Goal: Task Accomplishment & Management: Manage account settings

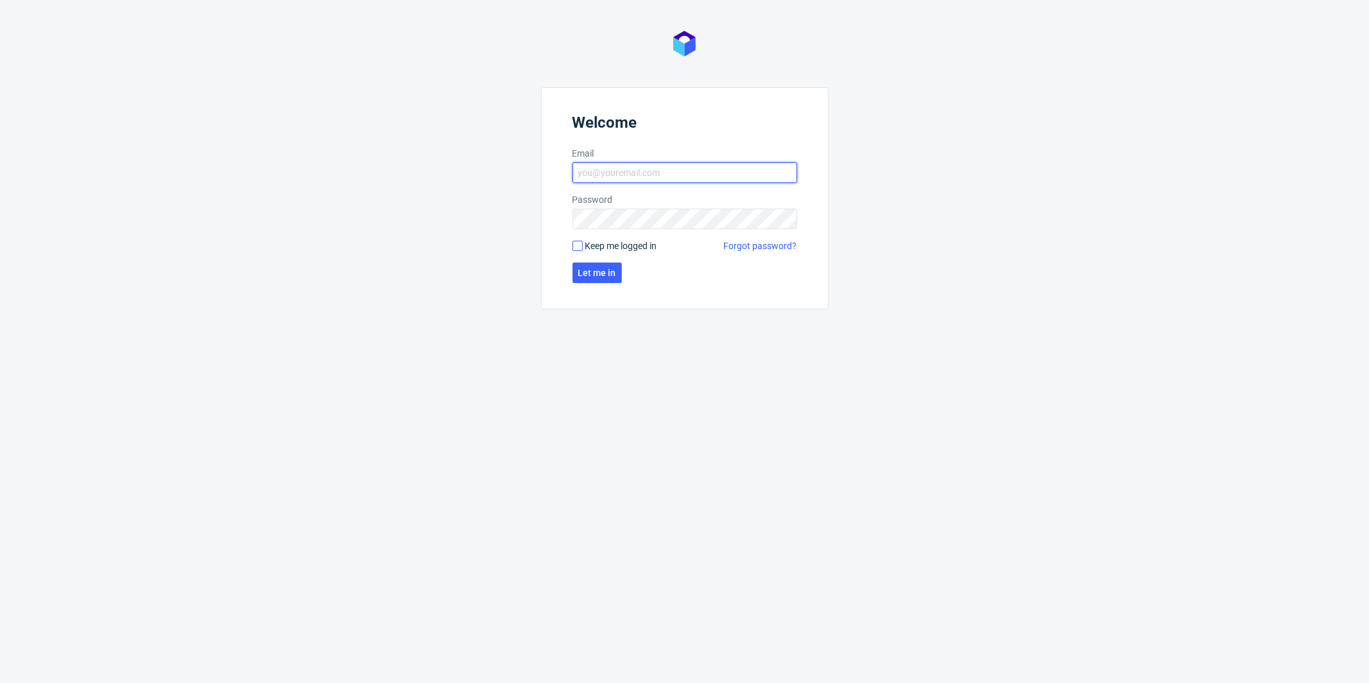
type input "[PERSON_NAME][EMAIL_ADDRESS][PERSON_NAME][DOMAIN_NAME]"
click at [573, 243] on input "Keep me logged in" at bounding box center [577, 246] width 10 height 10
checkbox input "true"
click at [590, 268] on span "Let me in" at bounding box center [597, 272] width 38 height 9
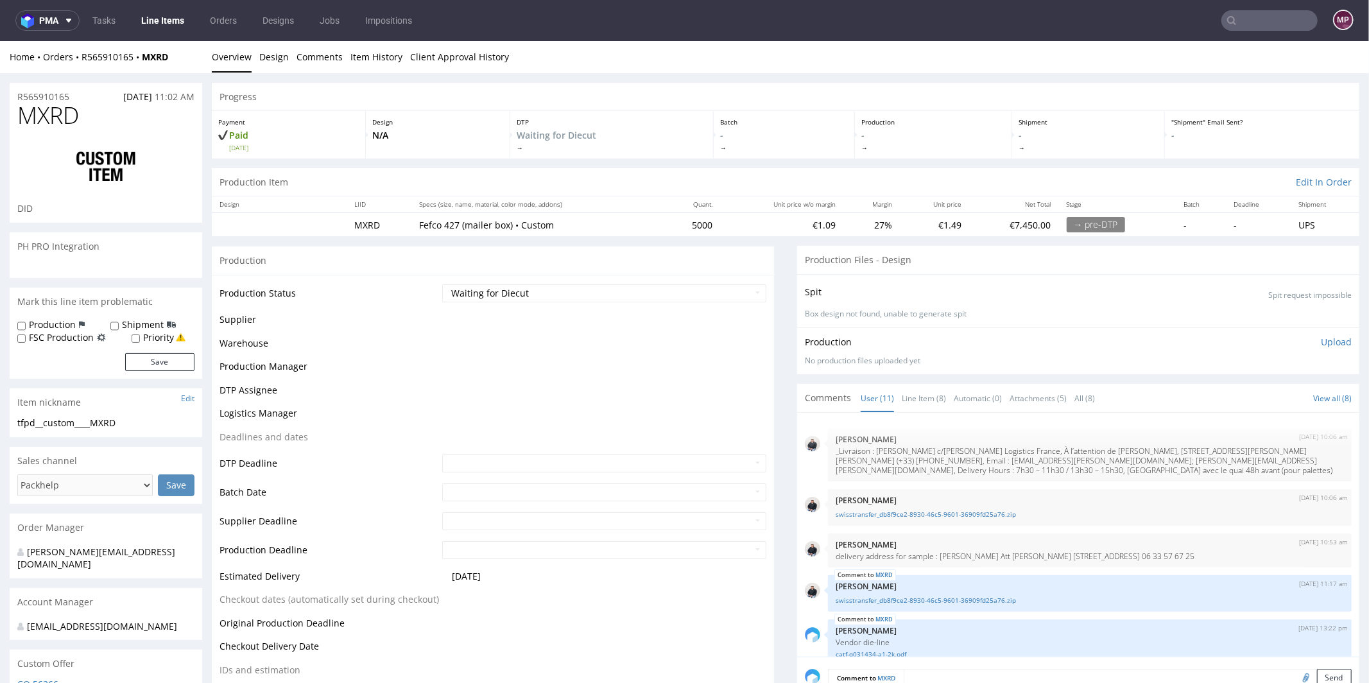
scroll to position [426, 0]
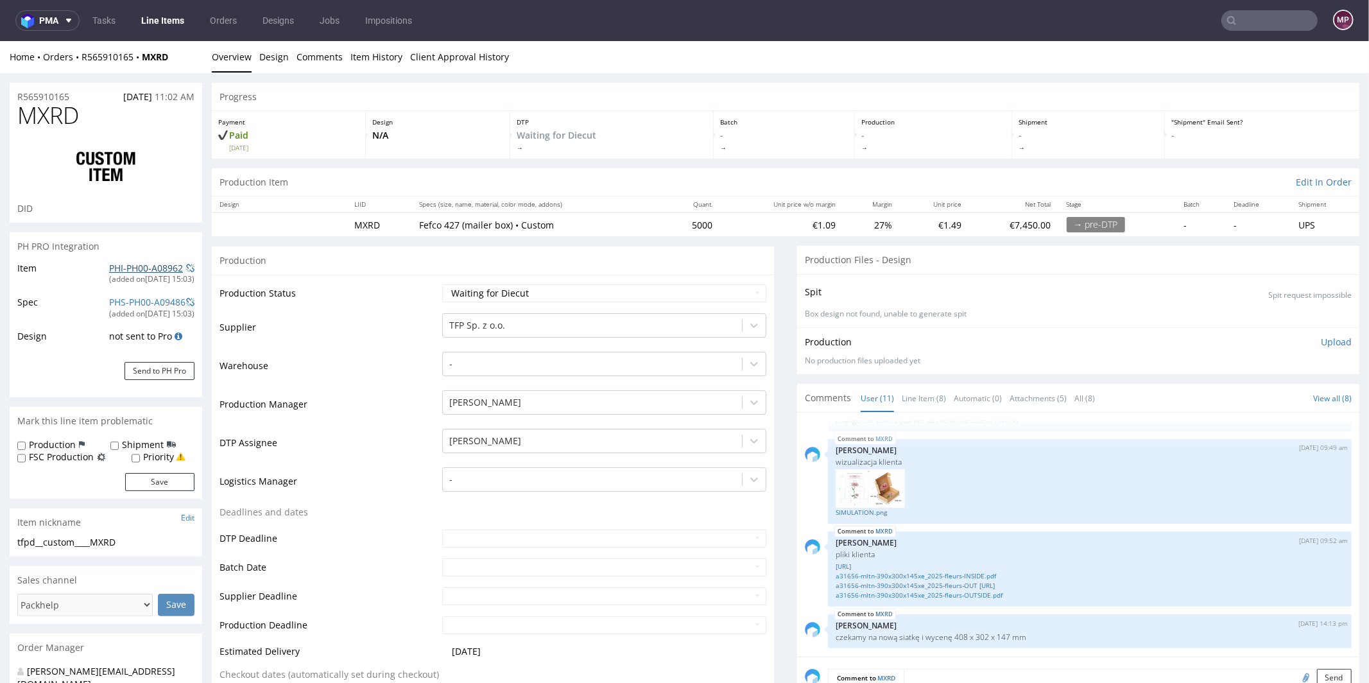
click at [161, 266] on link "PHI-PH00-A08962" at bounding box center [146, 267] width 74 height 12
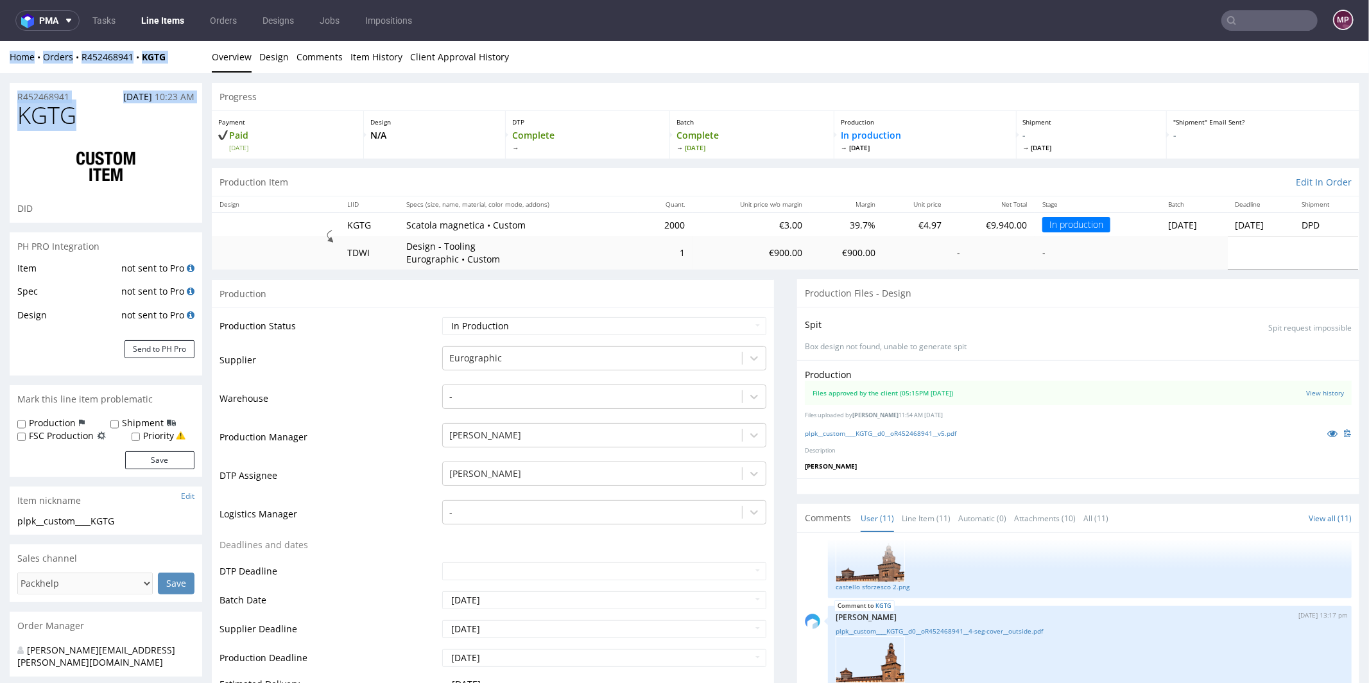
drag, startPoint x: 90, startPoint y: 115, endPoint x: 0, endPoint y: 42, distance: 115.8
click at [90, 119] on h1 "KGTG" at bounding box center [105, 115] width 177 height 26
drag, startPoint x: 86, startPoint y: 119, endPoint x: 21, endPoint y: 124, distance: 65.0
click at [21, 124] on h1 "KGTG" at bounding box center [105, 115] width 177 height 26
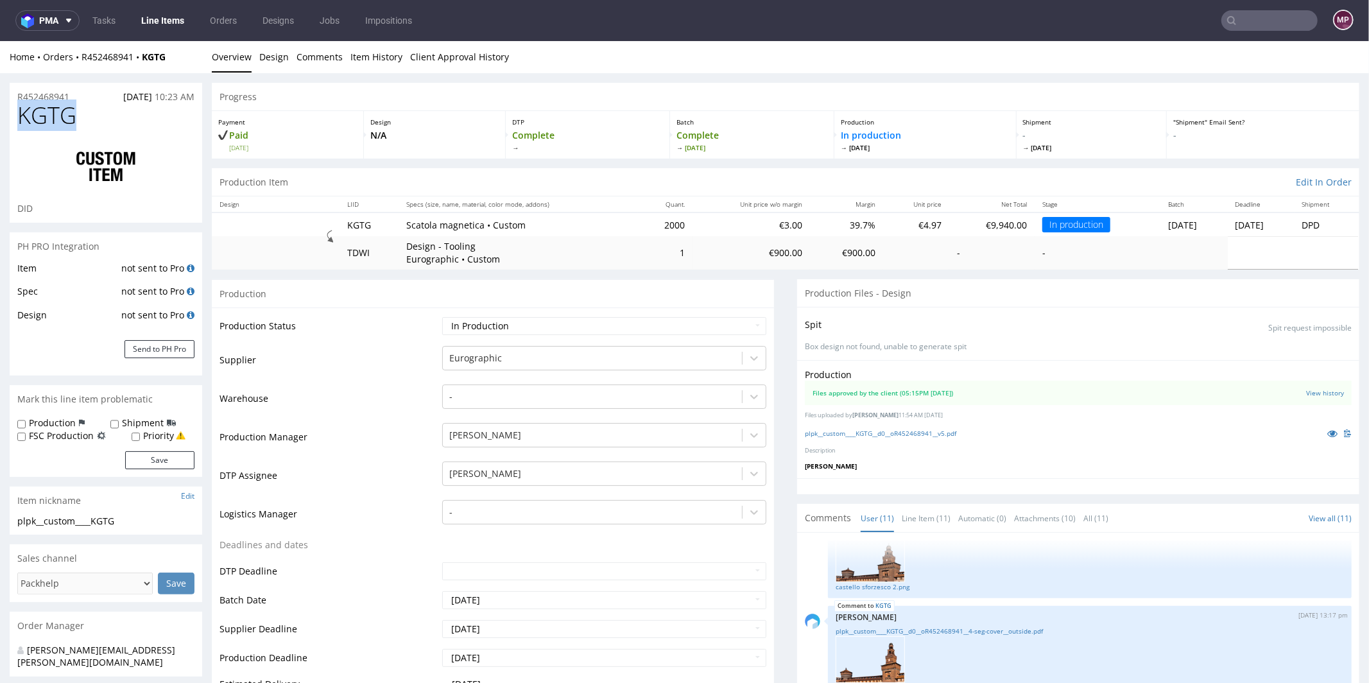
copy span "KGTG"
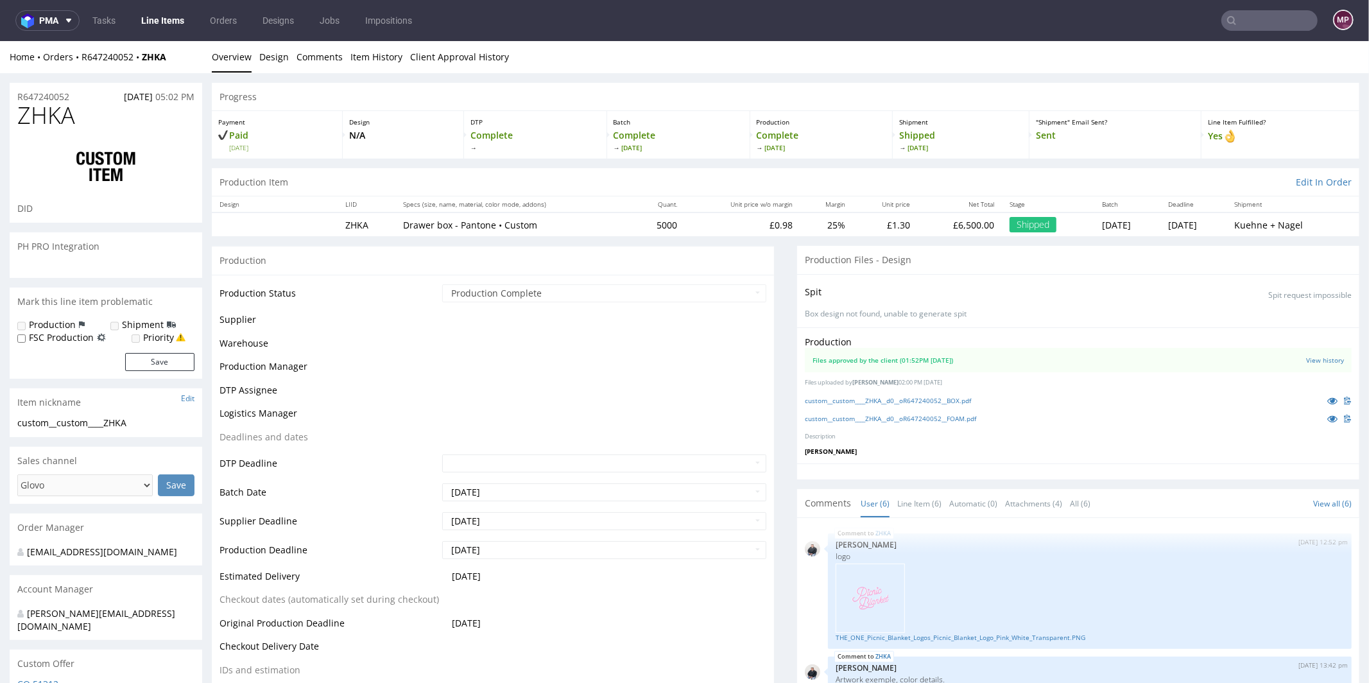
scroll to position [445, 0]
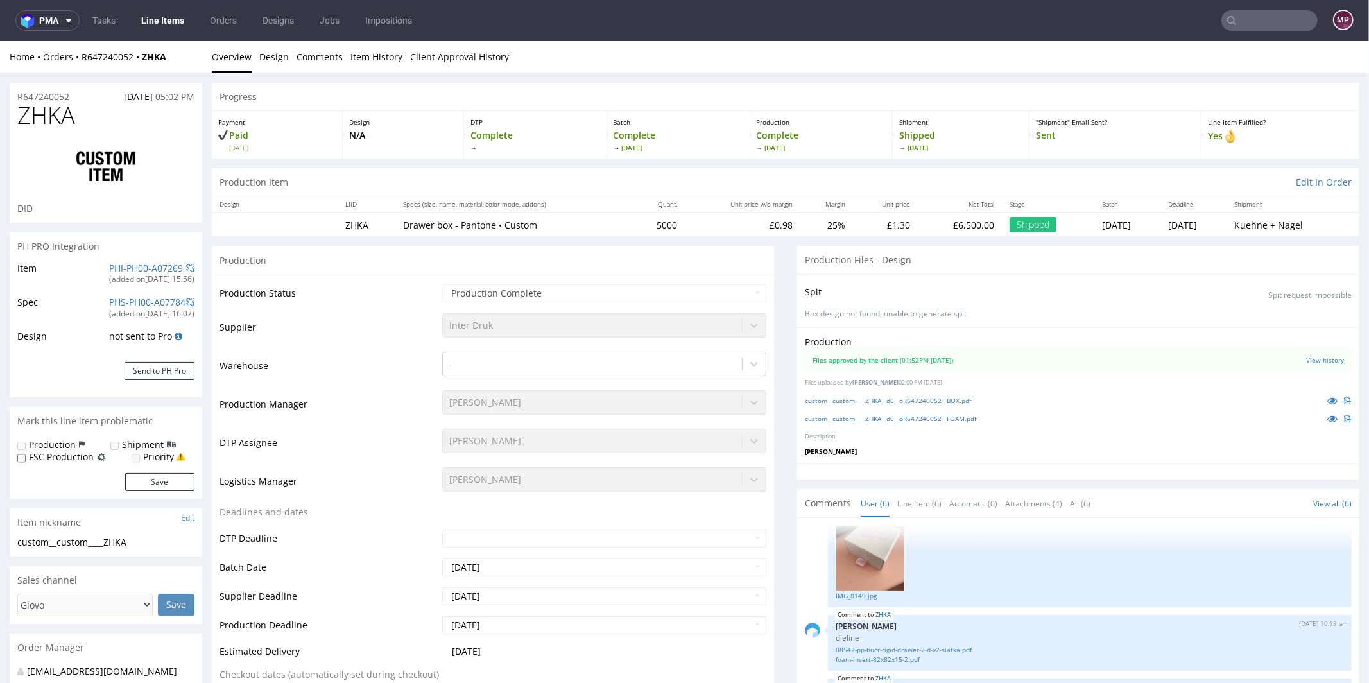
select select "in_progress"
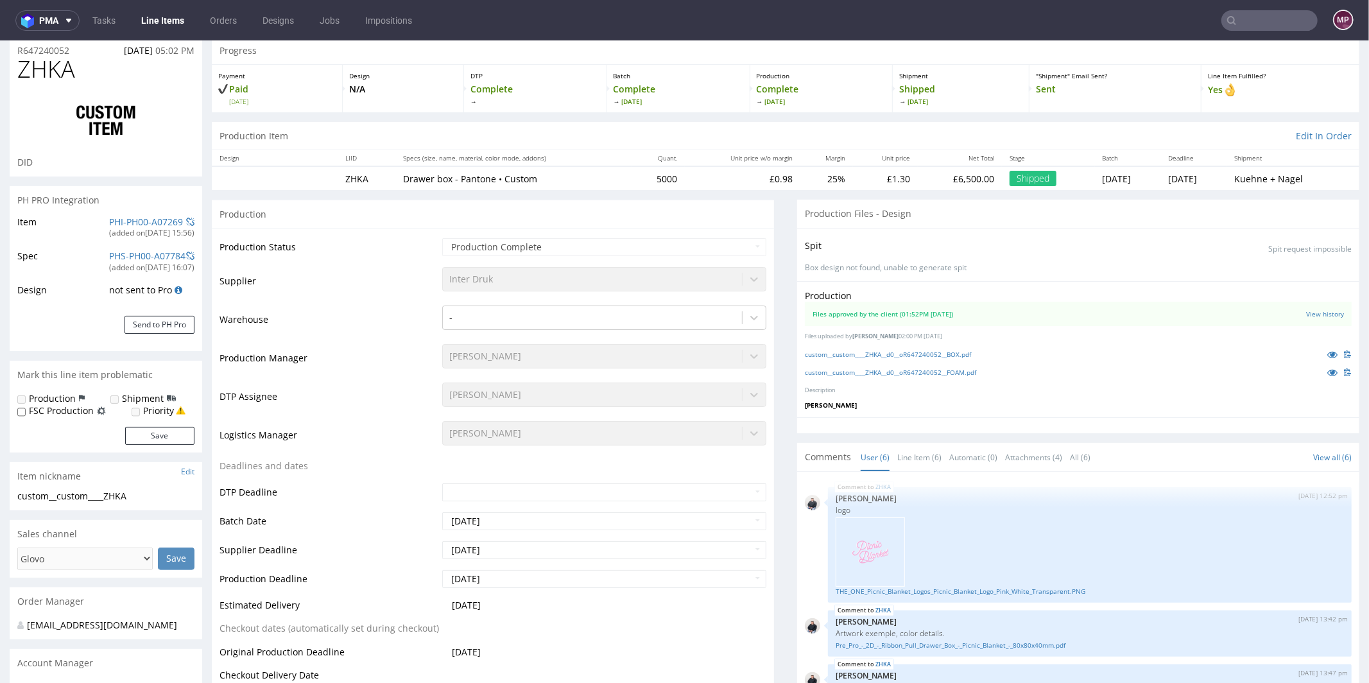
scroll to position [0, 0]
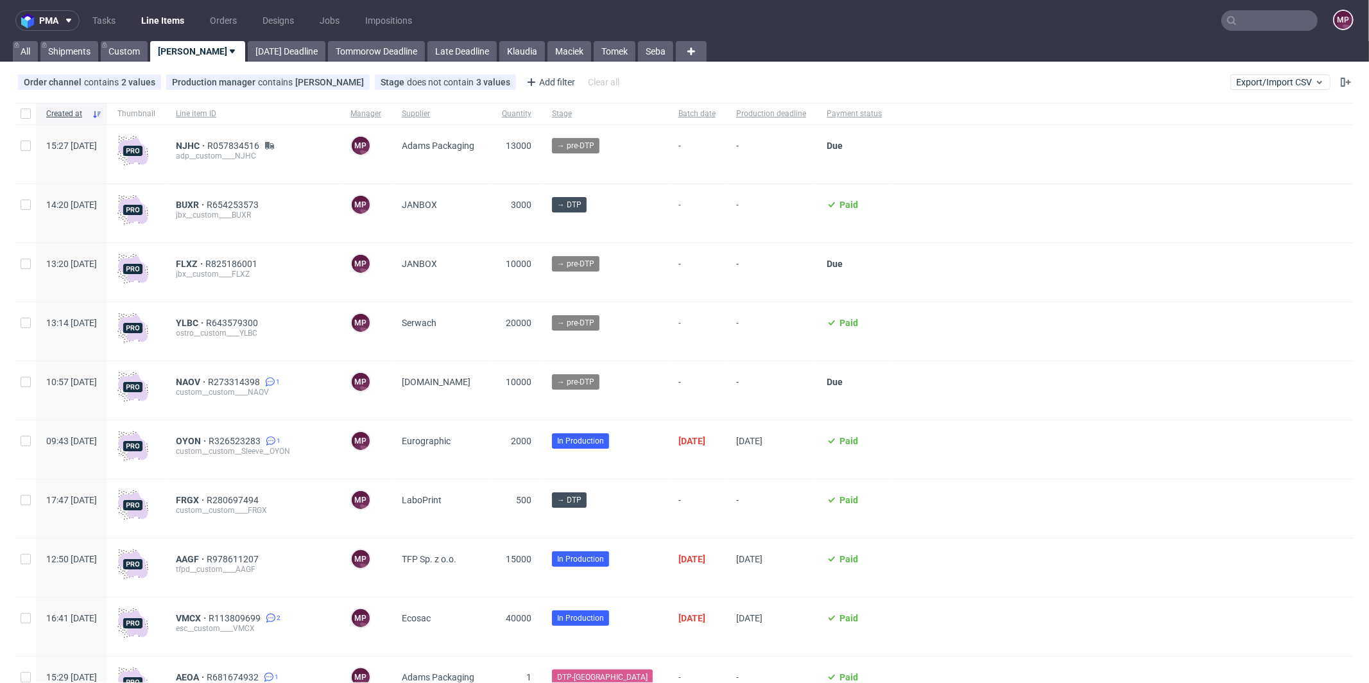
click at [1264, 24] on input "text" at bounding box center [1269, 20] width 96 height 21
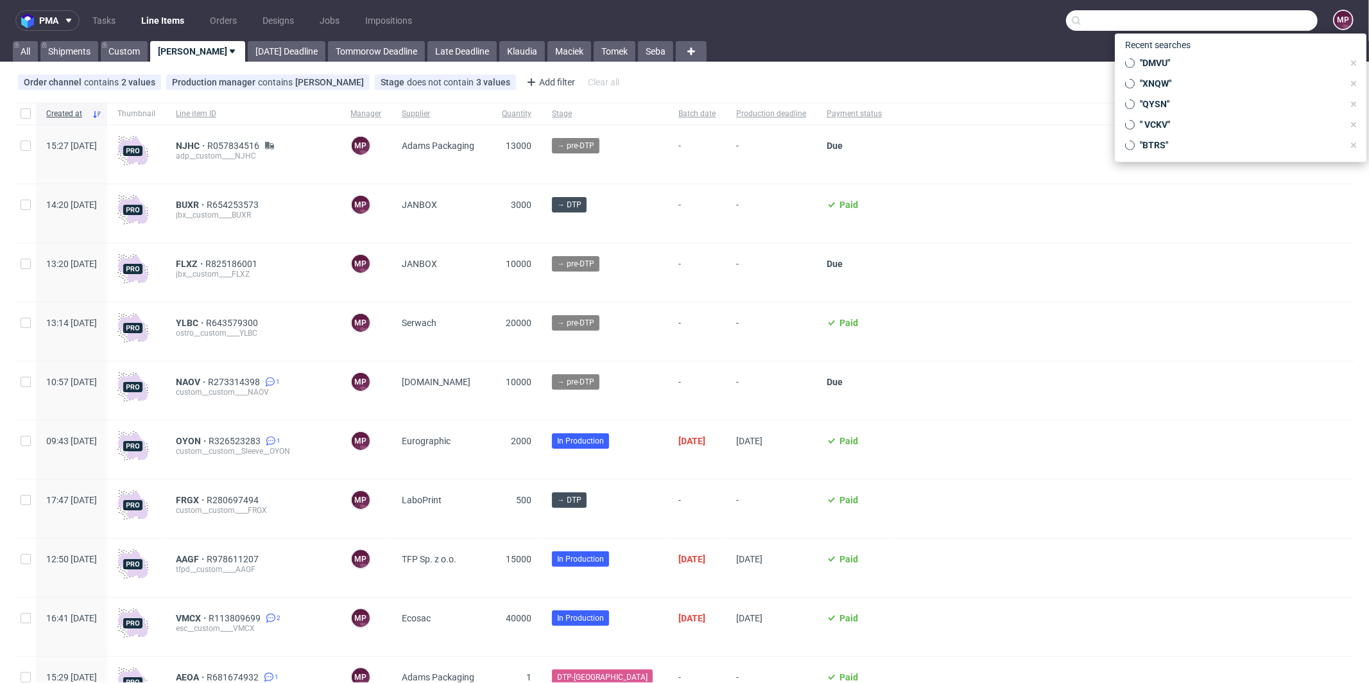
paste input "KTJR"
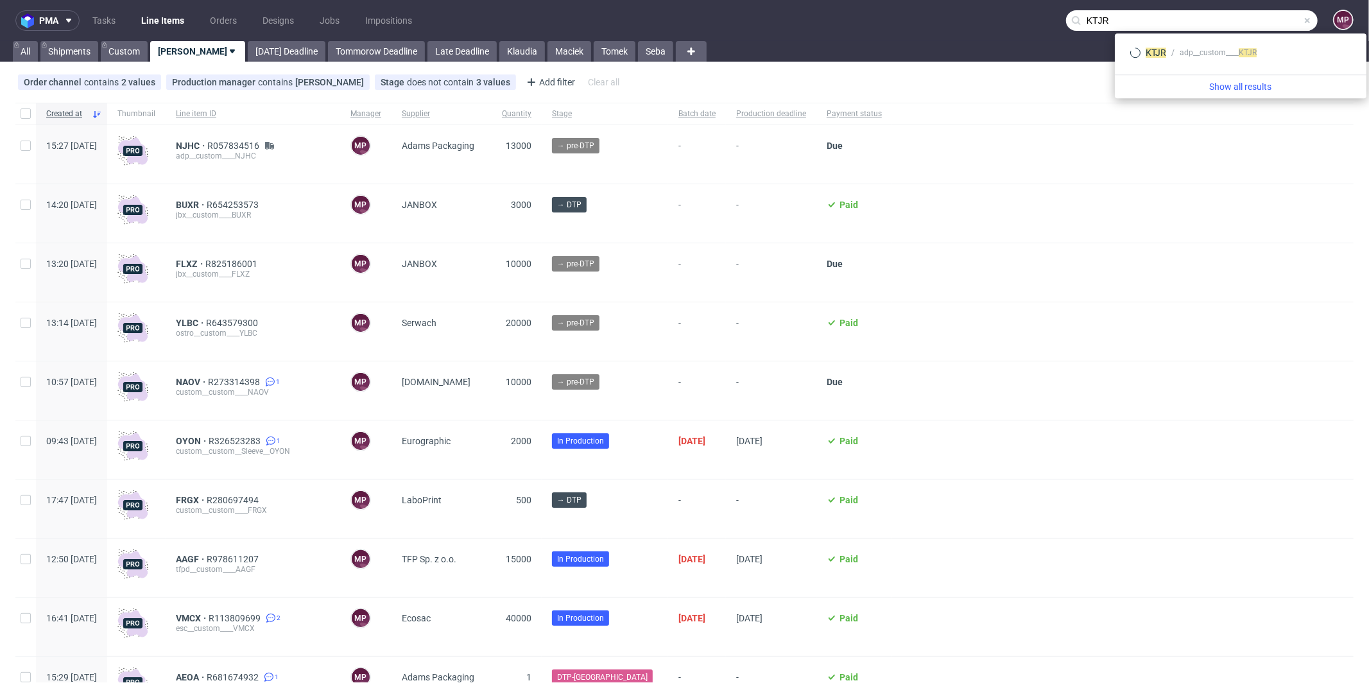
type input "KTJR"
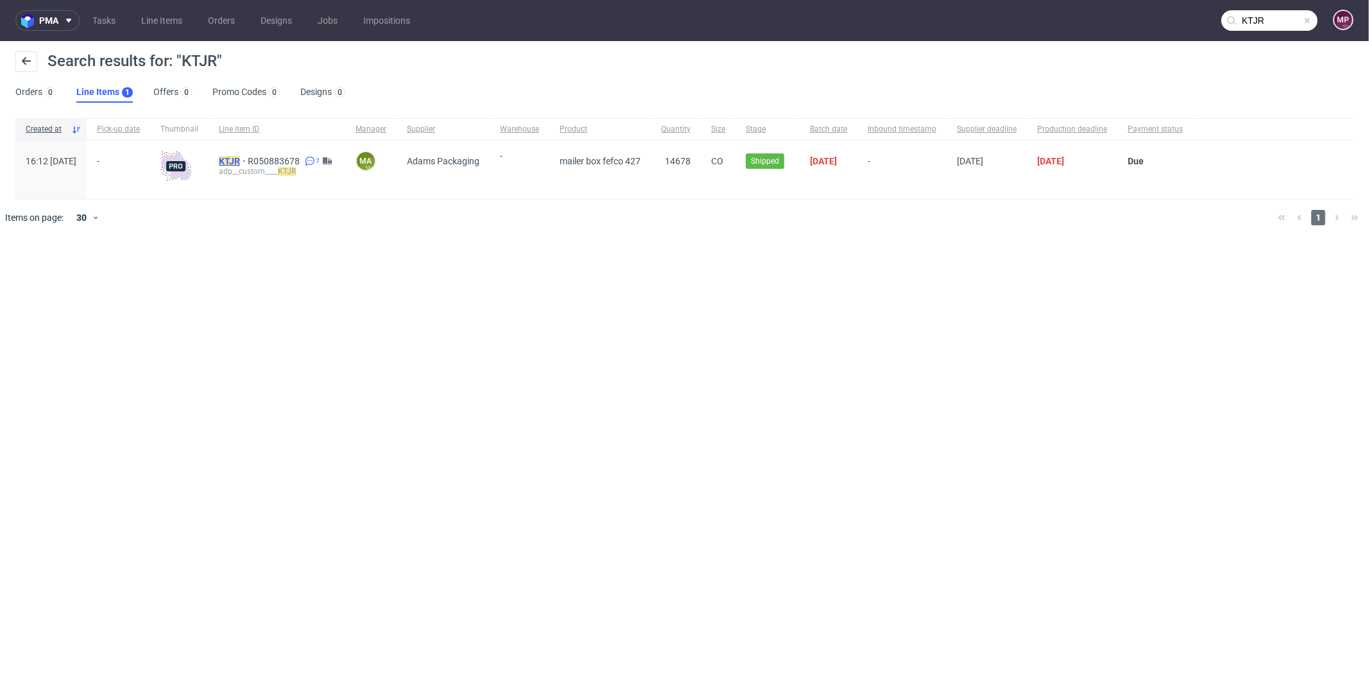
click at [240, 157] on mark "KTJR" at bounding box center [229, 161] width 21 height 10
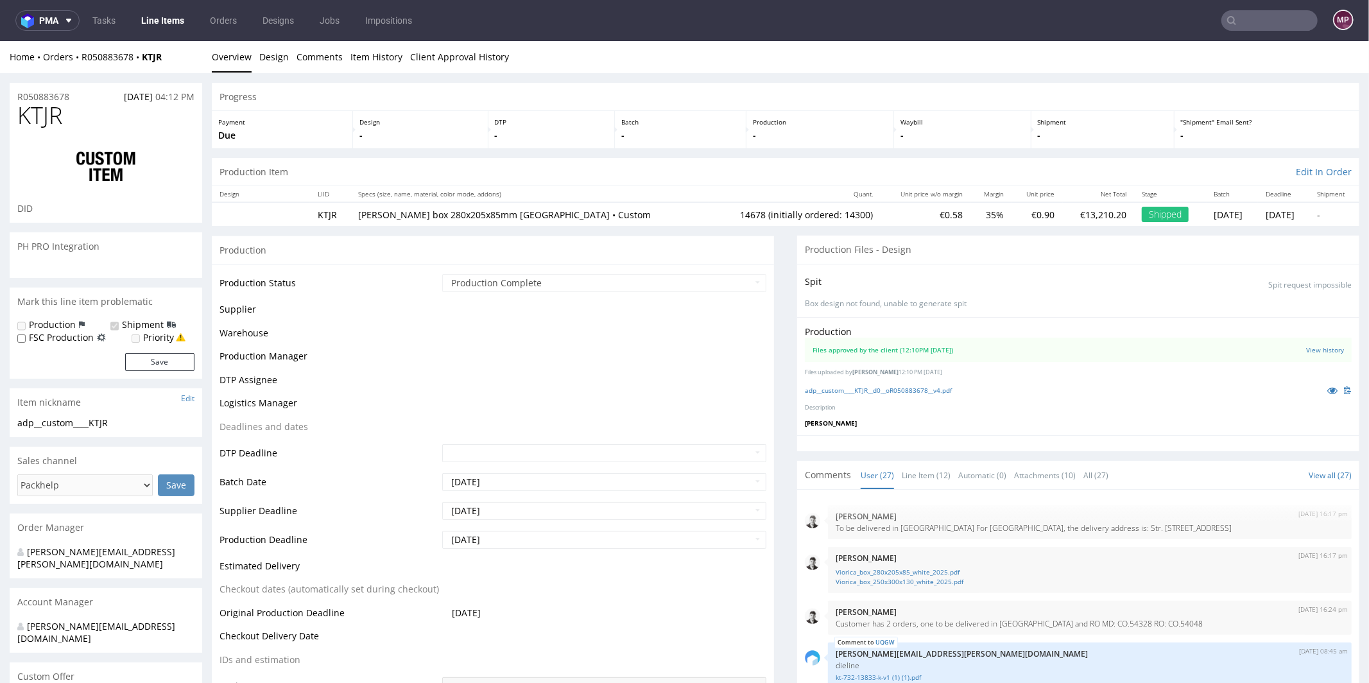
scroll to position [1059, 0]
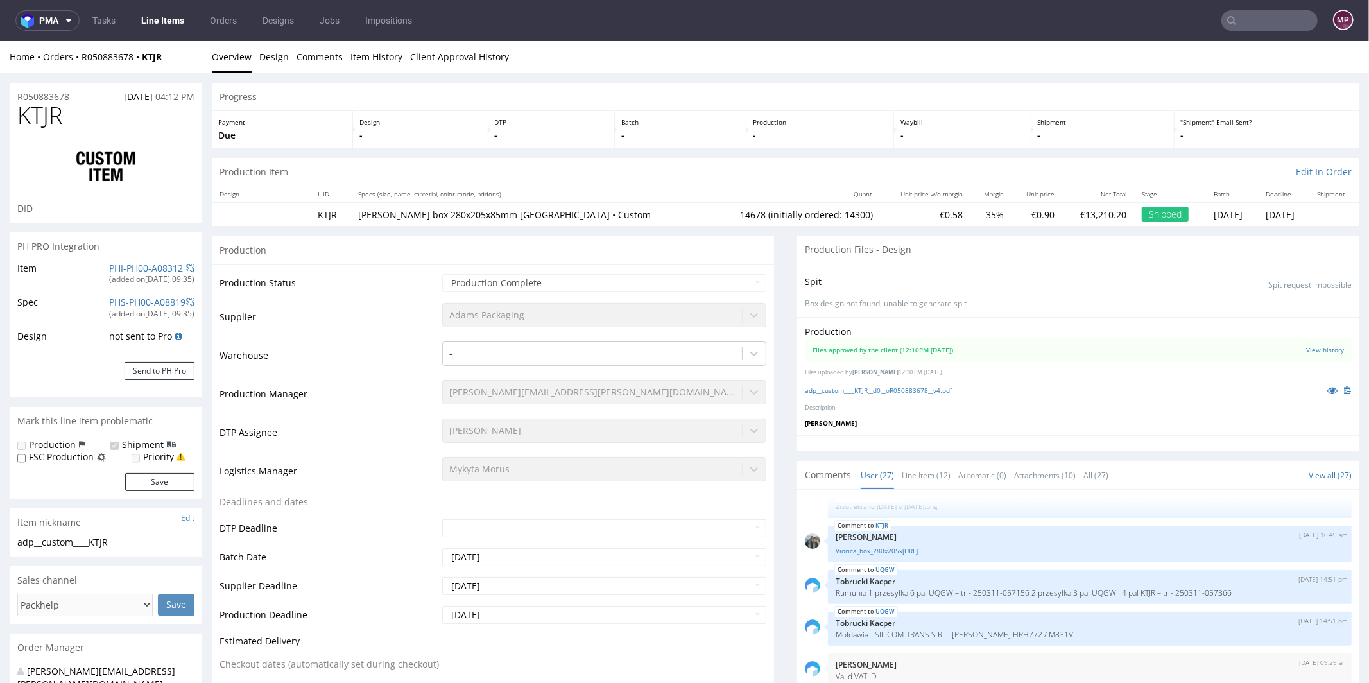
select select "in_progress"
click at [1327, 389] on icon at bounding box center [1332, 389] width 10 height 9
drag, startPoint x: 181, startPoint y: 60, endPoint x: 81, endPoint y: 58, distance: 100.1
click at [81, 58] on div "Home Orders R050883678 KTJR" at bounding box center [106, 56] width 192 height 13
copy div "R050883678 KTJR"
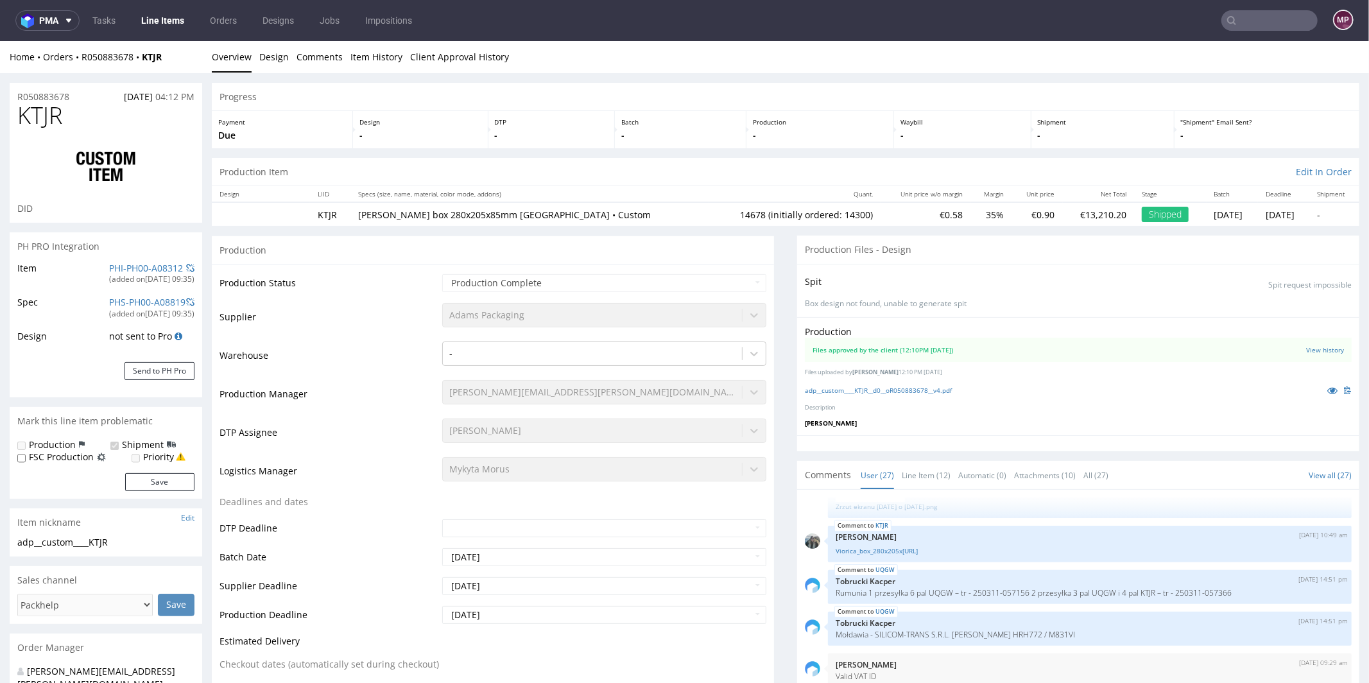
click at [175, 45] on div "Home Orders R050883678 KTJR Overview Design Comments Item History Client Approv…" at bounding box center [684, 56] width 1369 height 32
drag, startPoint x: 176, startPoint y: 53, endPoint x: 80, endPoint y: 53, distance: 96.2
click at [80, 53] on div "Home Orders R050883678 KTJR" at bounding box center [106, 56] width 192 height 13
copy div "R050883678 KTJR"
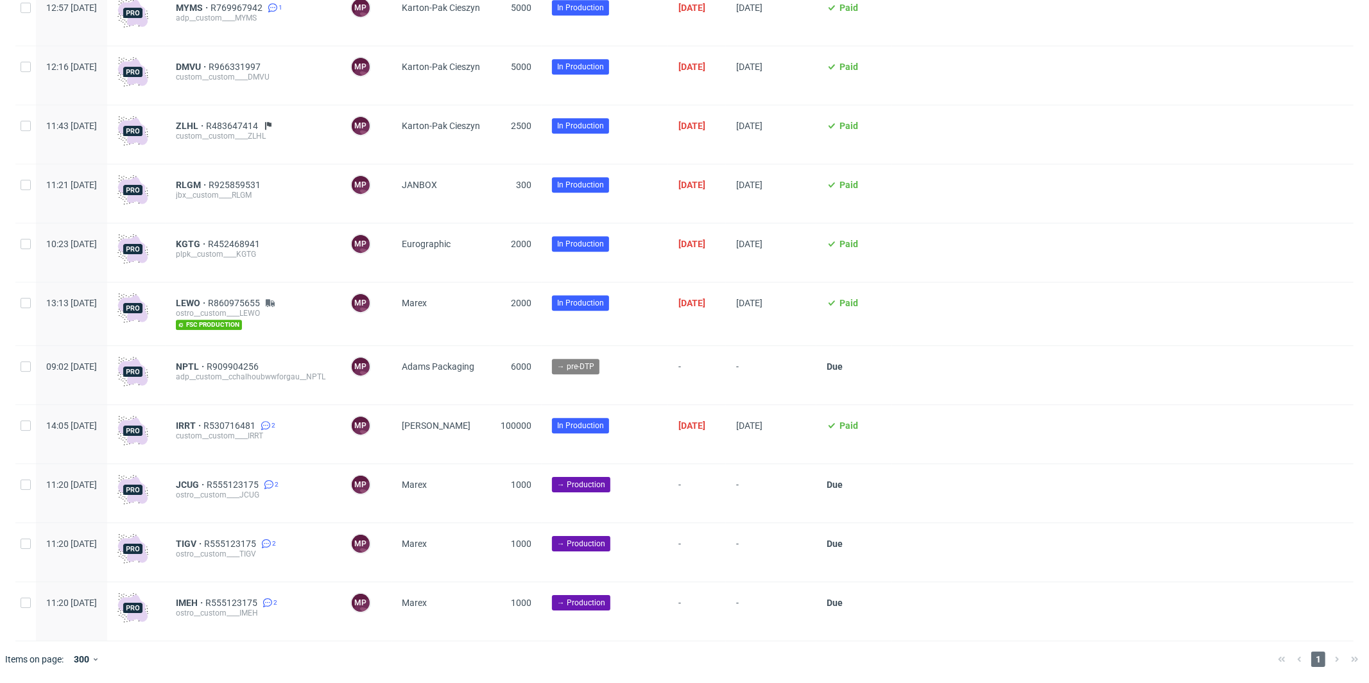
scroll to position [3159, 0]
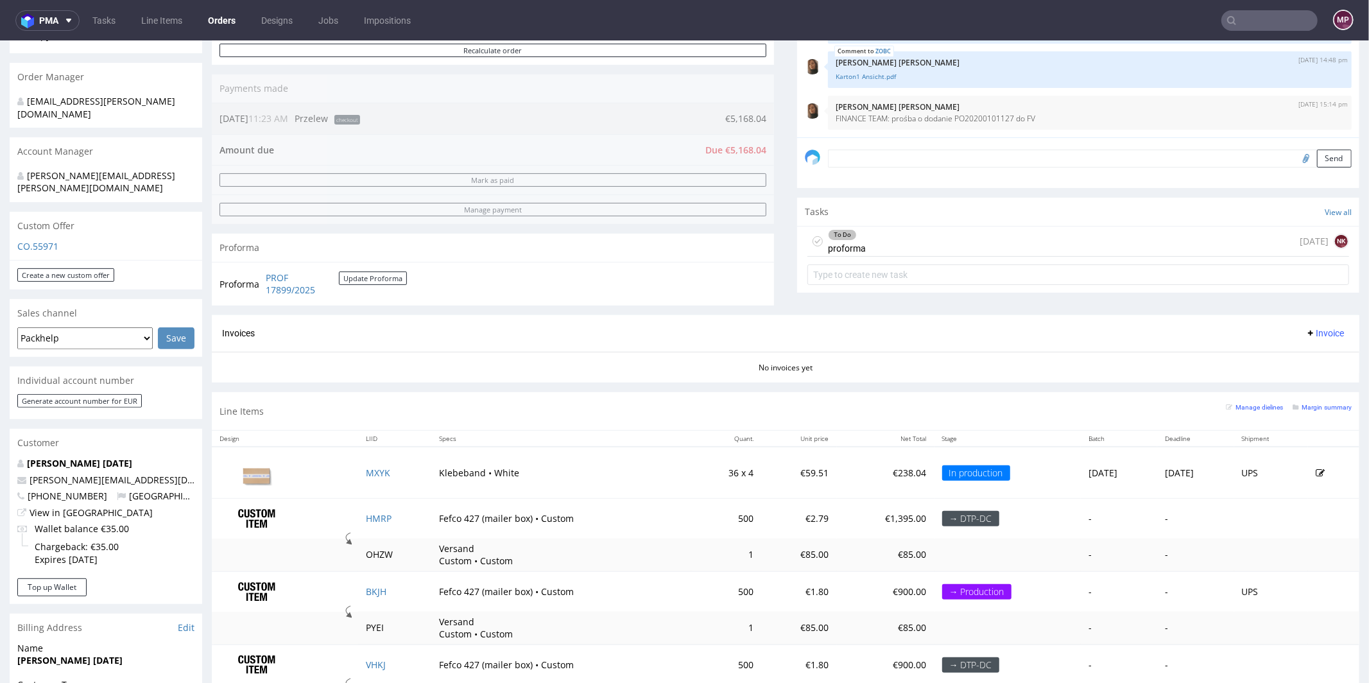
scroll to position [376, 0]
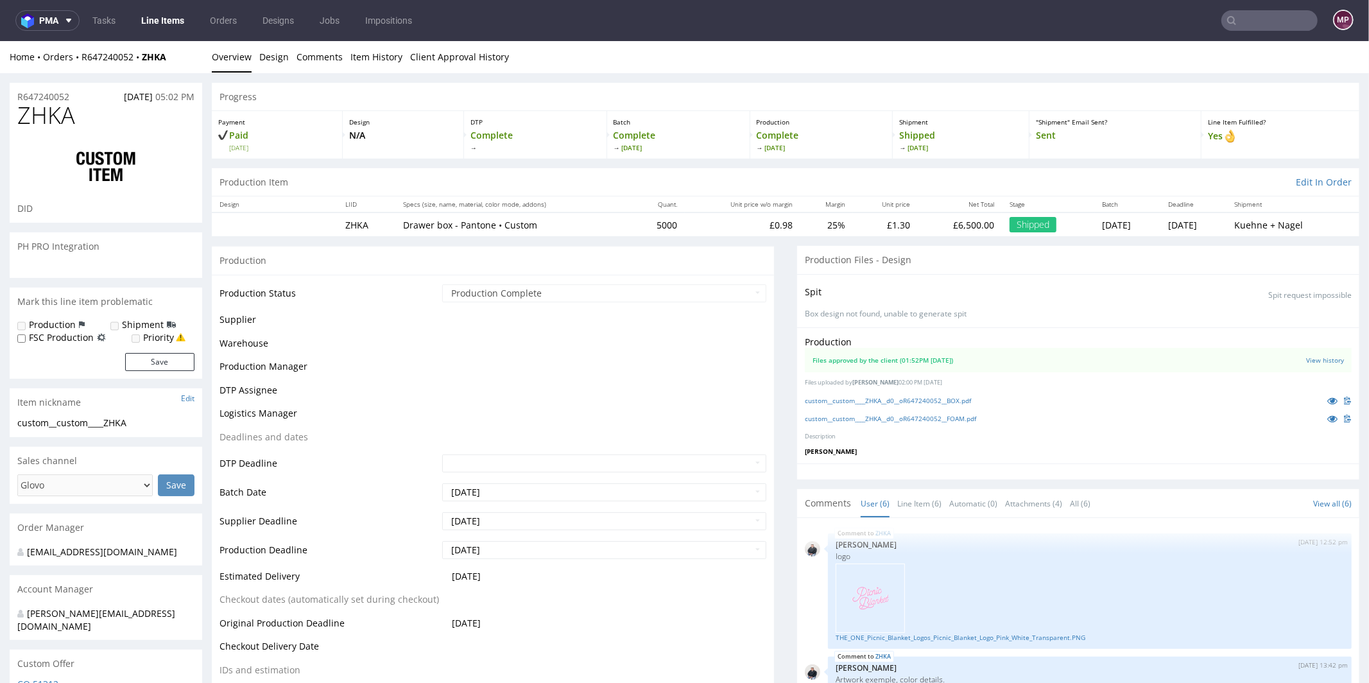
scroll to position [445, 0]
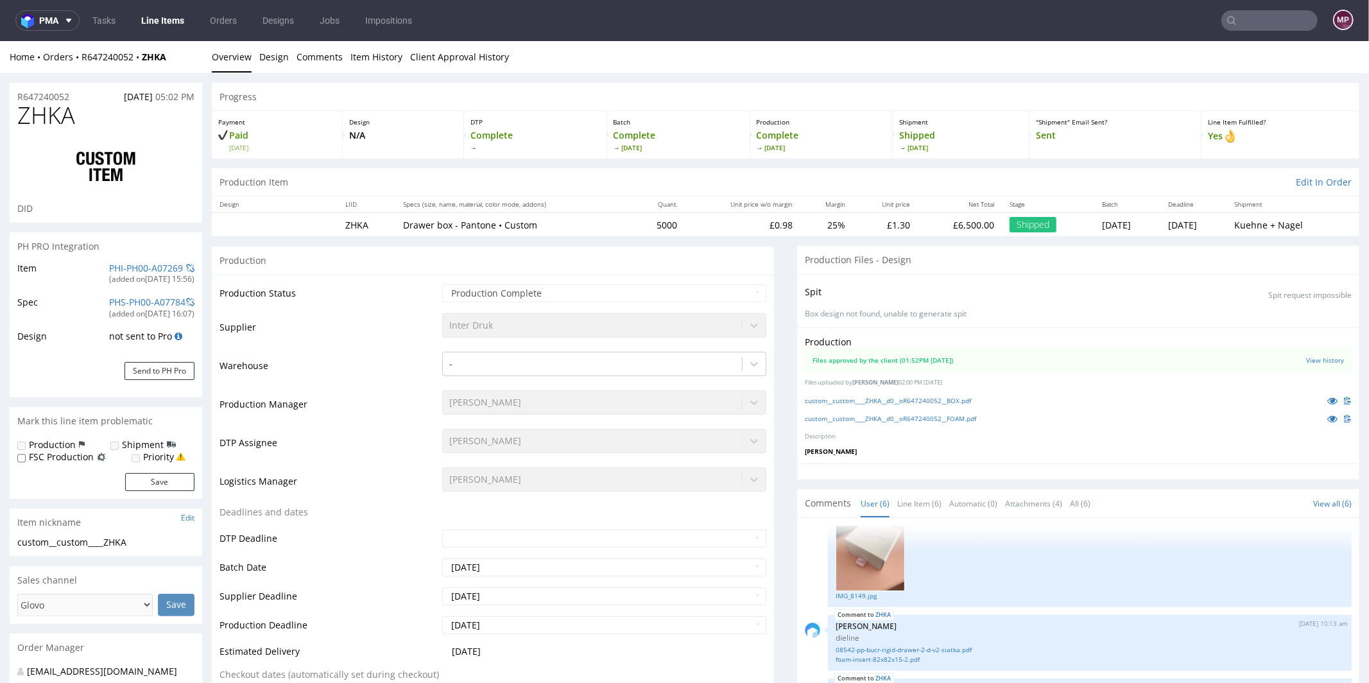
select select "in_progress"
click at [88, 114] on h1 "ZHKA" at bounding box center [105, 115] width 177 height 26
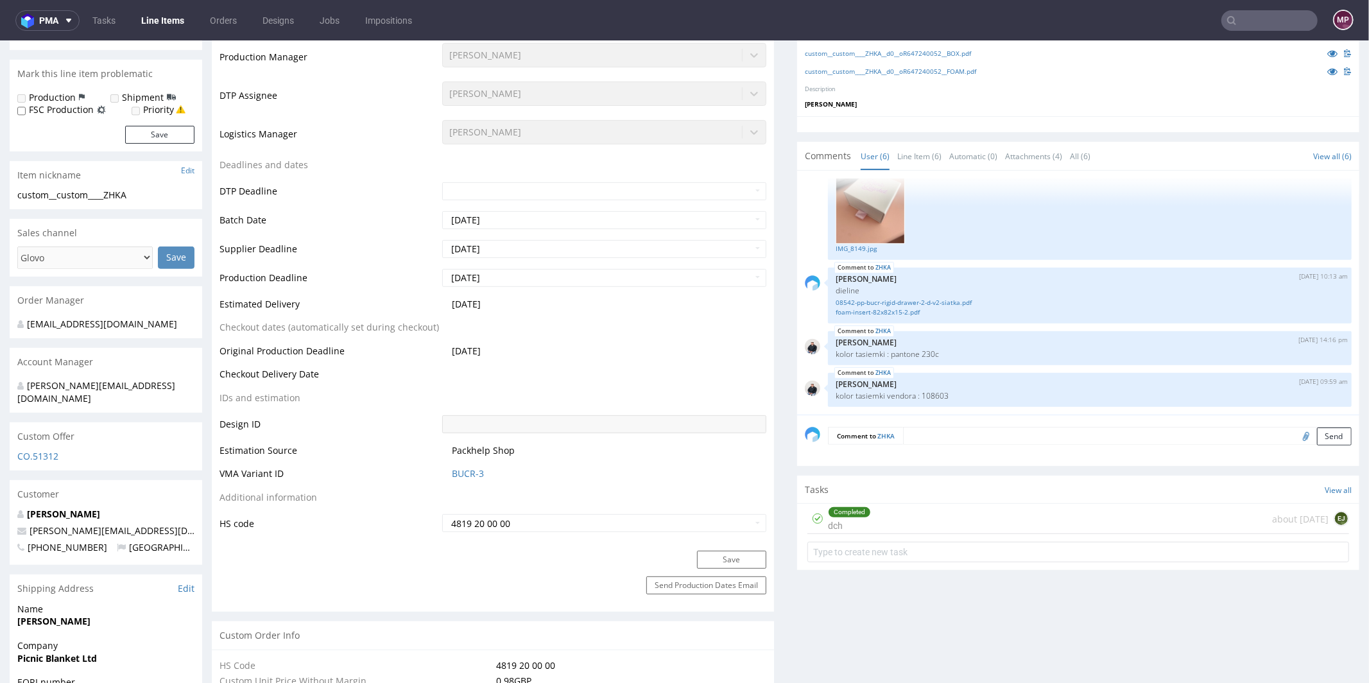
scroll to position [365, 0]
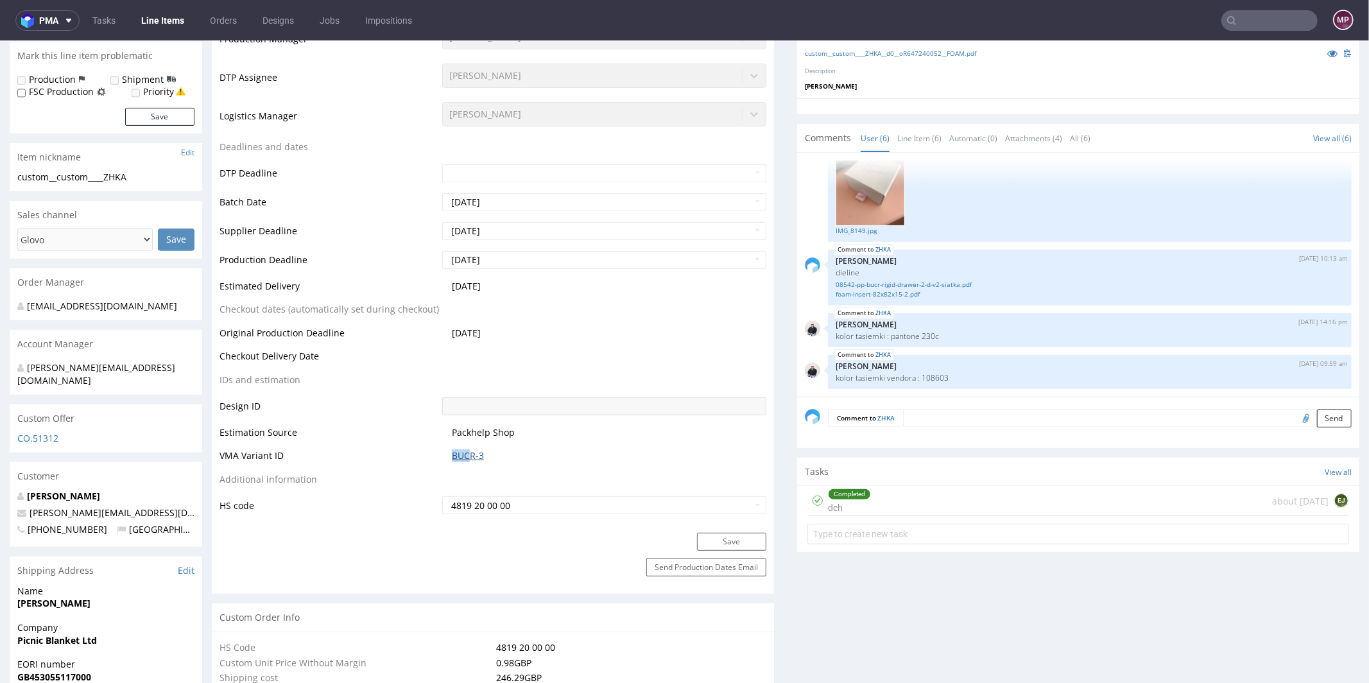
drag, startPoint x: 439, startPoint y: 450, endPoint x: 465, endPoint y: 453, distance: 26.4
click at [465, 453] on td "BUCR-3" at bounding box center [602, 459] width 327 height 24
click at [466, 452] on link "BUCR-3" at bounding box center [468, 455] width 32 height 13
drag, startPoint x: 173, startPoint y: 495, endPoint x: 28, endPoint y: 498, distance: 145.0
click at [28, 506] on p "ross@picnicblanketjewellery.com" at bounding box center [105, 512] width 177 height 13
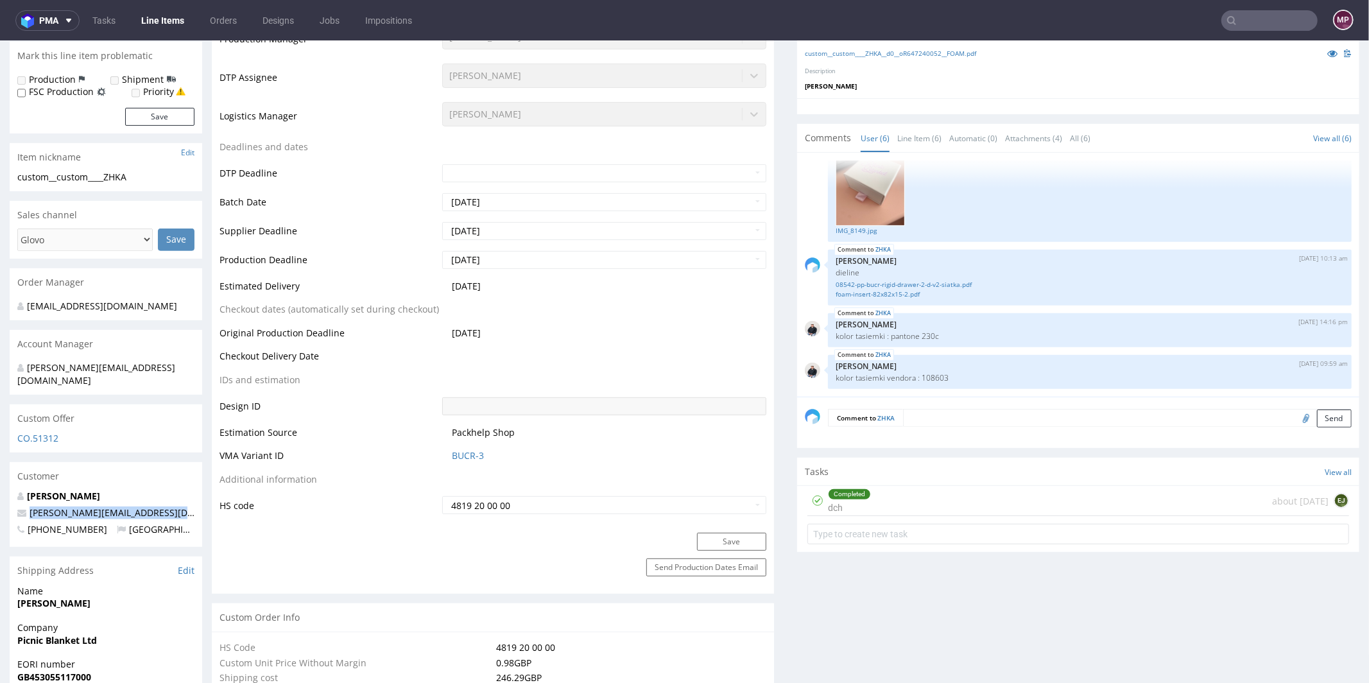
copy link "ross@picnicblanketjewellery.com"
click at [1289, 20] on input "text" at bounding box center [1269, 20] width 96 height 21
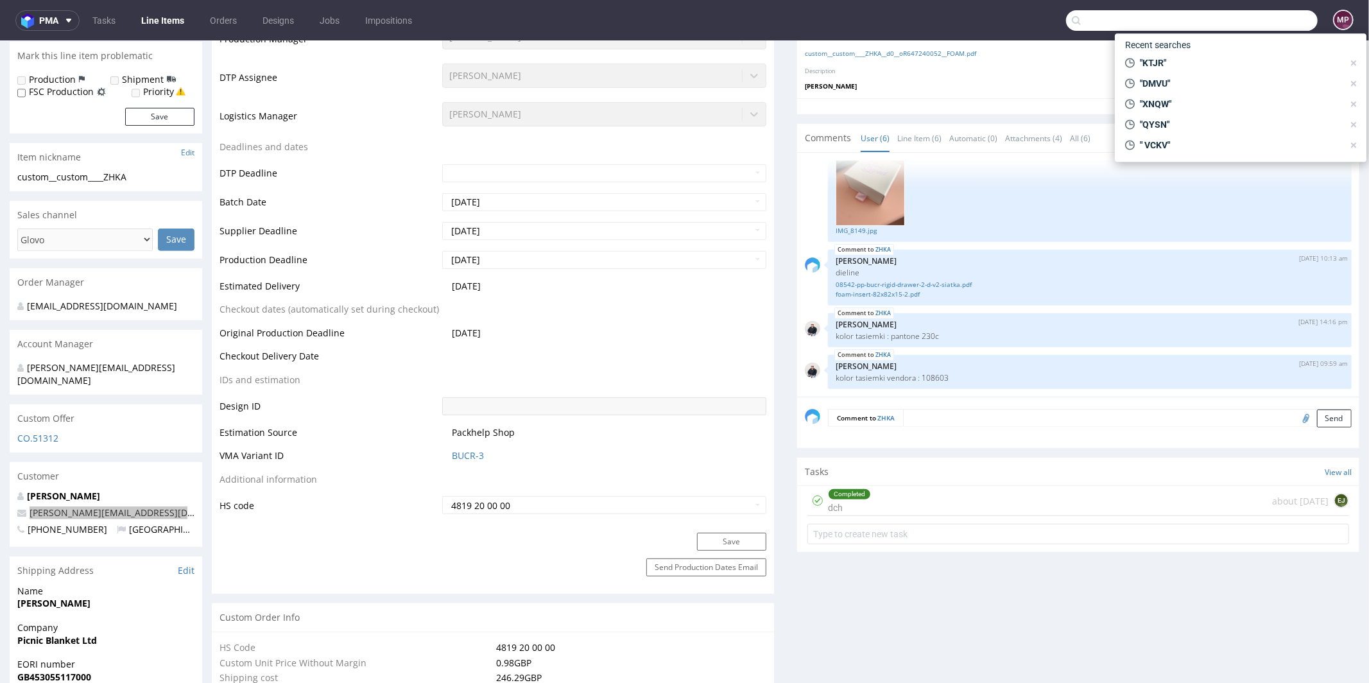
paste input "ross@picnicblanketjewellery.com"
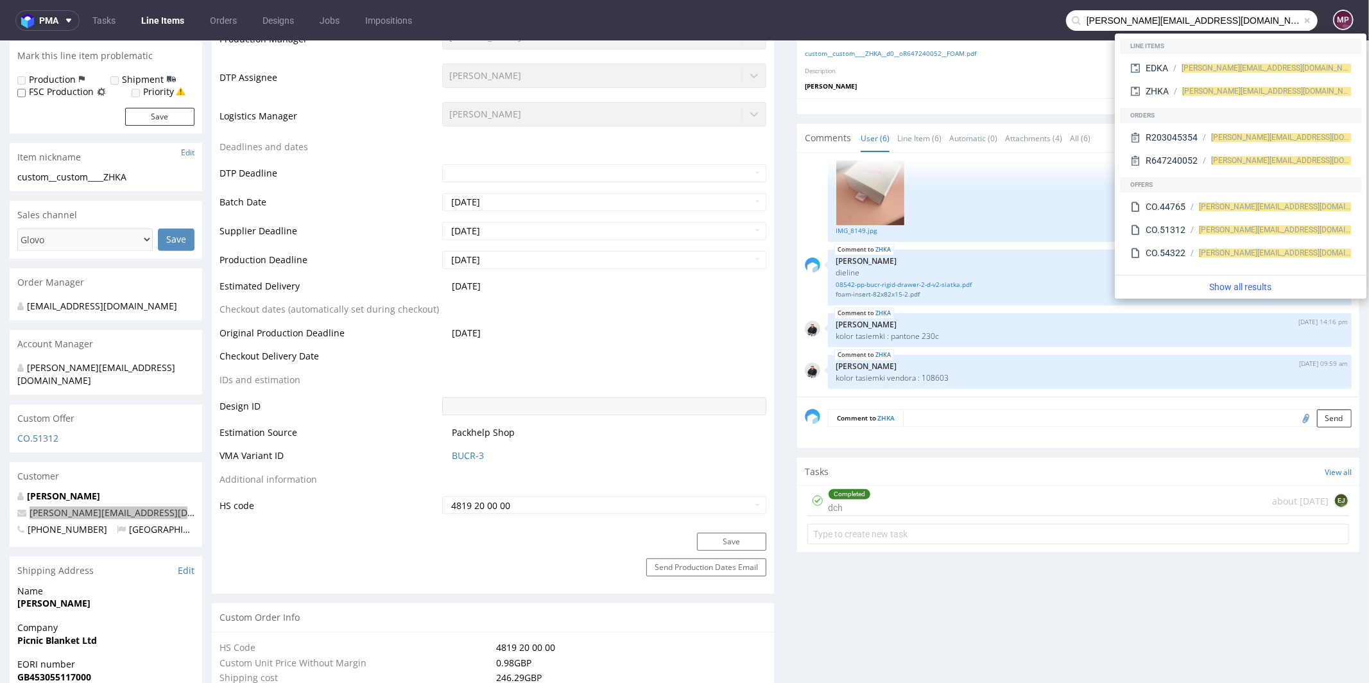
type input "ross@picnicblanketjewellery.com"
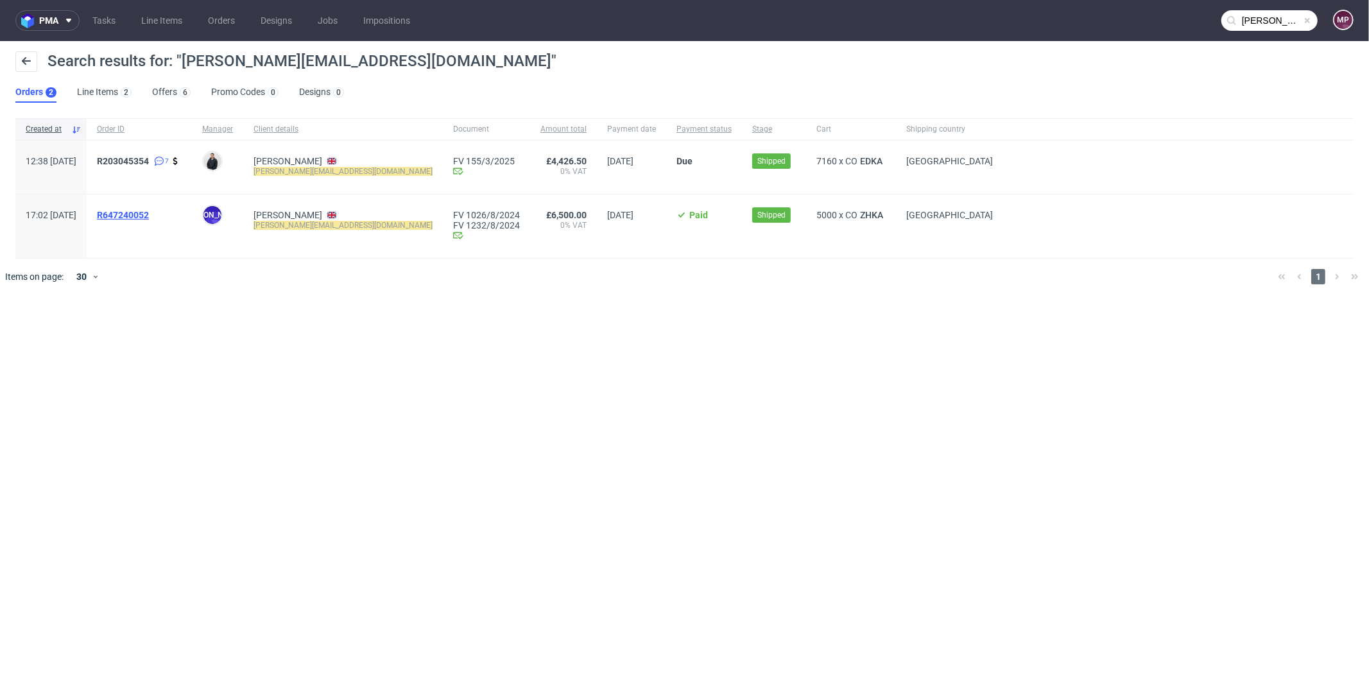
click at [149, 216] on span "R647240052" at bounding box center [123, 215] width 52 height 10
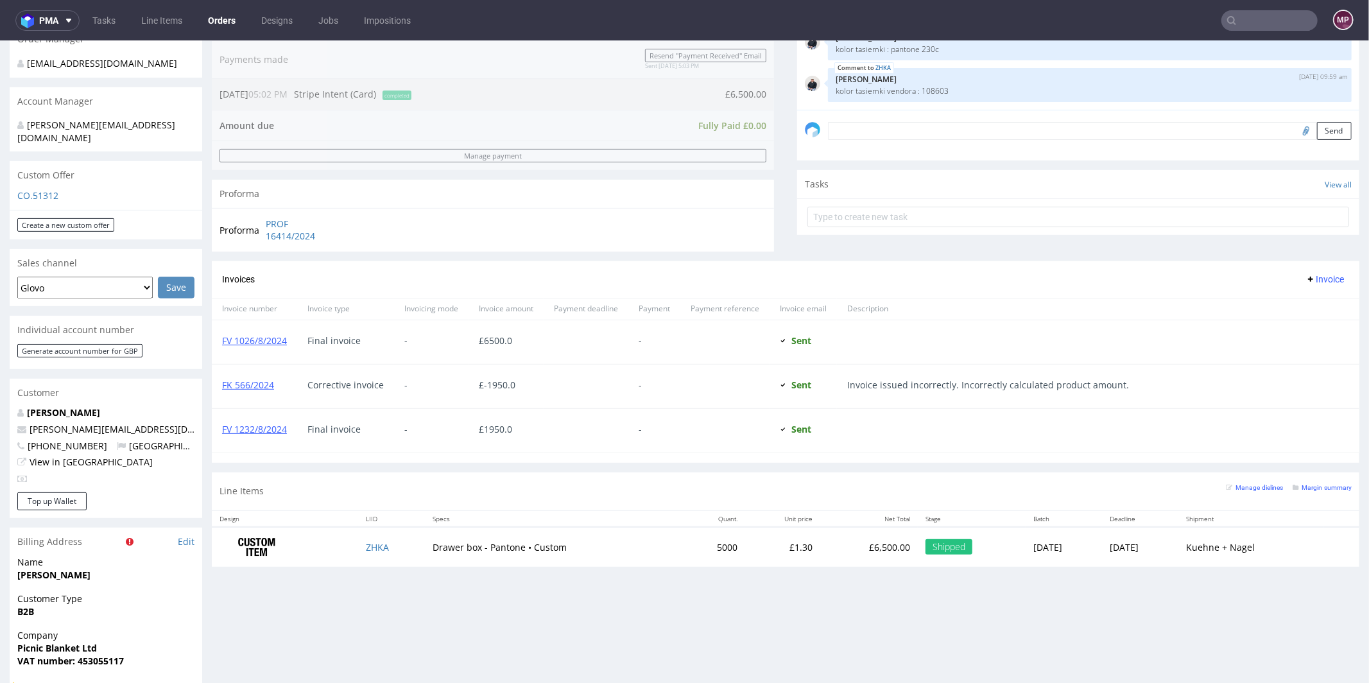
scroll to position [662, 0]
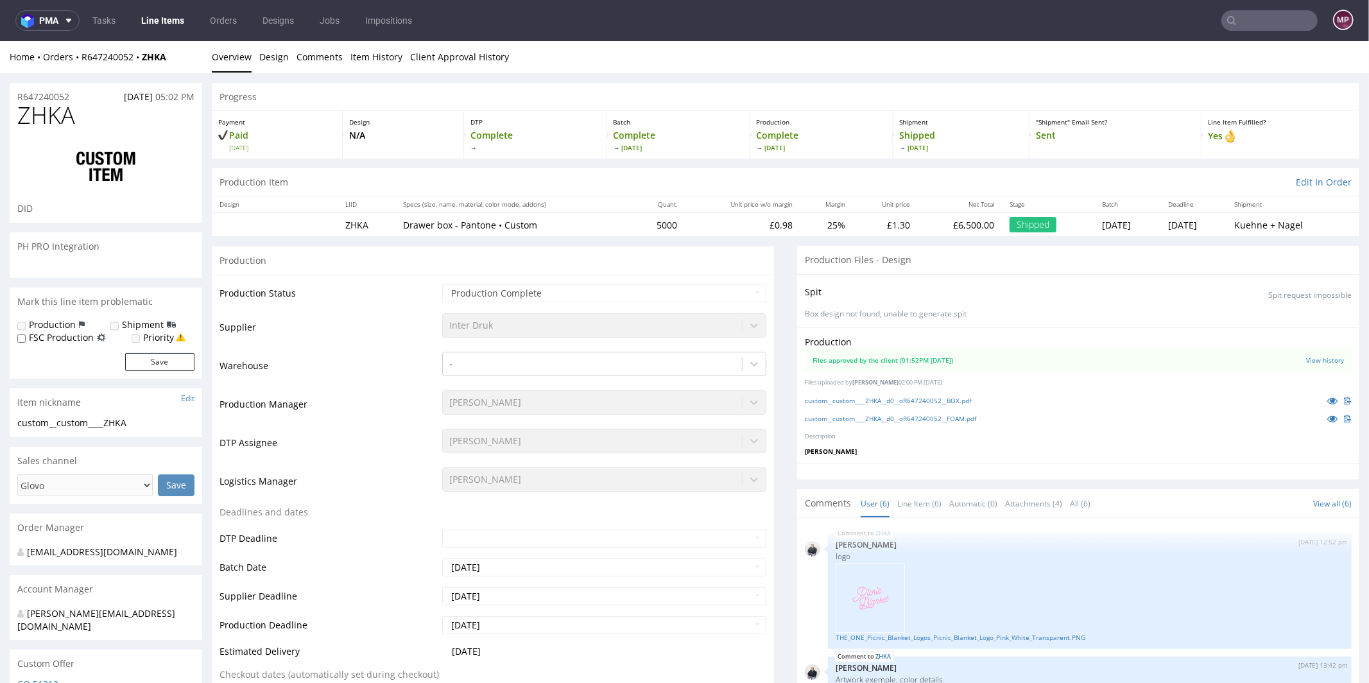
scroll to position [445, 0]
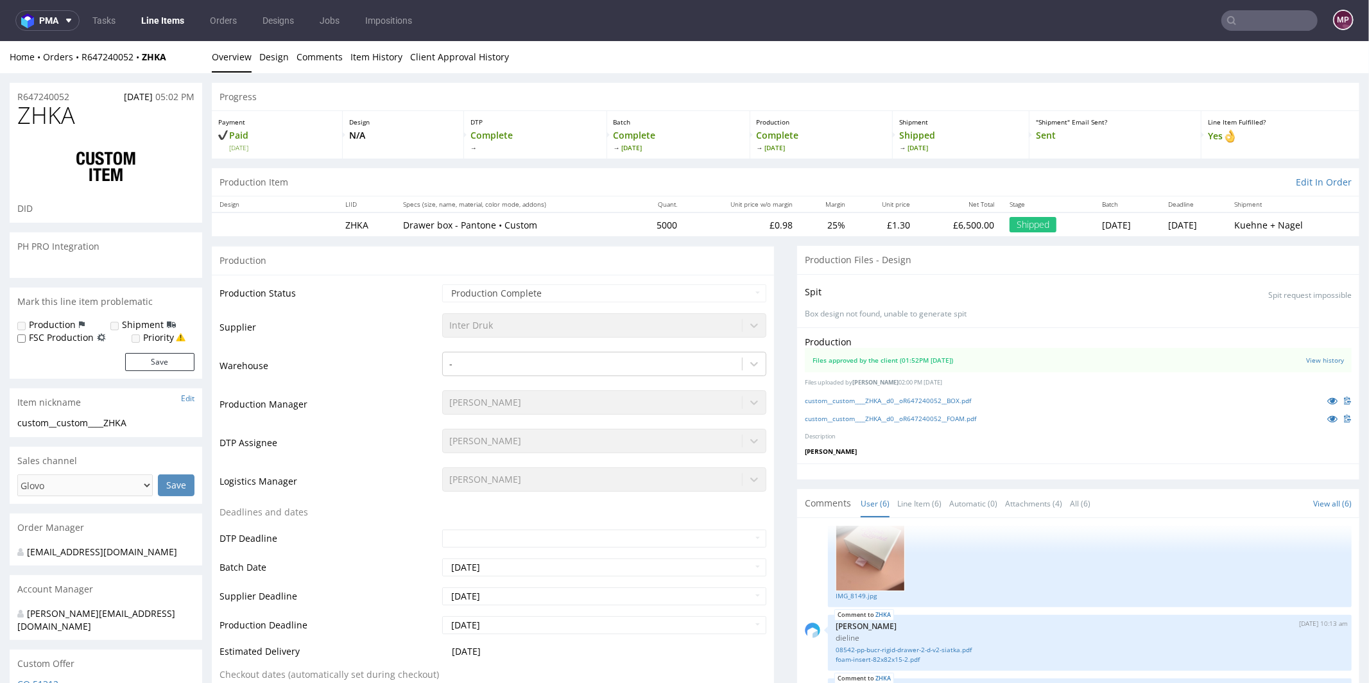
select select "in_progress"
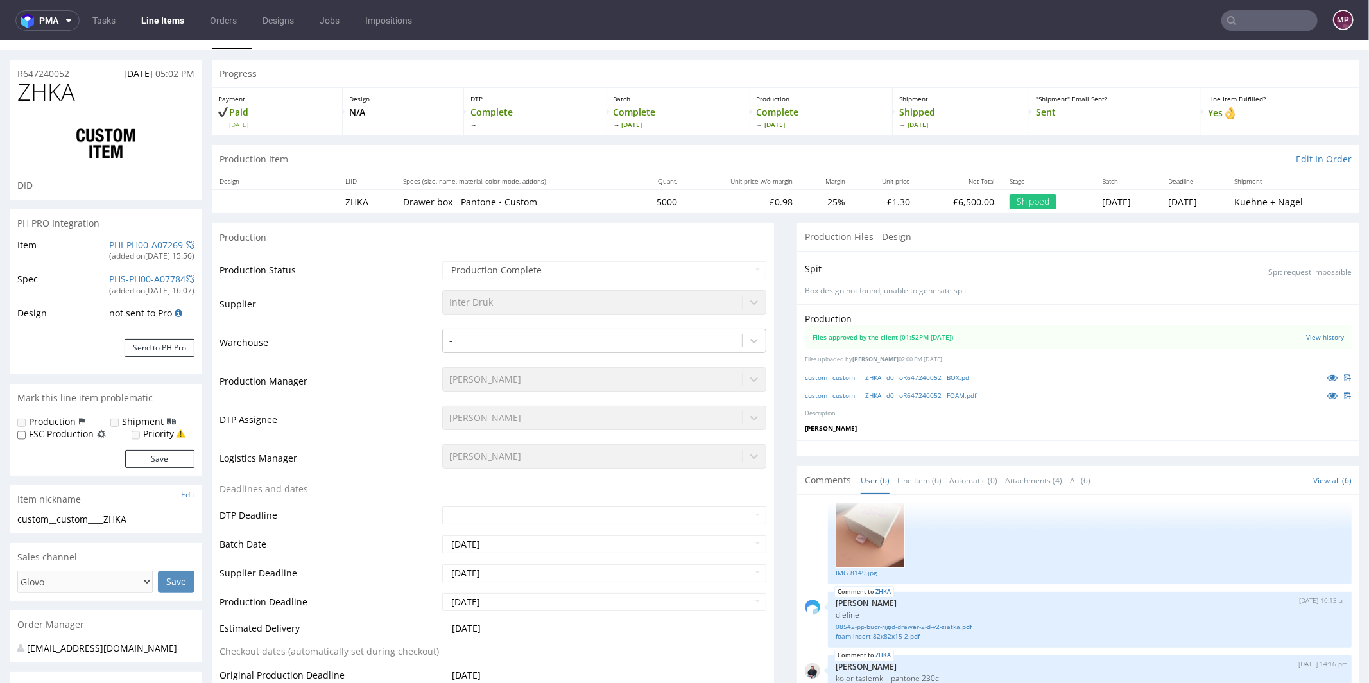
scroll to position [0, 0]
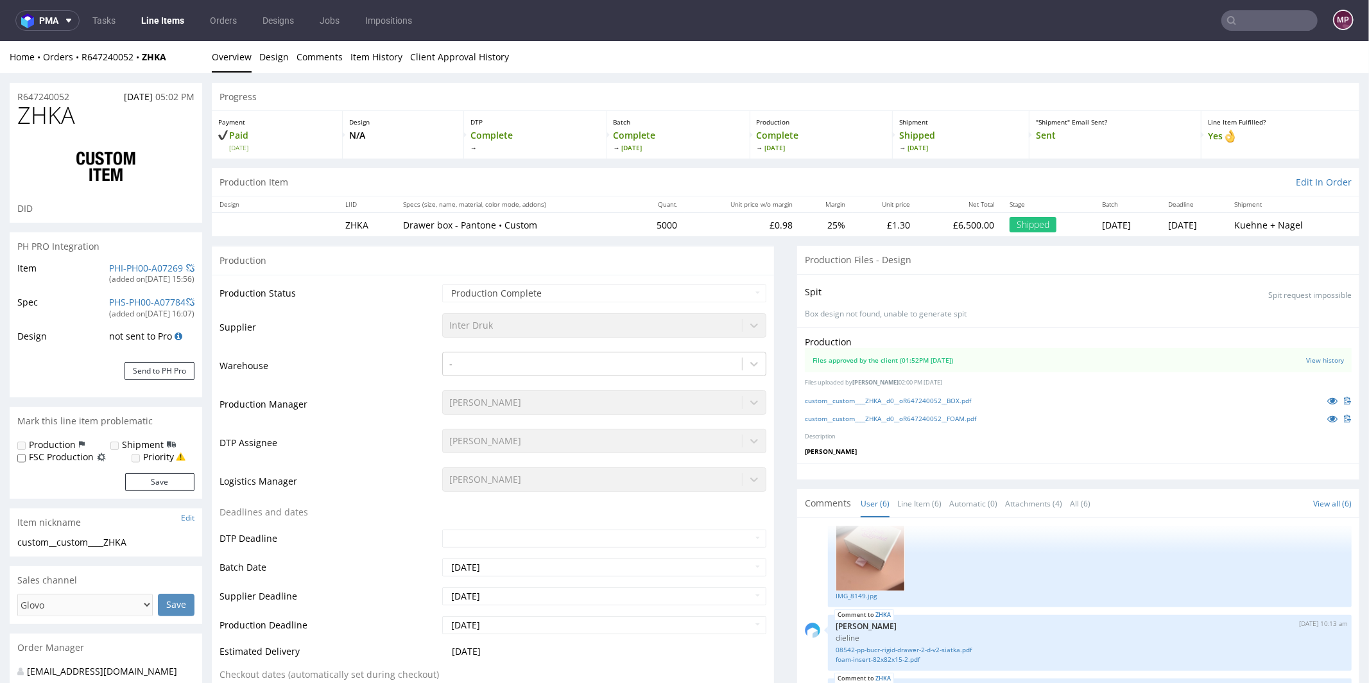
click at [103, 120] on h1 "ZHKA" at bounding box center [105, 115] width 177 height 26
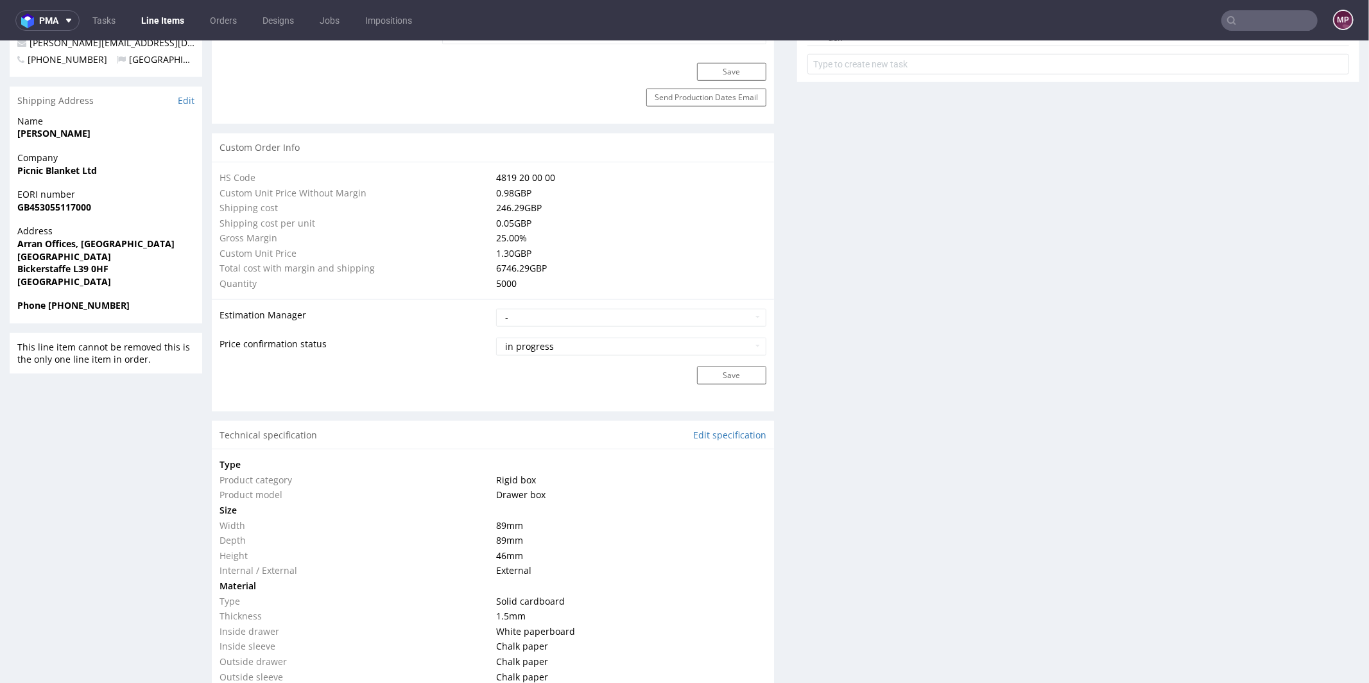
scroll to position [665, 0]
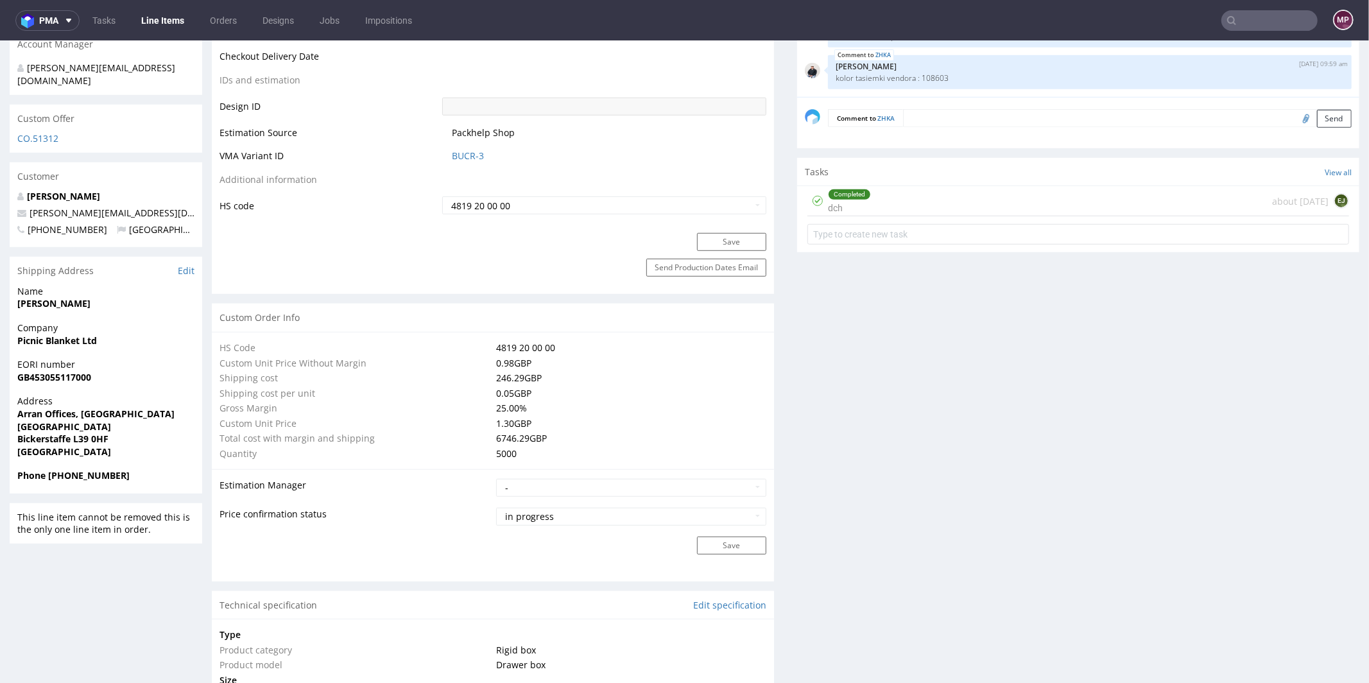
click at [500, 161] on td "BUCR-3" at bounding box center [602, 160] width 327 height 24
drag, startPoint x: 497, startPoint y: 157, endPoint x: 442, endPoint y: 154, distance: 54.6
click at [442, 154] on td "BUCR-3" at bounding box center [602, 160] width 327 height 24
copy link "BUCR-3"
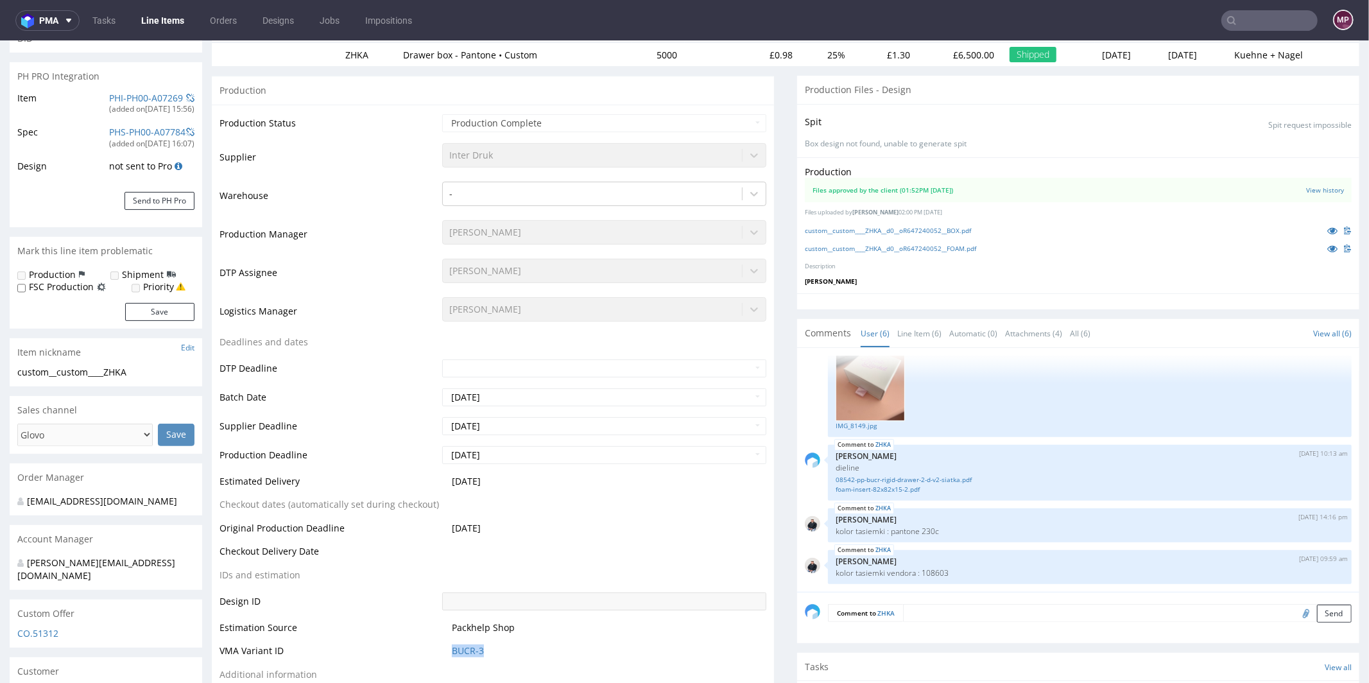
scroll to position [0, 0]
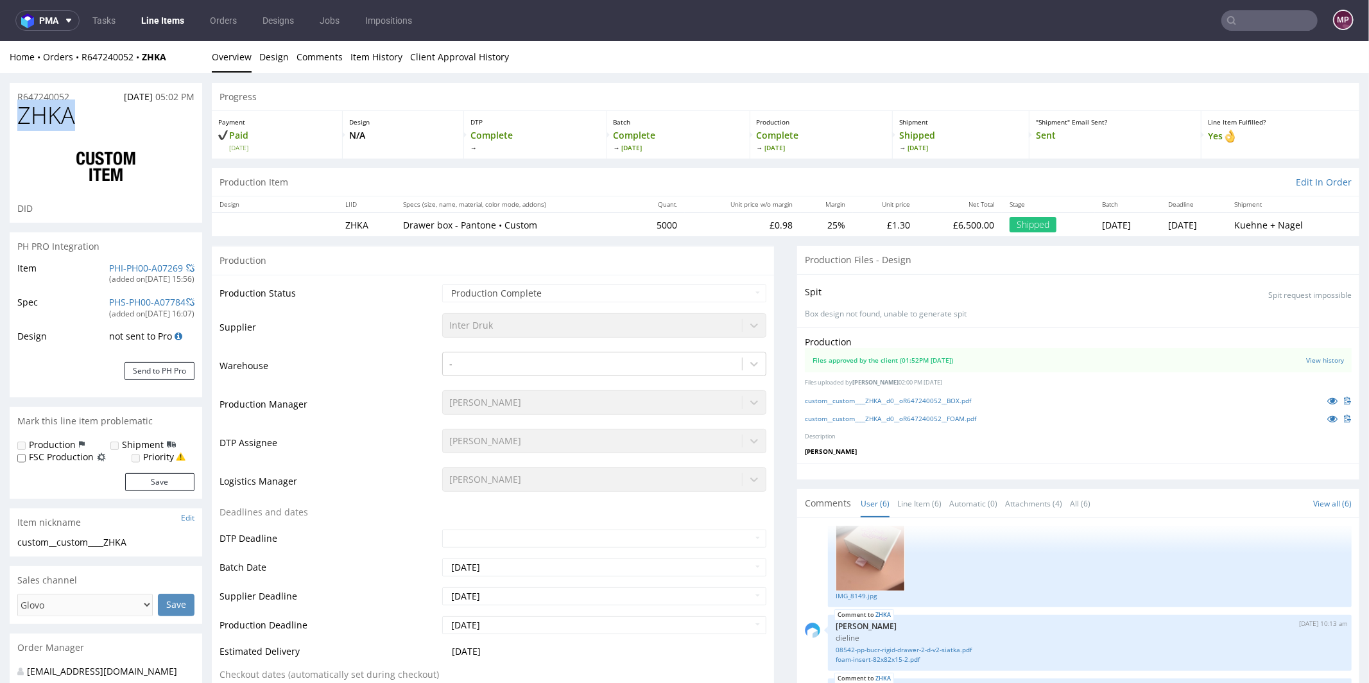
drag, startPoint x: 114, startPoint y: 119, endPoint x: 21, endPoint y: 119, distance: 93.7
click at [21, 119] on h1 "ZHKA" at bounding box center [105, 115] width 177 height 26
copy span "ZHKA"
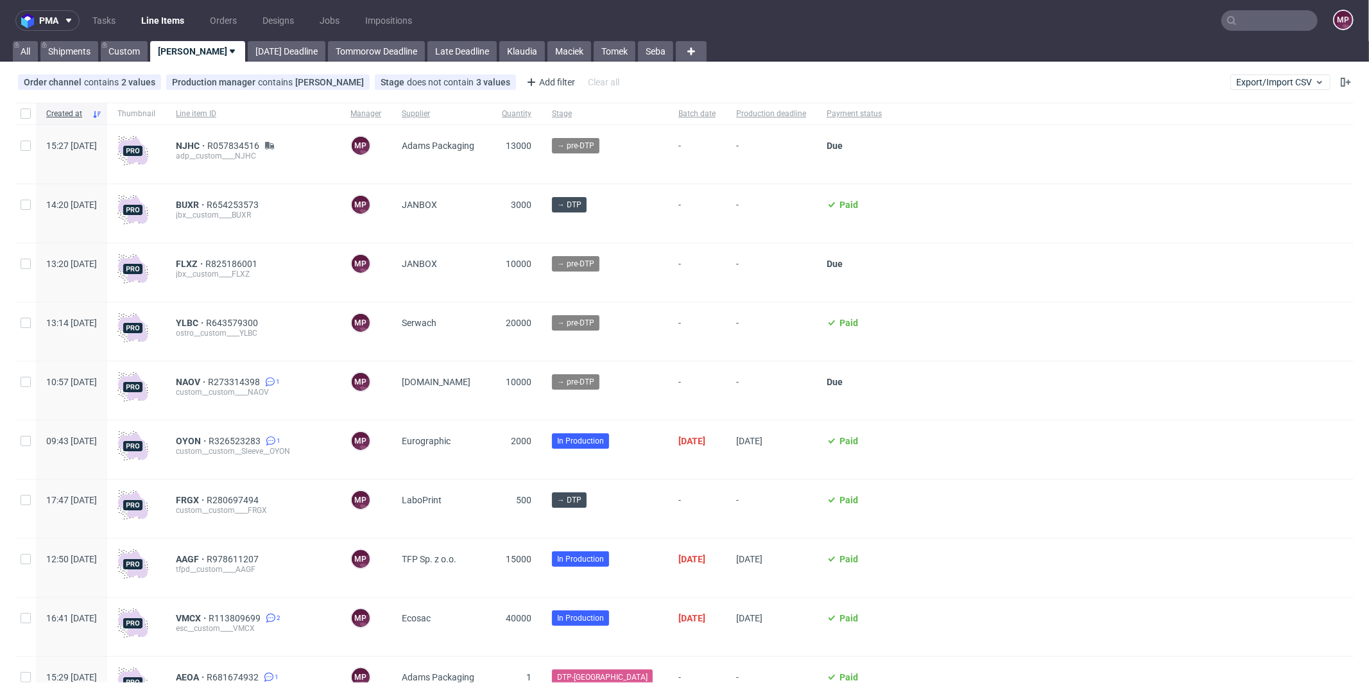
click at [1260, 26] on input "text" at bounding box center [1269, 20] width 96 height 21
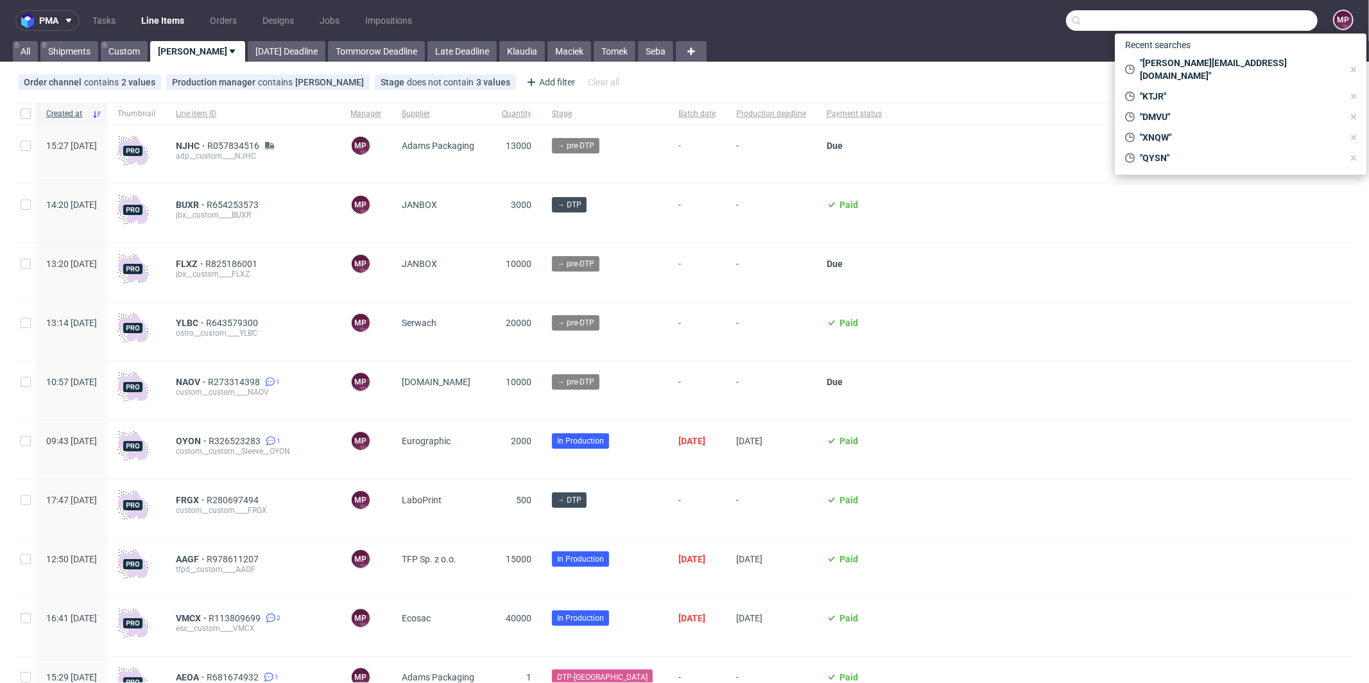
paste input "SIXE"
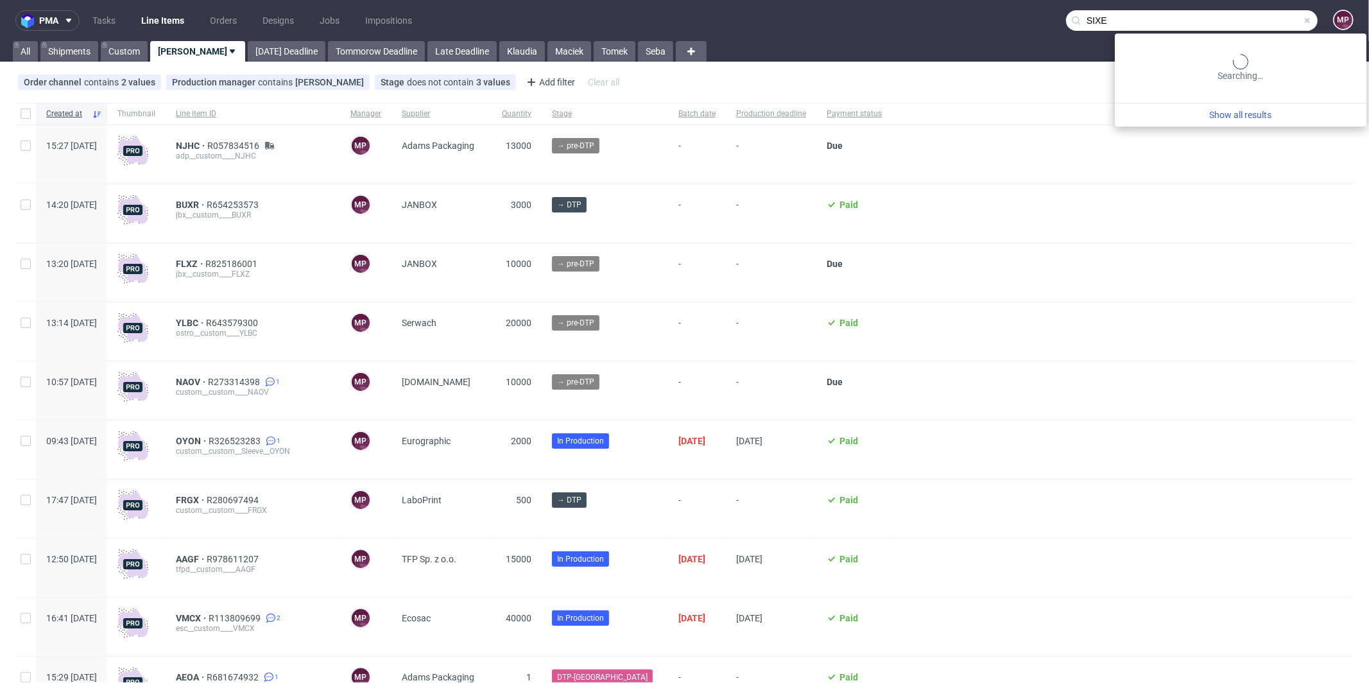
type input "SIXE"
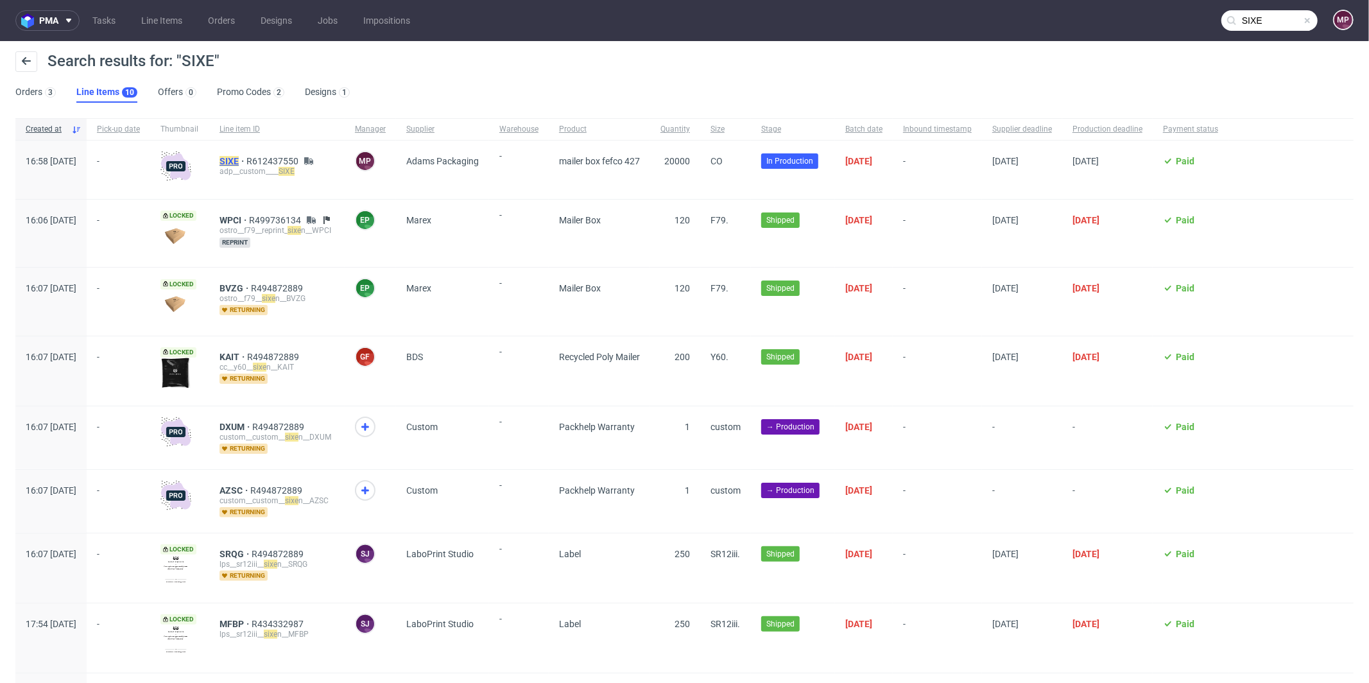
click at [239, 164] on mark "SIXE" at bounding box center [228, 161] width 19 height 10
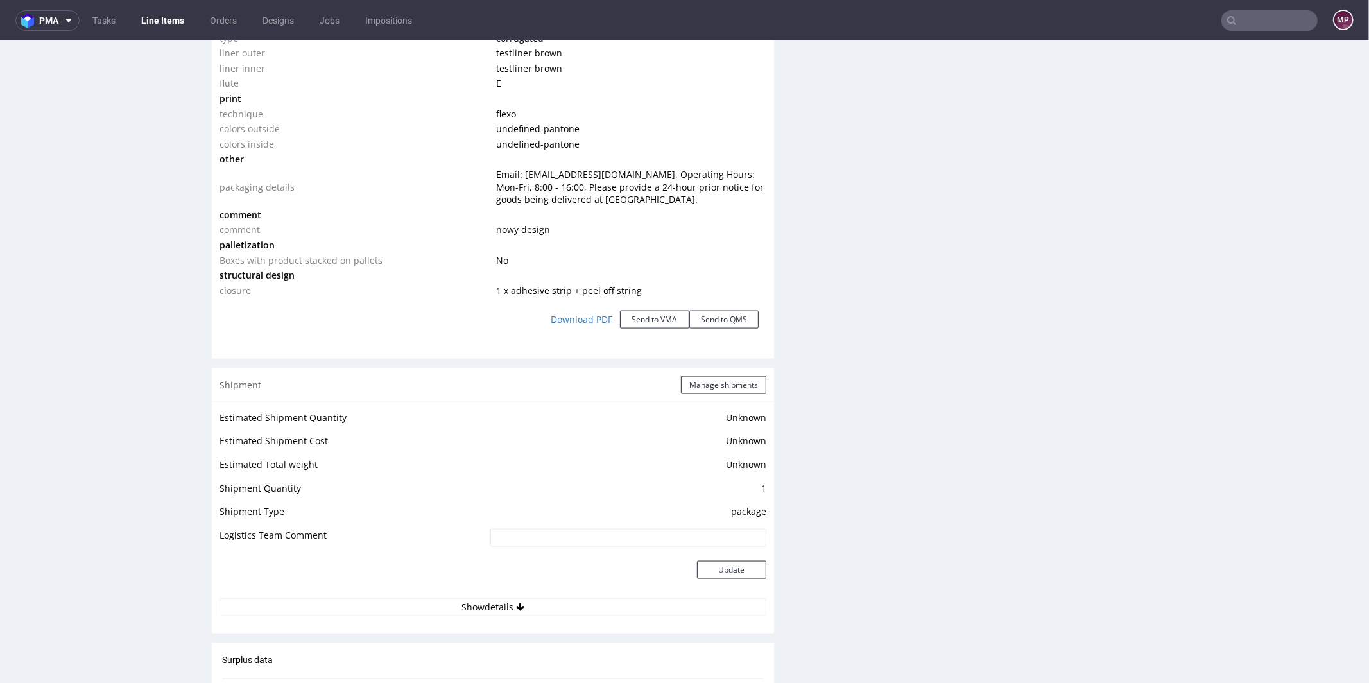
scroll to position [1699, 0]
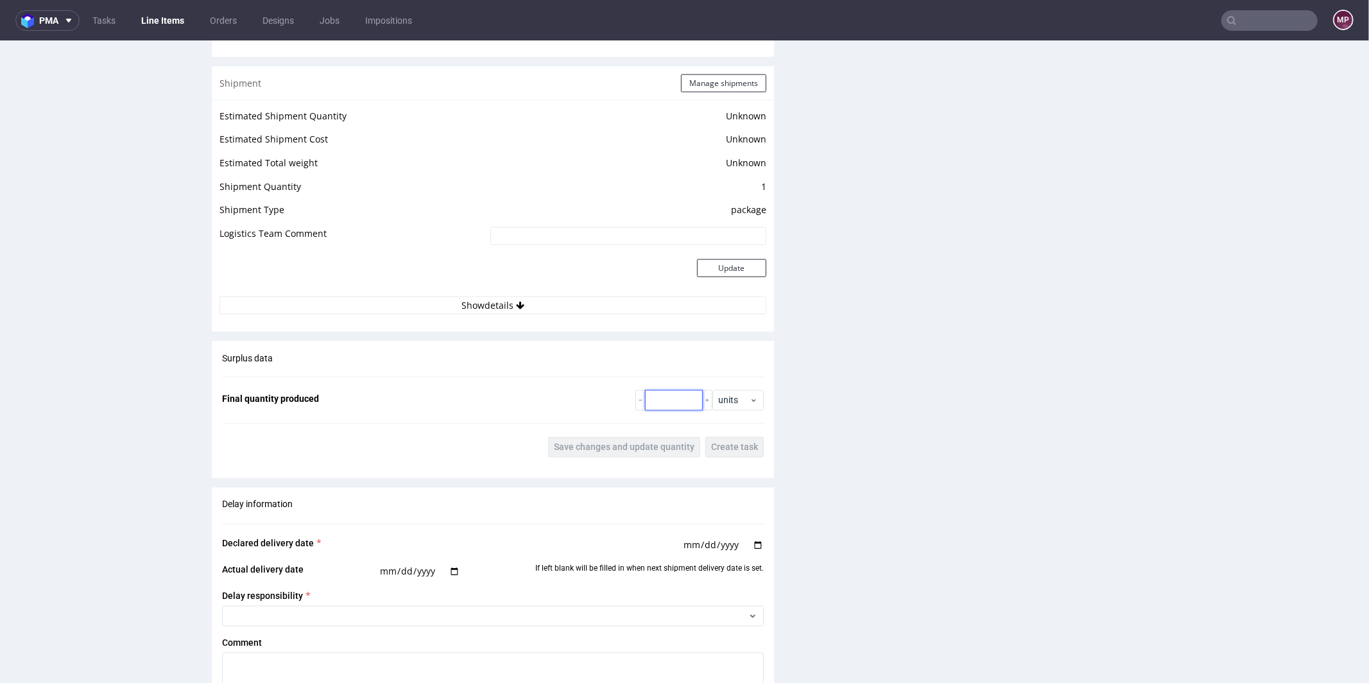
click at [659, 399] on input "number" at bounding box center [674, 399] width 58 height 21
paste input "20200"
type input "20200"
click at [639, 446] on span "Save changes and update quantity" at bounding box center [624, 446] width 141 height 9
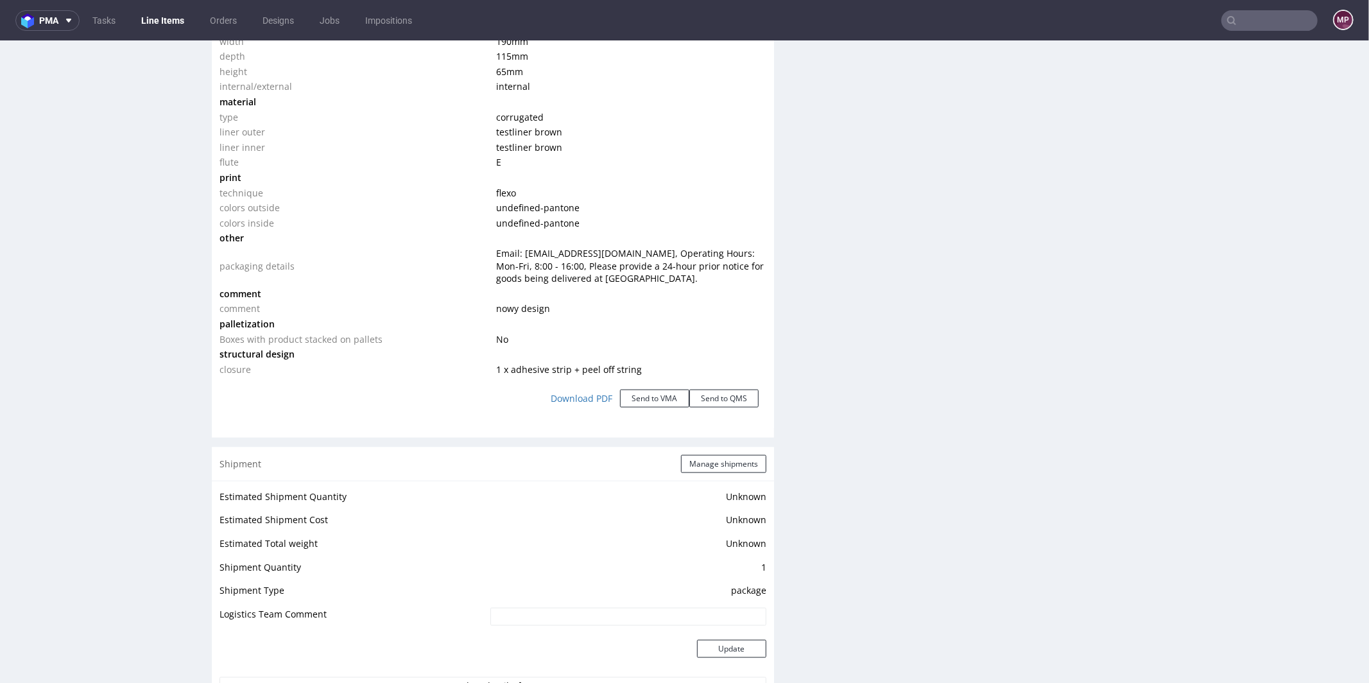
scroll to position [1508, 0]
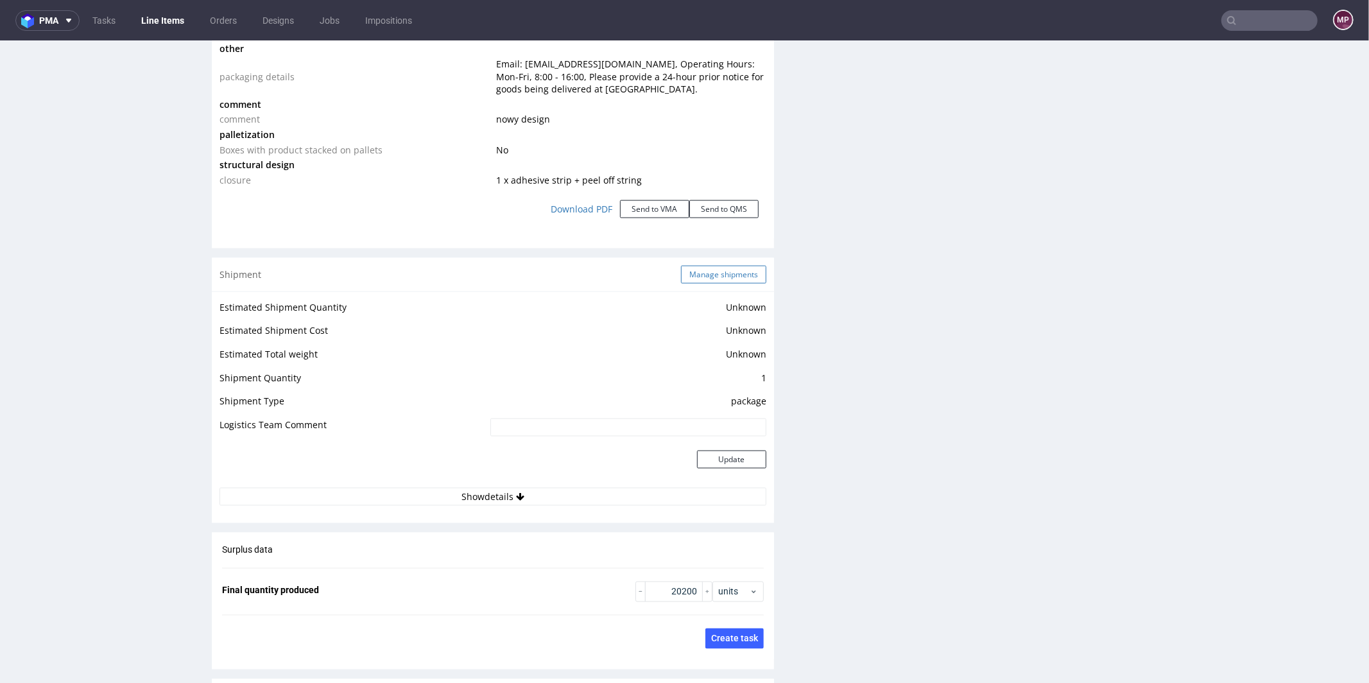
click at [721, 269] on button "Manage shipments" at bounding box center [723, 274] width 85 height 18
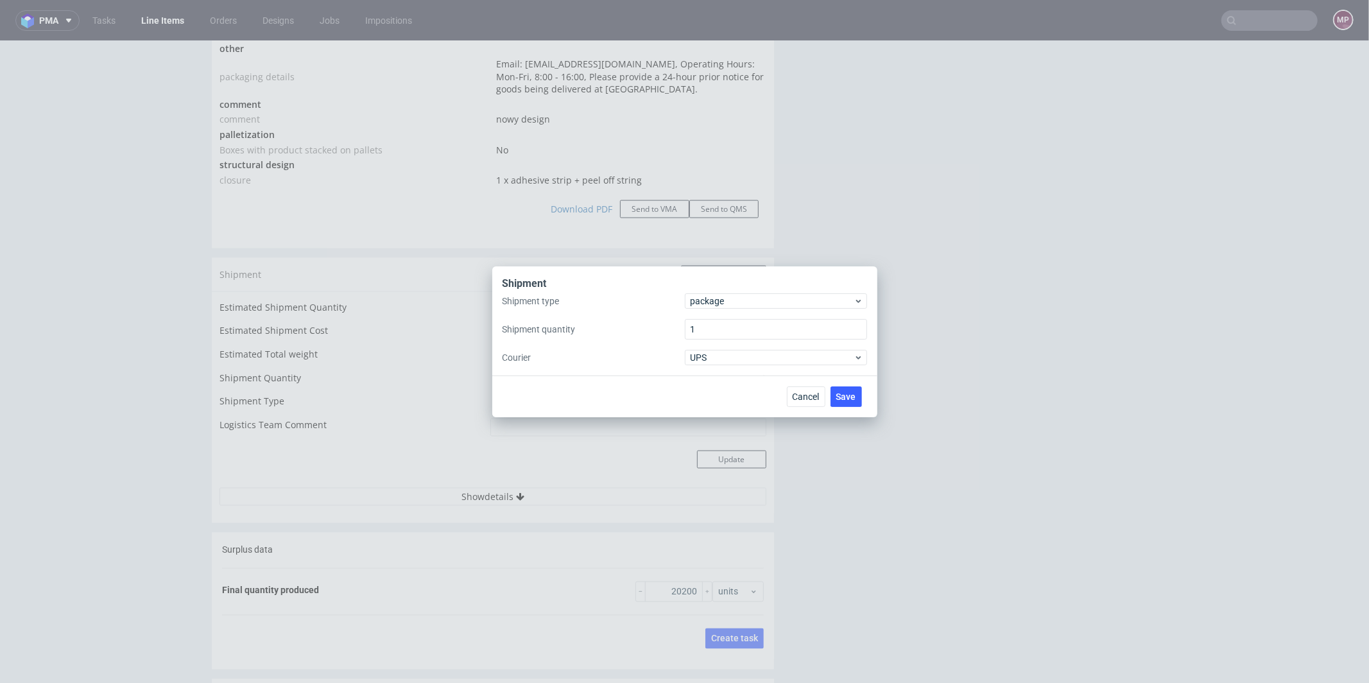
click at [761, 312] on div "Shipment type package Shipment quantity 1 Courier UPS" at bounding box center [684, 329] width 364 height 72
click at [760, 307] on span "package" at bounding box center [772, 301] width 164 height 13
click at [744, 320] on div "pallet" at bounding box center [776, 327] width 172 height 23
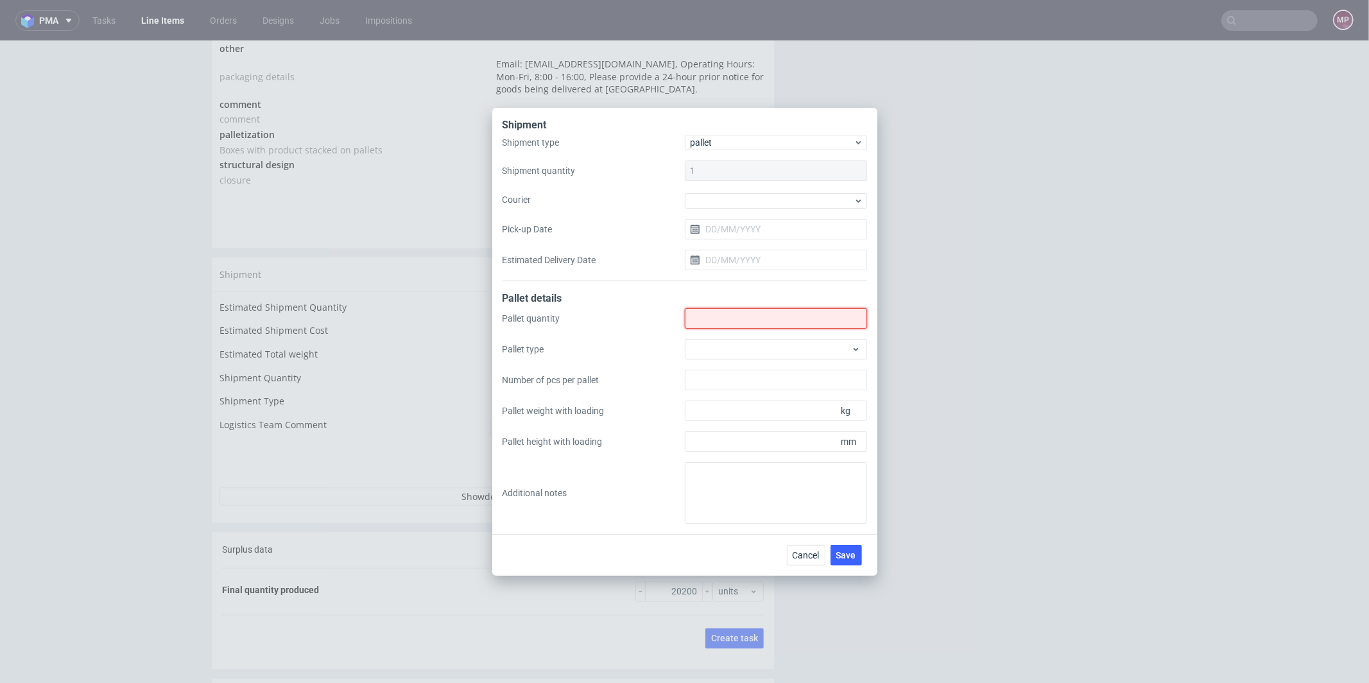
click at [742, 320] on input "Shipment type" at bounding box center [776, 318] width 182 height 21
type input "5"
click at [855, 348] on icon at bounding box center [856, 349] width 10 height 10
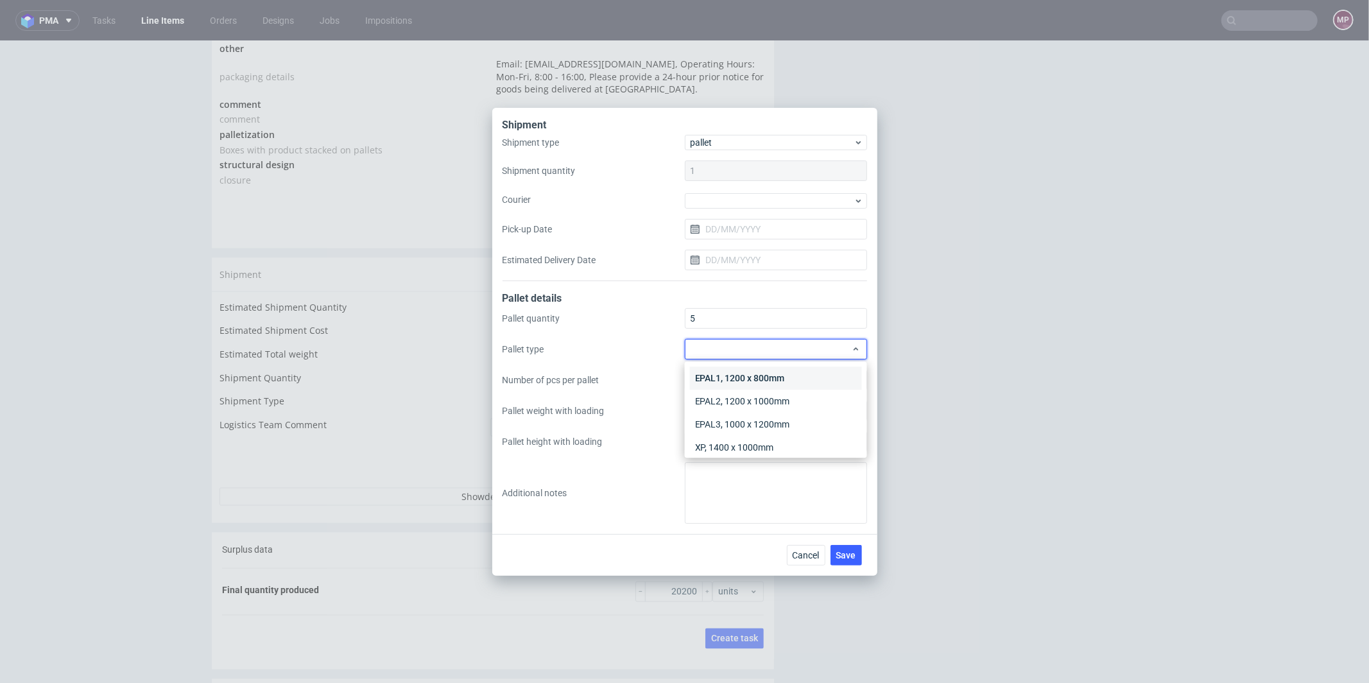
click at [789, 375] on div "EPAL1, 1200 x 800mm" at bounding box center [776, 377] width 172 height 23
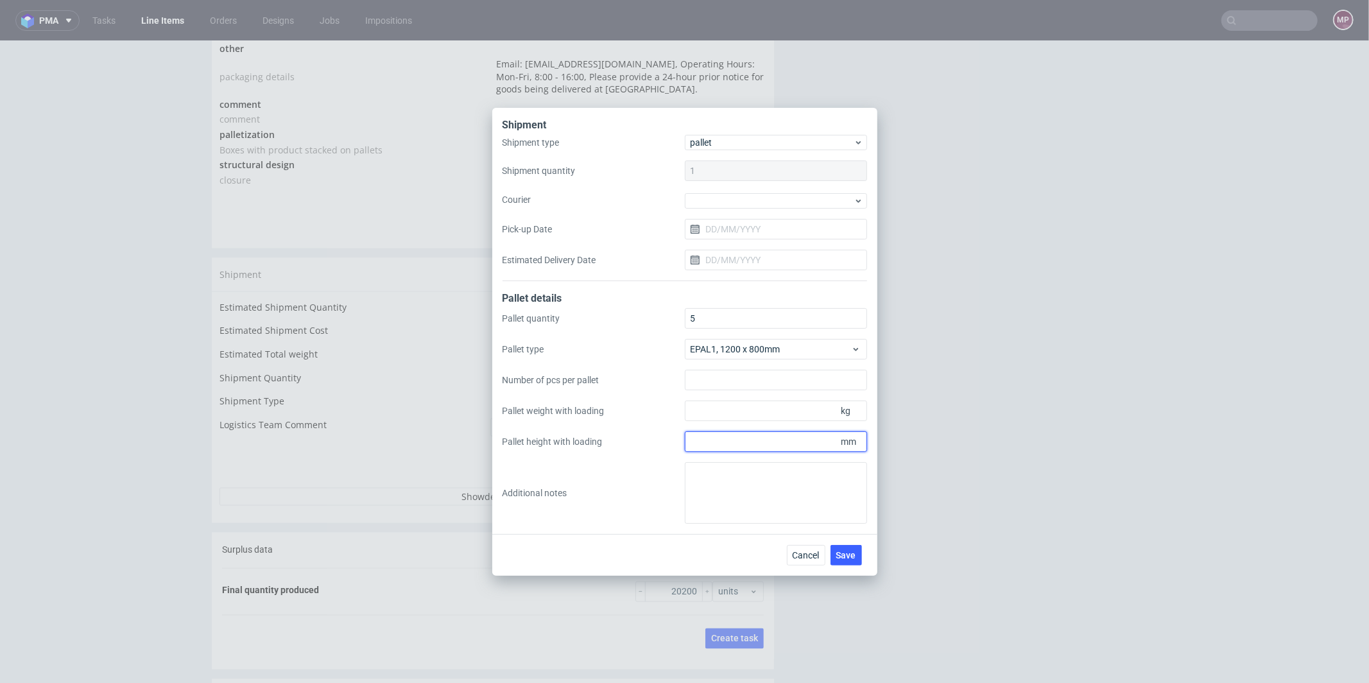
click at [715, 444] on input "Pallet height with loading" at bounding box center [776, 441] width 182 height 21
type input "1800"
click at [789, 407] on input "Pallet weight with loading" at bounding box center [776, 410] width 182 height 21
type input "334"
click at [957, 458] on div "Shipment Shipment type pallet Shipment quantity 1 Courier Pick-up Date Estimate…" at bounding box center [684, 341] width 1369 height 683
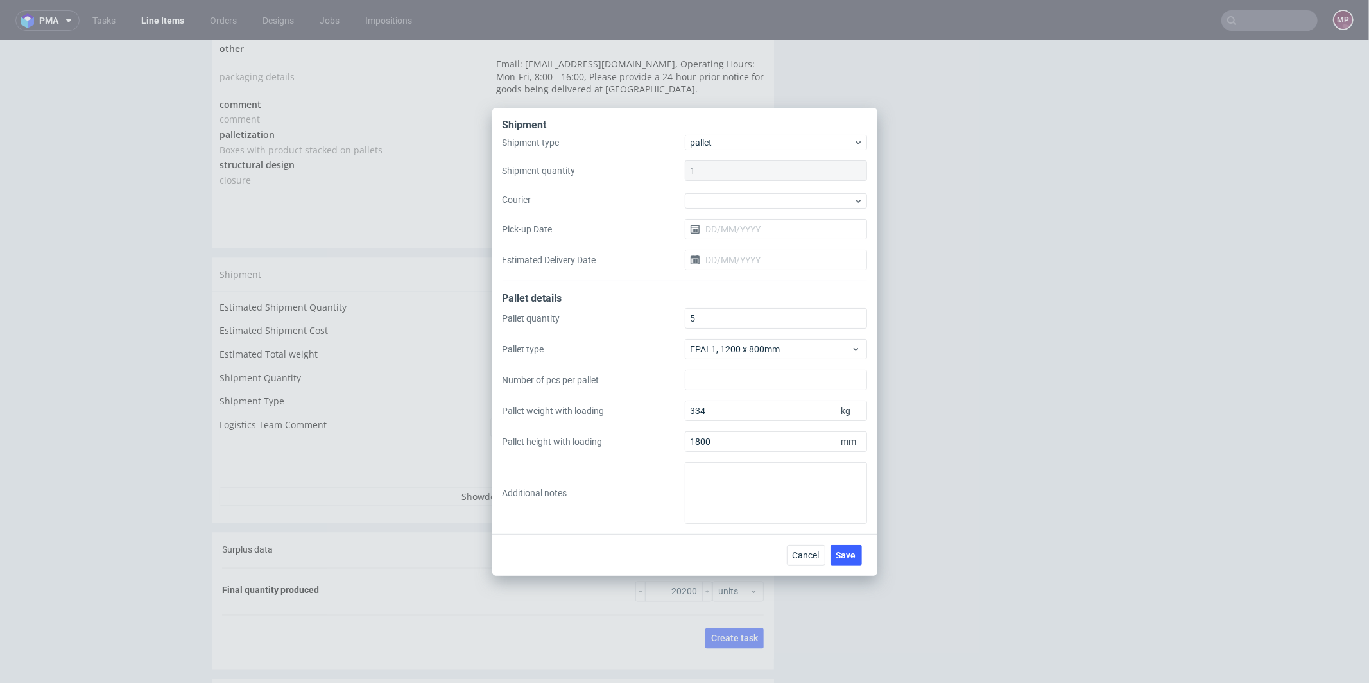
click at [862, 547] on div "Cancel Save" at bounding box center [827, 555] width 80 height 21
click at [853, 552] on span "Save" at bounding box center [846, 555] width 20 height 9
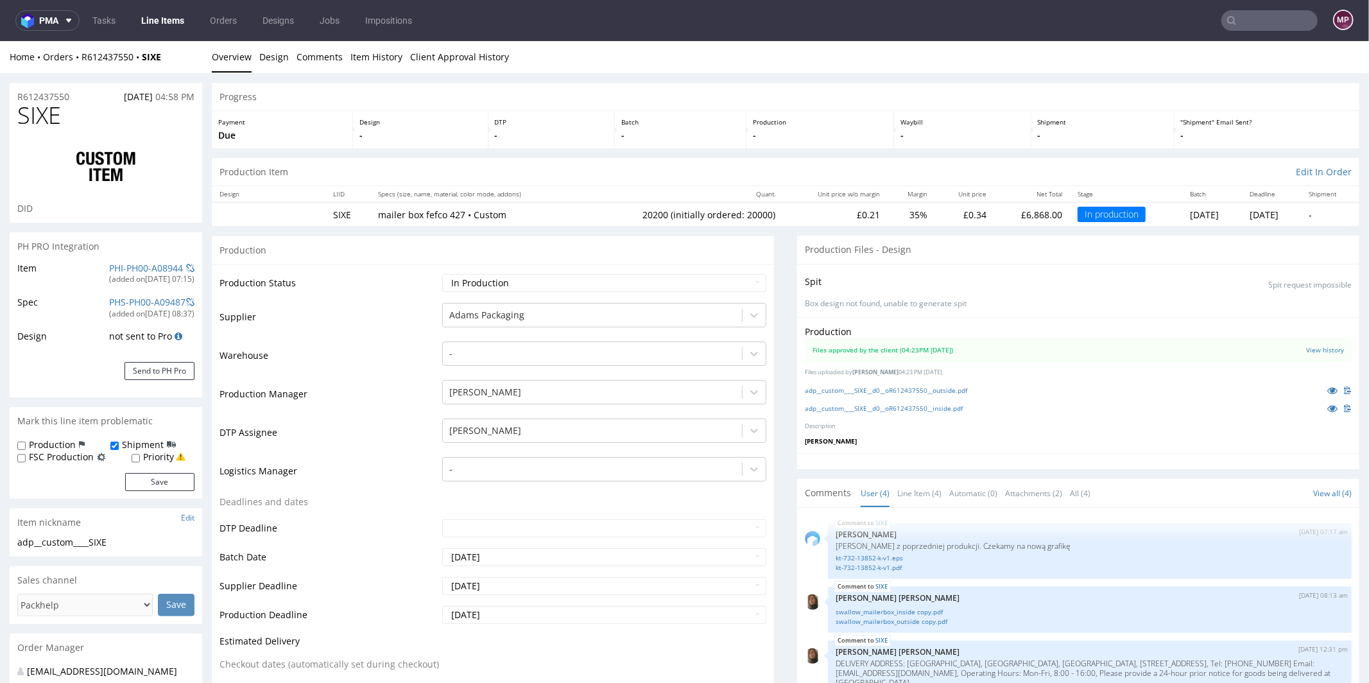
click at [1278, 24] on input "text" at bounding box center [1269, 20] width 96 height 21
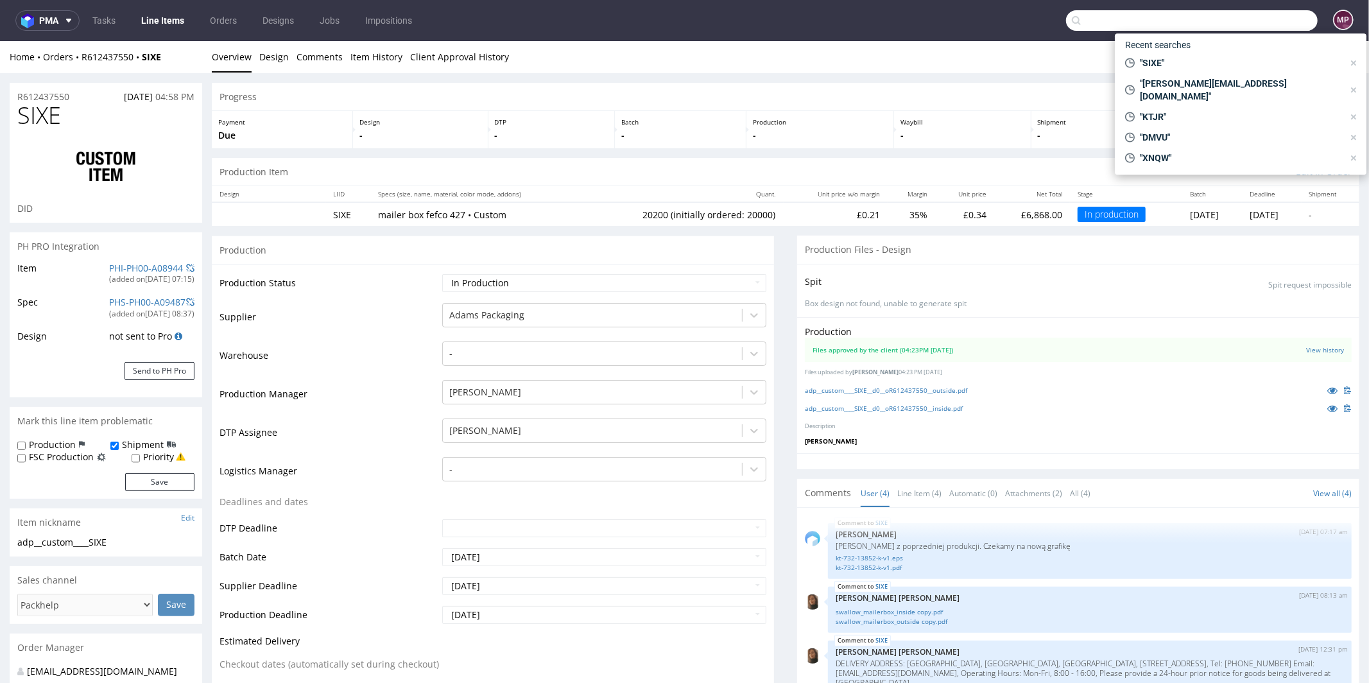
paste input "ZNOR"
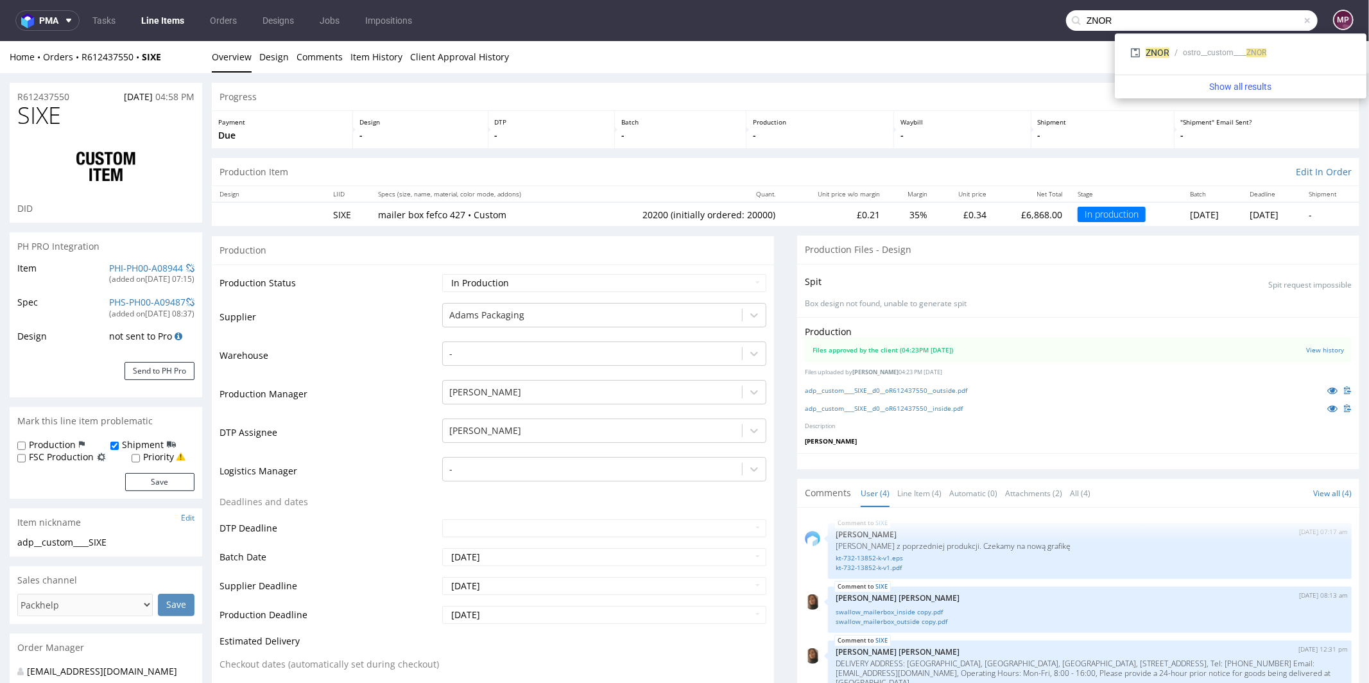
type input "ZNOR"
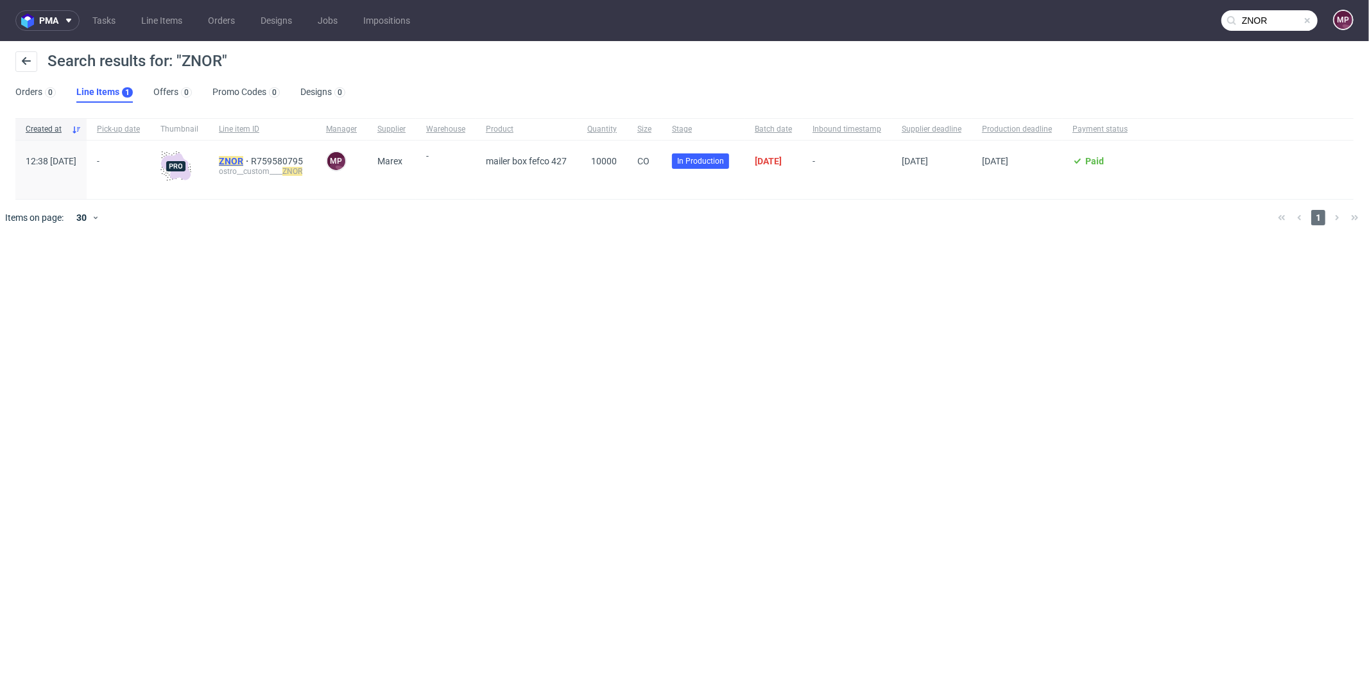
click at [243, 160] on mark "ZNOR" at bounding box center [231, 161] width 24 height 10
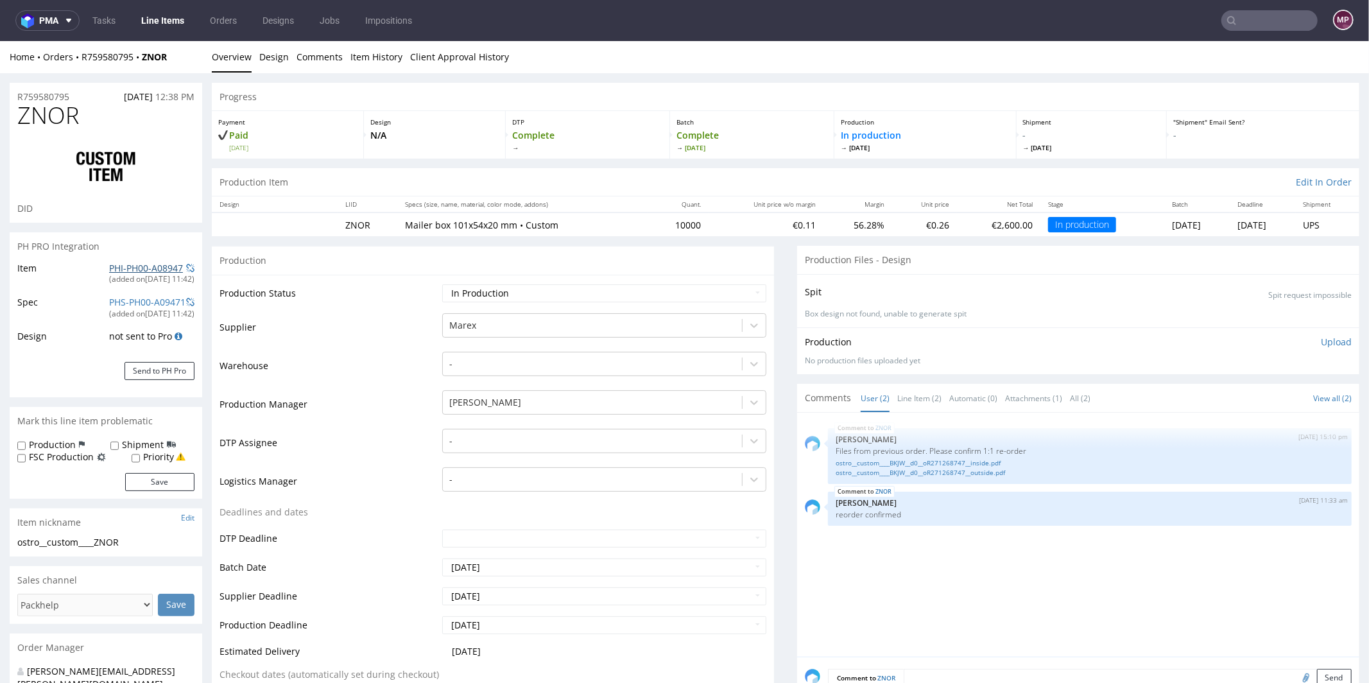
click at [109, 269] on link "PHI-PH00-A08947" at bounding box center [146, 267] width 74 height 12
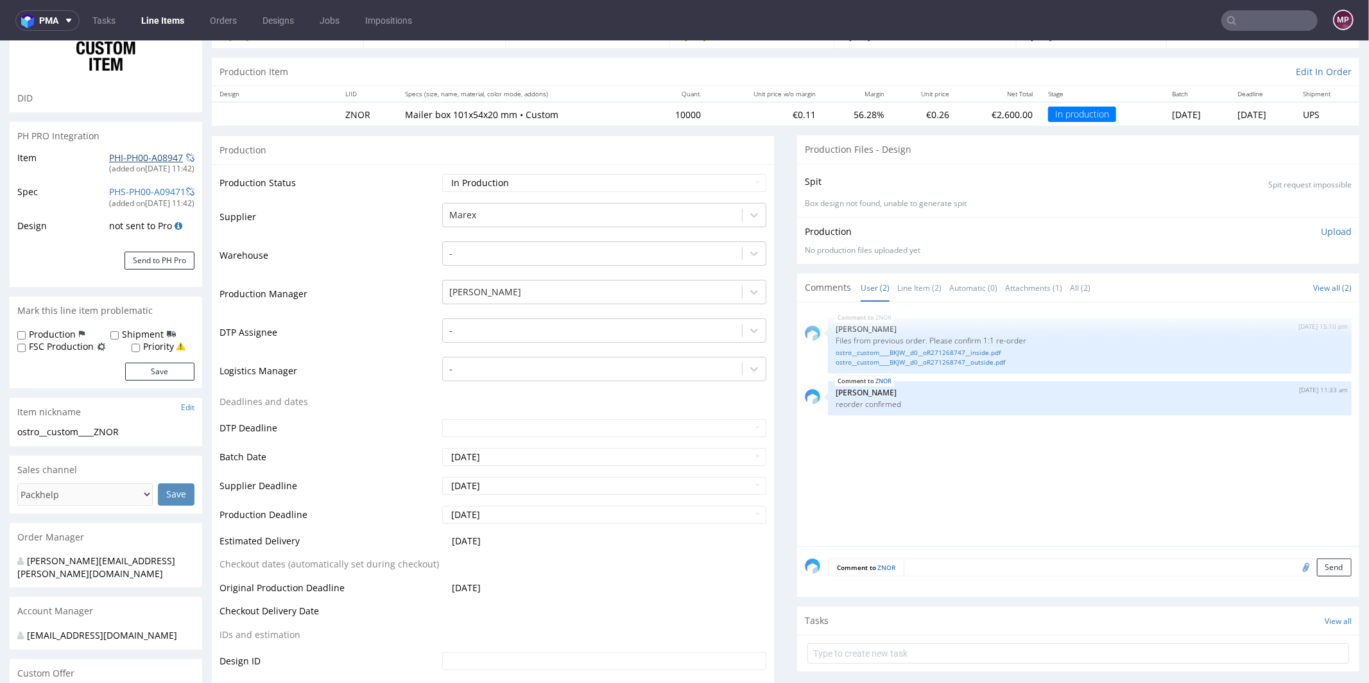
scroll to position [140, 0]
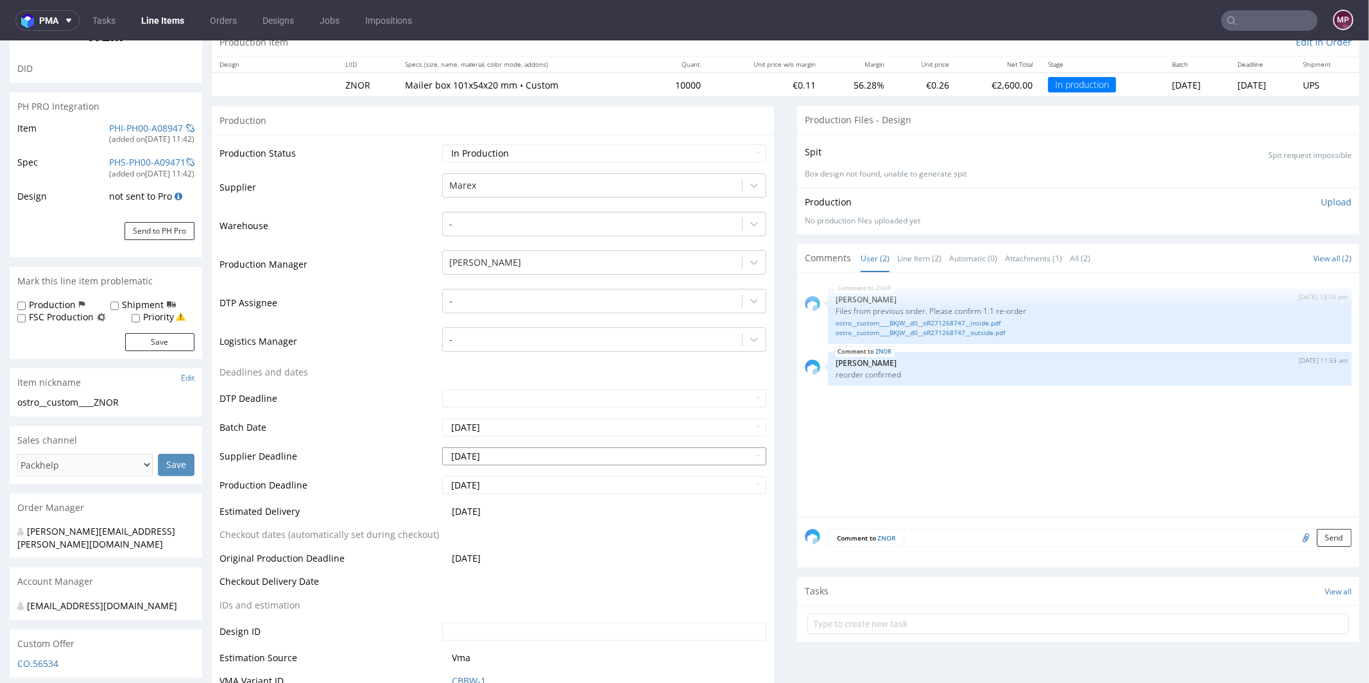
click at [629, 455] on input "[DATE]" at bounding box center [604, 456] width 324 height 18
click at [383, 384] on td "Deadlines and dates" at bounding box center [328, 376] width 219 height 24
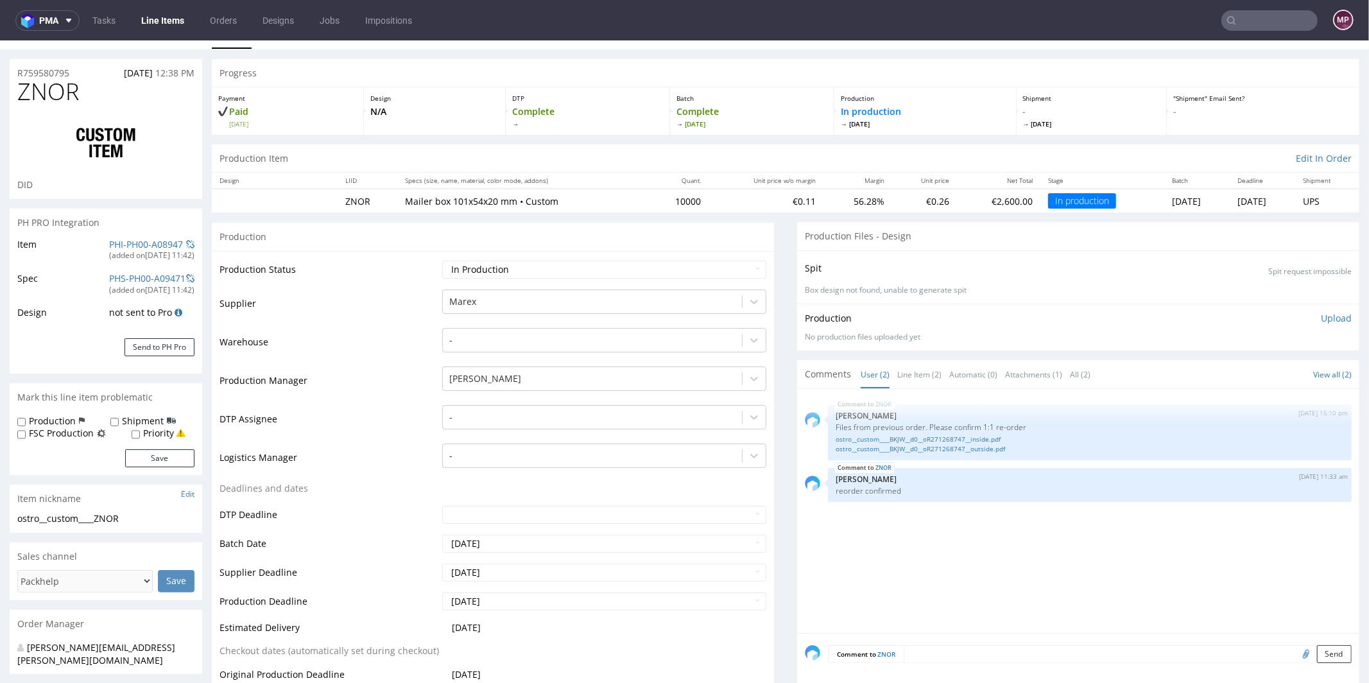
scroll to position [0, 0]
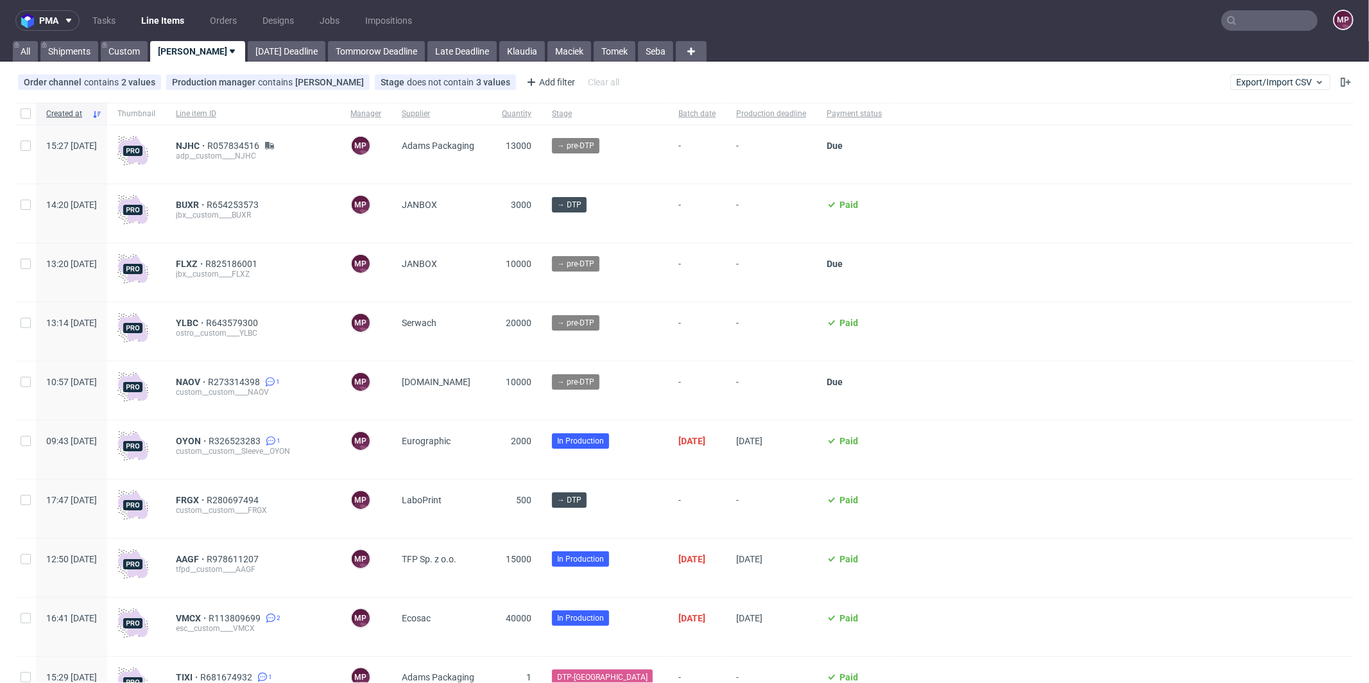
click at [1261, 27] on input "text" at bounding box center [1269, 20] width 96 height 21
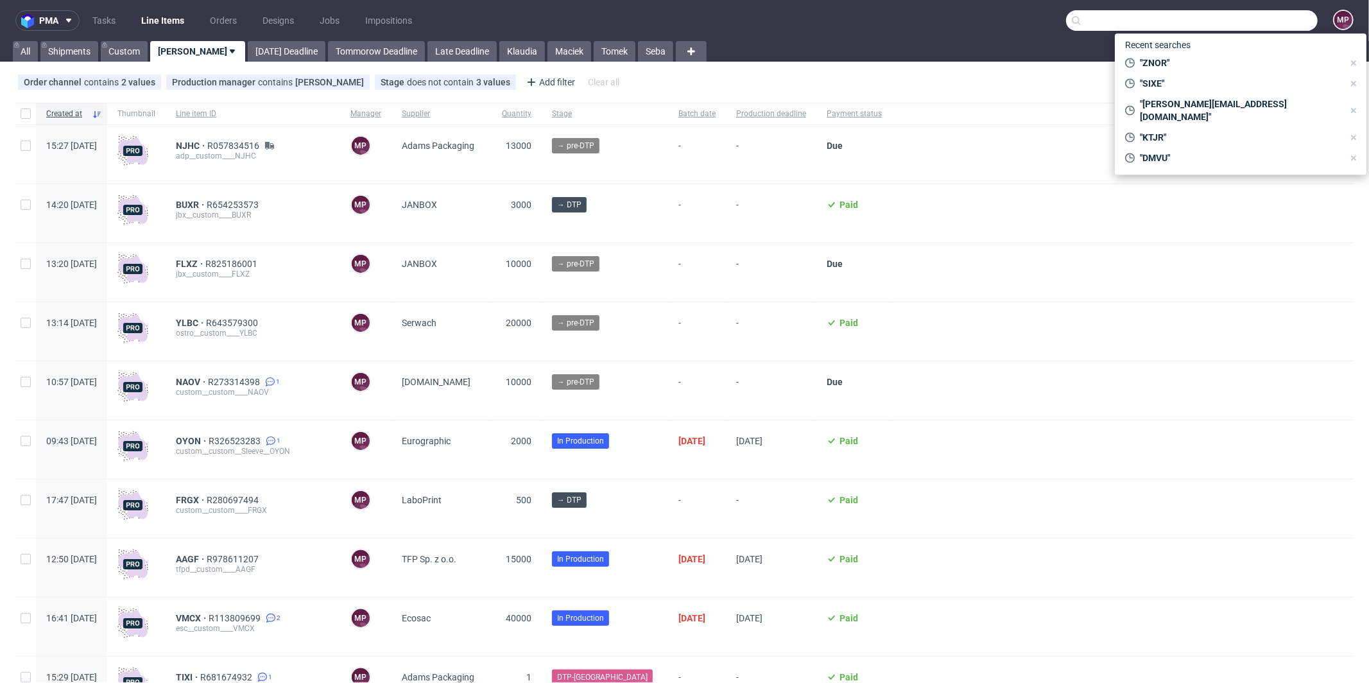
paste input "AQCD"
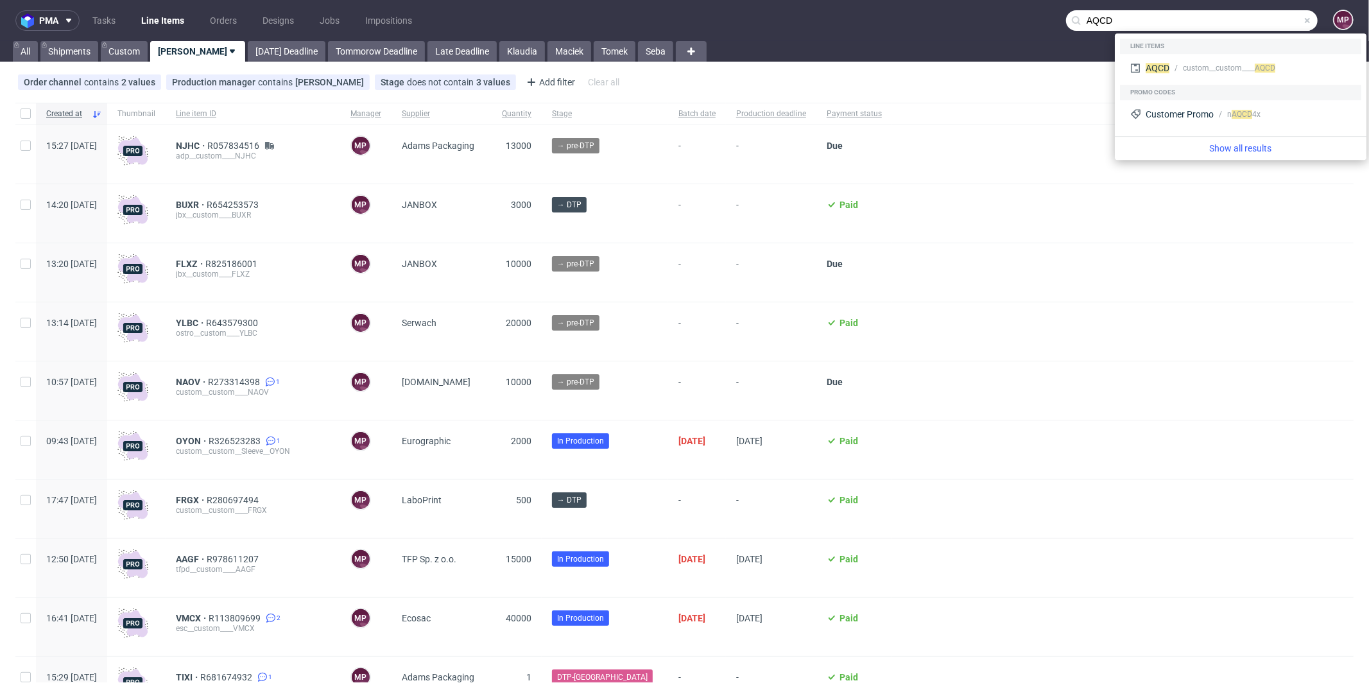
type input "AQCD"
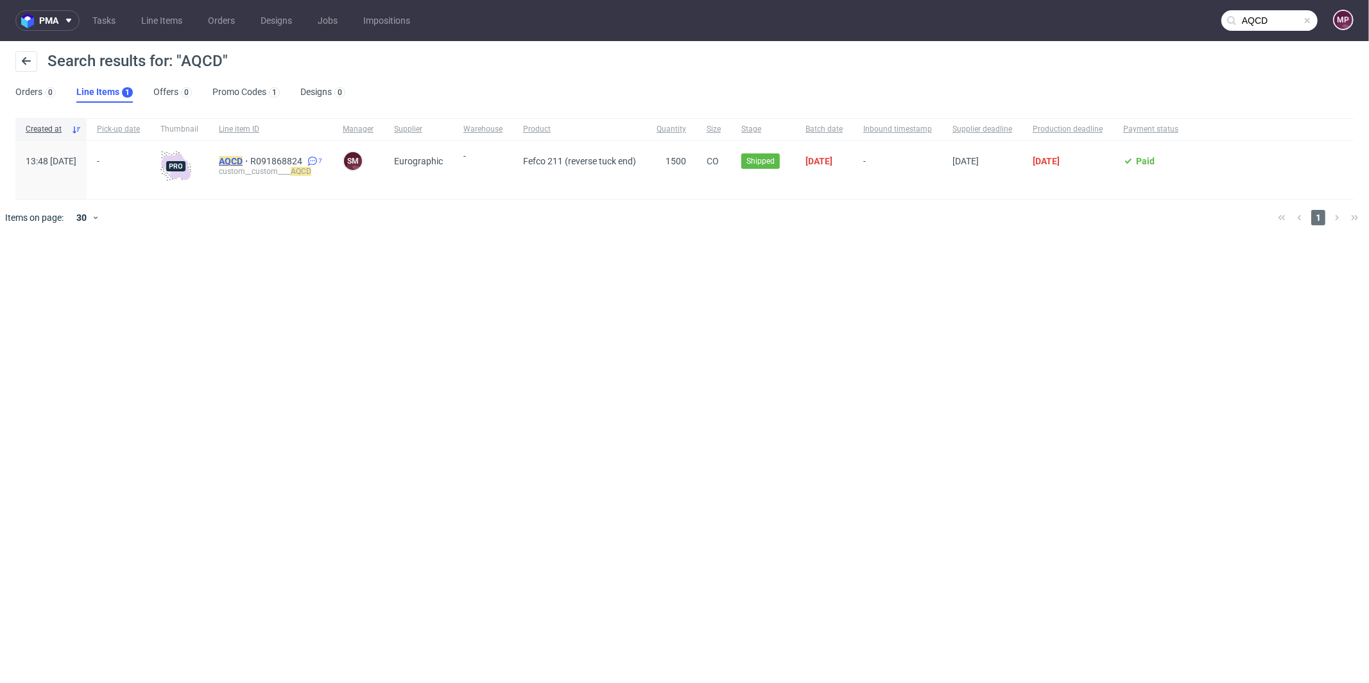
click at [243, 163] on mark "AQCD" at bounding box center [231, 161] width 24 height 10
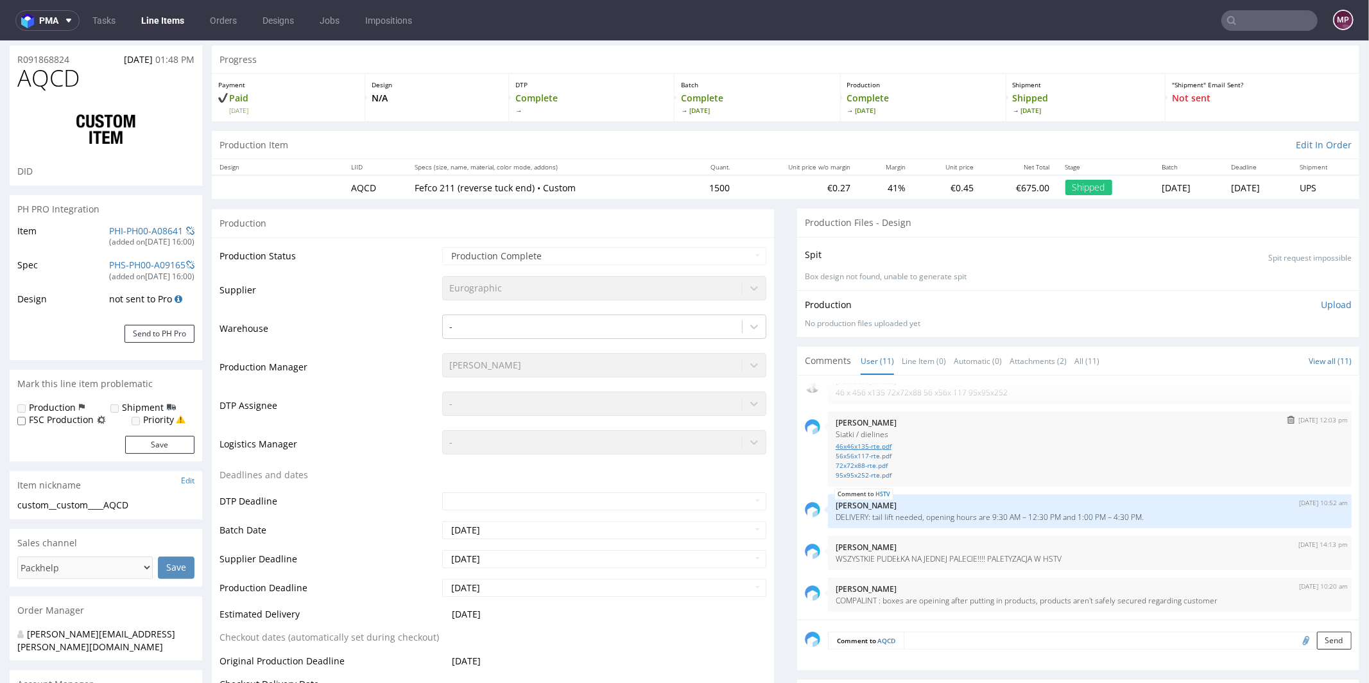
scroll to position [115, 0]
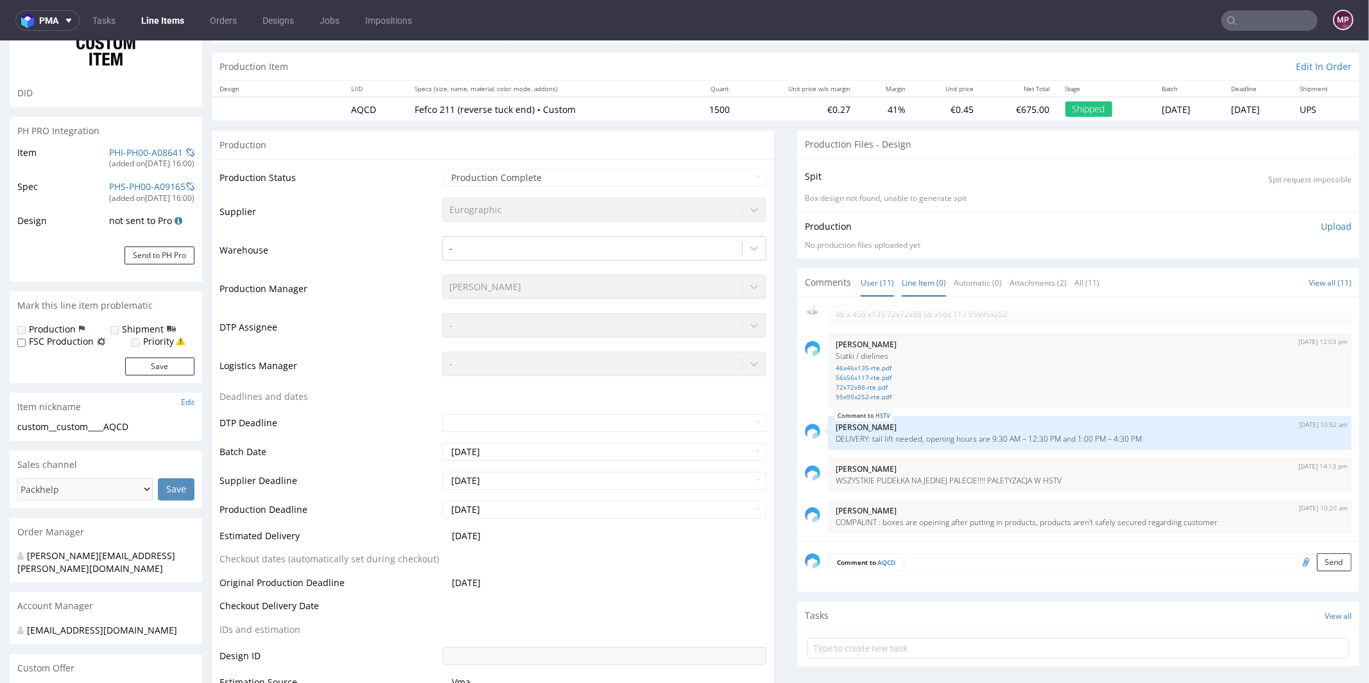
click at [910, 286] on link "Line Item (0)" at bounding box center [924, 282] width 44 height 28
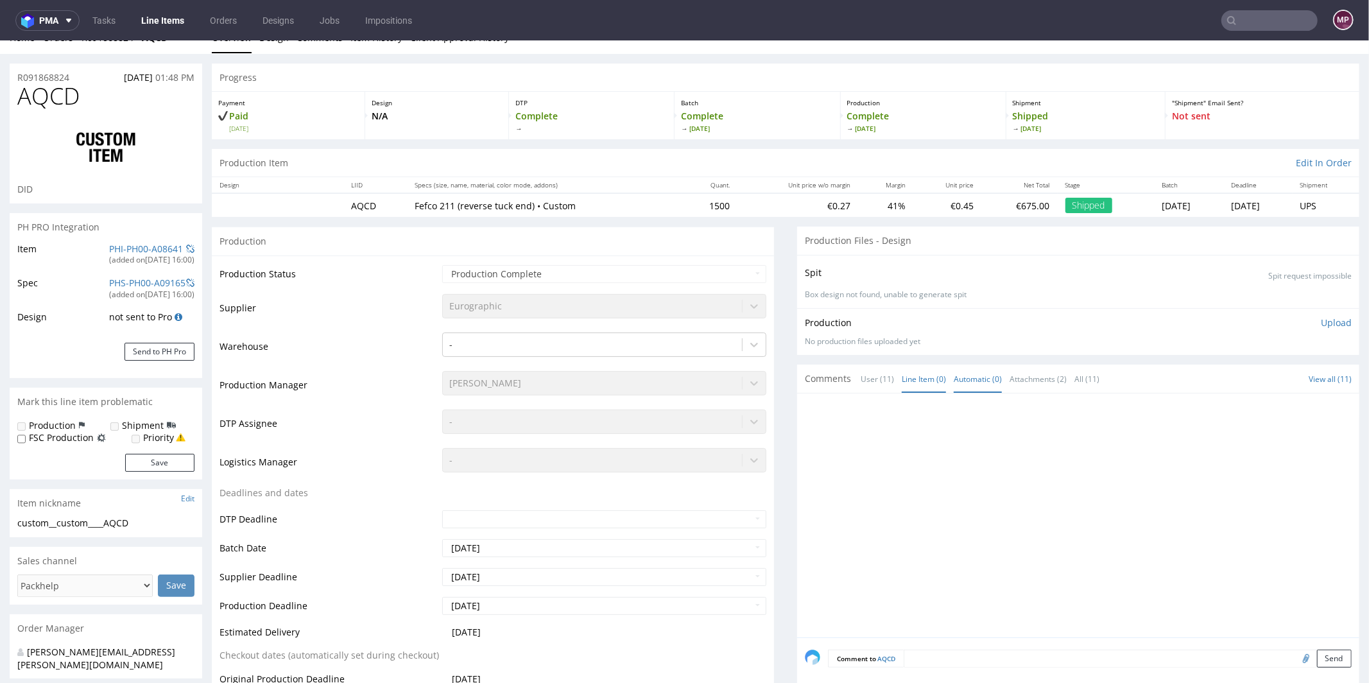
scroll to position [0, 0]
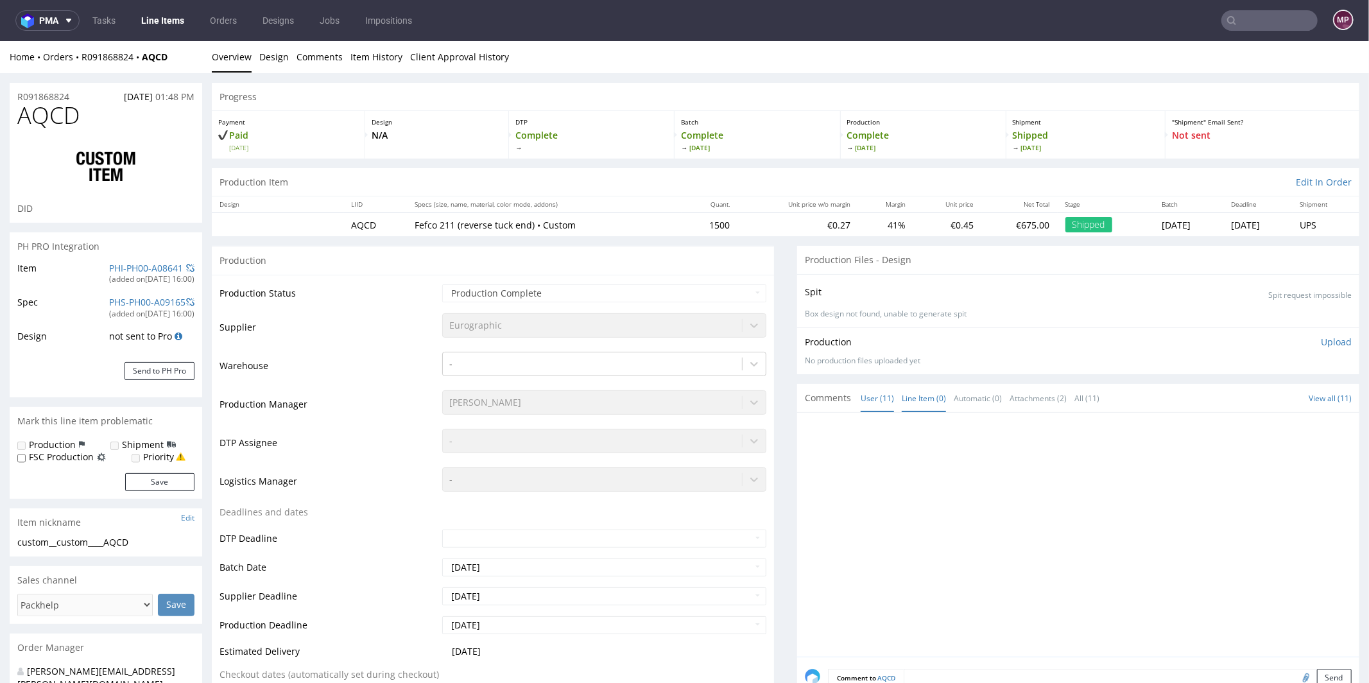
click at [867, 394] on link "User (11)" at bounding box center [876, 398] width 33 height 28
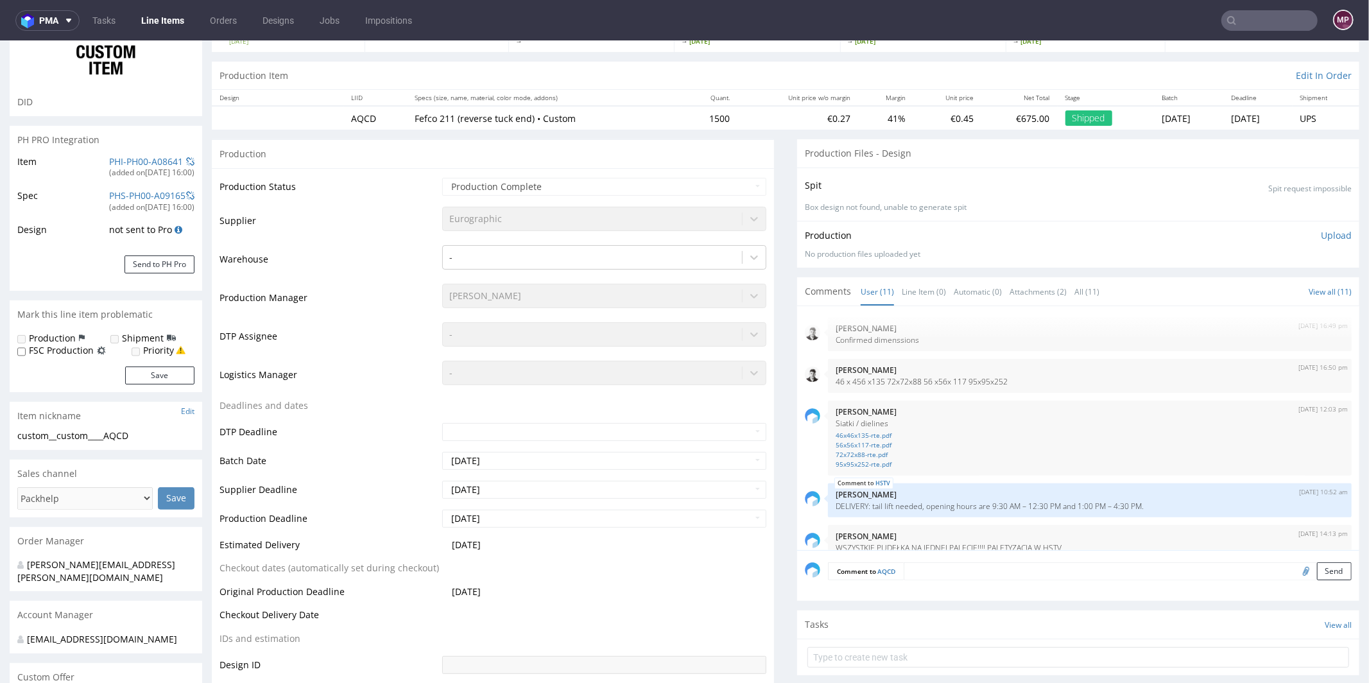
scroll to position [225, 0]
click at [838, 431] on link "46x46x135-rte.pdf" at bounding box center [1089, 435] width 508 height 10
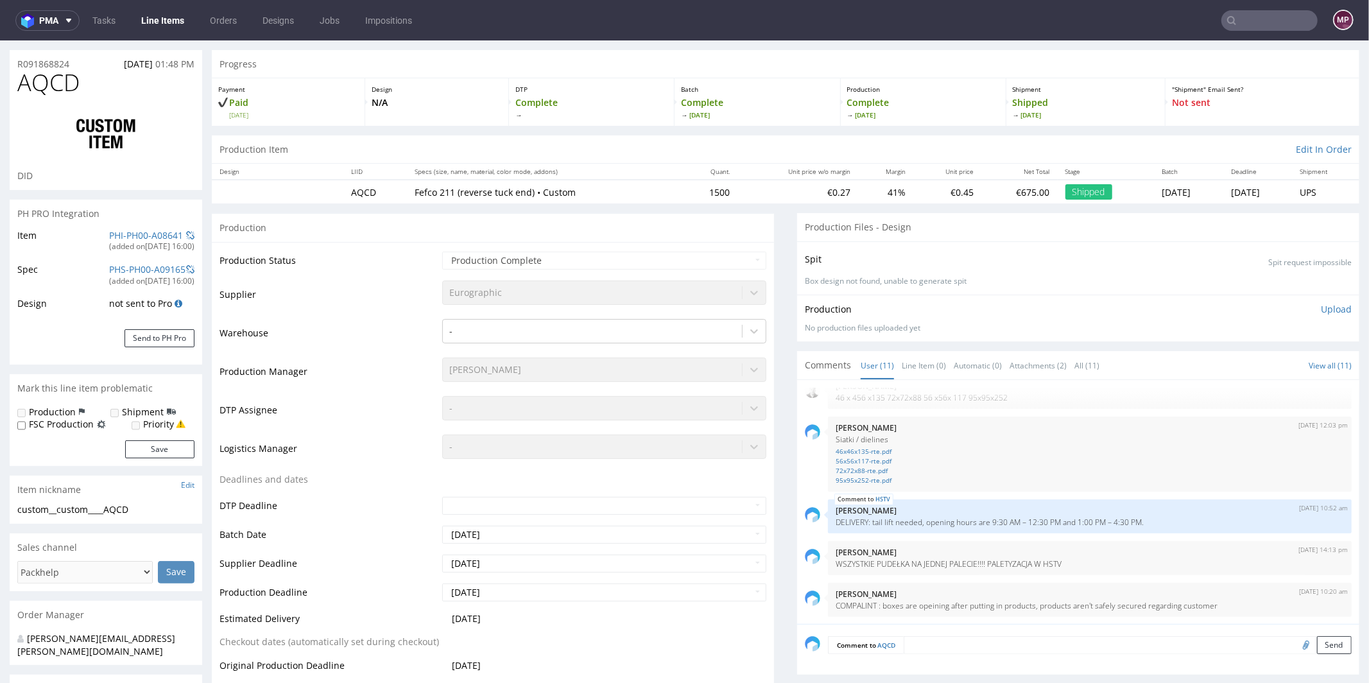
scroll to position [0, 0]
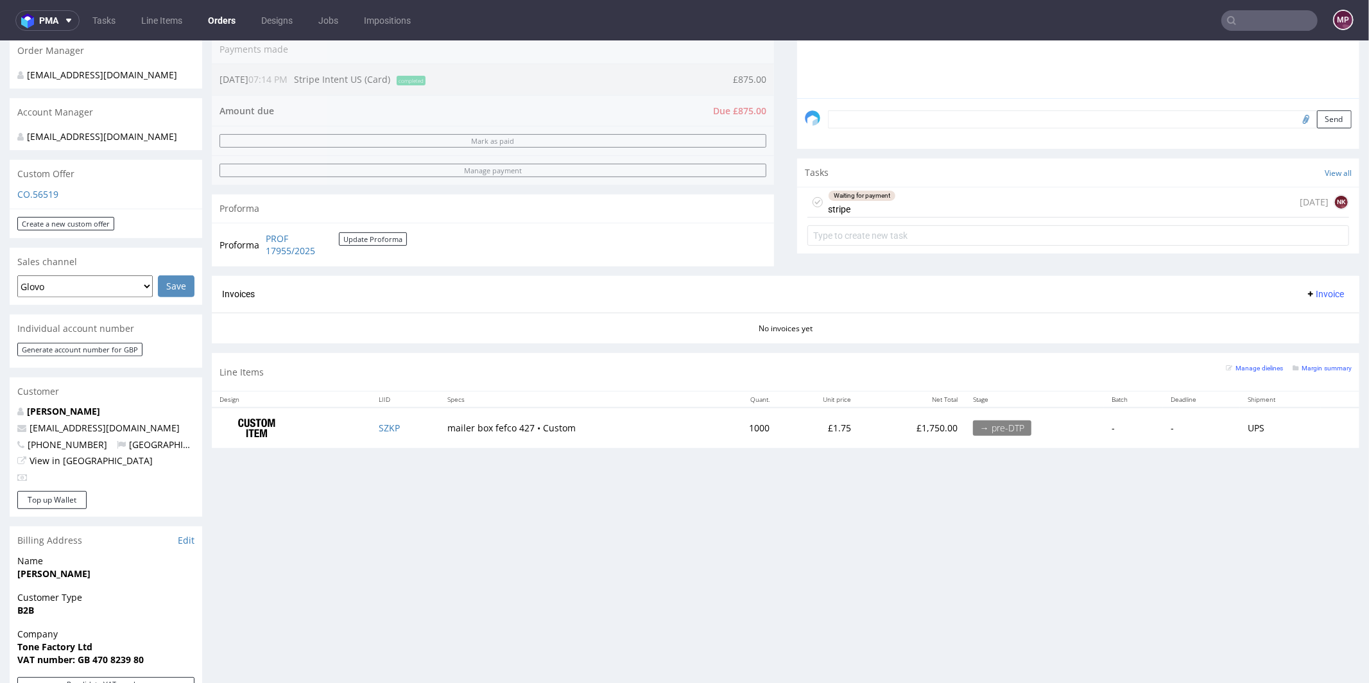
scroll to position [454, 0]
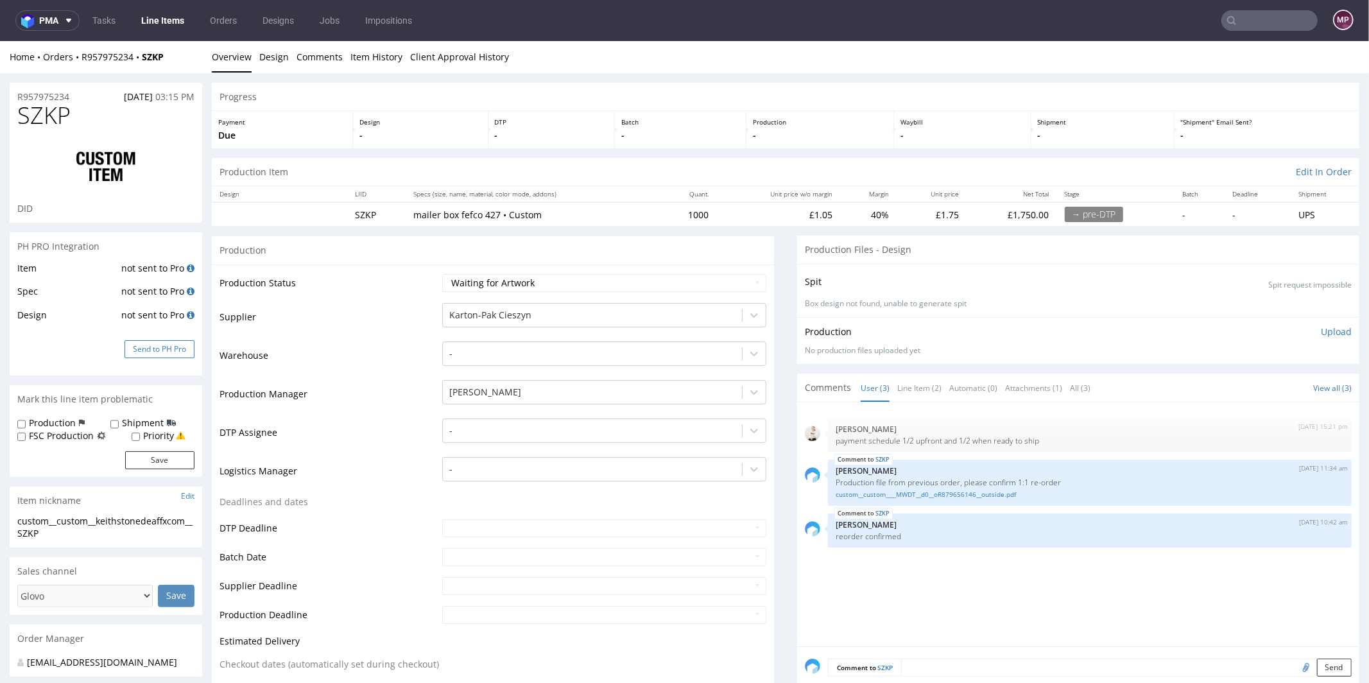
click at [174, 350] on button "Send to PH Pro" at bounding box center [159, 348] width 70 height 18
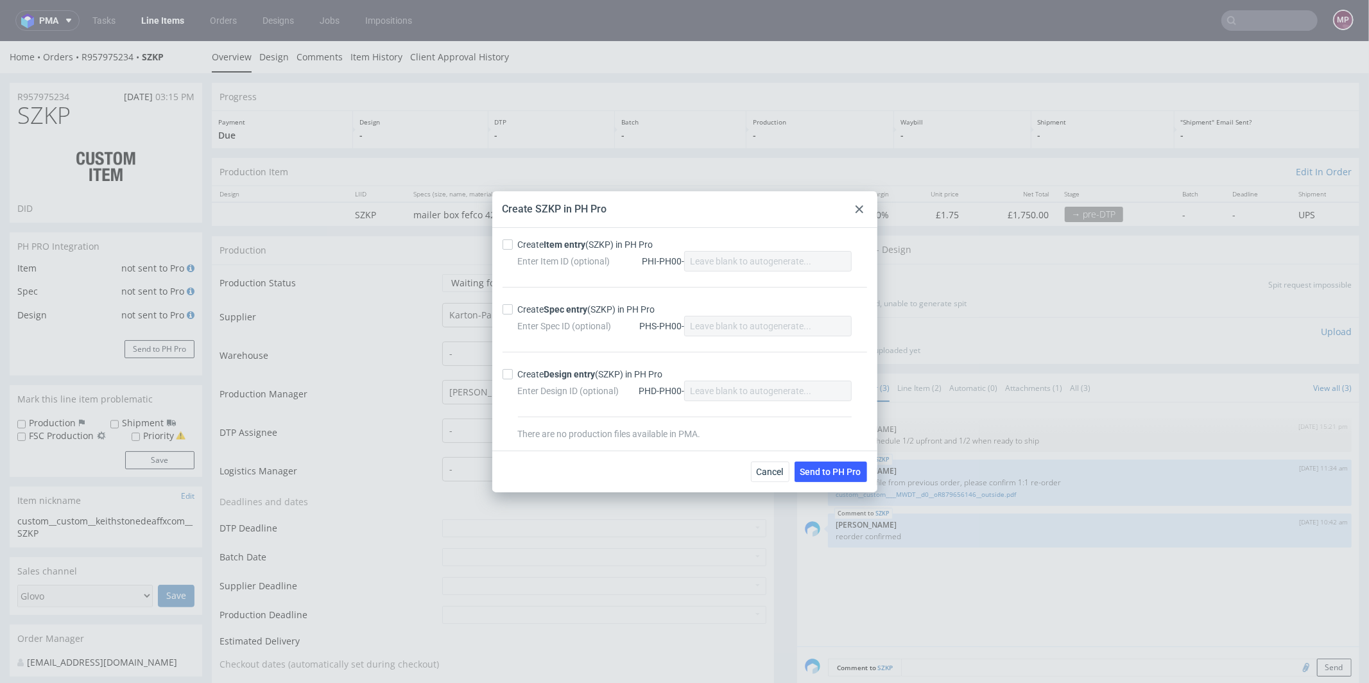
click at [518, 246] on div "Create Item entry (SZKP) in PH Pro" at bounding box center [585, 244] width 135 height 13
click at [513, 246] on input "Create Item entry (SZKP) in PH Pro" at bounding box center [507, 244] width 10 height 10
checkbox input "true"
click at [518, 307] on div "Create Spec entry (SZKP) in PH Pro" at bounding box center [586, 309] width 137 height 13
click at [513, 307] on input "Create Spec entry (SZKP) in PH Pro" at bounding box center [507, 309] width 10 height 10
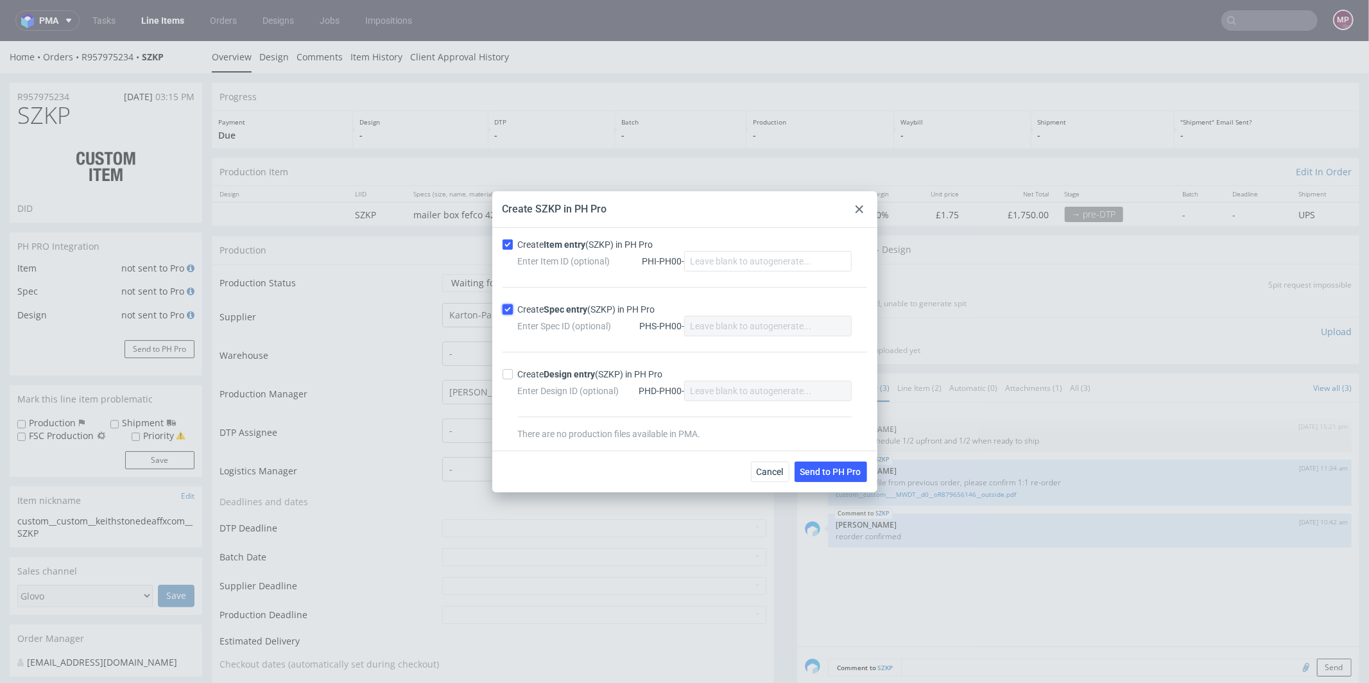
checkbox input "true"
click at [857, 470] on span "Send to PH Pro" at bounding box center [830, 471] width 61 height 9
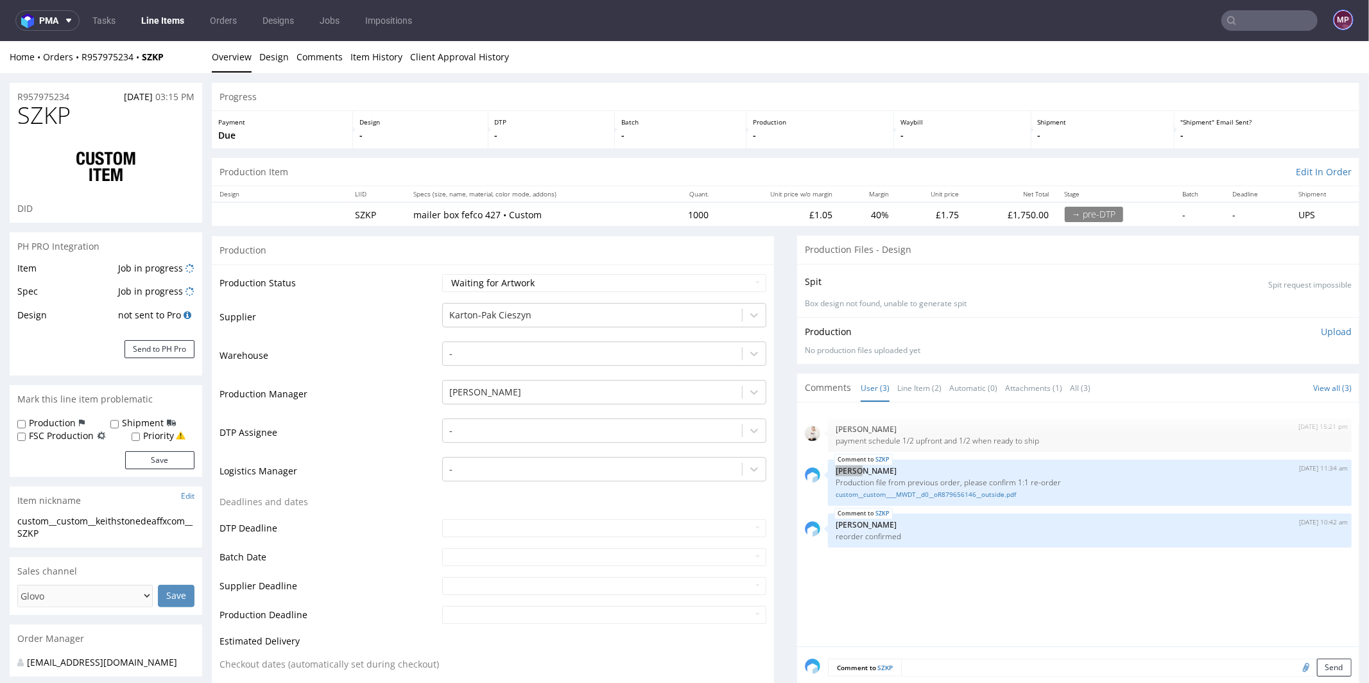
click at [1334, 26] on figcaption "MP" at bounding box center [1343, 20] width 18 height 18
click at [1334, 19] on figcaption "MP" at bounding box center [1343, 20] width 18 height 18
click at [1334, 21] on figcaption "MP" at bounding box center [1343, 20] width 18 height 18
click at [1248, 89] on li "Settings" at bounding box center [1281, 98] width 159 height 23
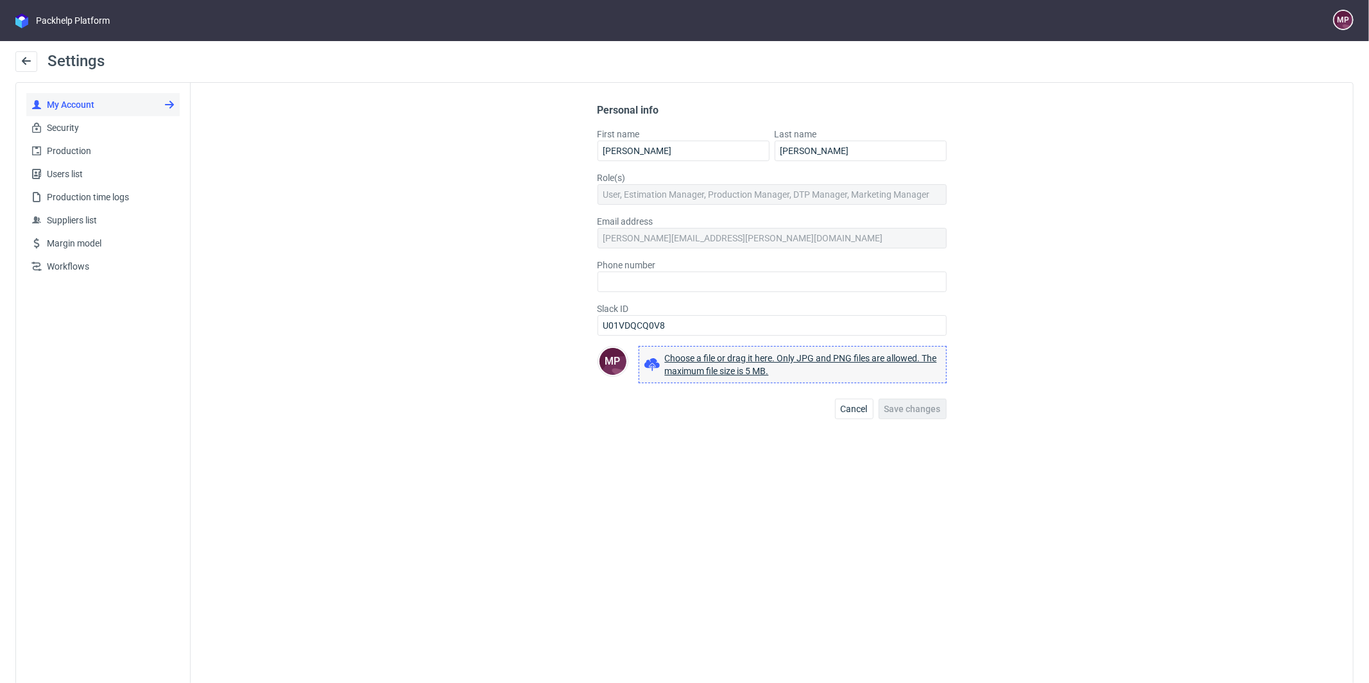
click at [604, 364] on figcaption "MP" at bounding box center [612, 361] width 27 height 27
click at [696, 363] on span "Choose a file or drag it here. Only JPG and PNG files are allowed. The maximum …" at bounding box center [803, 365] width 276 height 26
click at [906, 404] on span "Save changes" at bounding box center [912, 408] width 56 height 9
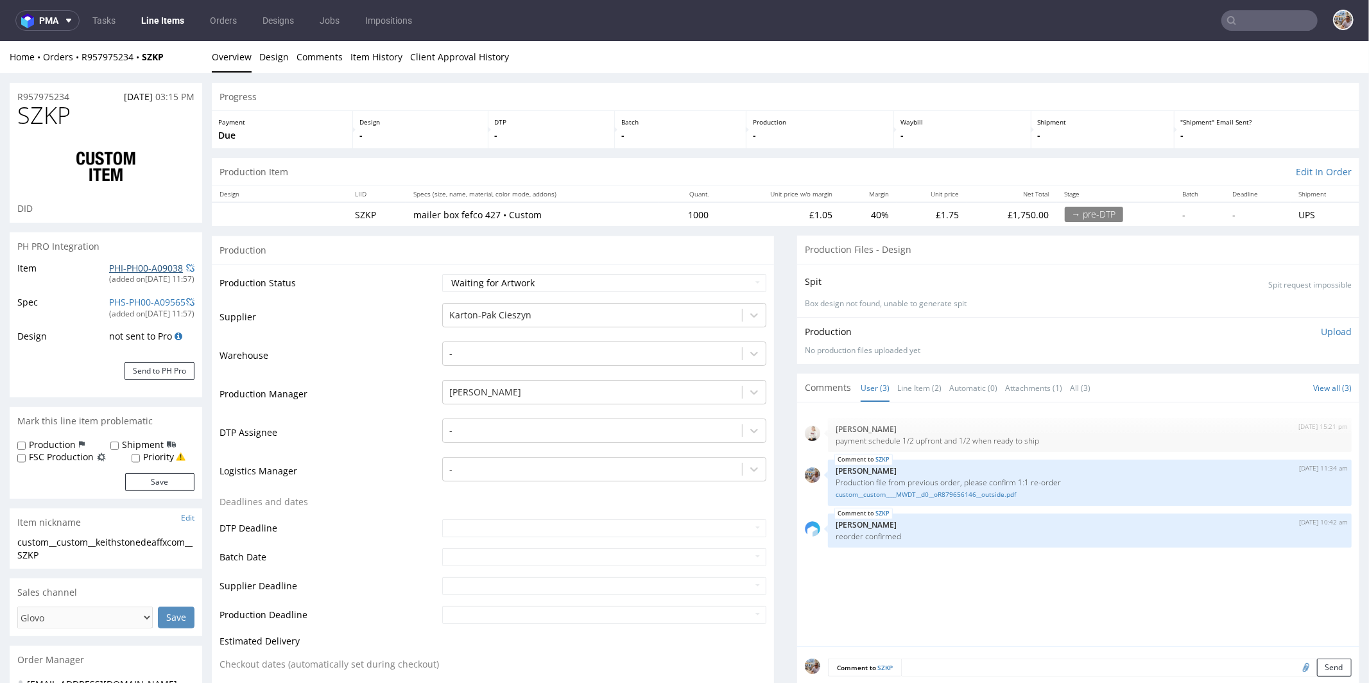
click at [124, 269] on link "PHI-PH00-A09038" at bounding box center [146, 267] width 74 height 12
click at [914, 495] on link "custom__custom____MWDT__d0__oR879656146__outside.pdf" at bounding box center [1089, 494] width 508 height 10
drag, startPoint x: 75, startPoint y: 108, endPoint x: 17, endPoint y: 113, distance: 58.6
click at [17, 113] on div "SZKP DID" at bounding box center [106, 162] width 192 height 120
copy span "SZKP"
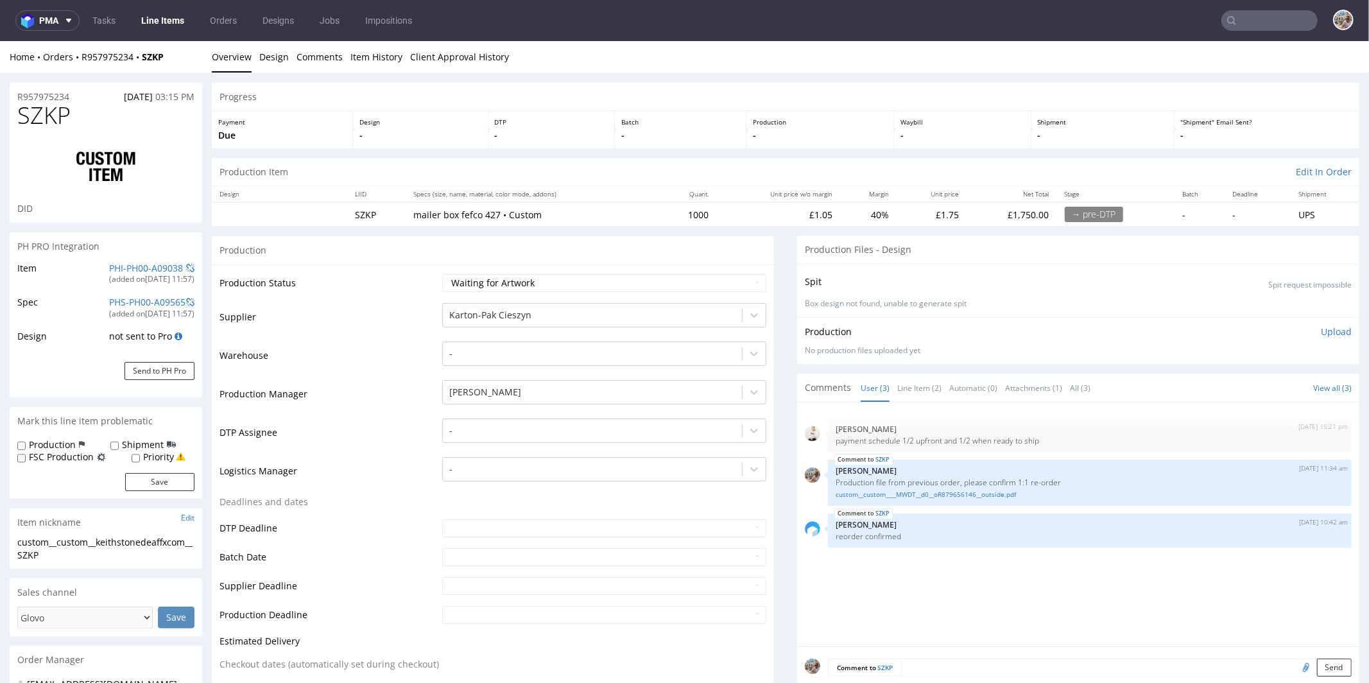
click at [351, 273] on td "Production Status" at bounding box center [328, 286] width 219 height 29
click at [344, 287] on td "Production Status" at bounding box center [328, 286] width 219 height 29
drag, startPoint x: 714, startPoint y: 211, endPoint x: 672, endPoint y: 212, distance: 42.4
click at [672, 212] on tr "SZKP mailer box fefco 427 • Custom 1000 £1.05 40% £1.75 £1,750.00 → pre-DTP - -…" at bounding box center [785, 213] width 1147 height 24
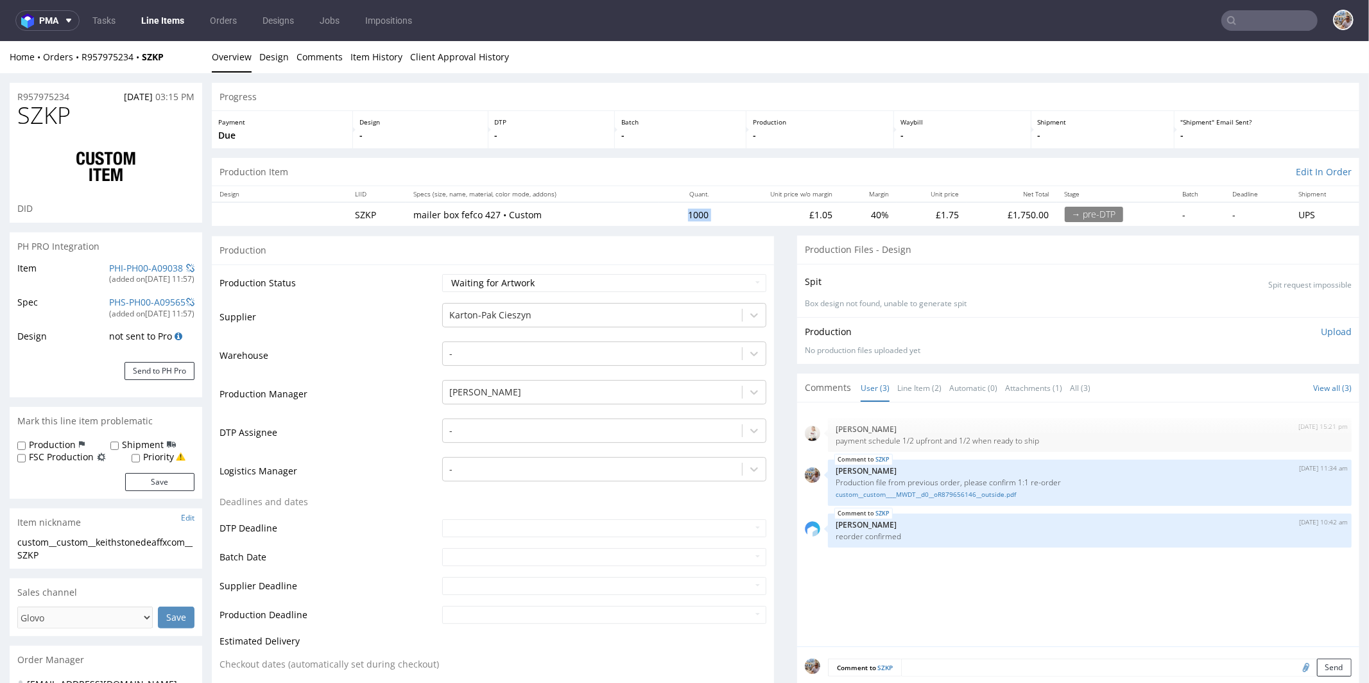
copy td "1000"
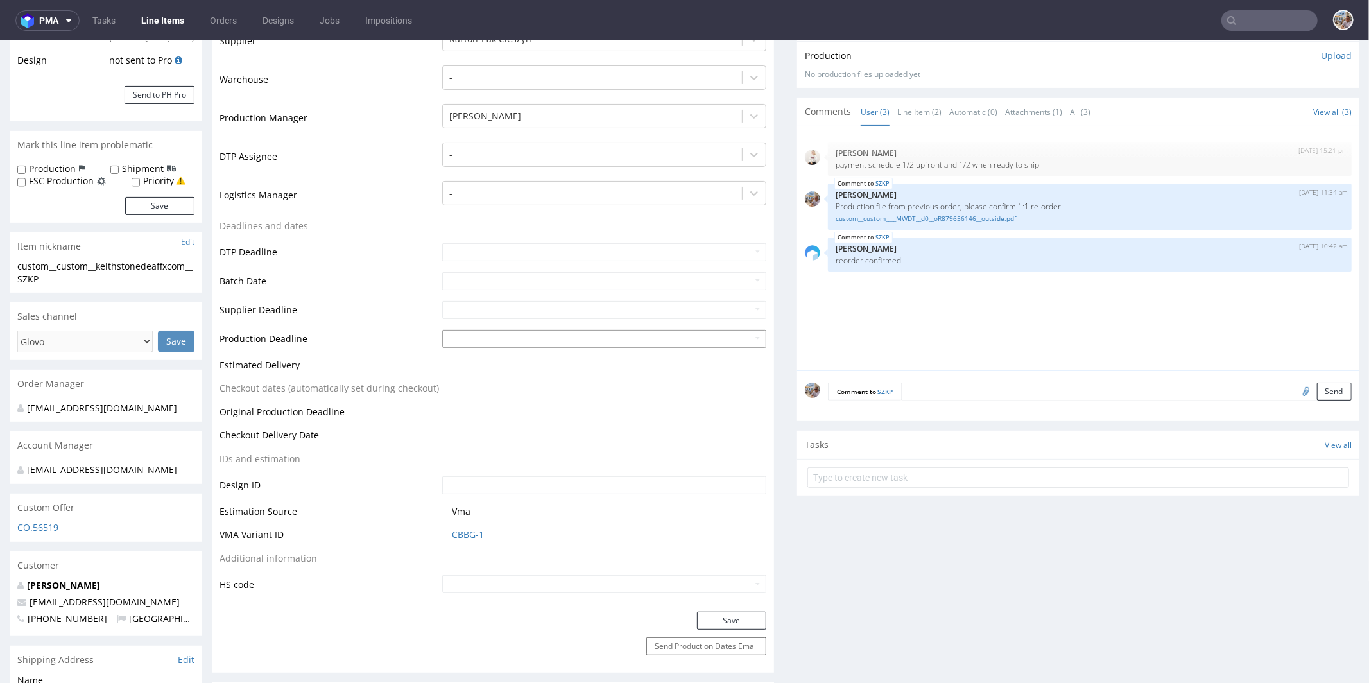
scroll to position [308, 0]
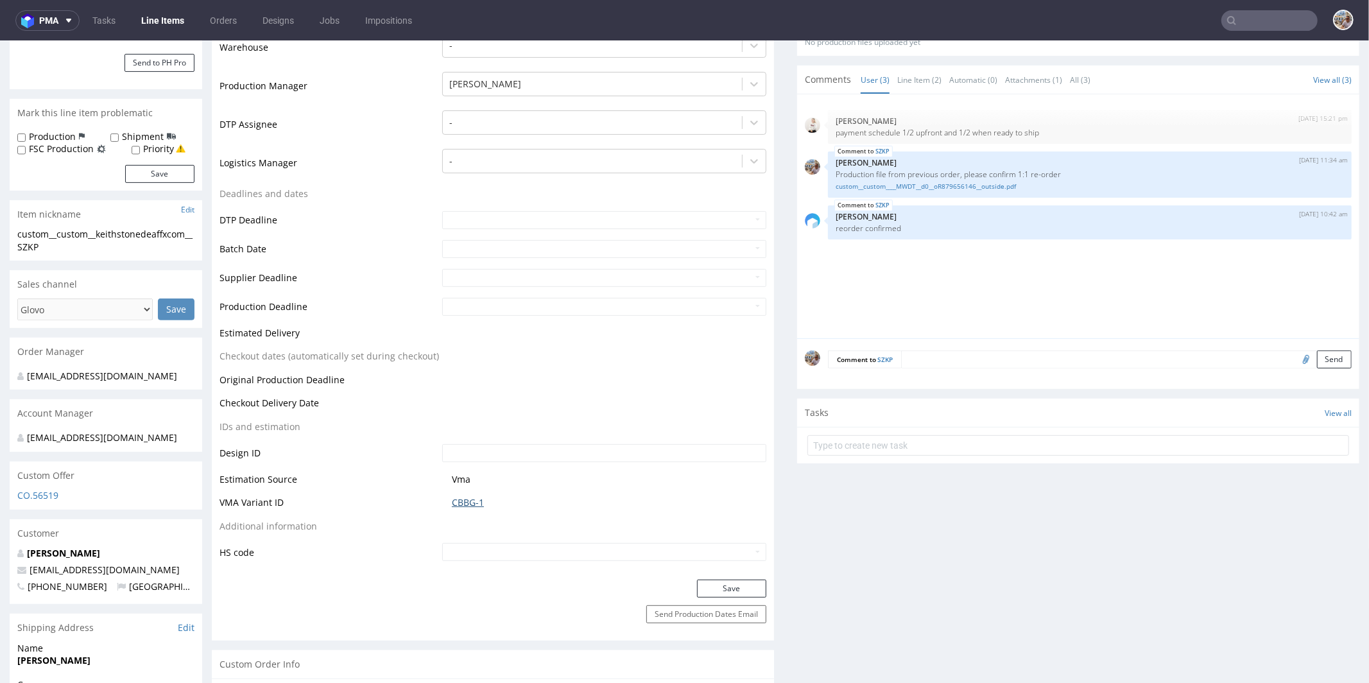
click at [463, 502] on link "CBBG-1" at bounding box center [468, 501] width 32 height 13
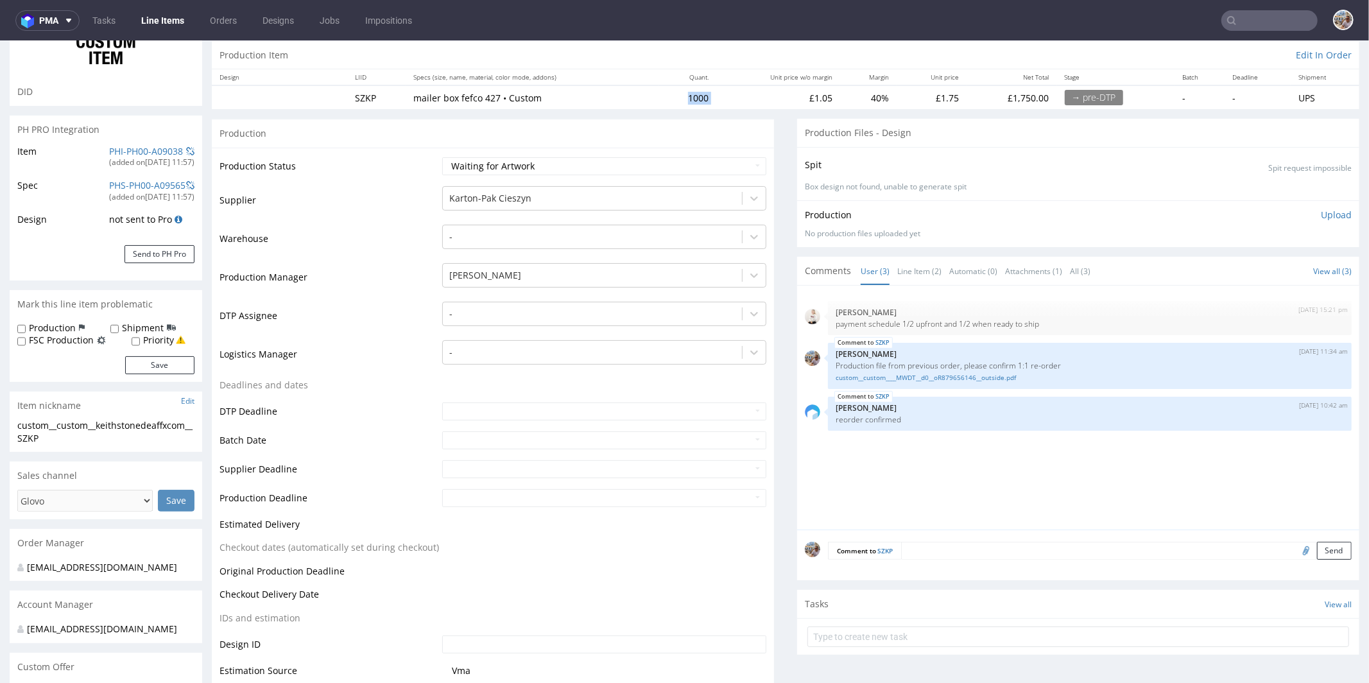
scroll to position [0, 0]
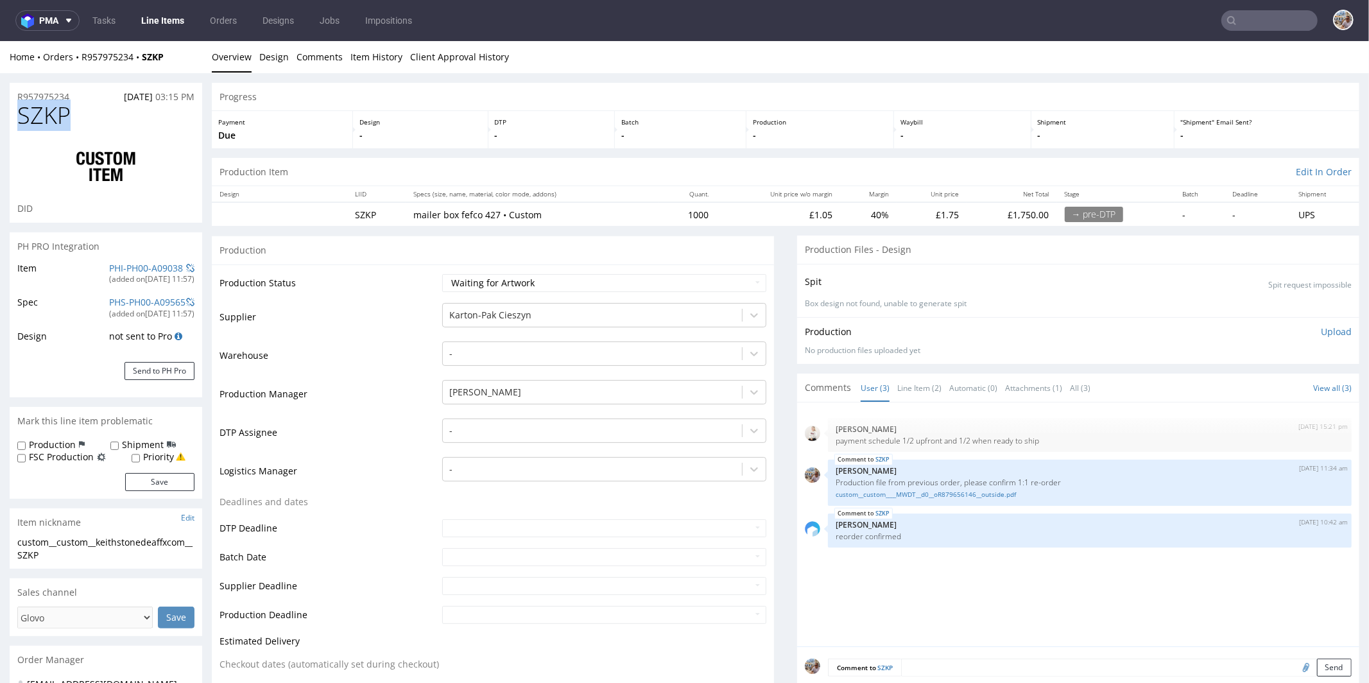
drag, startPoint x: 121, startPoint y: 120, endPoint x: 6, endPoint y: 123, distance: 114.9
copy span "SZKP"
drag, startPoint x: 85, startPoint y: 91, endPoint x: 19, endPoint y: 95, distance: 66.2
click at [19, 95] on div "R957975234 25.08.2025 03:15 PM" at bounding box center [106, 92] width 192 height 21
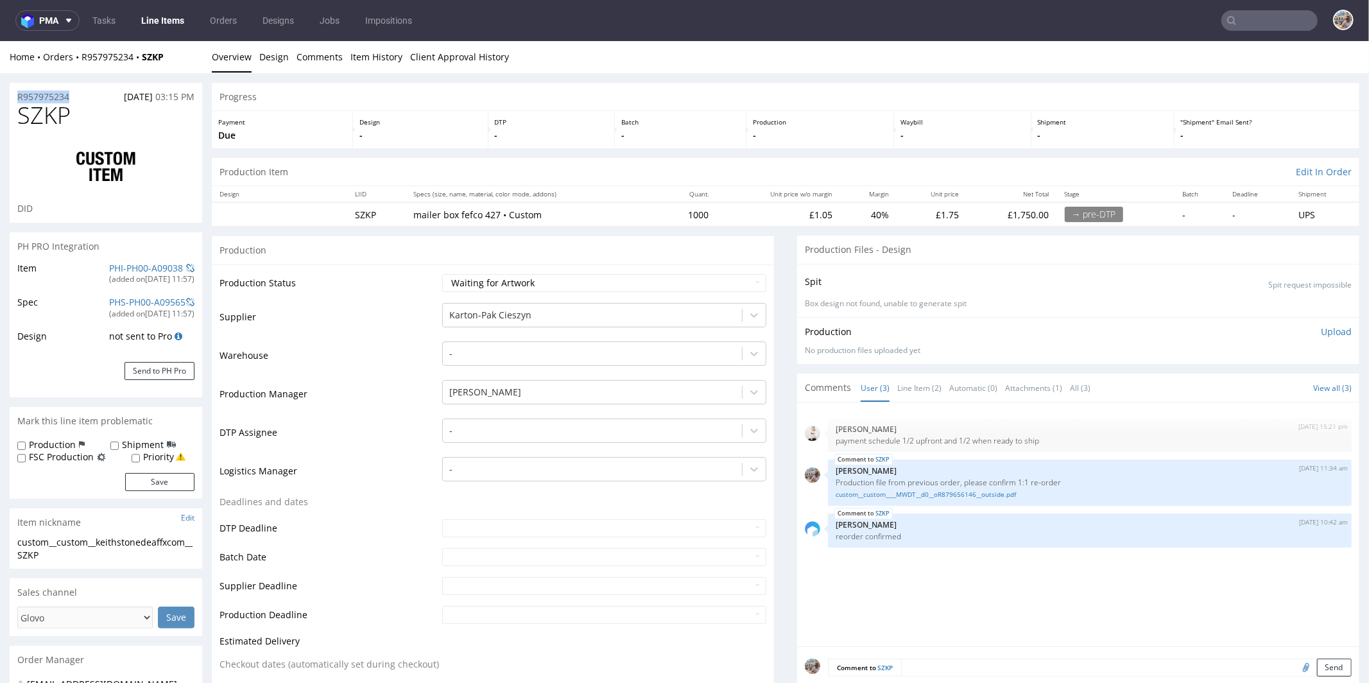
copy p "R957975234"
drag, startPoint x: 85, startPoint y: 121, endPoint x: 74, endPoint y: 96, distance: 26.5
click at [74, 96] on section "R957975234 25.08.2025 03:15 PM SZKP DID" at bounding box center [106, 152] width 192 height 140
click at [84, 107] on h1 "SZKP" at bounding box center [105, 115] width 177 height 26
drag, startPoint x: 68, startPoint y: 120, endPoint x: 23, endPoint y: 121, distance: 44.9
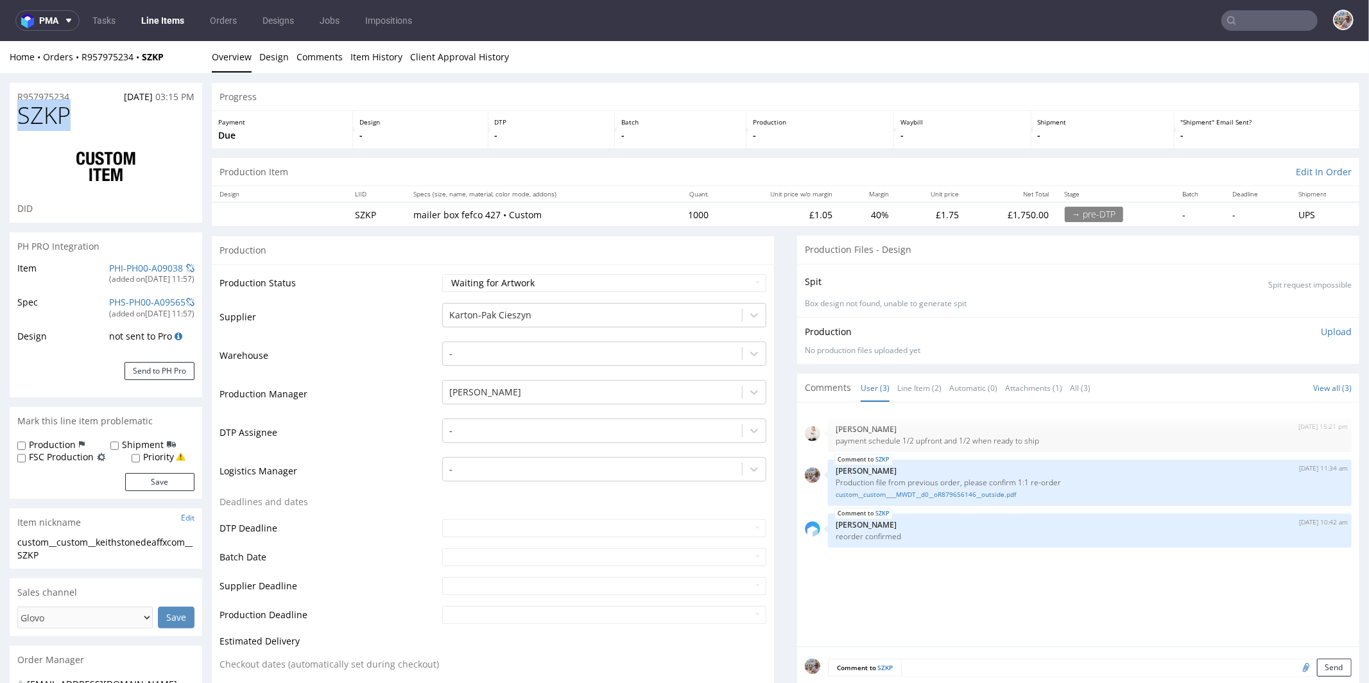
click at [23, 121] on span "SZKP" at bounding box center [43, 115] width 53 height 26
copy span "SZKP"
click at [92, 112] on h1 "SZKP" at bounding box center [105, 115] width 177 height 26
drag, startPoint x: 84, startPoint y: 94, endPoint x: 10, endPoint y: 94, distance: 73.8
click at [10, 94] on div "R957975234 25.08.2025 03:15 PM" at bounding box center [106, 92] width 192 height 21
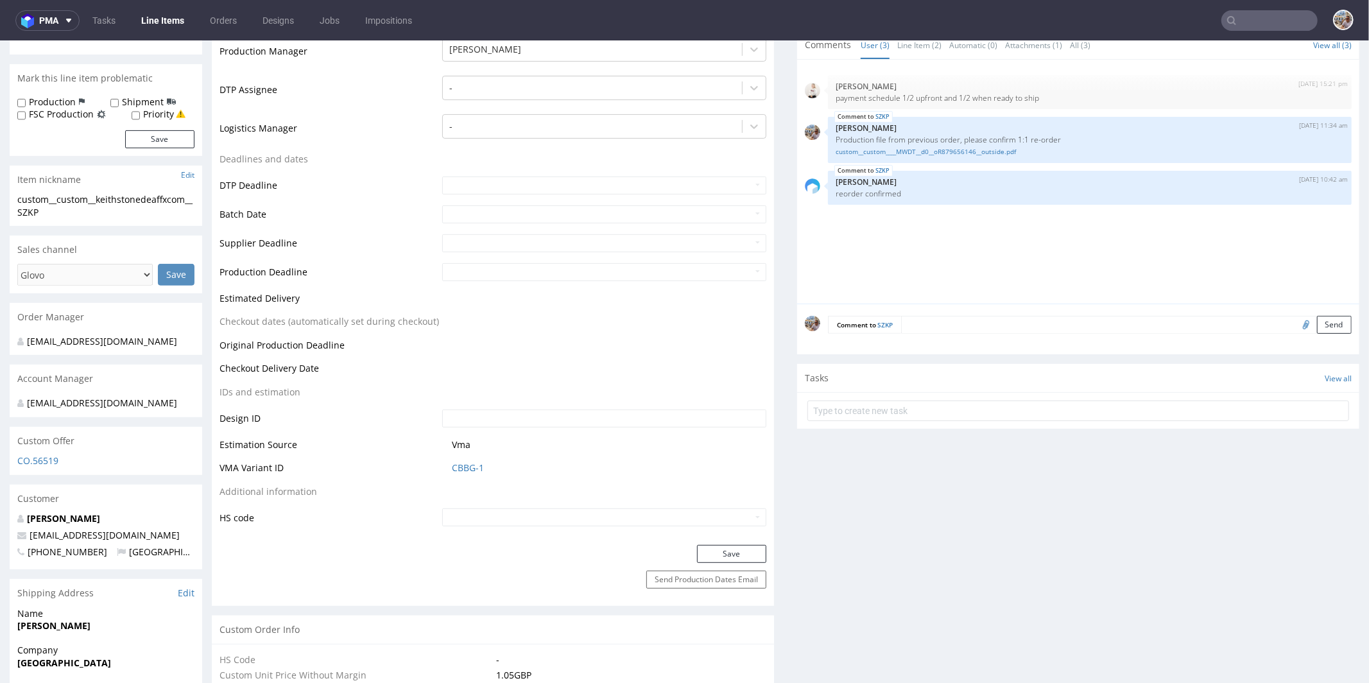
scroll to position [459, 0]
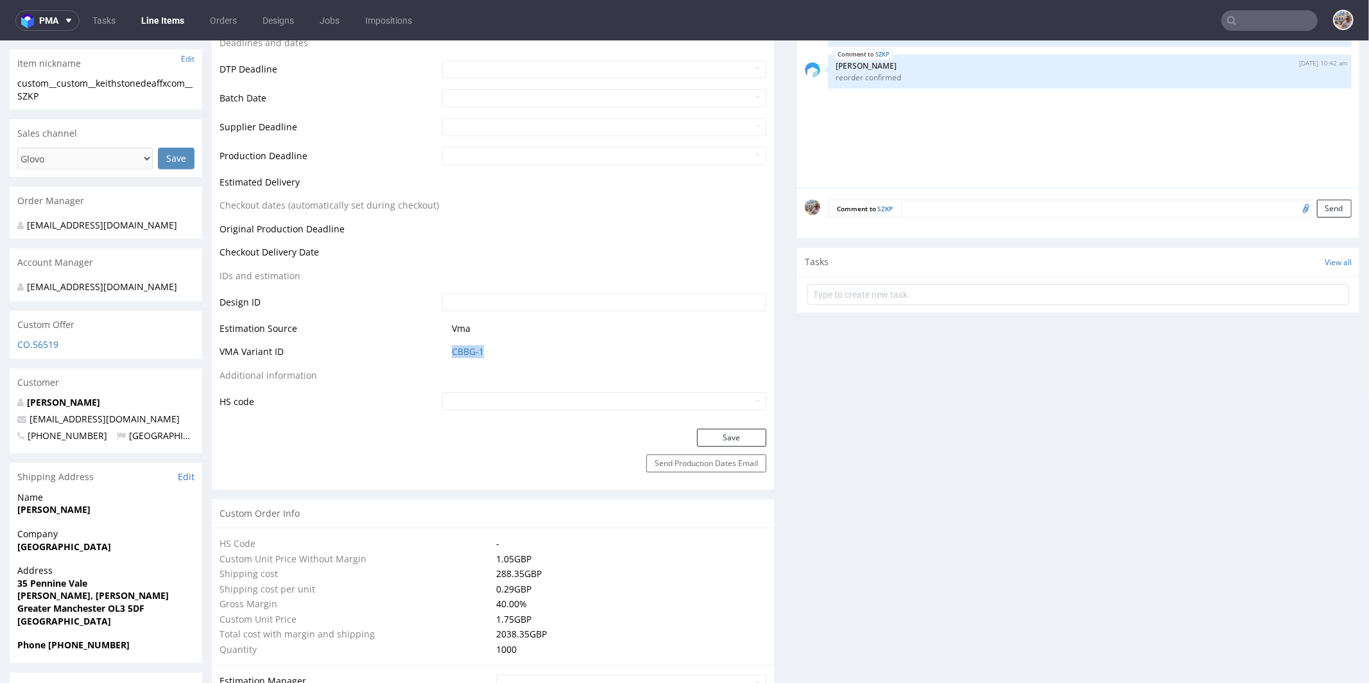
drag, startPoint x: 495, startPoint y: 348, endPoint x: 443, endPoint y: 349, distance: 52.0
click at [443, 349] on td "CBBG-1" at bounding box center [602, 355] width 327 height 24
copy link "CBBG-1"
click at [458, 351] on link "CBBG-1" at bounding box center [468, 351] width 32 height 13
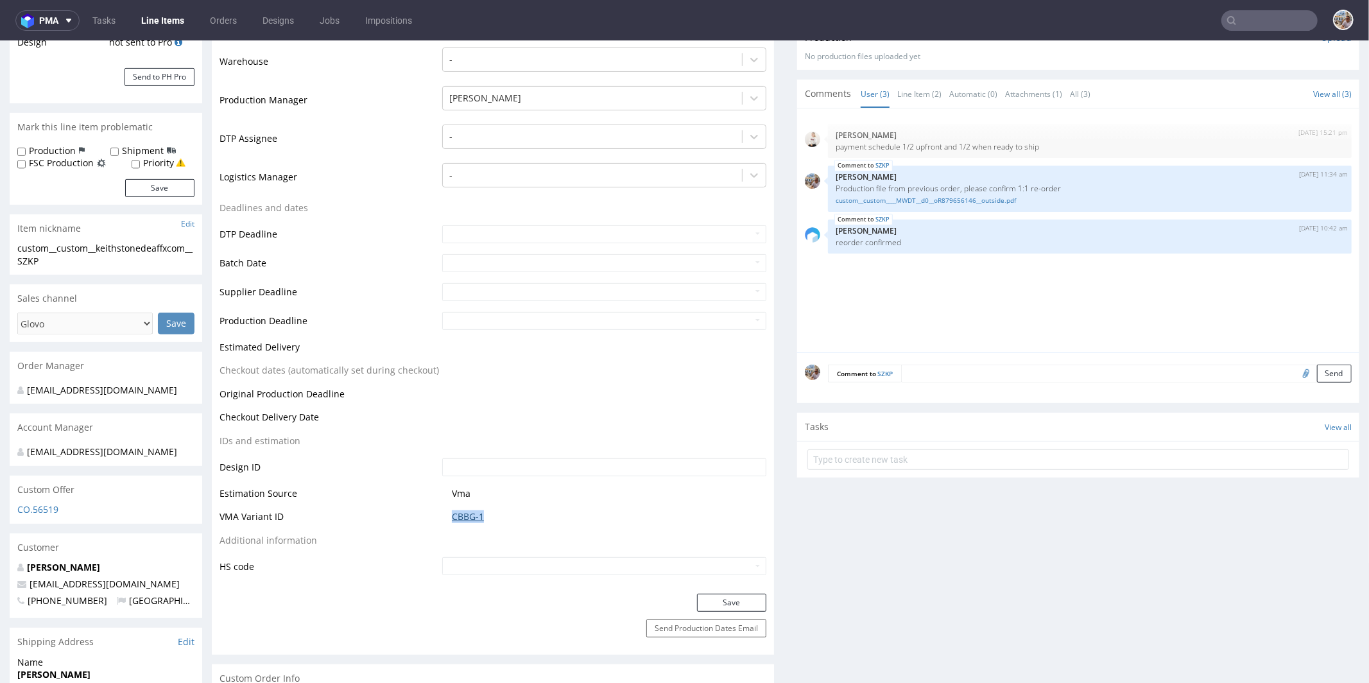
scroll to position [0, 0]
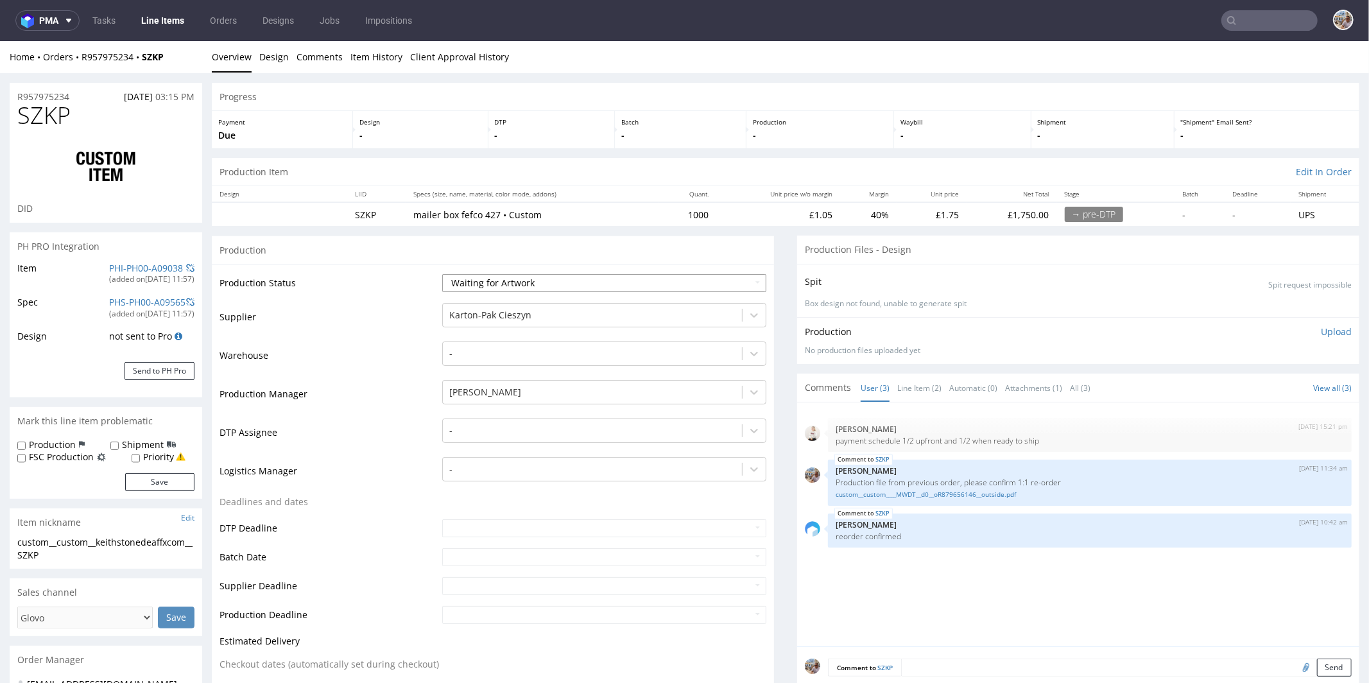
click at [559, 286] on select "Waiting for Artwork Waiting for Diecut Waiting for Mockup Waiting for DTP Waiti…" at bounding box center [604, 282] width 324 height 18
select select "production_in_process"
click at [442, 273] on select "Waiting for Artwork Waiting for Diecut Waiting for Mockup Waiting for DTP Waiti…" at bounding box center [604, 282] width 324 height 18
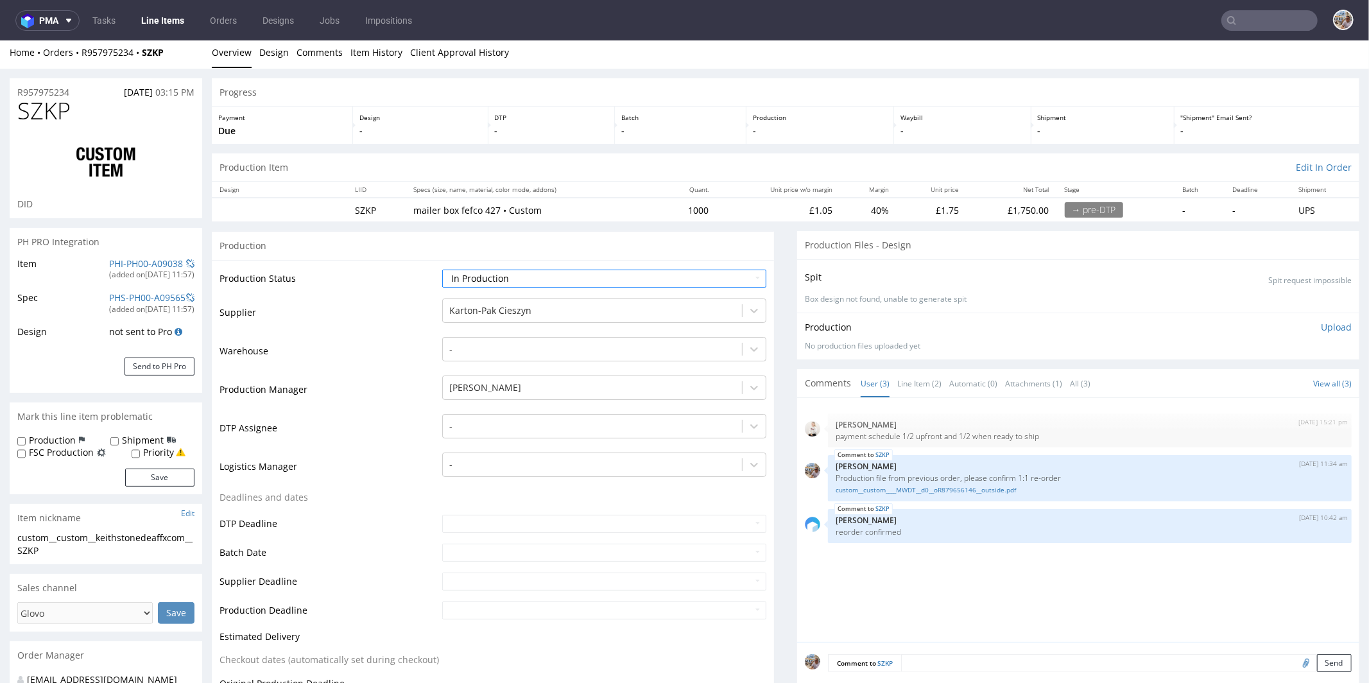
scroll to position [112, 0]
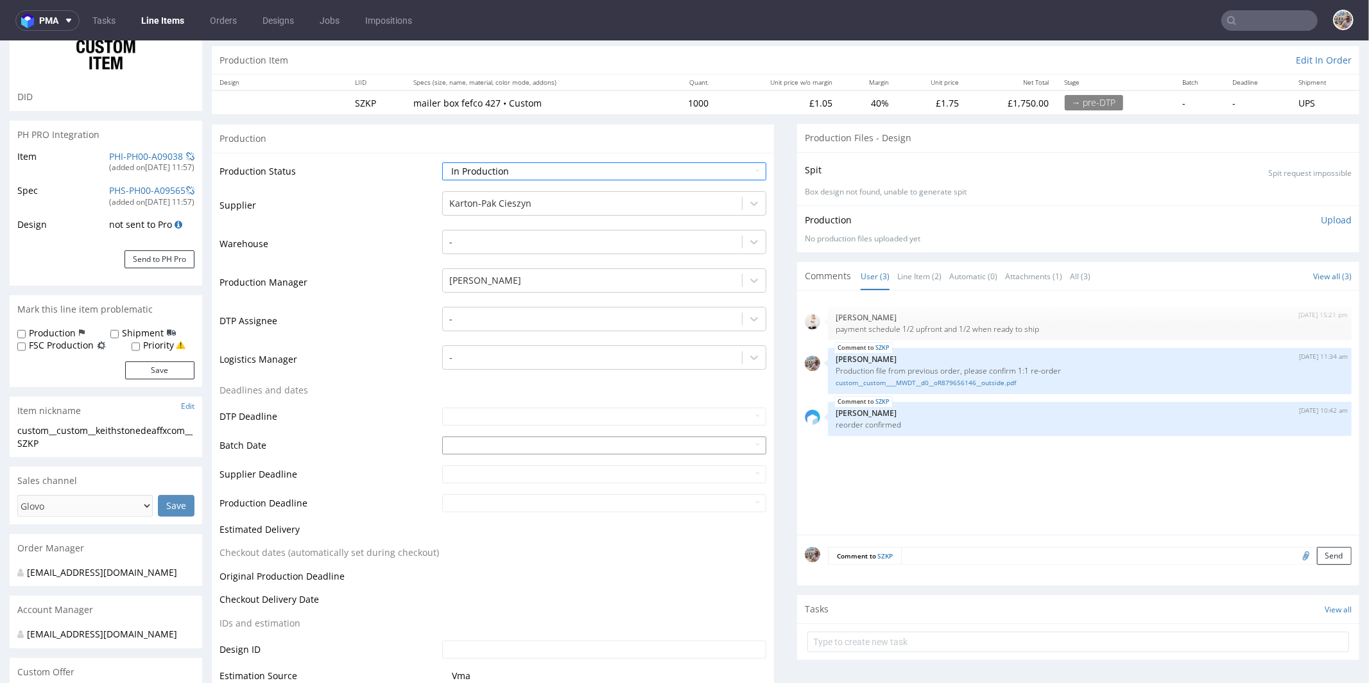
click at [484, 349] on td "9" at bounding box center [489, 347] width 19 height 19
type input "2025-09-09"
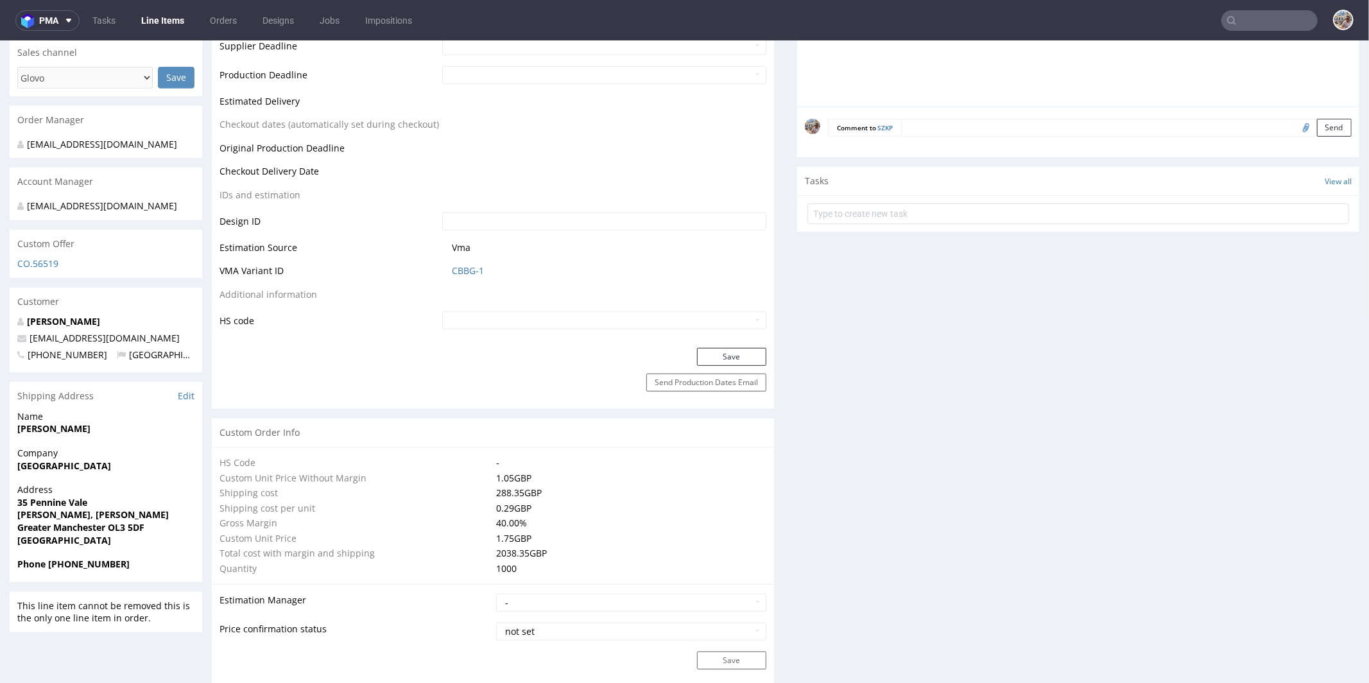
scroll to position [549, 0]
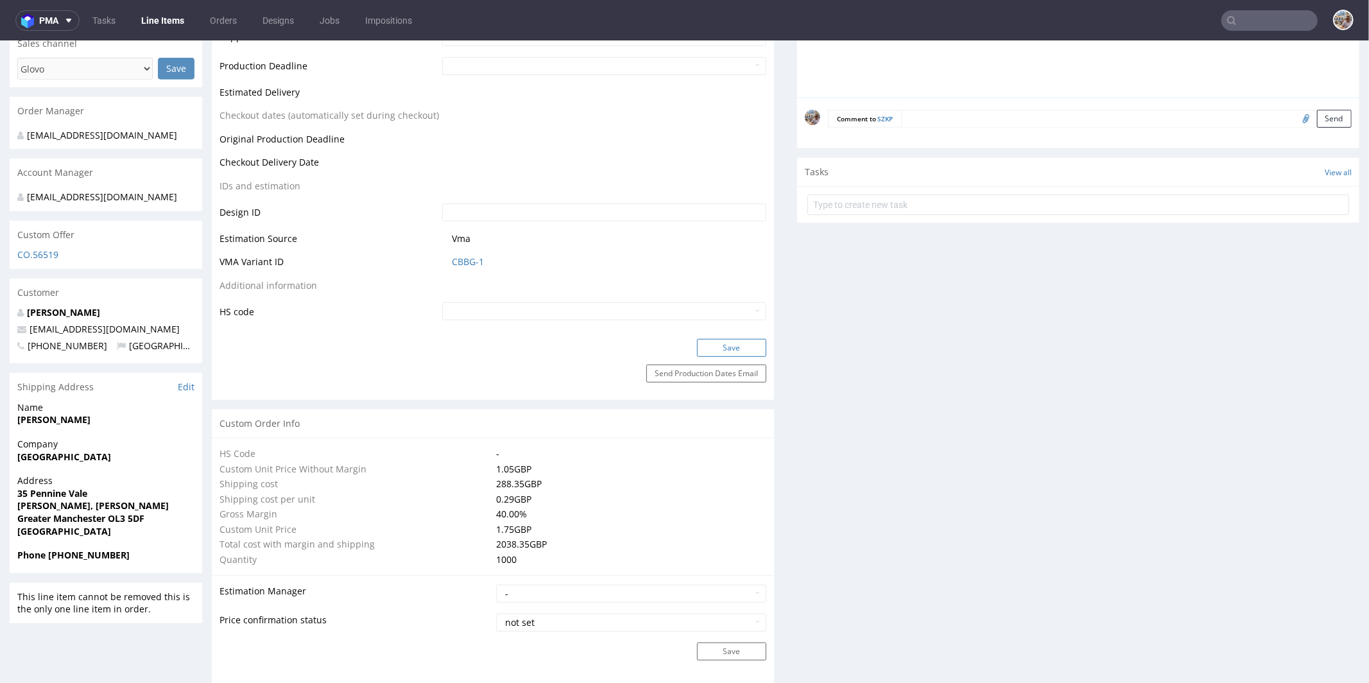
click at [726, 352] on button "Save" at bounding box center [731, 347] width 69 height 18
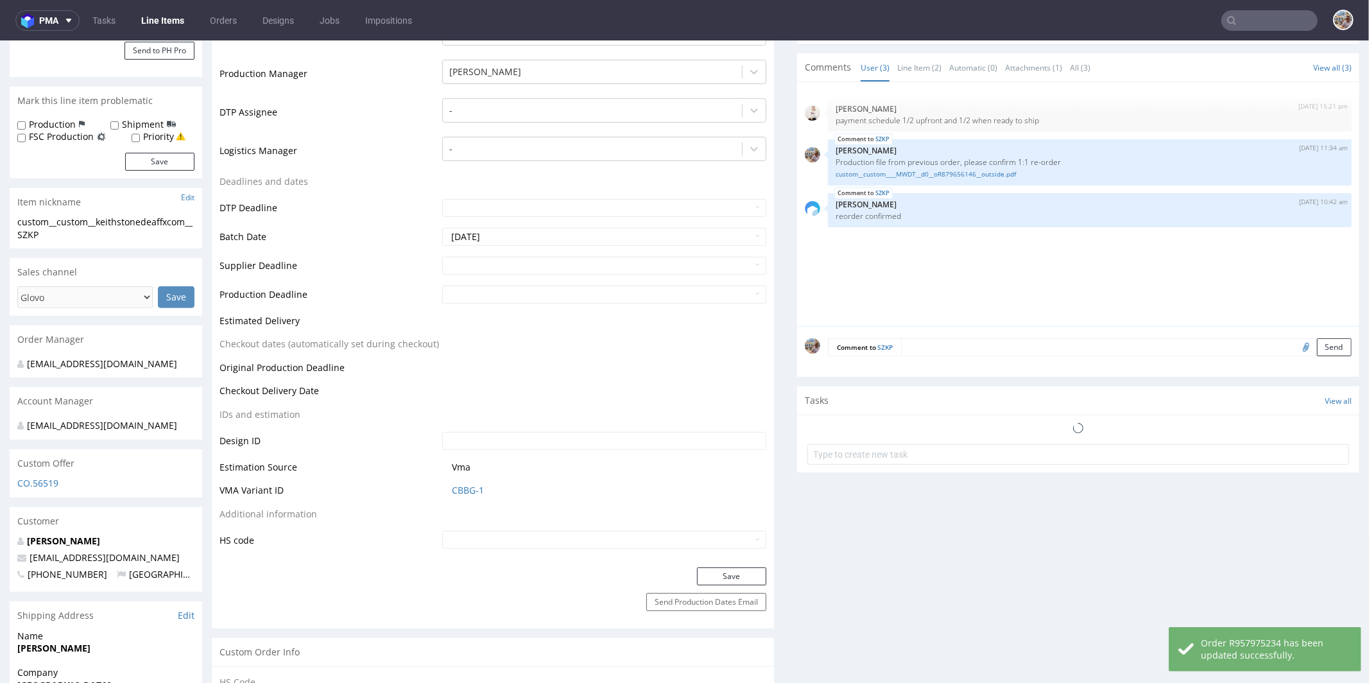
scroll to position [0, 0]
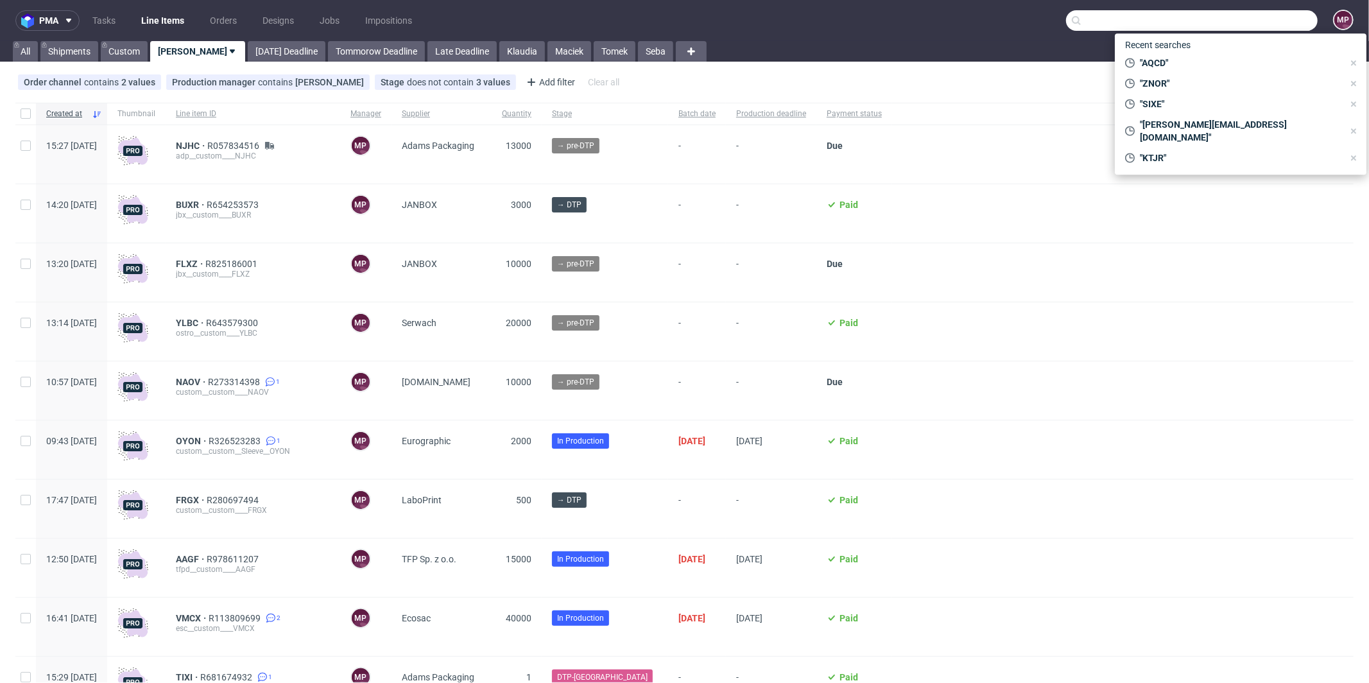
click at [1268, 27] on input "text" at bounding box center [1192, 20] width 252 height 21
paste input "MXRD"
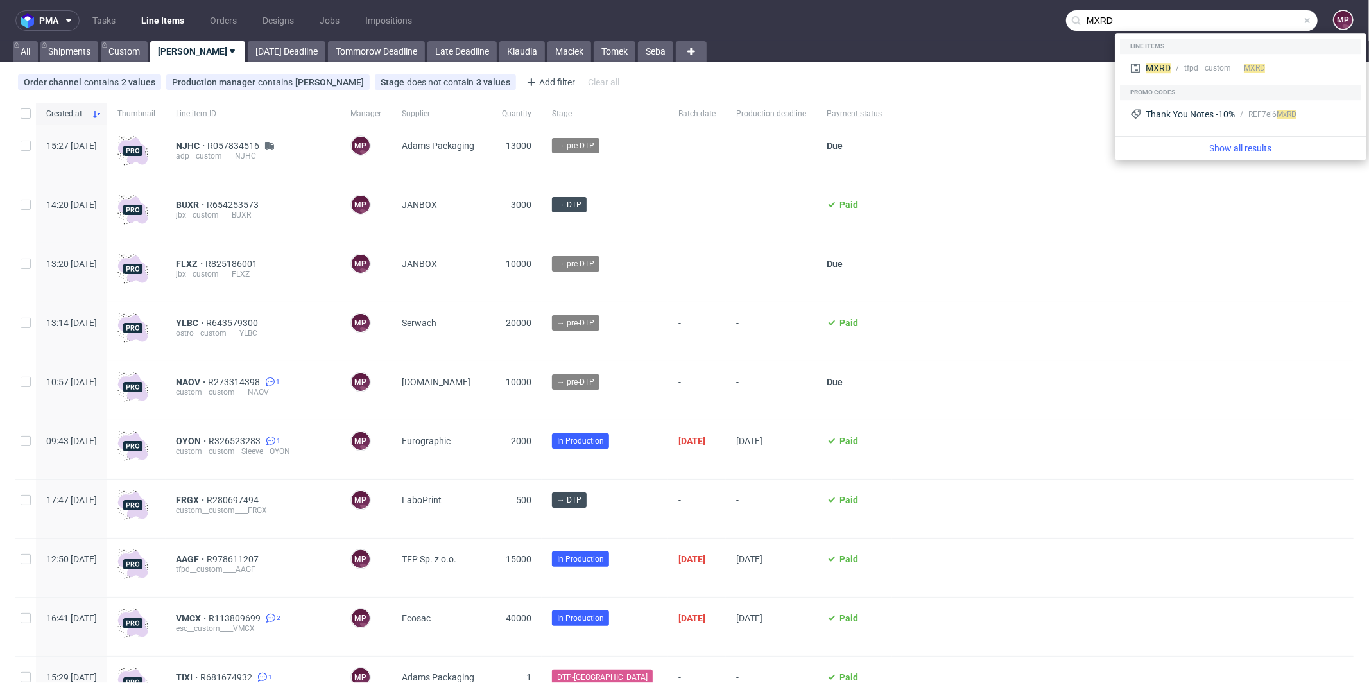
type input "MXRD"
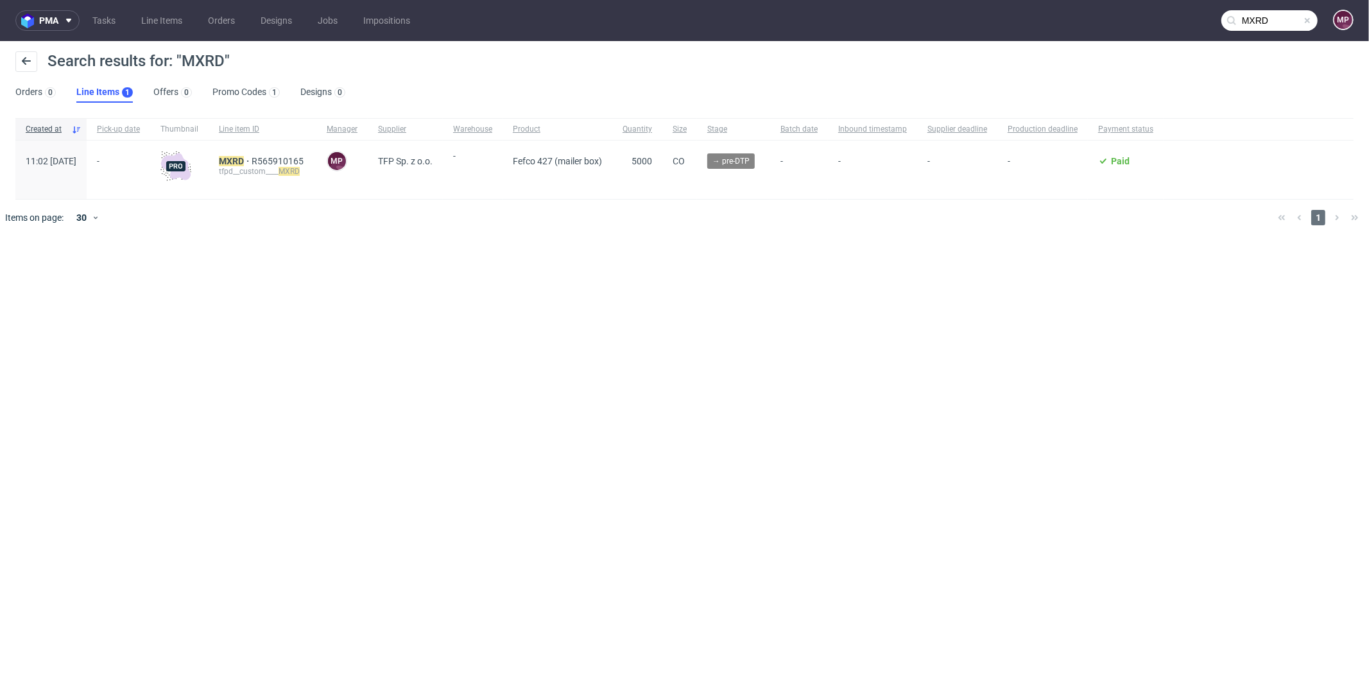
click at [262, 153] on div "MXRD R565910165 tfpd__custom____ MXRD" at bounding box center [263, 170] width 108 height 58
click at [244, 156] on mark "MXRD" at bounding box center [231, 161] width 25 height 10
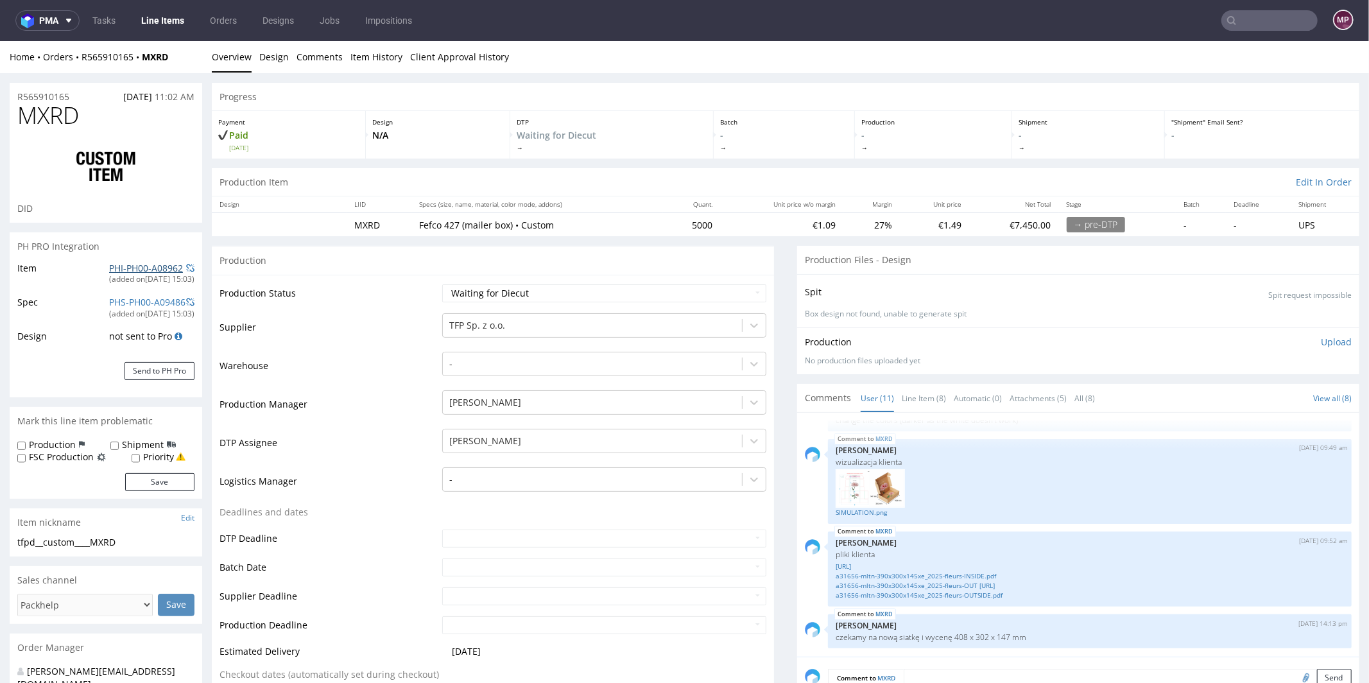
click at [153, 271] on link "PHI-PH00-A08962" at bounding box center [146, 267] width 74 height 12
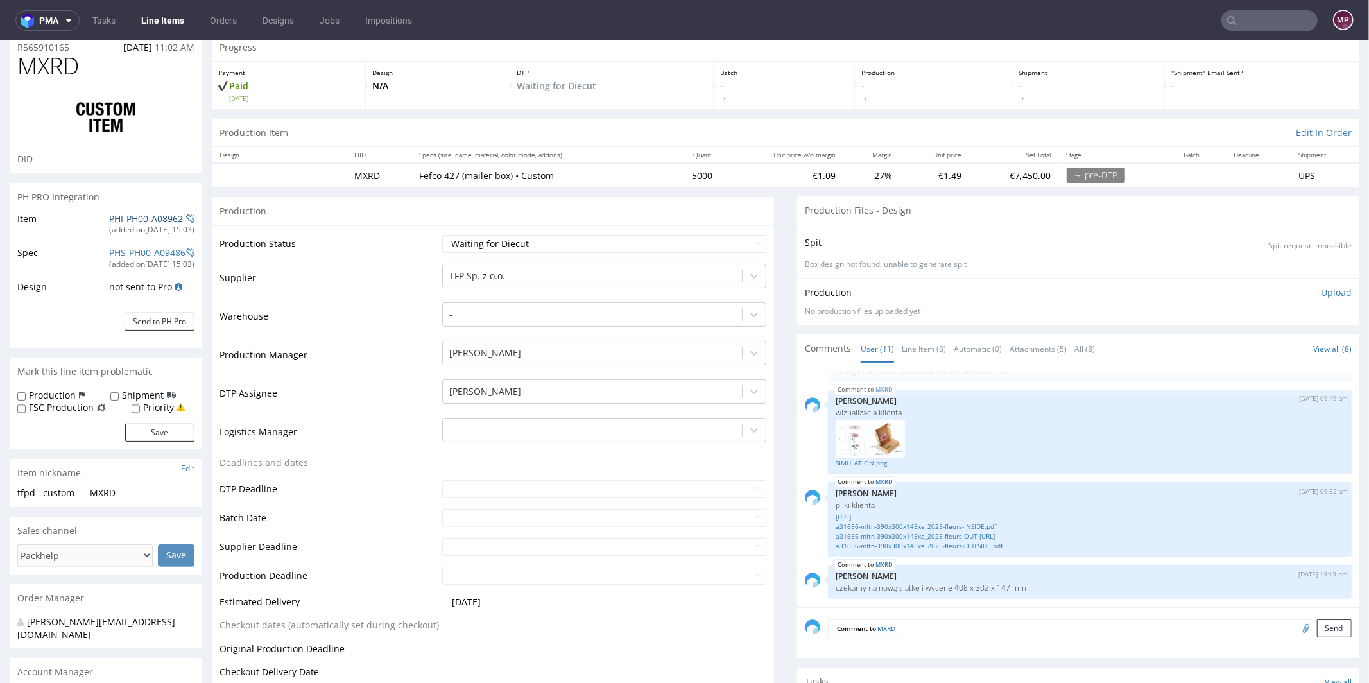
scroll to position [257, 0]
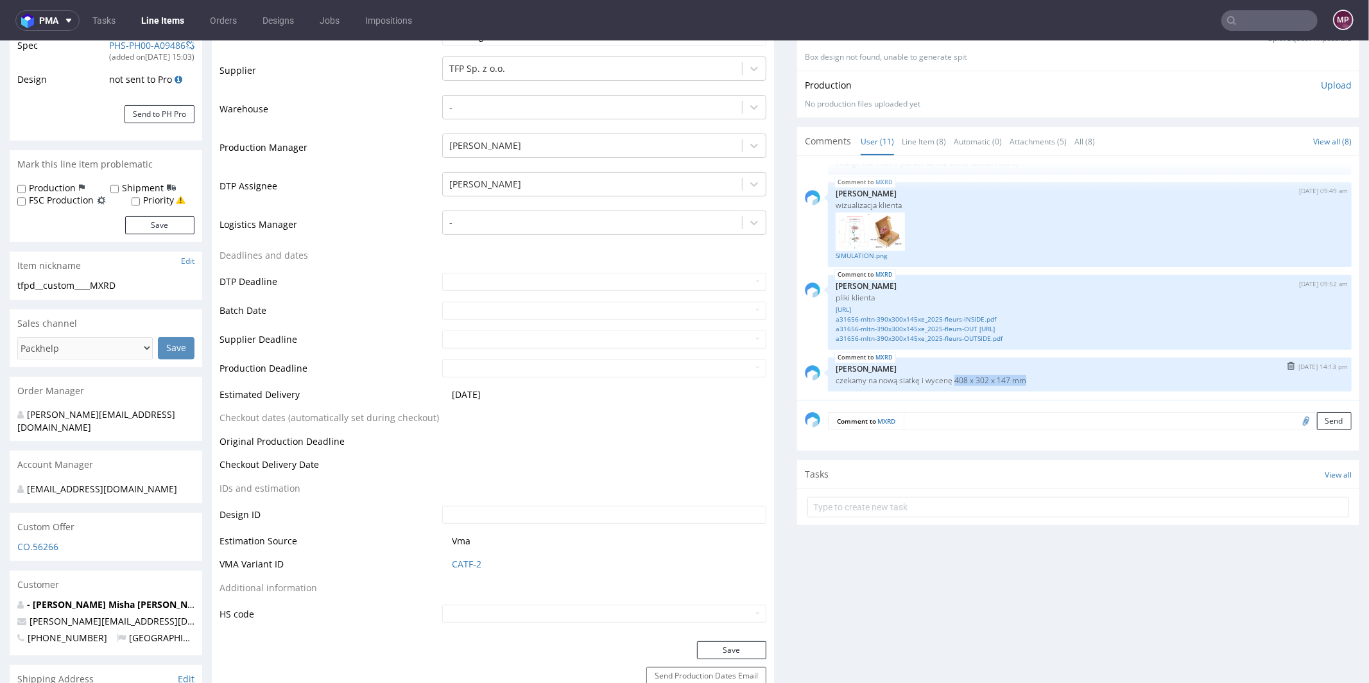
drag, startPoint x: 1050, startPoint y: 379, endPoint x: 947, endPoint y: 377, distance: 102.7
click at [947, 377] on p "czekamy na nową siatkę i wycenę 408 x 302 x 147 mm" at bounding box center [1089, 380] width 508 height 10
copy p "408 x 302 x 147 mm"
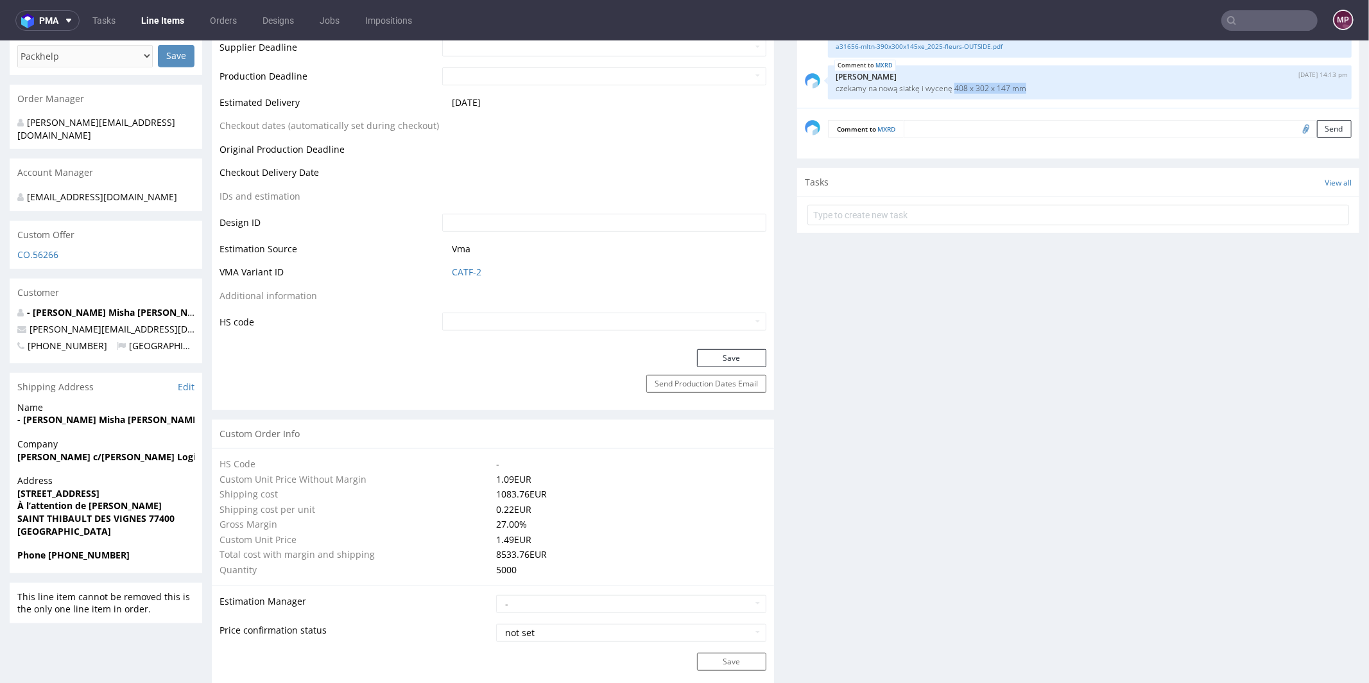
scroll to position [655, 0]
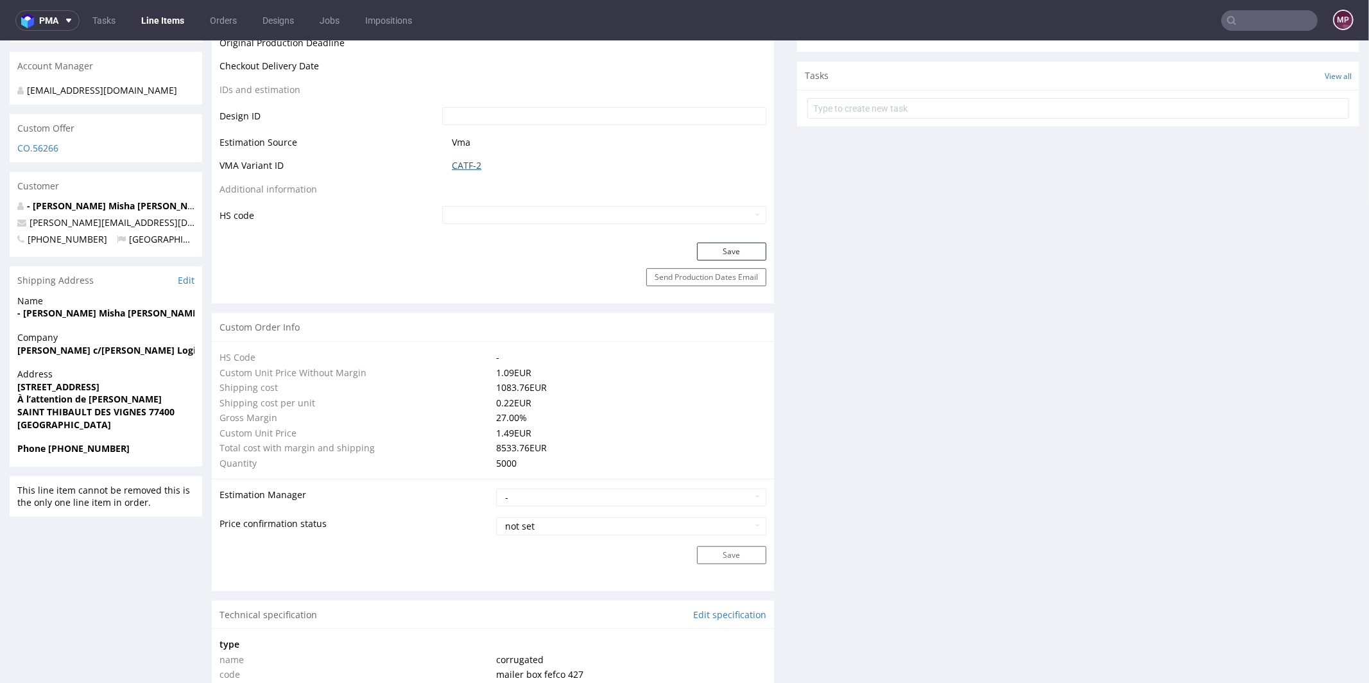
click at [473, 164] on link "CATF-2" at bounding box center [467, 164] width 30 height 13
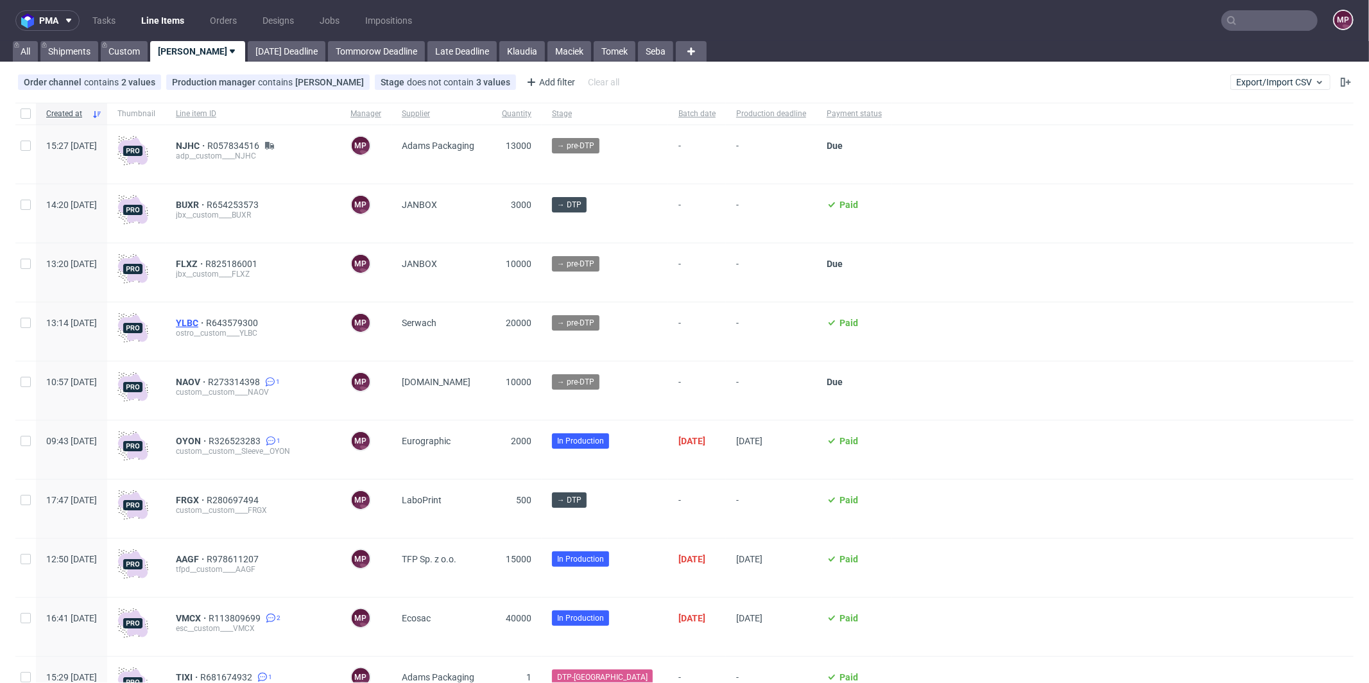
click at [206, 325] on span "YLBC" at bounding box center [191, 323] width 30 height 10
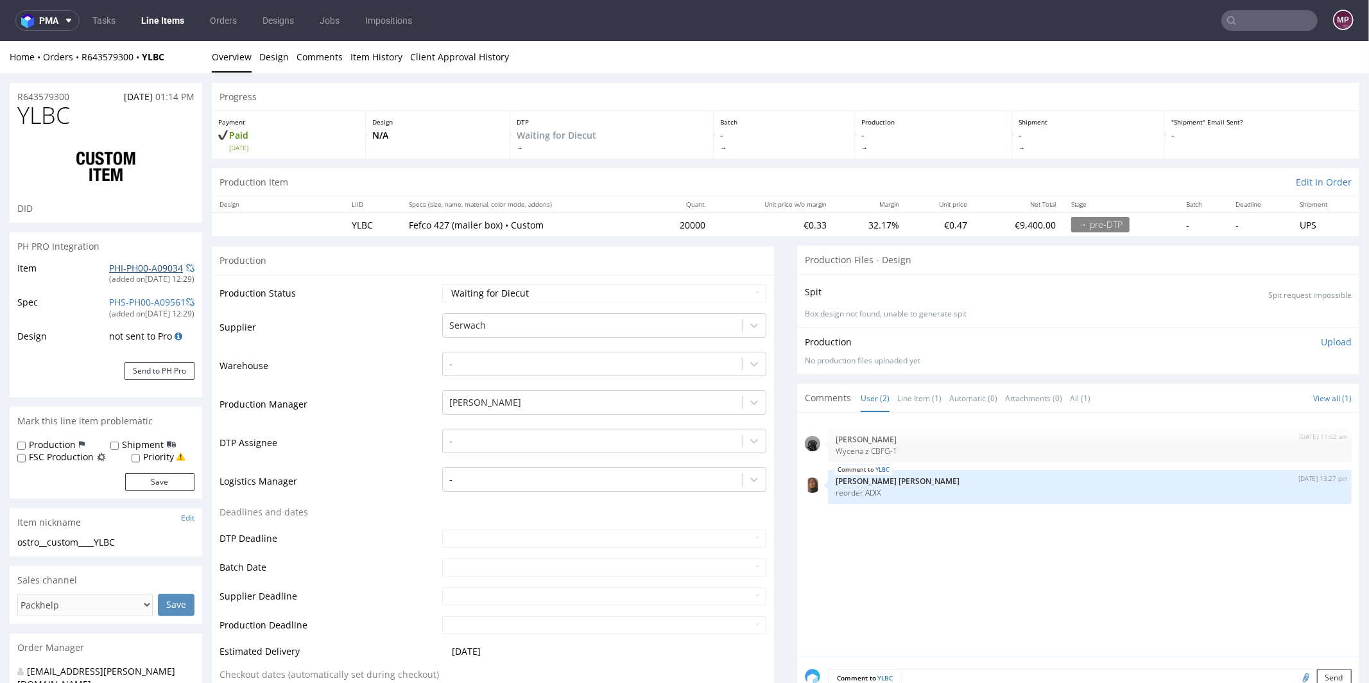
click at [160, 266] on link "PHI-PH00-A09034" at bounding box center [146, 267] width 74 height 12
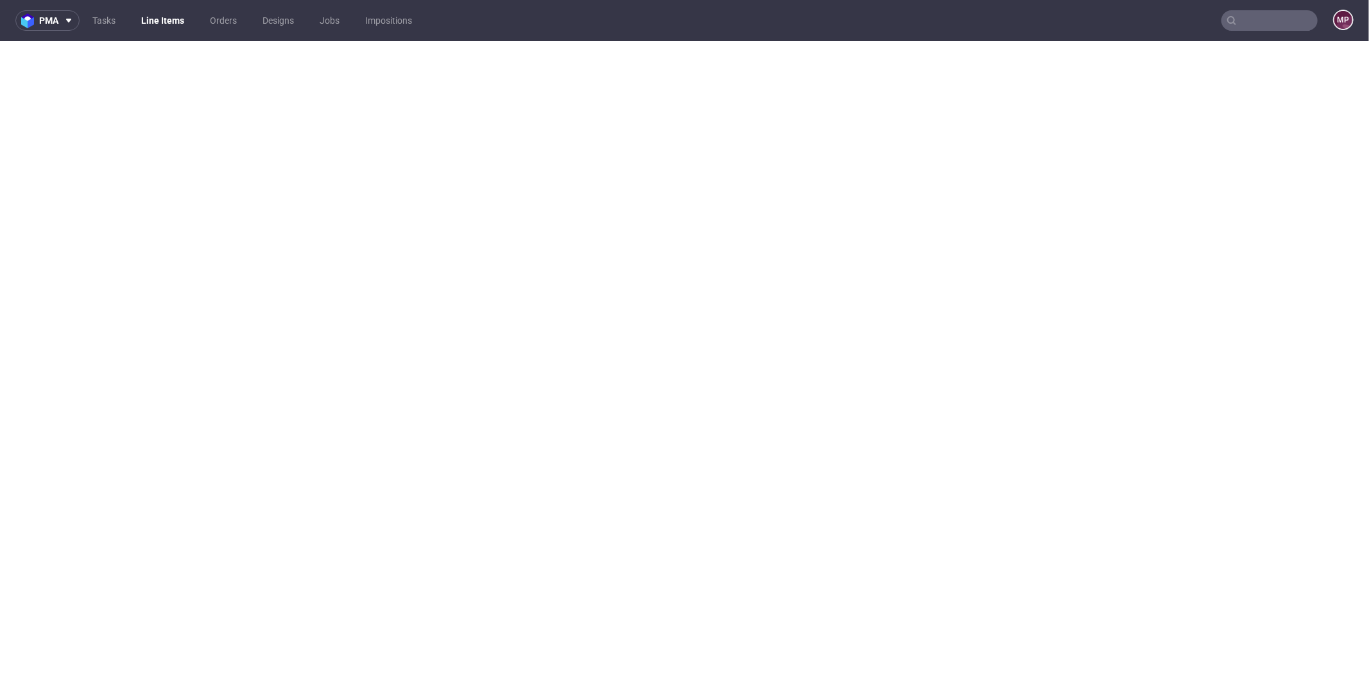
select select "in_progress"
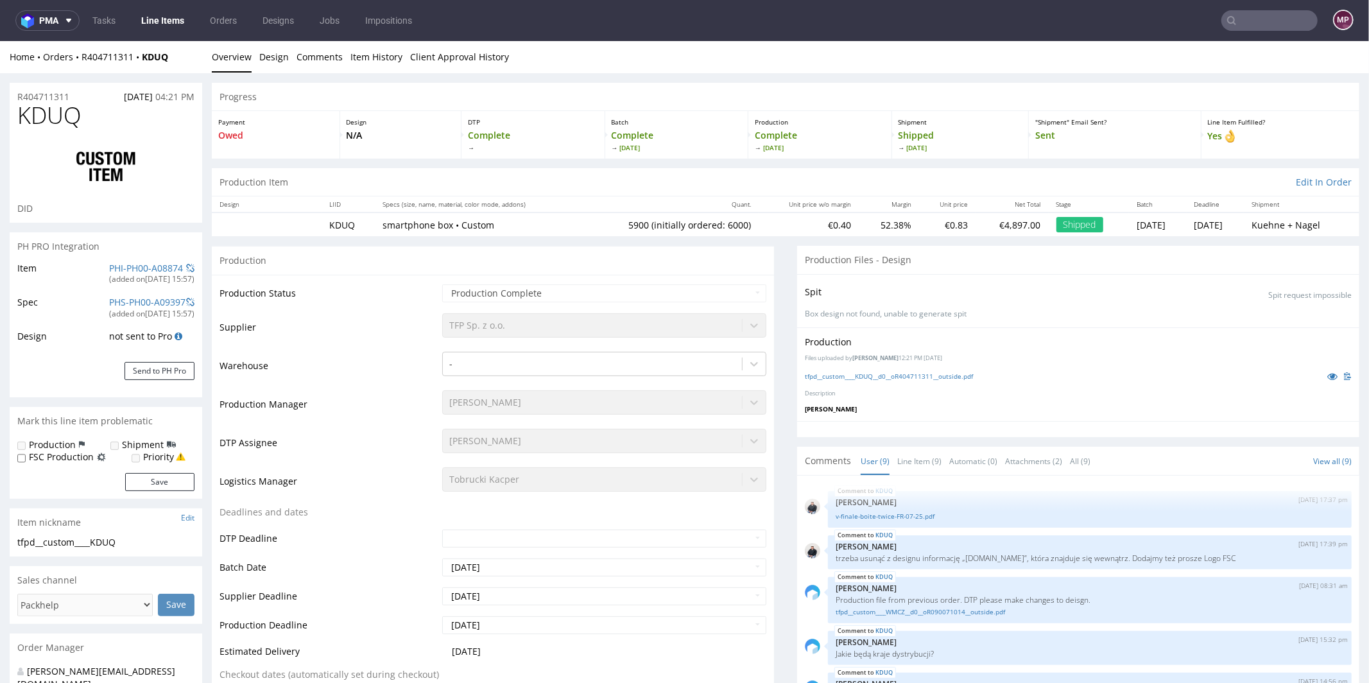
scroll to position [171, 0]
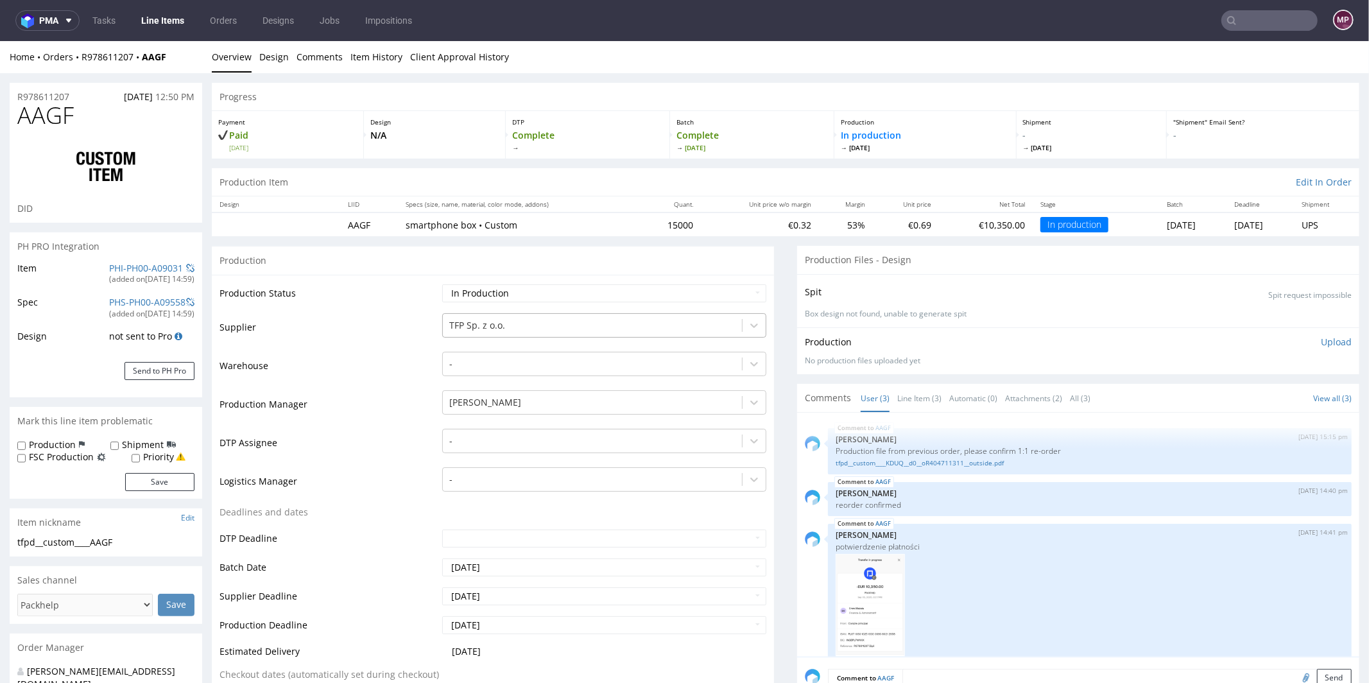
scroll to position [26, 0]
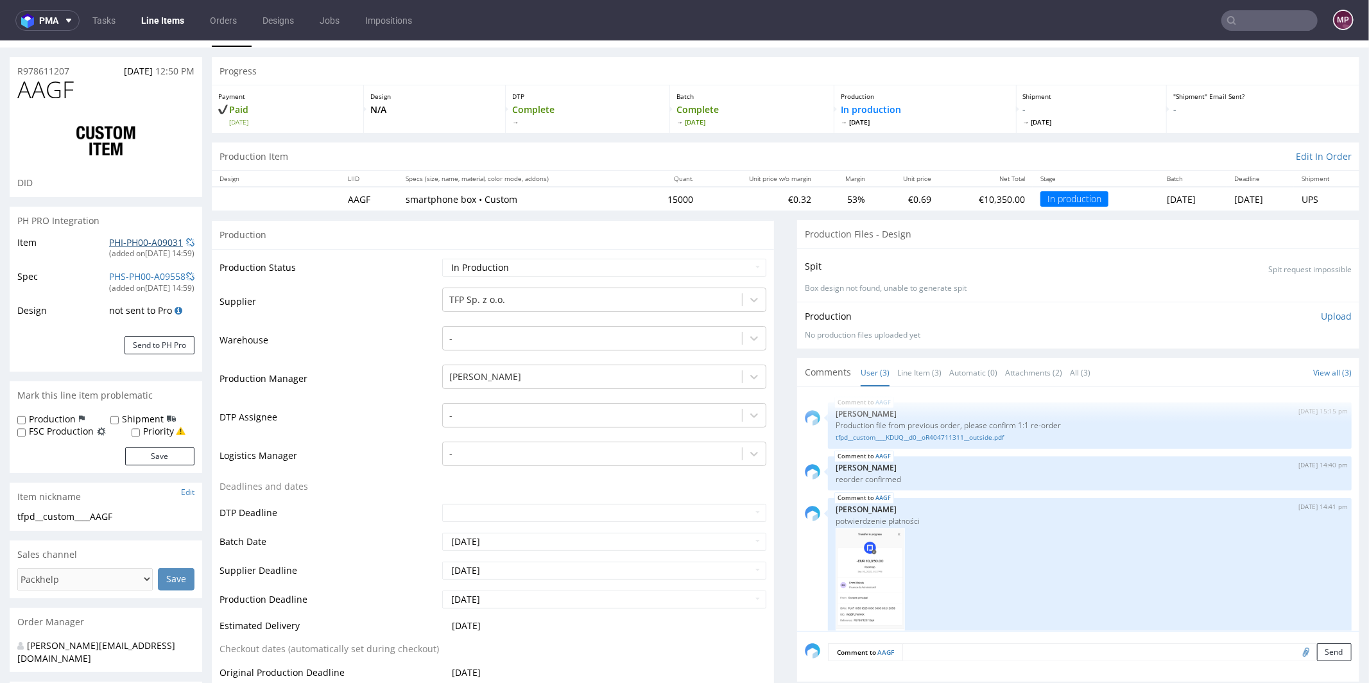
click at [155, 241] on link "PHI-PH00-A09031" at bounding box center [146, 241] width 74 height 12
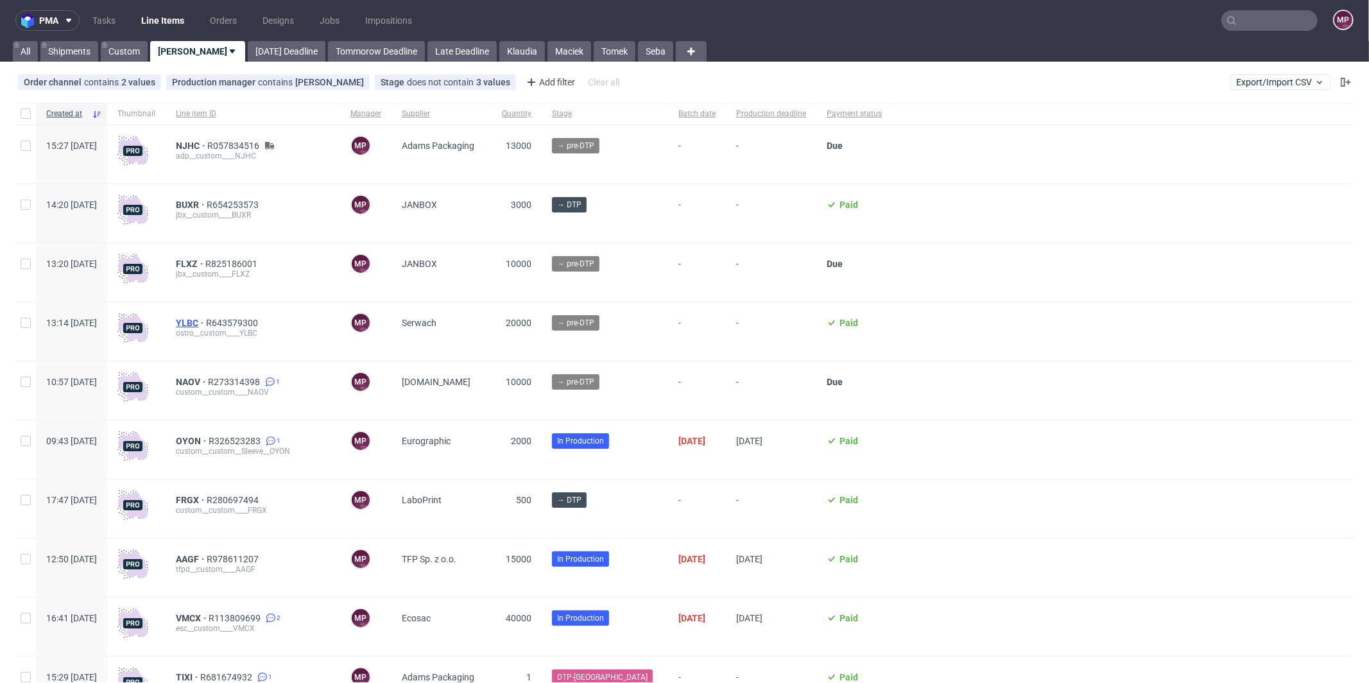
click at [206, 321] on span "YLBC" at bounding box center [191, 323] width 30 height 10
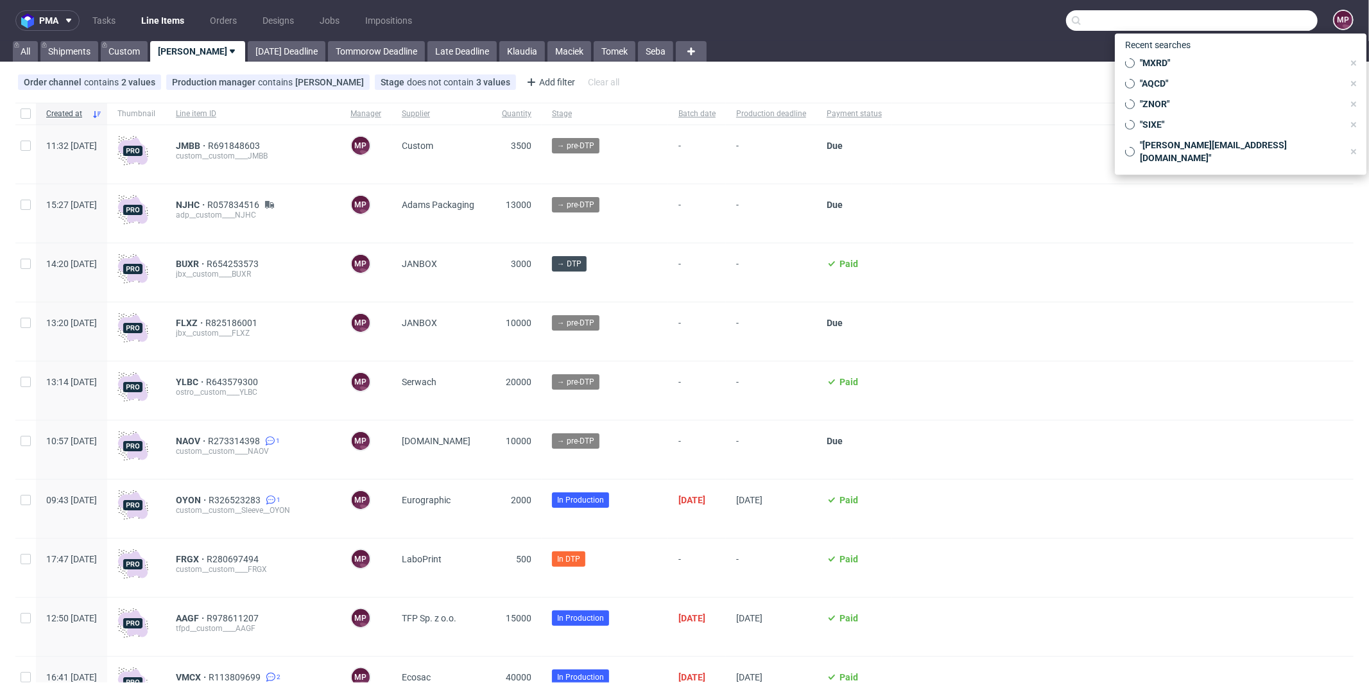
click at [1274, 20] on input "text" at bounding box center [1192, 20] width 252 height 21
paste input "EUMZ"
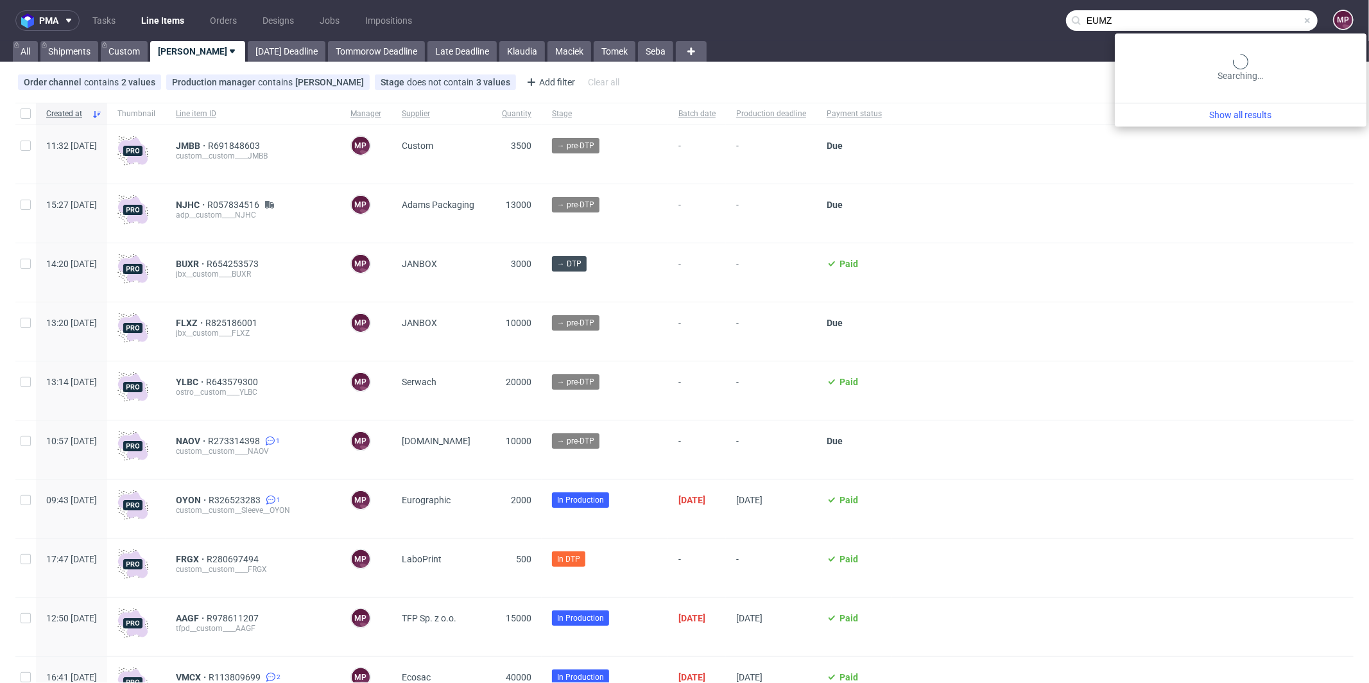
type input "EUMZ"
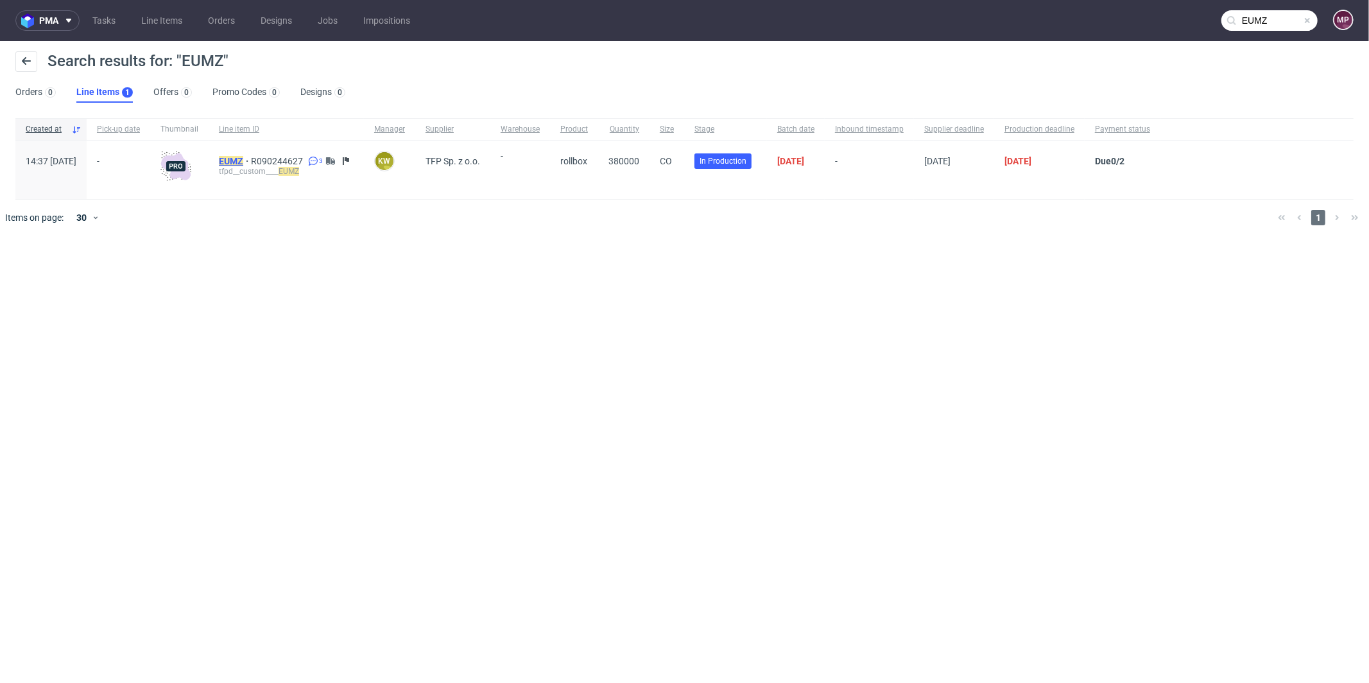
click at [243, 160] on mark "EUMZ" at bounding box center [231, 161] width 24 height 10
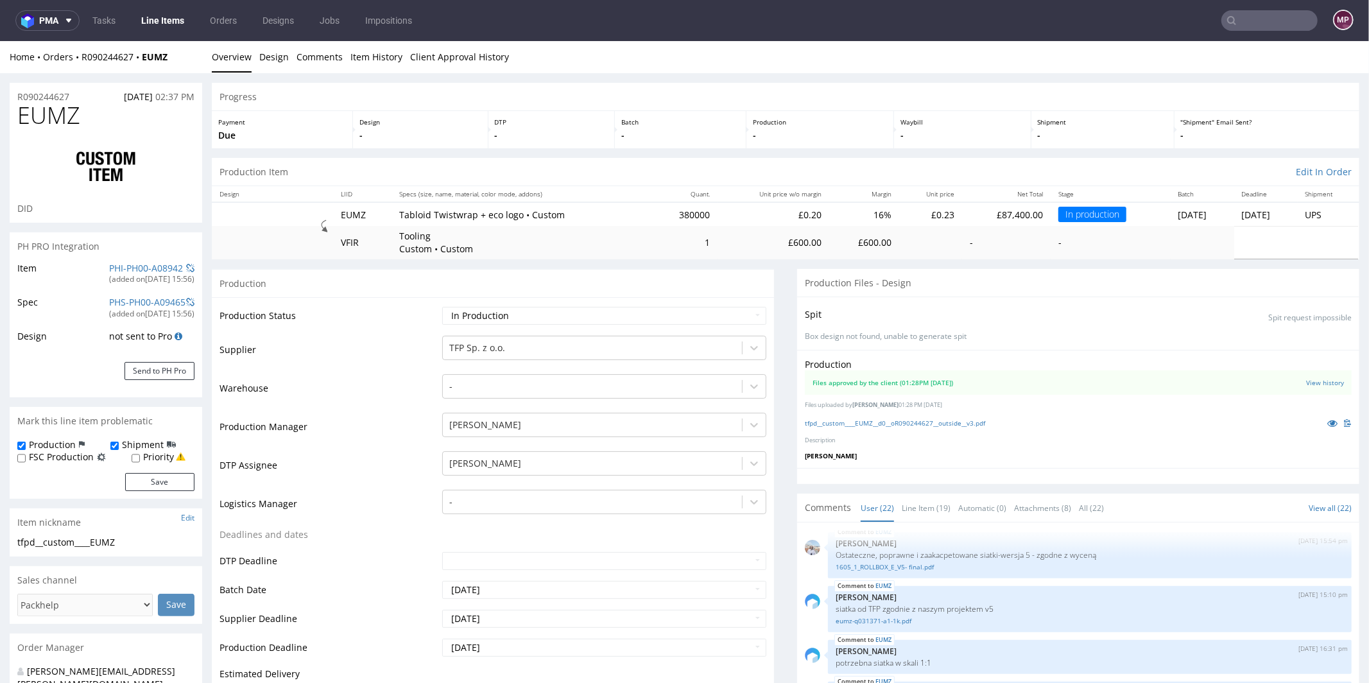
scroll to position [897, 0]
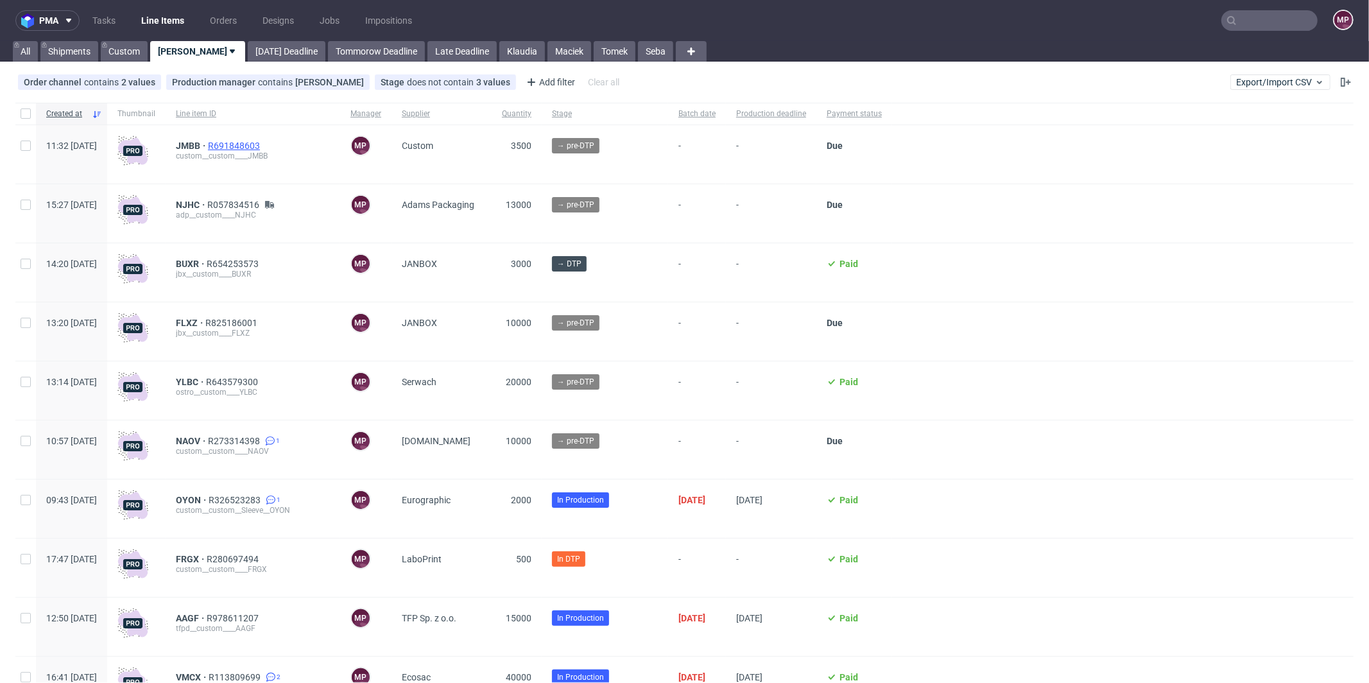
click at [262, 146] on span "R691848603" at bounding box center [235, 146] width 55 height 10
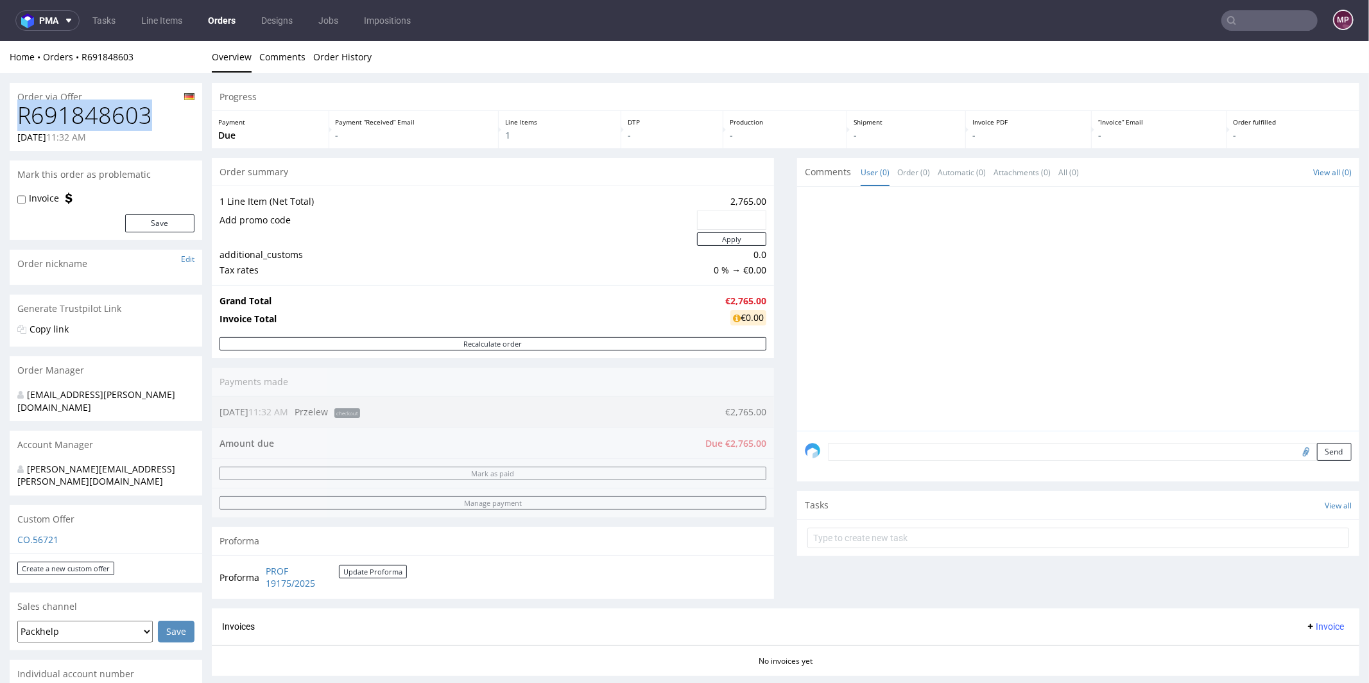
drag, startPoint x: 164, startPoint y: 117, endPoint x: 8, endPoint y: 117, distance: 155.9
copy h1 "R691848603"
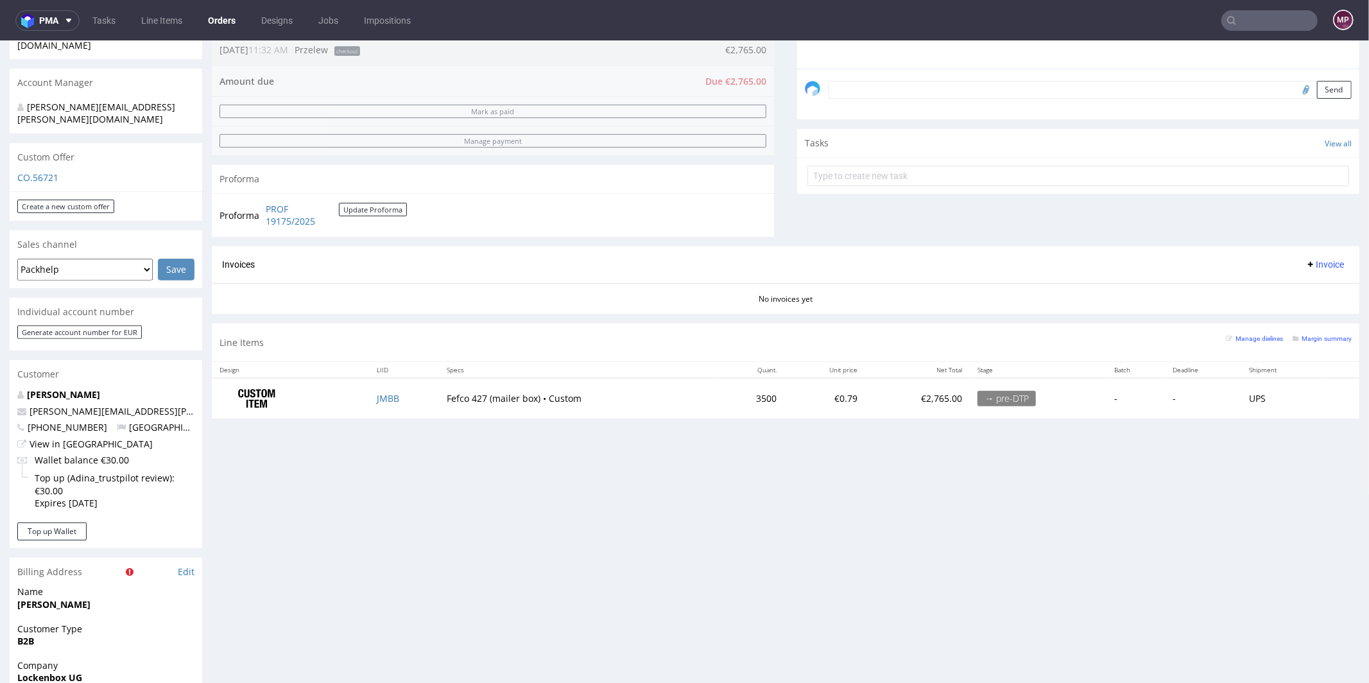
scroll to position [490, 0]
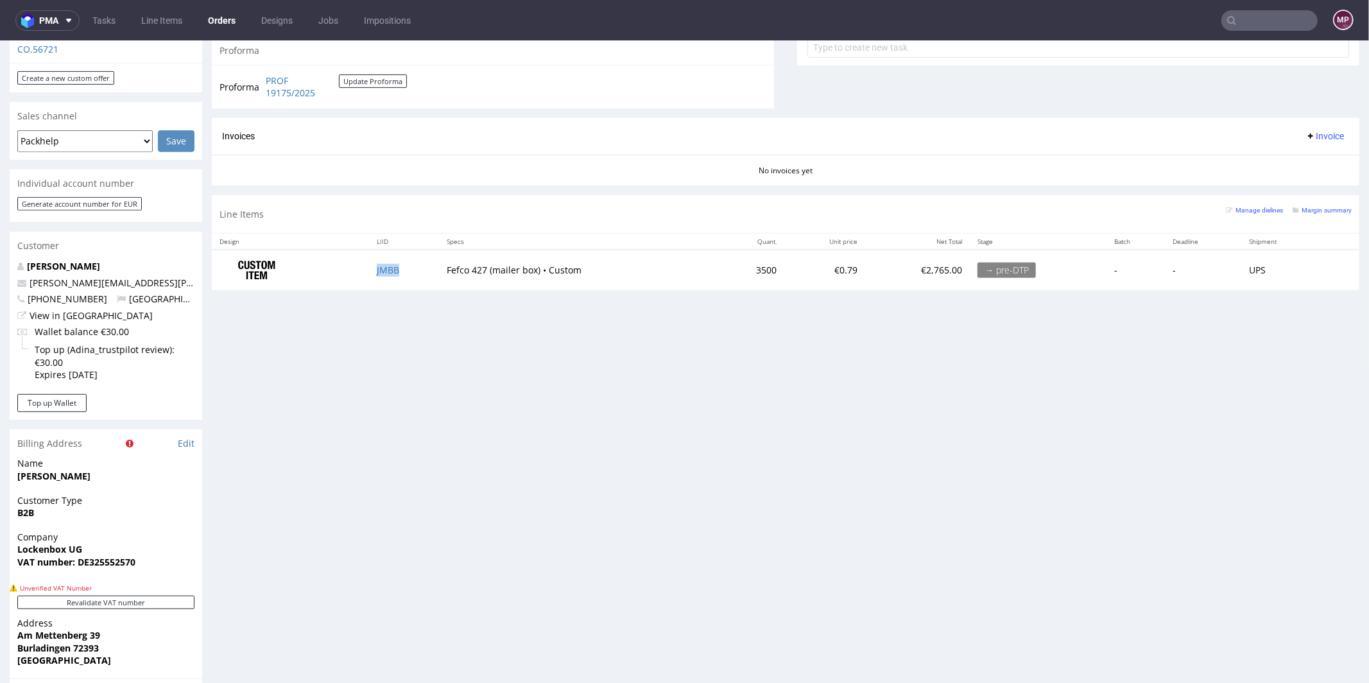
click at [418, 267] on td "JMBB" at bounding box center [404, 269] width 70 height 40
copy link "JMBB"
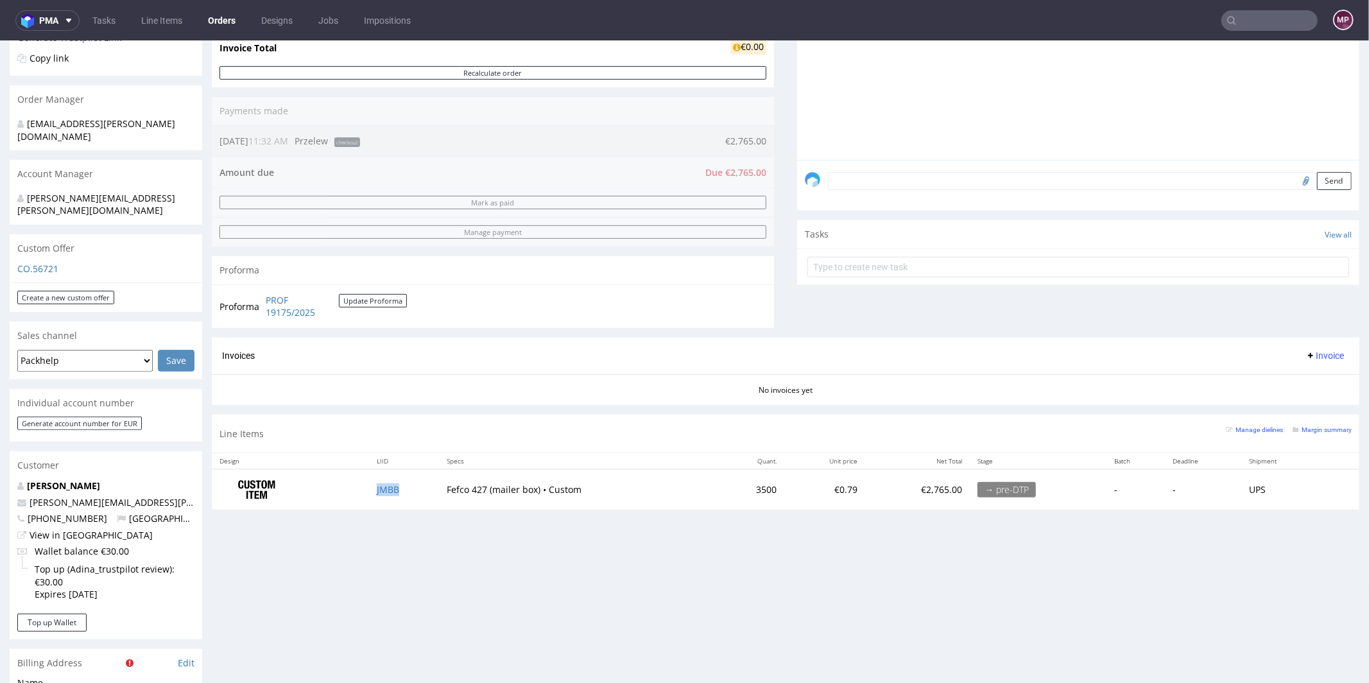
scroll to position [286, 0]
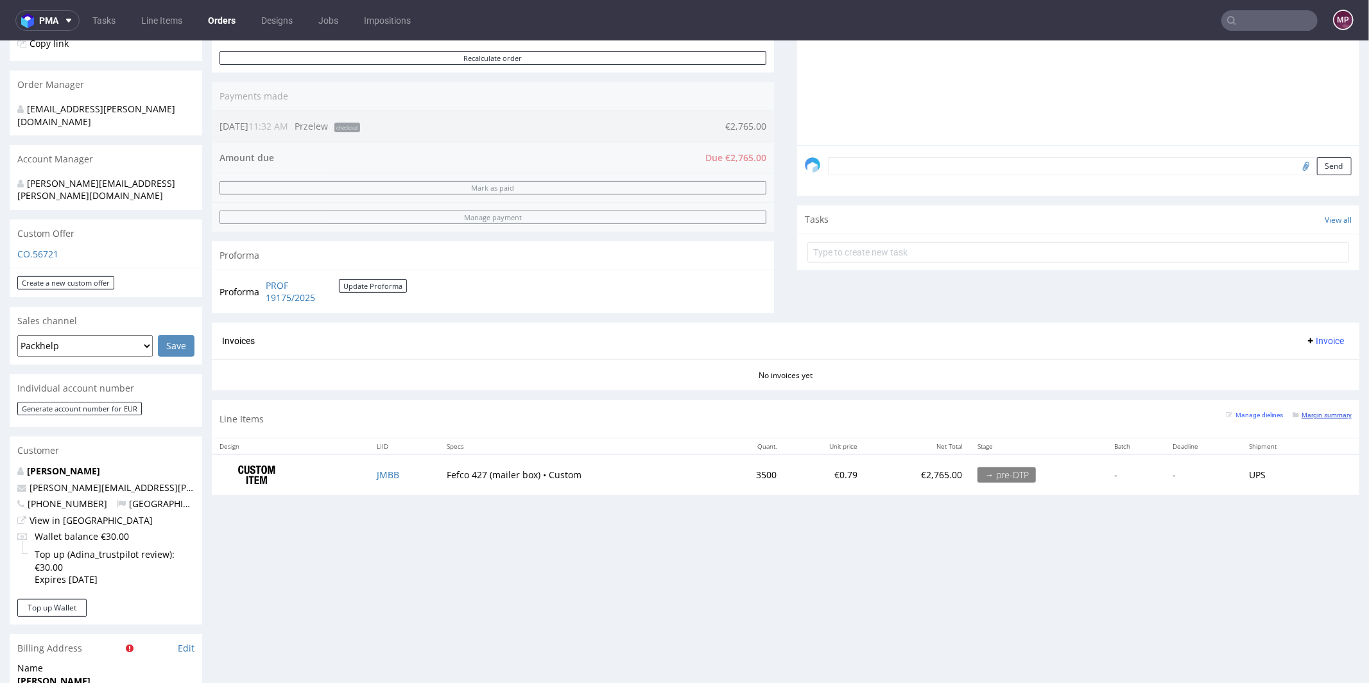
click at [1304, 409] on link "Margin summary" at bounding box center [1321, 413] width 59 height 9
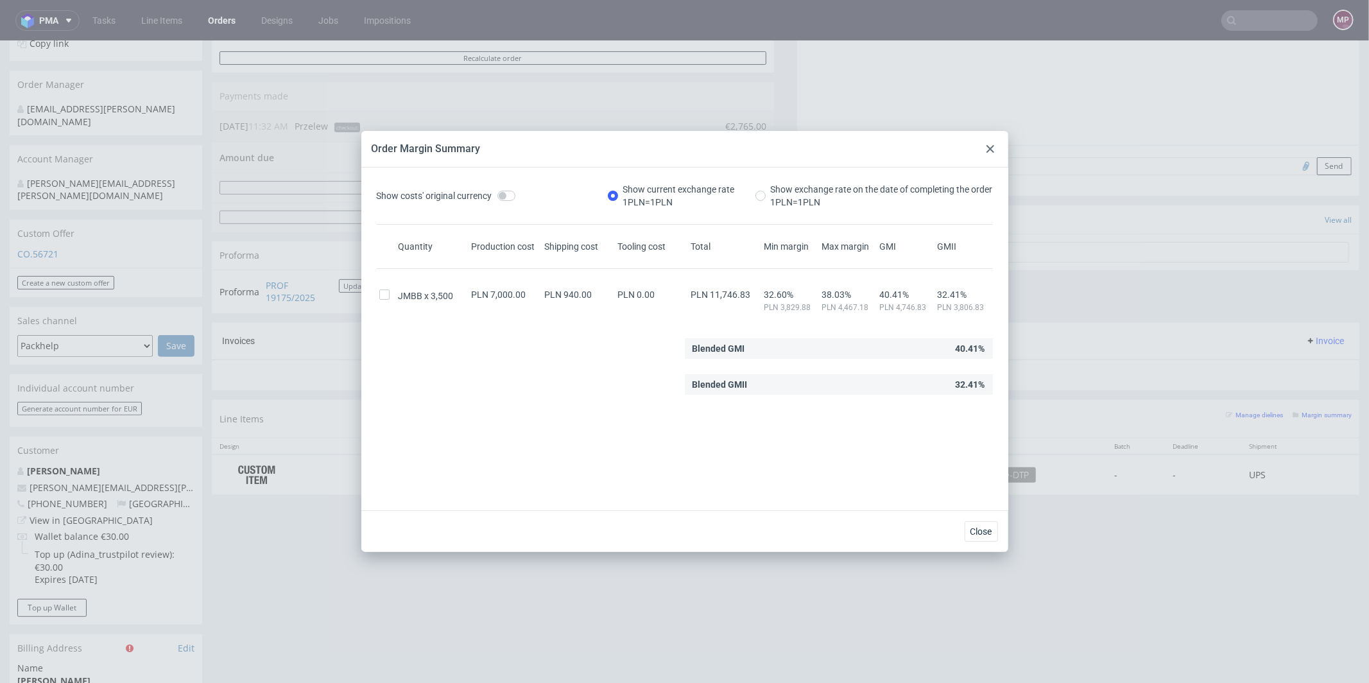
click at [994, 146] on div at bounding box center [989, 148] width 15 height 15
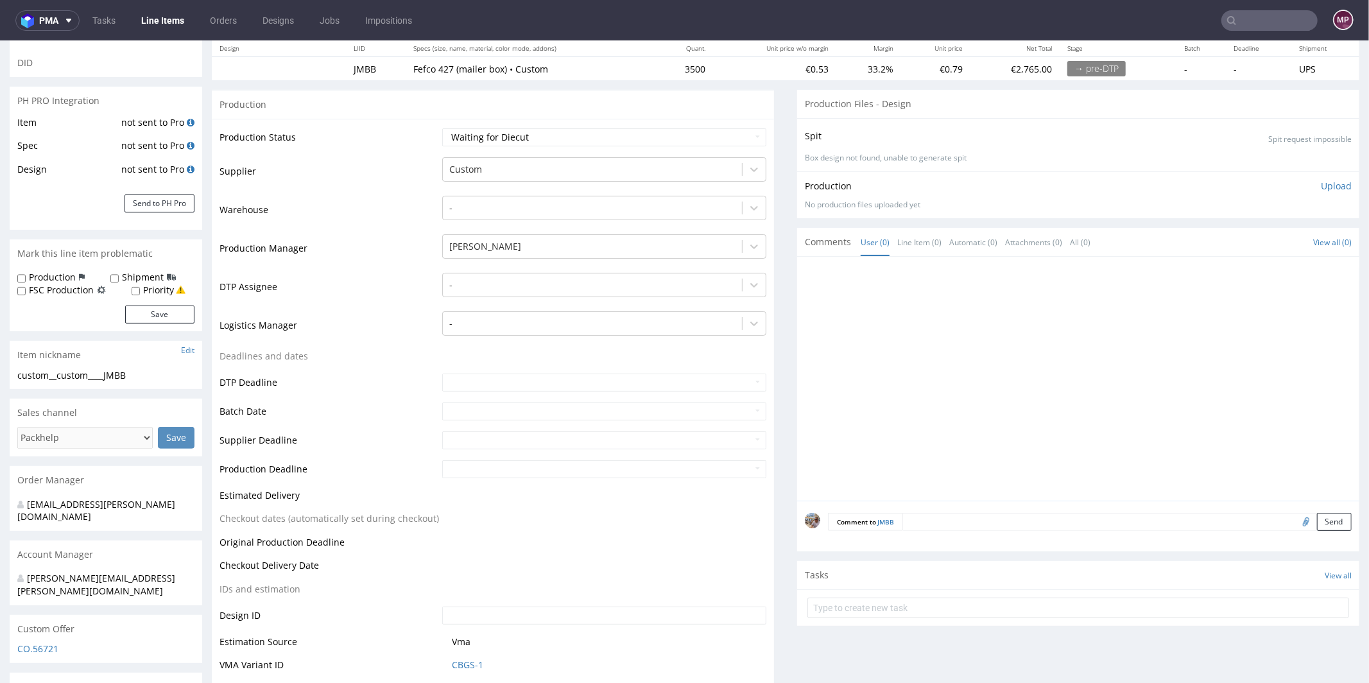
scroll to position [250, 0]
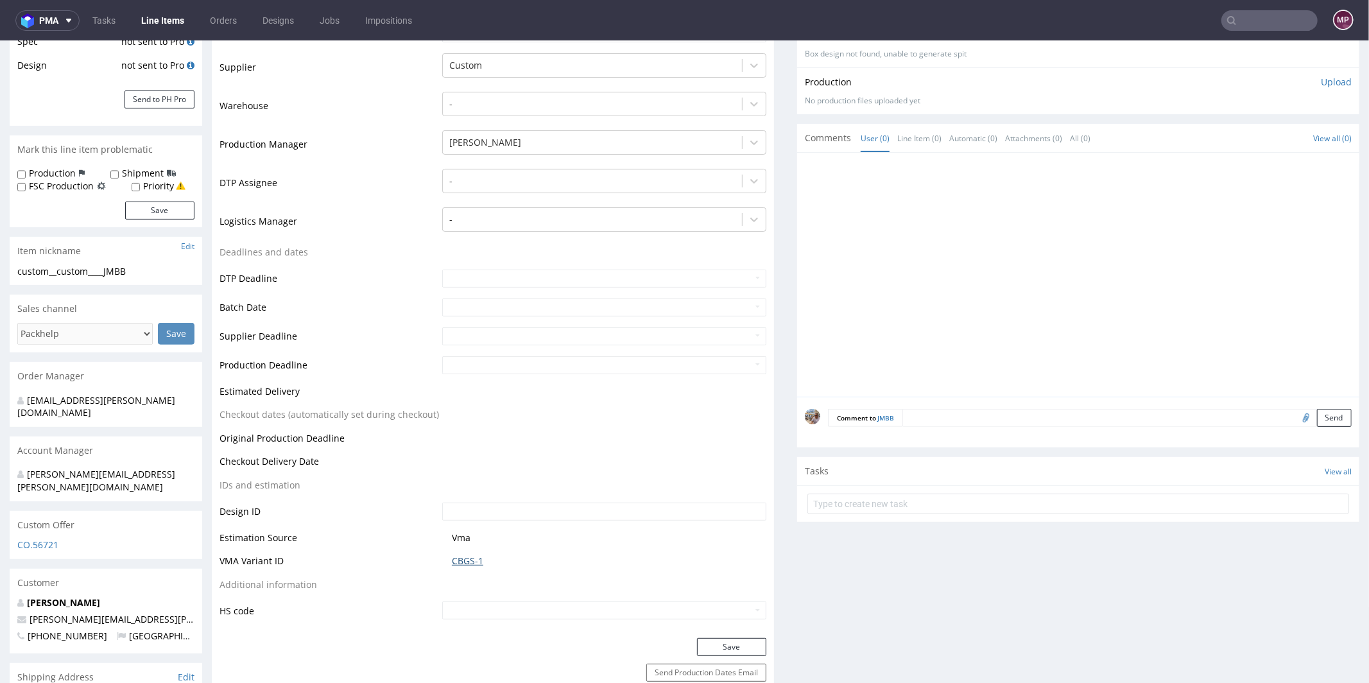
click at [469, 556] on link "CBGS-1" at bounding box center [467, 560] width 31 height 13
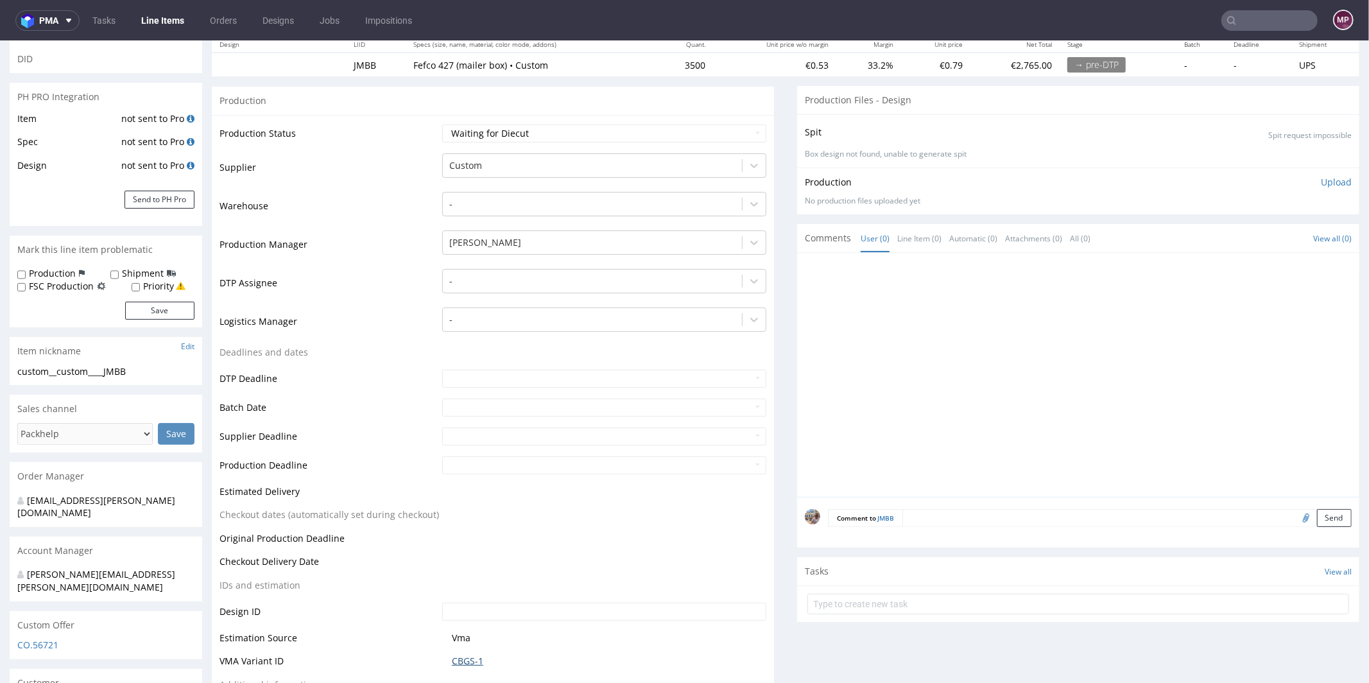
scroll to position [0, 0]
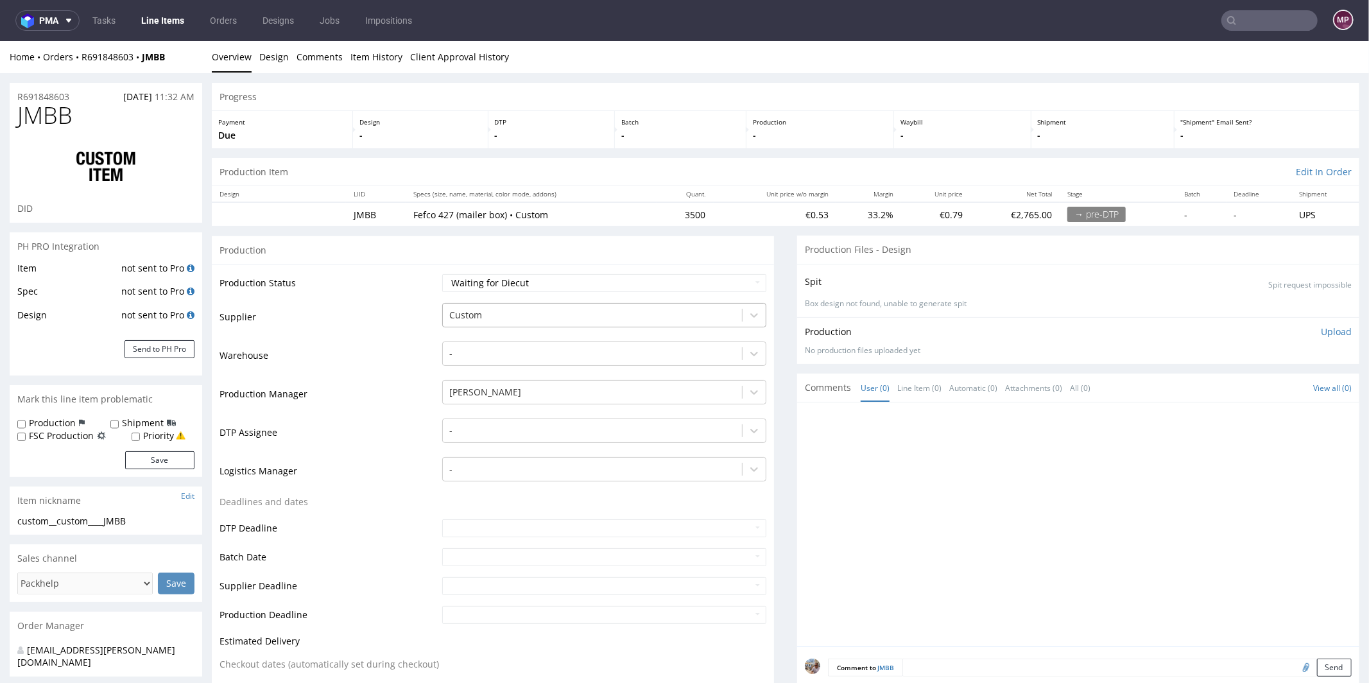
click at [518, 316] on div at bounding box center [592, 314] width 286 height 15
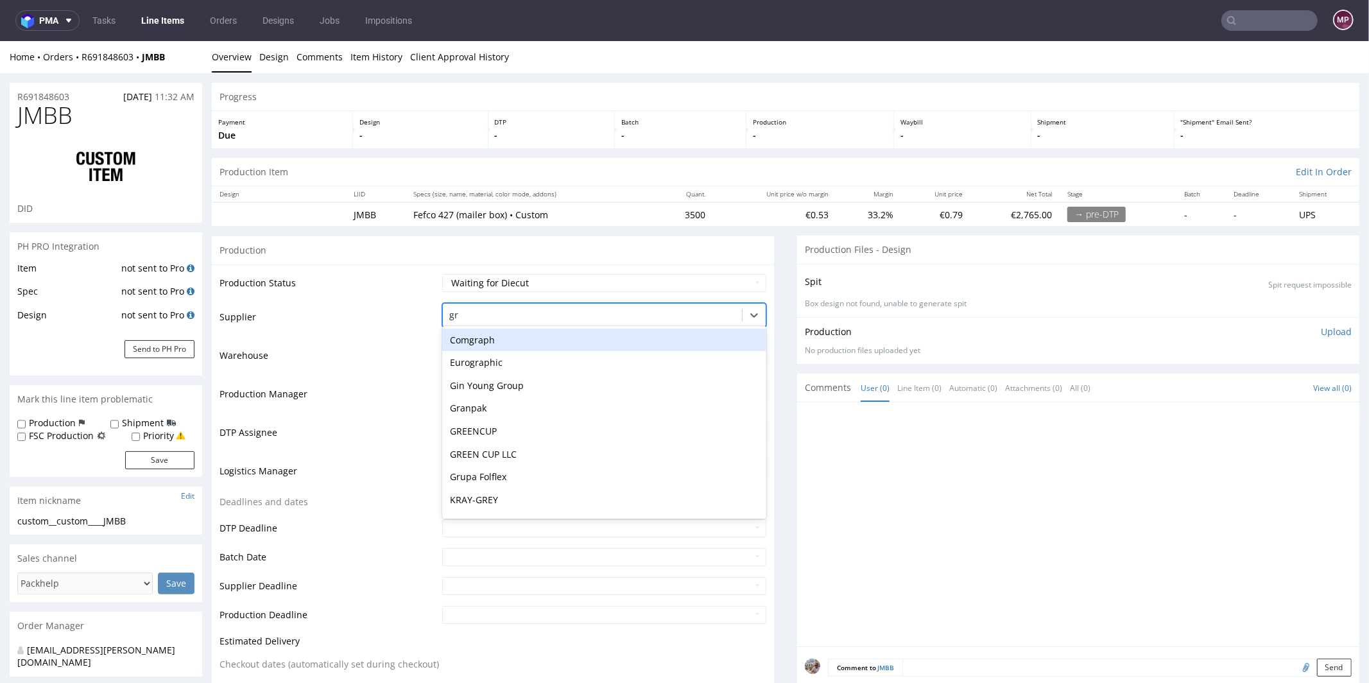
type input "gra"
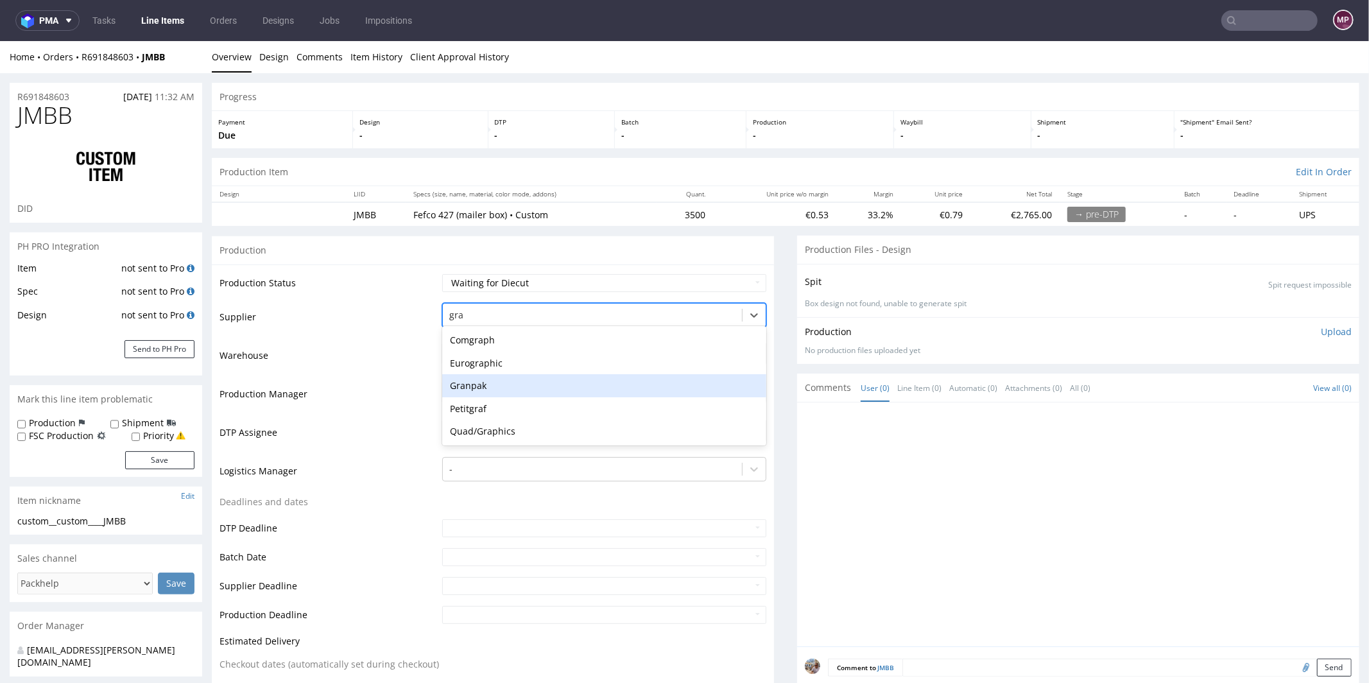
click at [495, 377] on div "Granpak" at bounding box center [604, 384] width 324 height 23
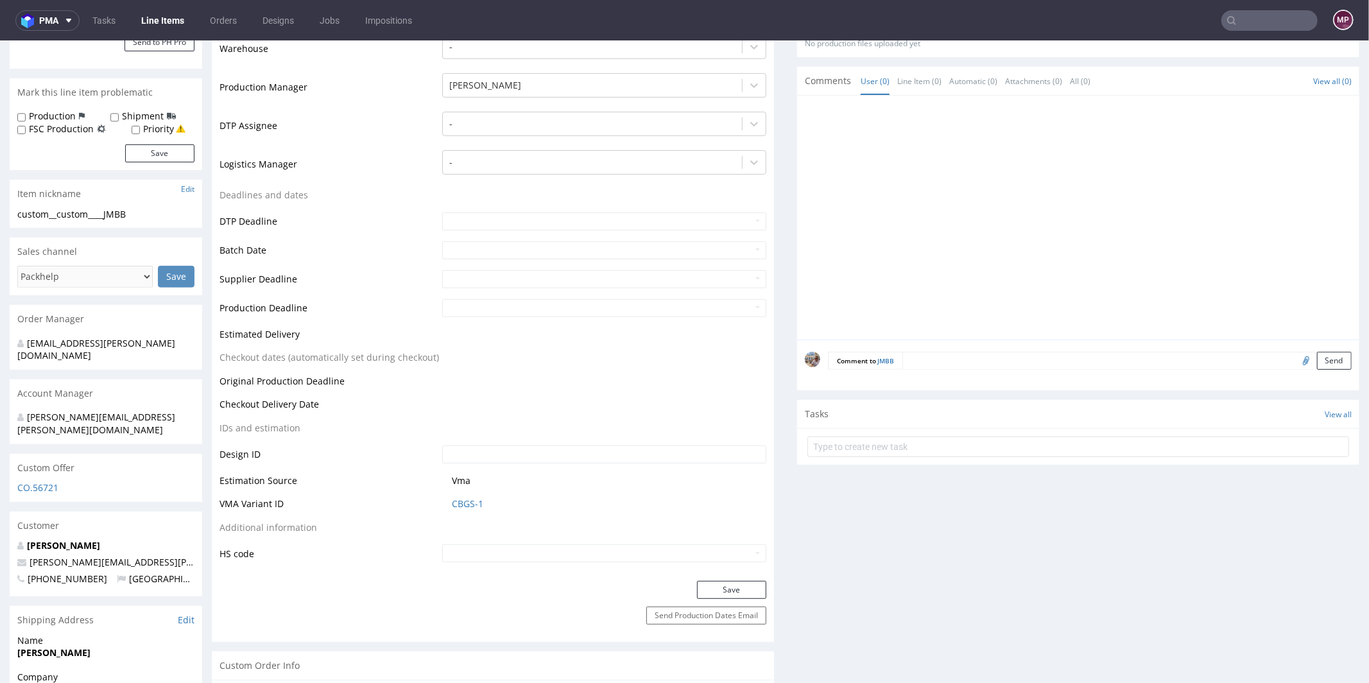
scroll to position [356, 0]
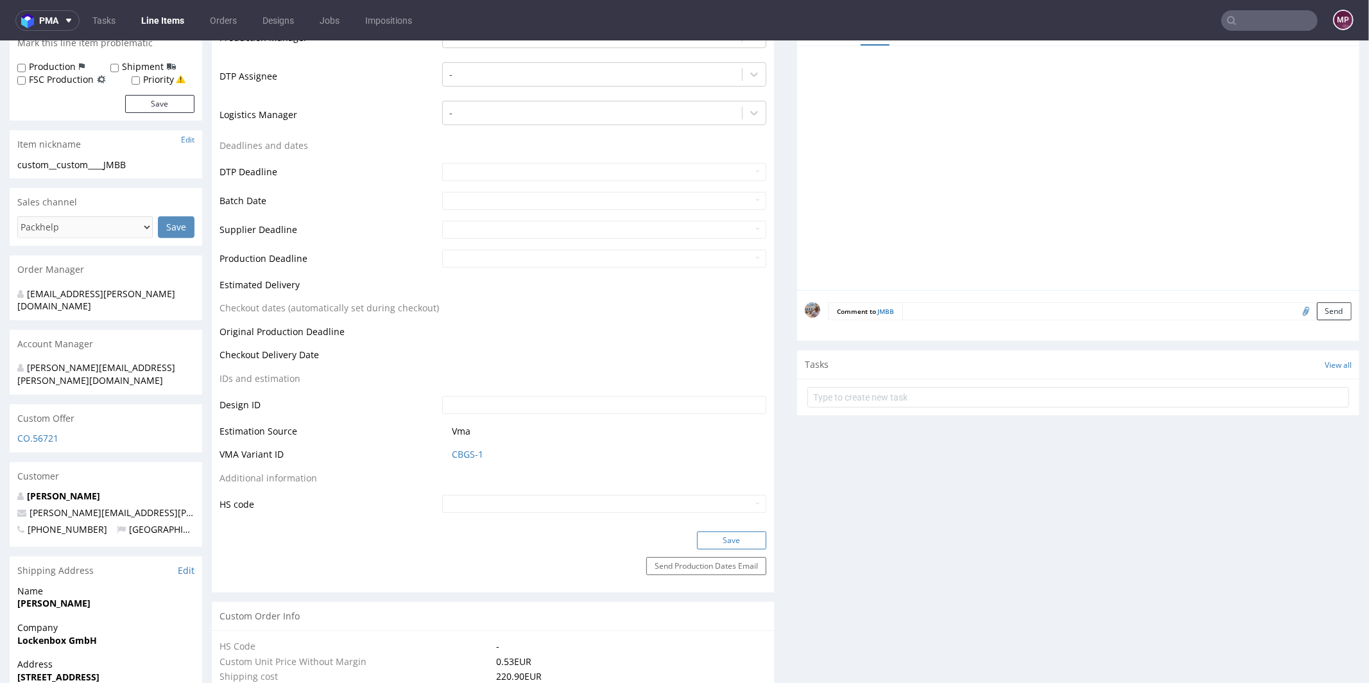
click at [728, 544] on button "Save" at bounding box center [731, 540] width 69 height 18
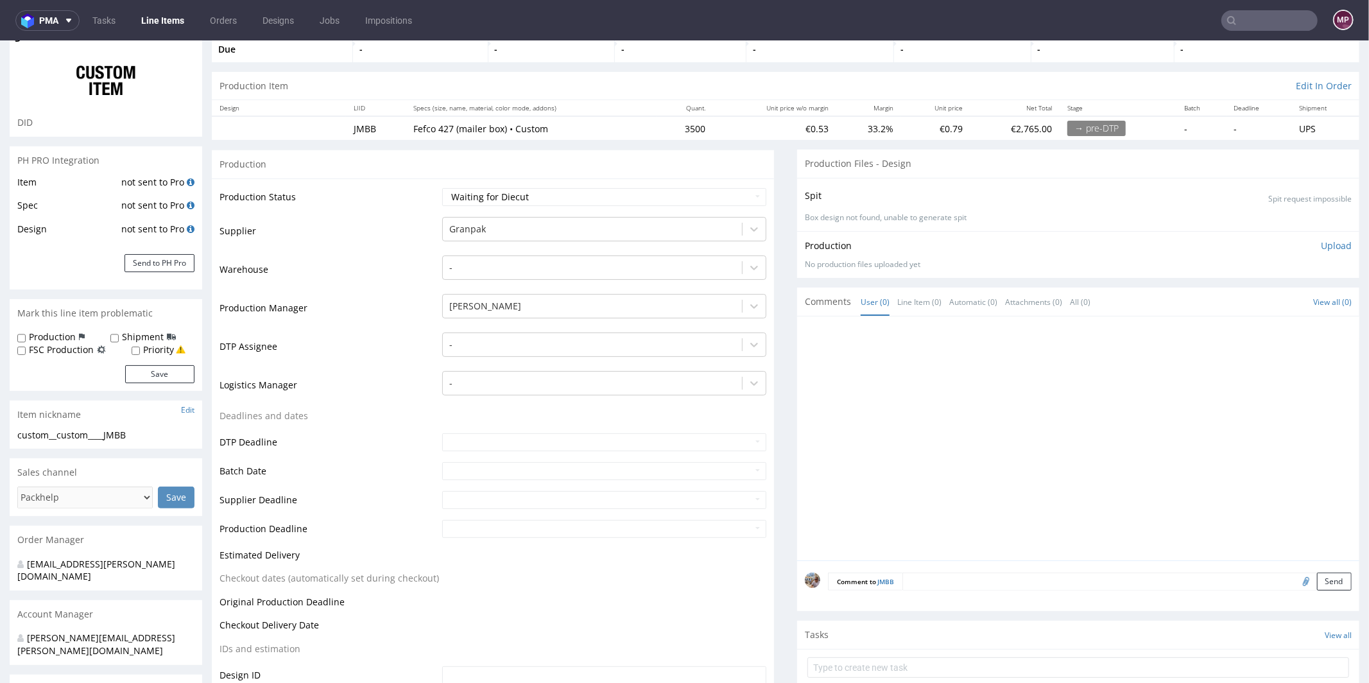
scroll to position [0, 0]
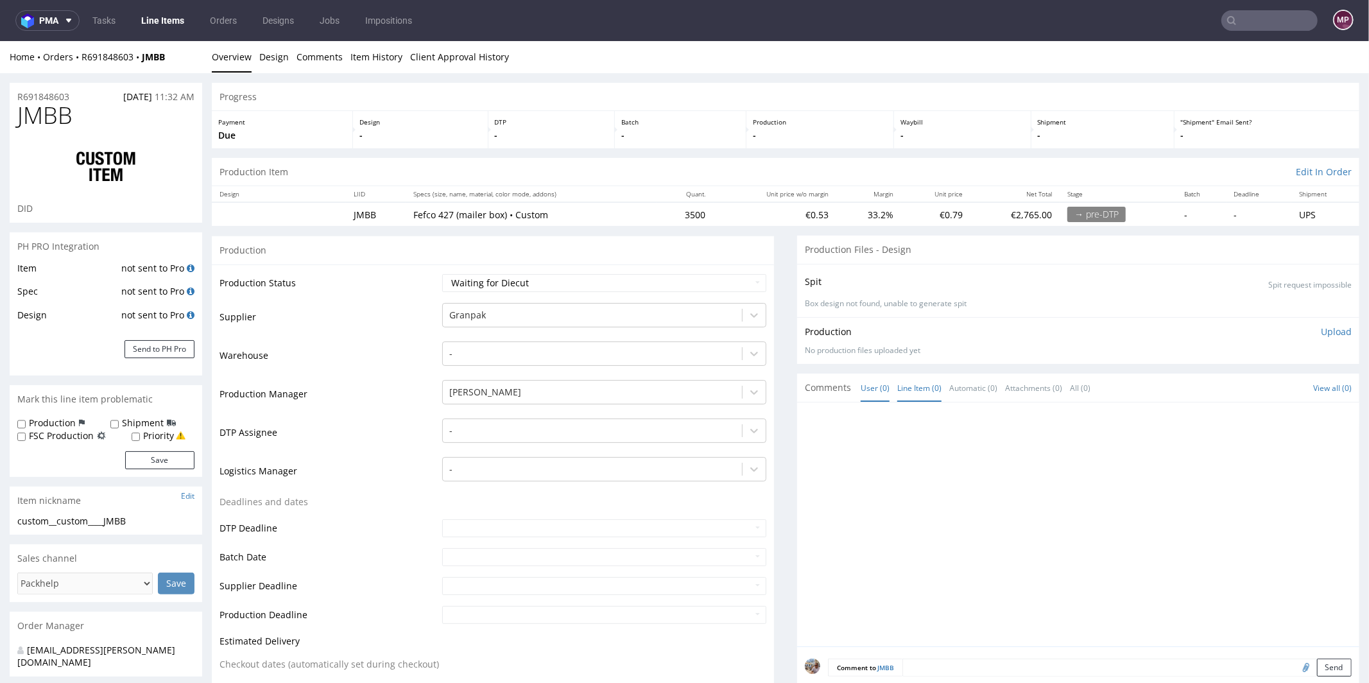
click at [914, 384] on link "Line Item (0)" at bounding box center [919, 387] width 44 height 28
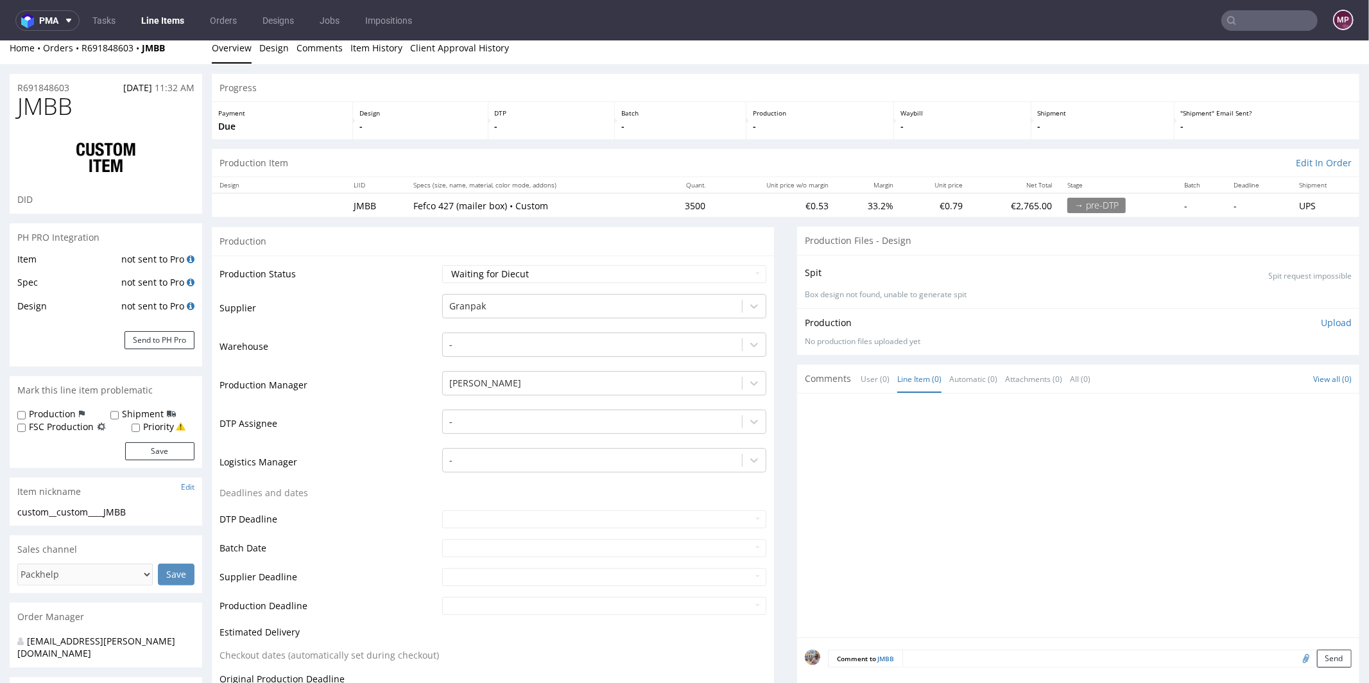
scroll to position [253, 0]
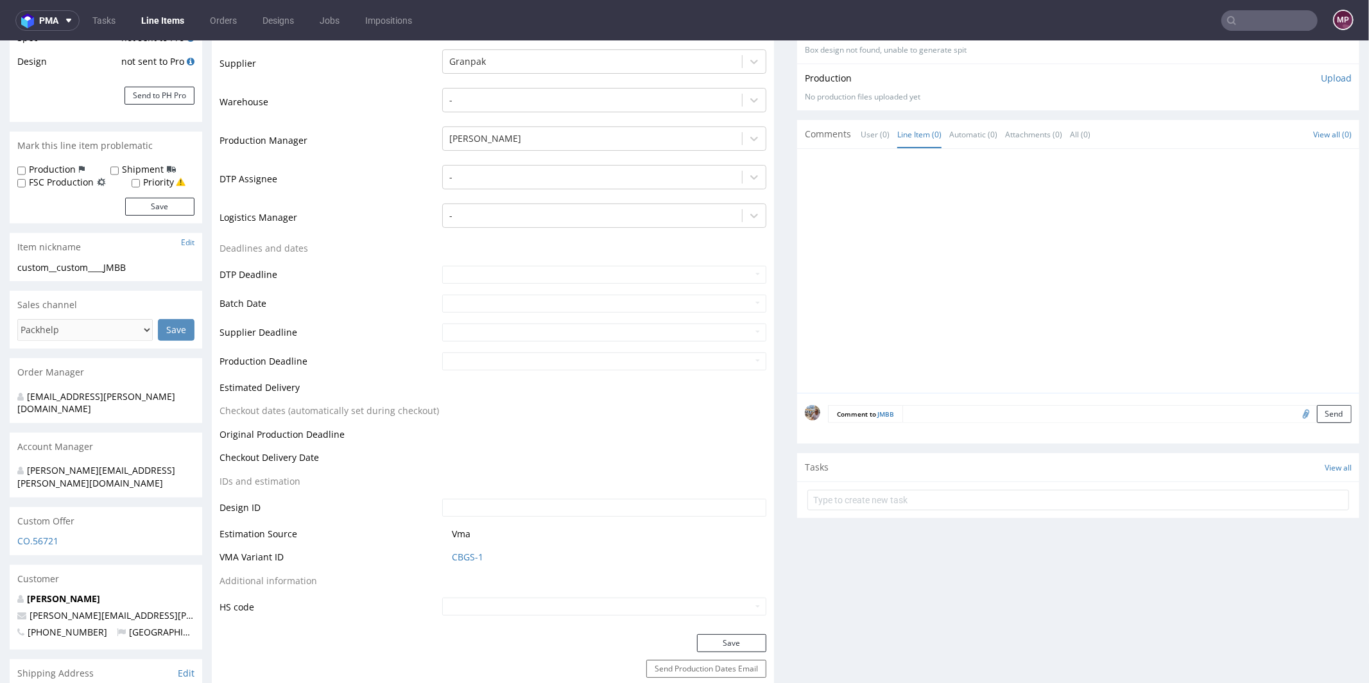
click at [927, 416] on textarea at bounding box center [1126, 413] width 449 height 18
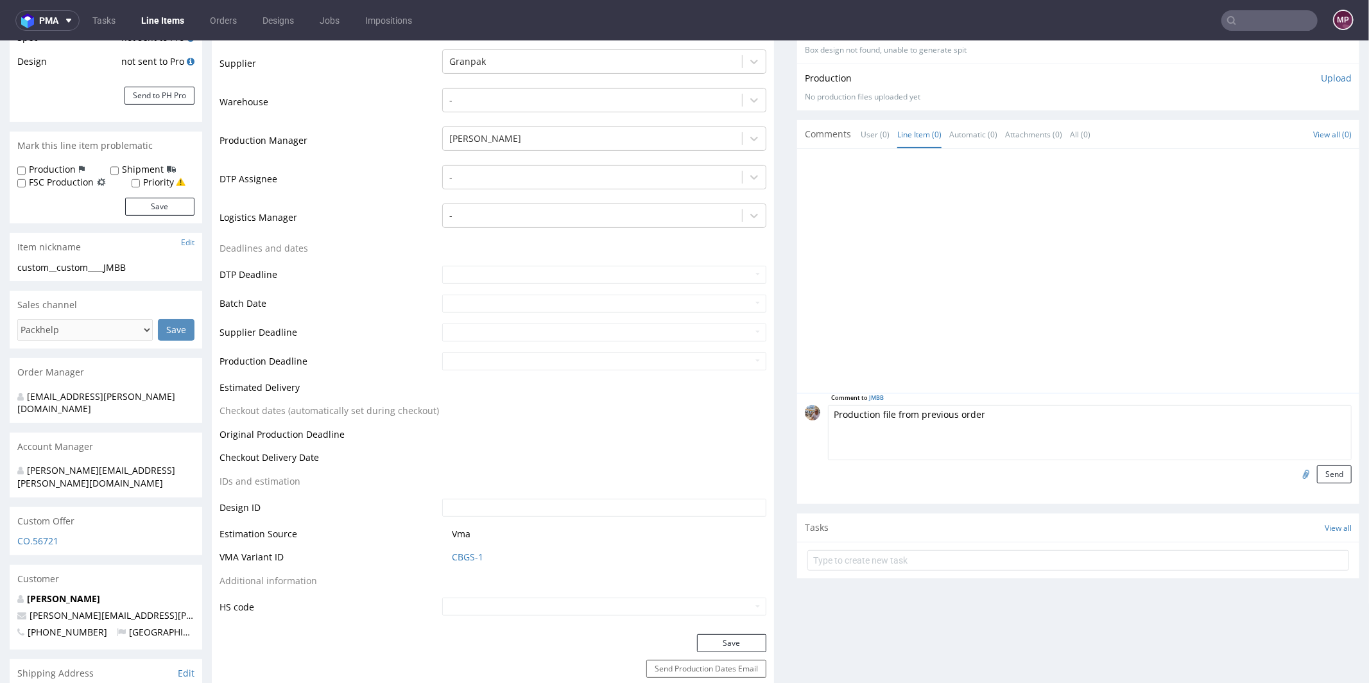
type textarea "Production file from previous order"
click at [1295, 472] on input "file" at bounding box center [1304, 473] width 18 height 17
type input "C:\fakepath\custom__custom____XJVC__d0__oR391739014__outside.pdf"
click at [1317, 475] on button "Send" at bounding box center [1334, 474] width 35 height 18
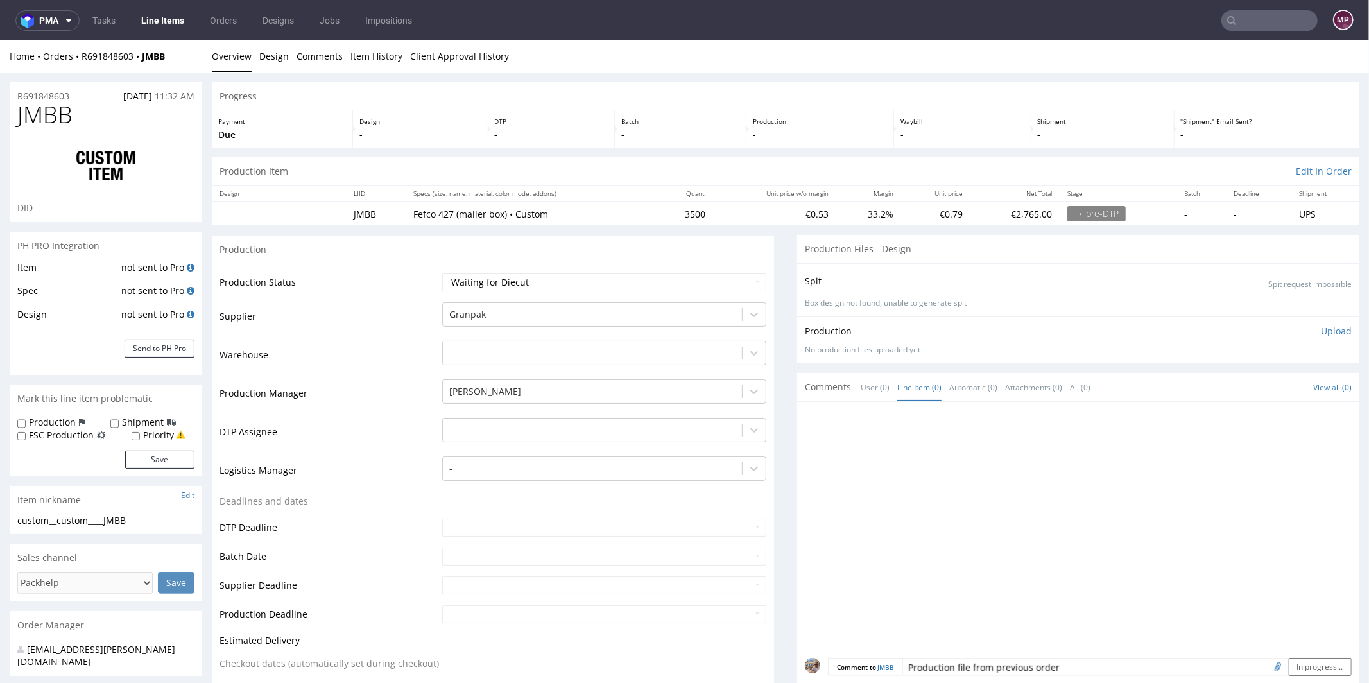
scroll to position [457, 0]
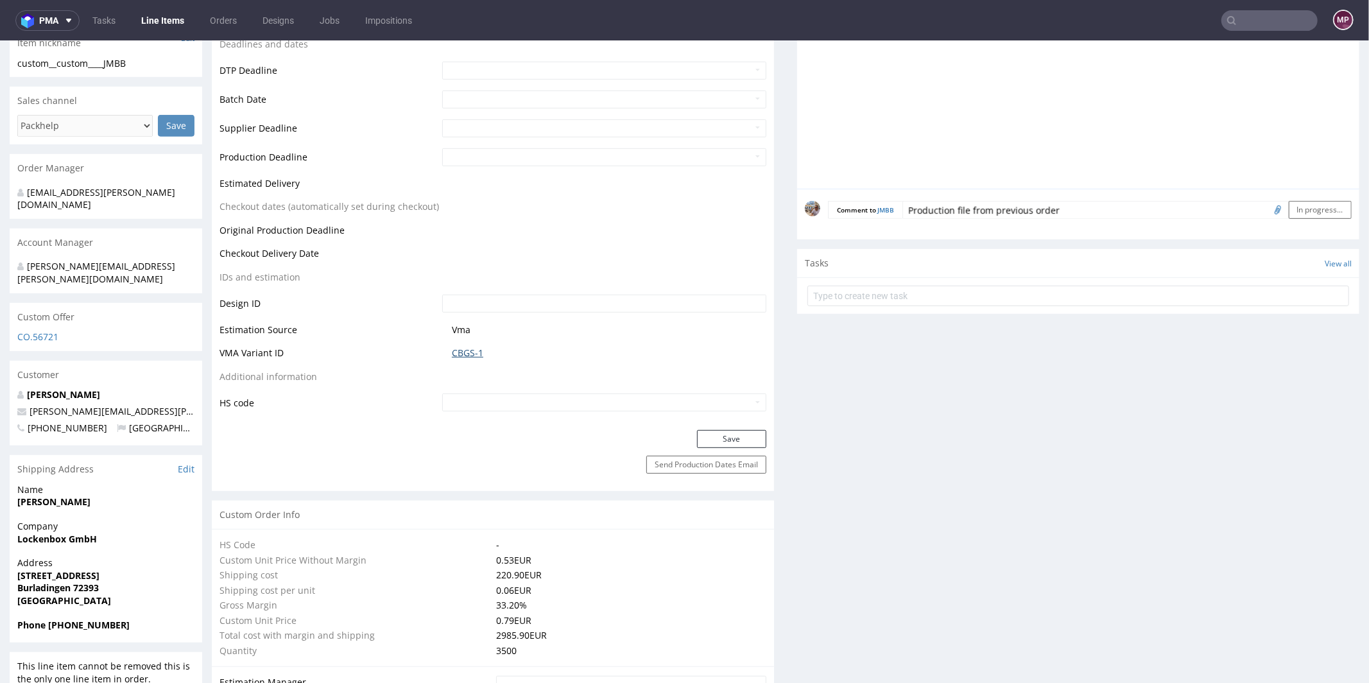
click at [470, 355] on link "CBGS-1" at bounding box center [467, 352] width 31 height 13
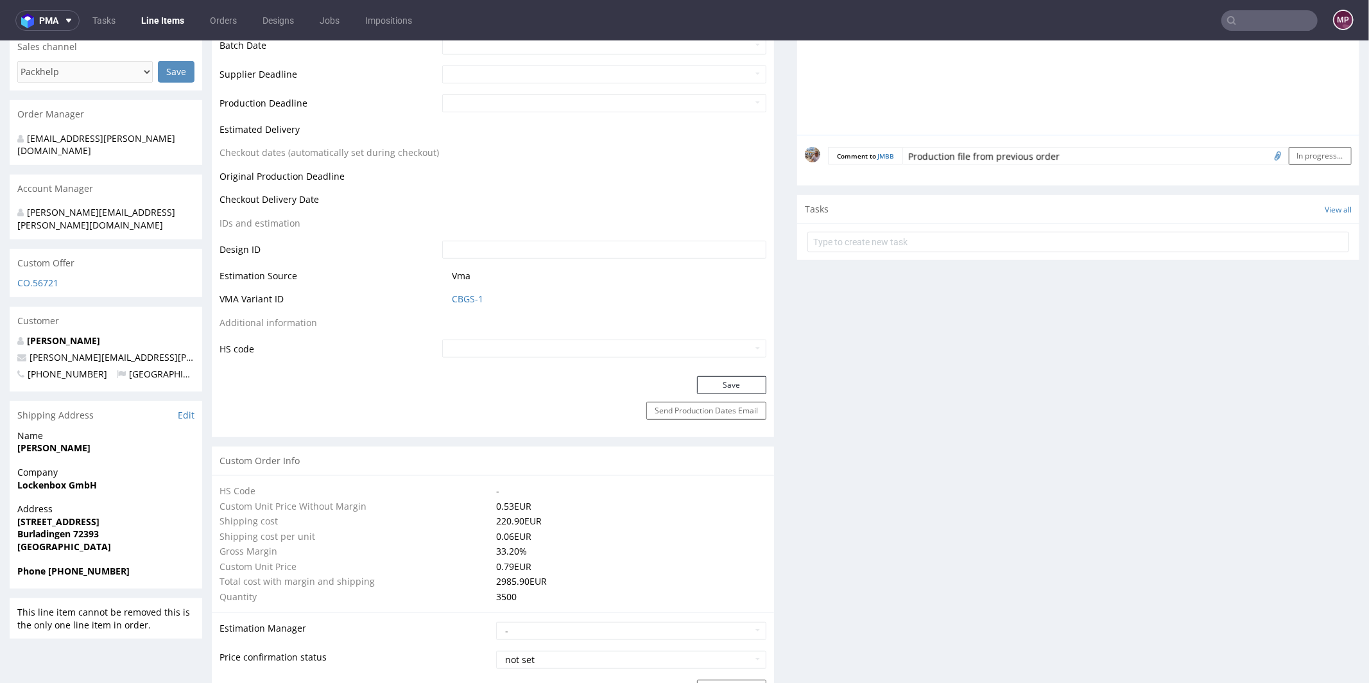
scroll to position [726, 0]
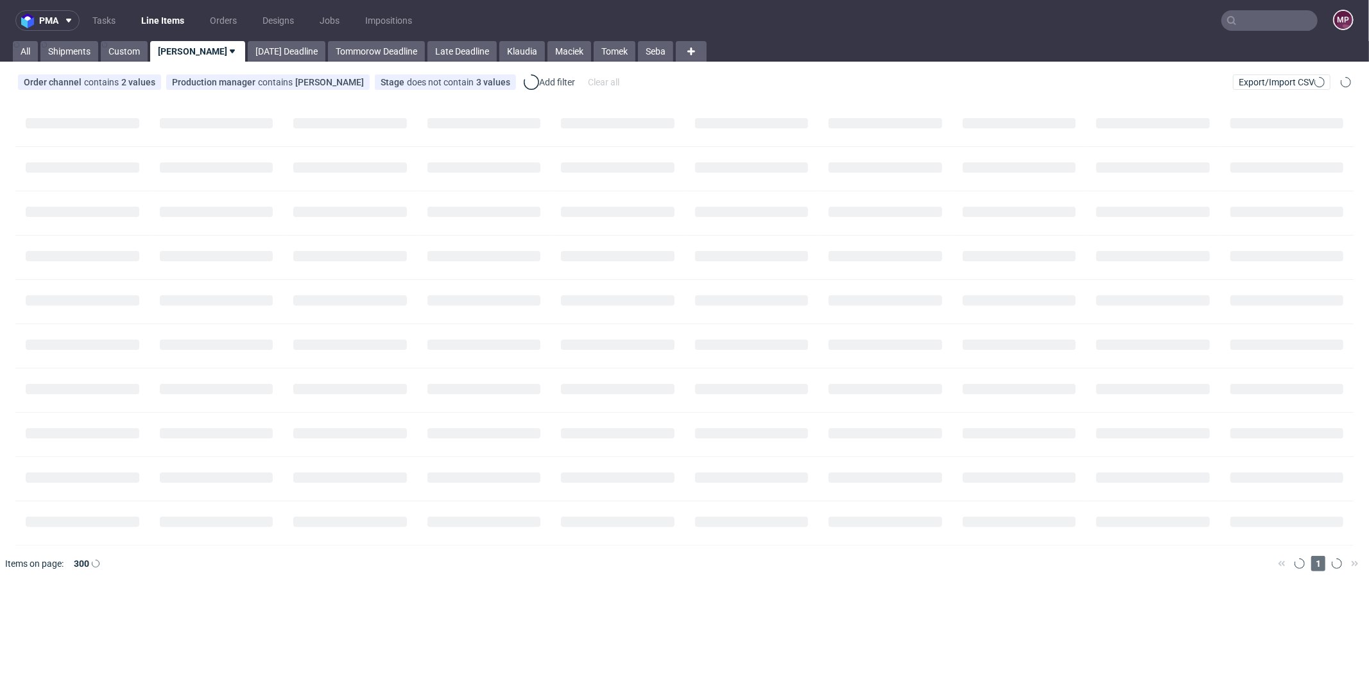
click at [1274, 30] on div at bounding box center [1269, 20] width 96 height 21
click at [1276, 24] on input "text" at bounding box center [1269, 20] width 96 height 21
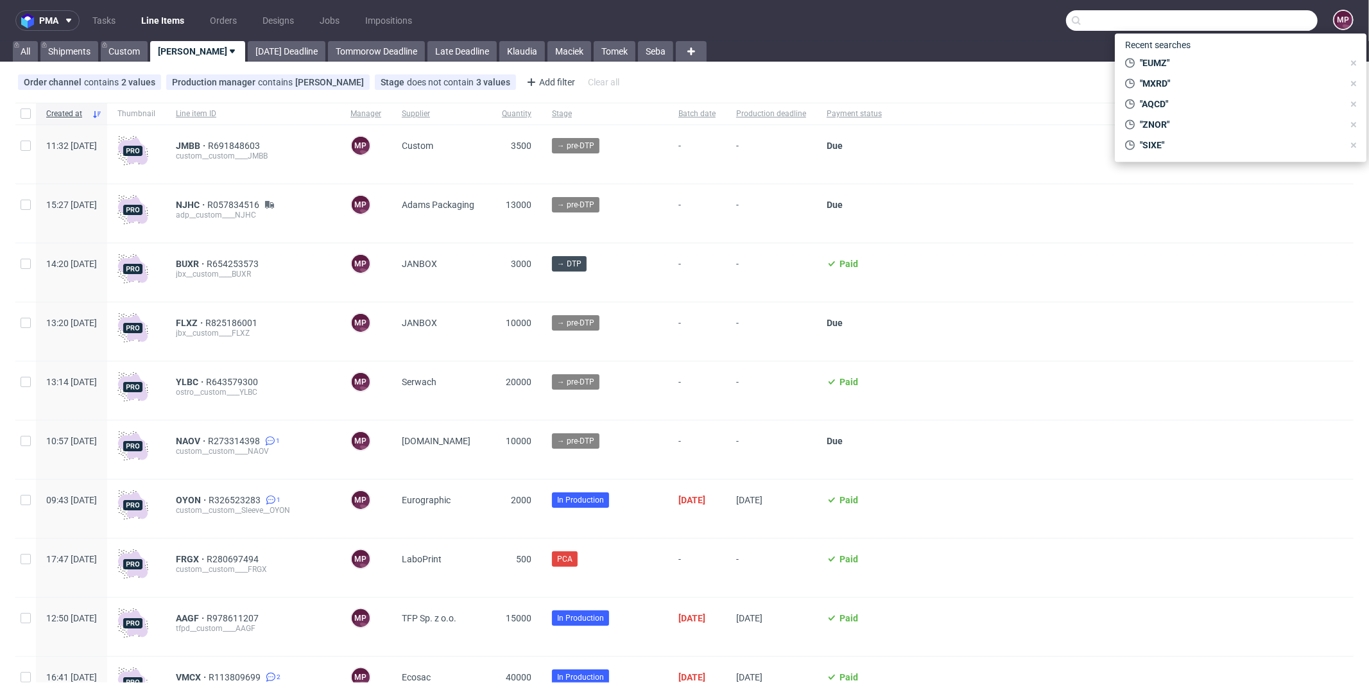
paste input "MXRD"
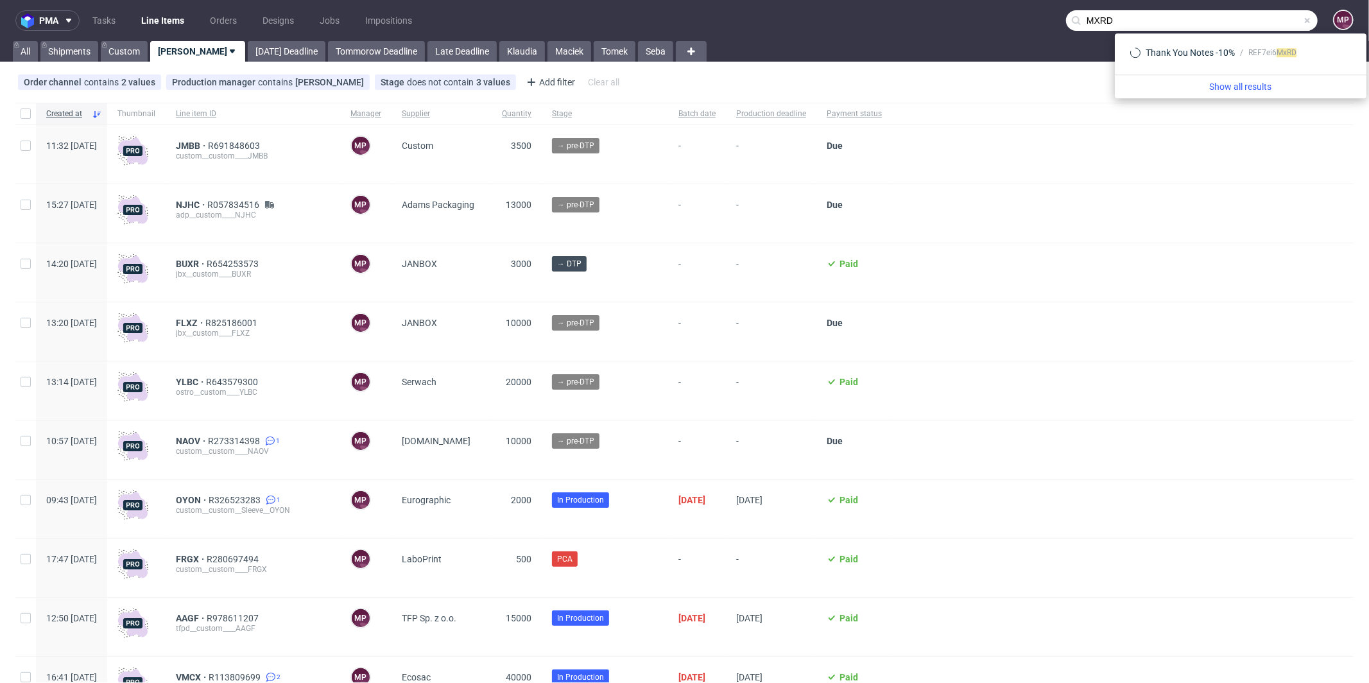
type input "MXRD"
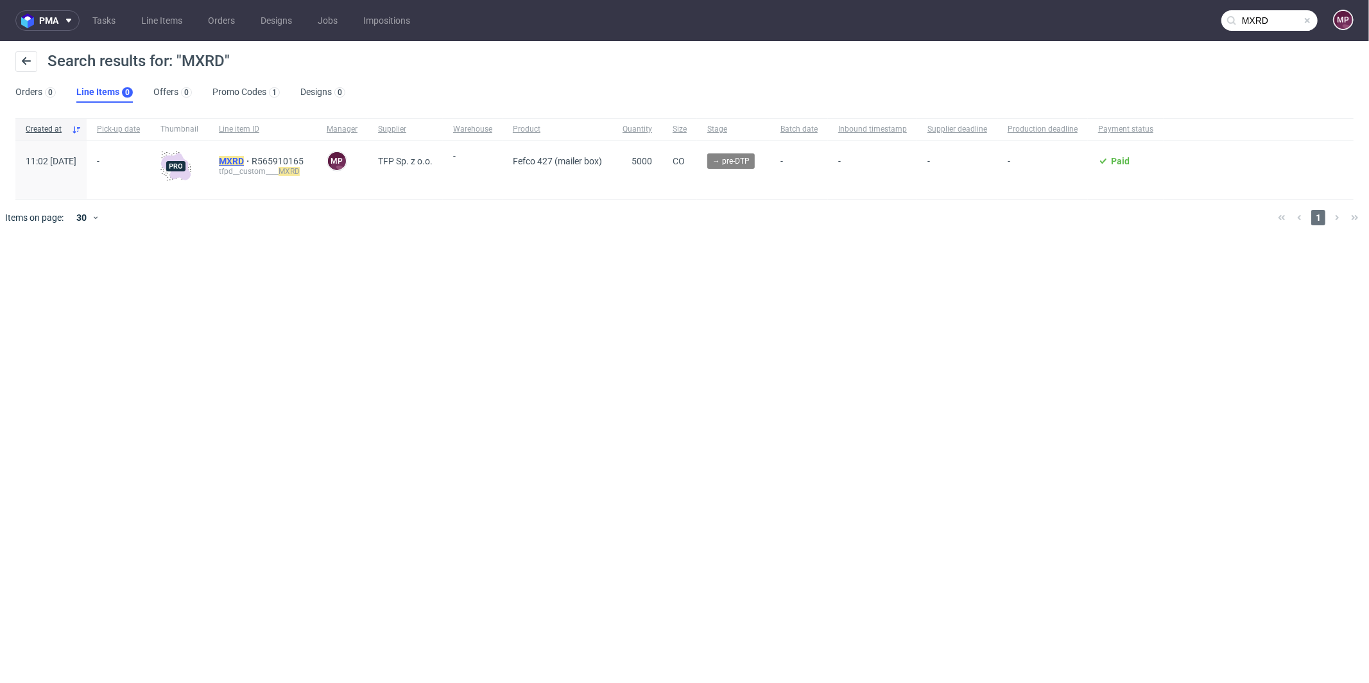
click at [244, 158] on mark "MXRD" at bounding box center [231, 161] width 25 height 10
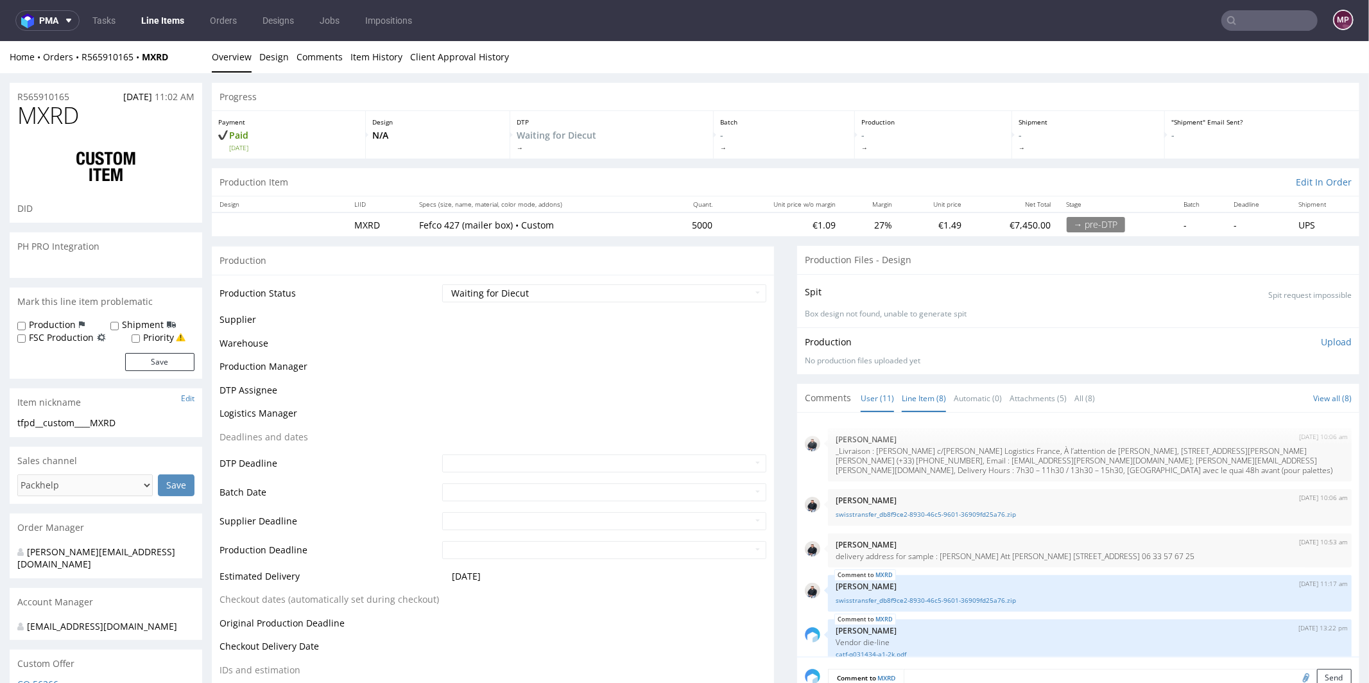
scroll to position [426, 0]
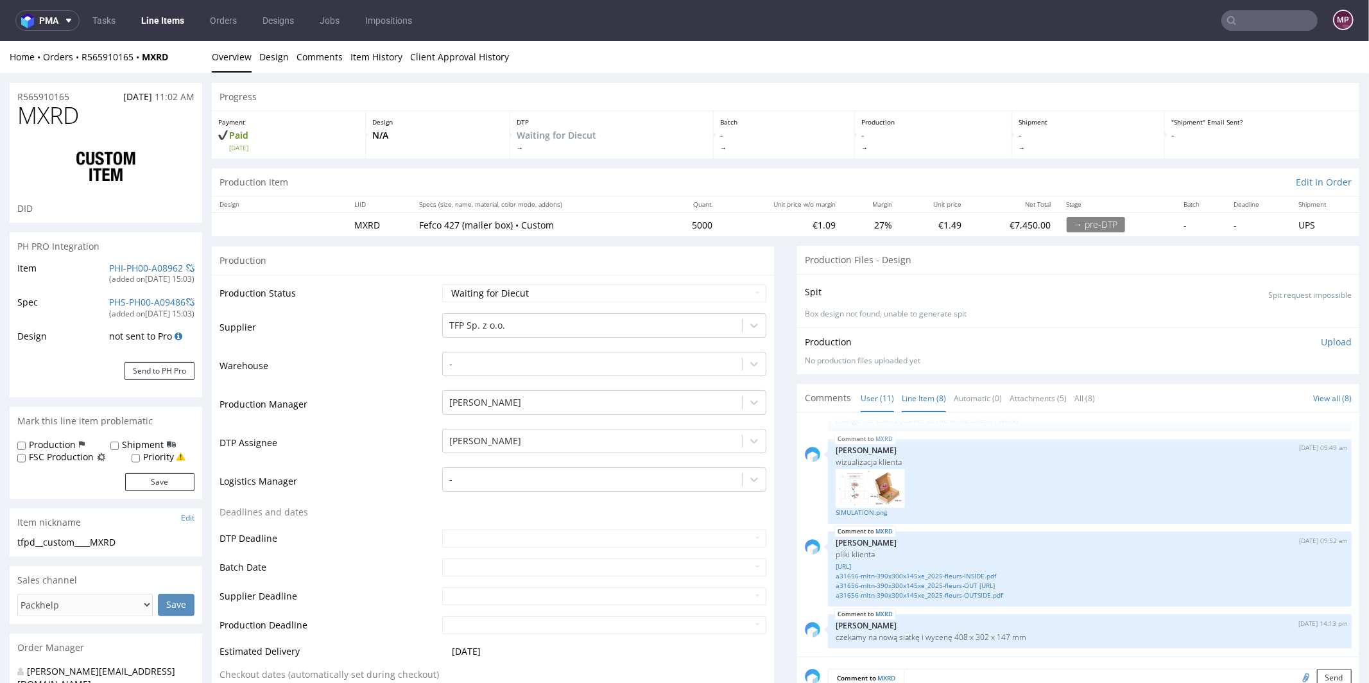
click at [904, 395] on link "Line Item (8)" at bounding box center [924, 398] width 44 height 28
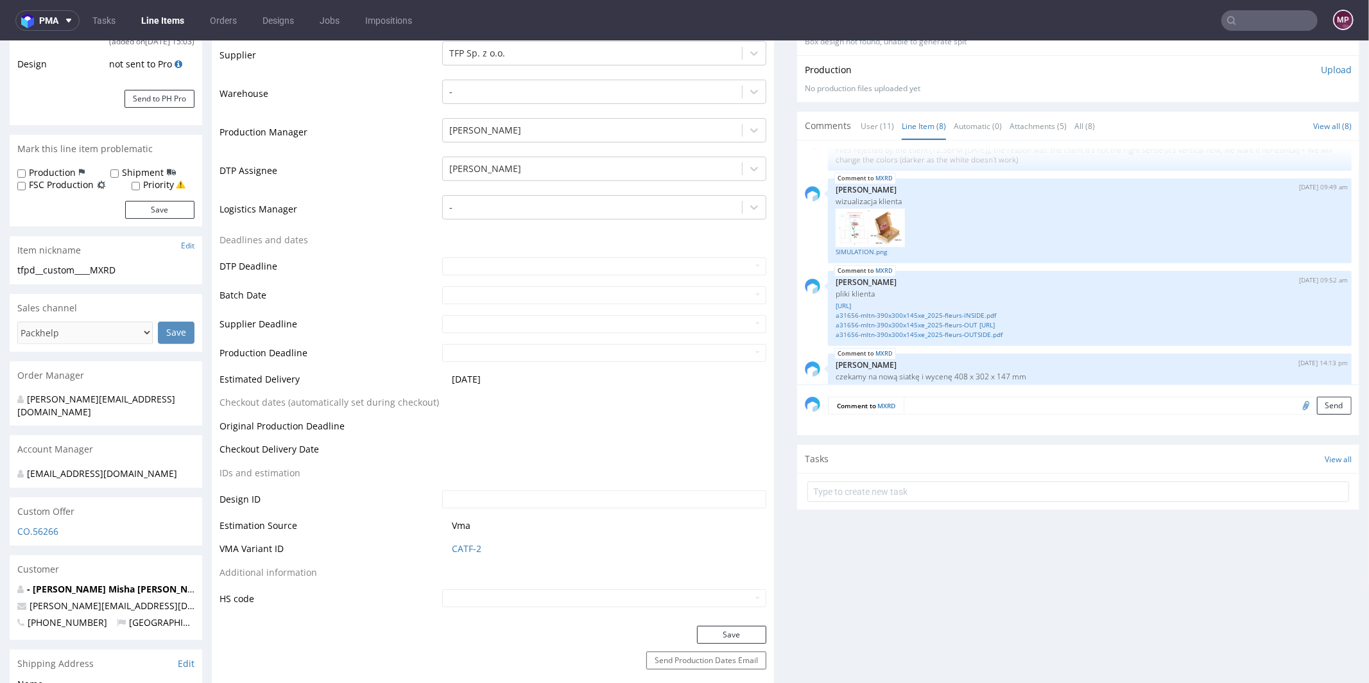
scroll to position [279, 0]
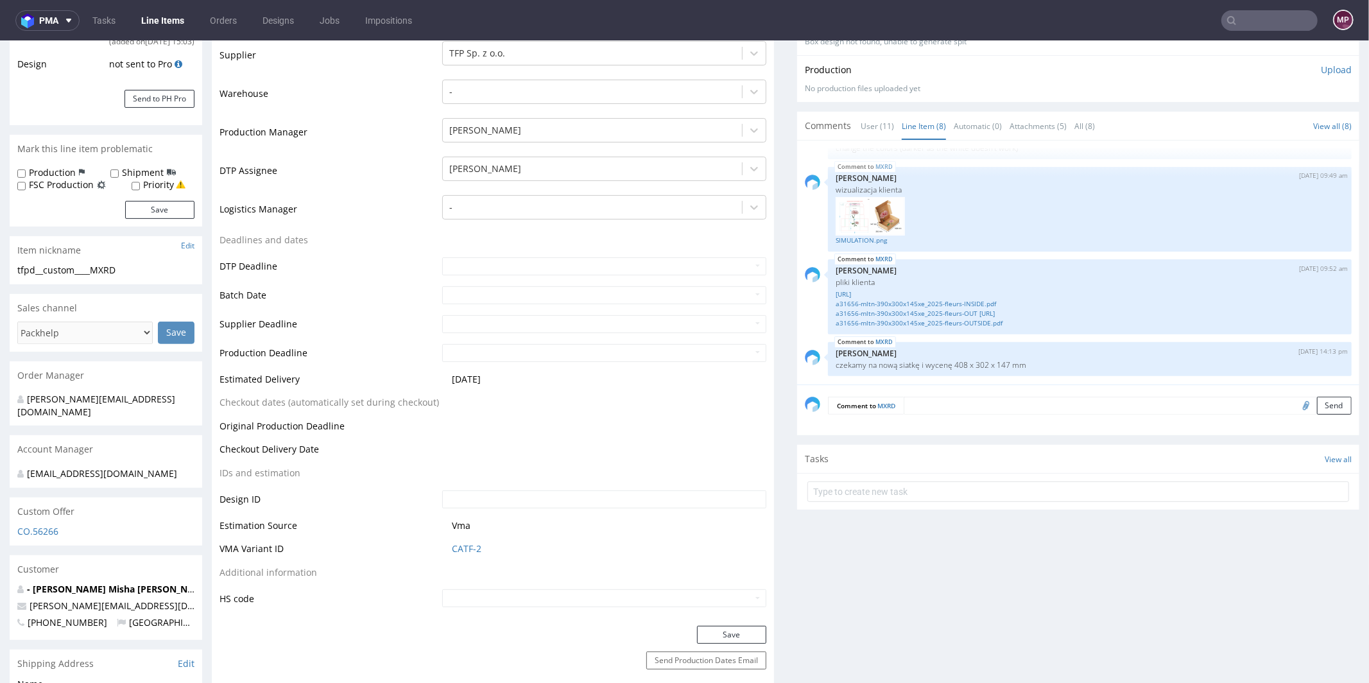
click at [942, 413] on div "Comment to MXRD Send" at bounding box center [1078, 409] width 562 height 51
click at [943, 411] on textarea at bounding box center [1127, 405] width 448 height 18
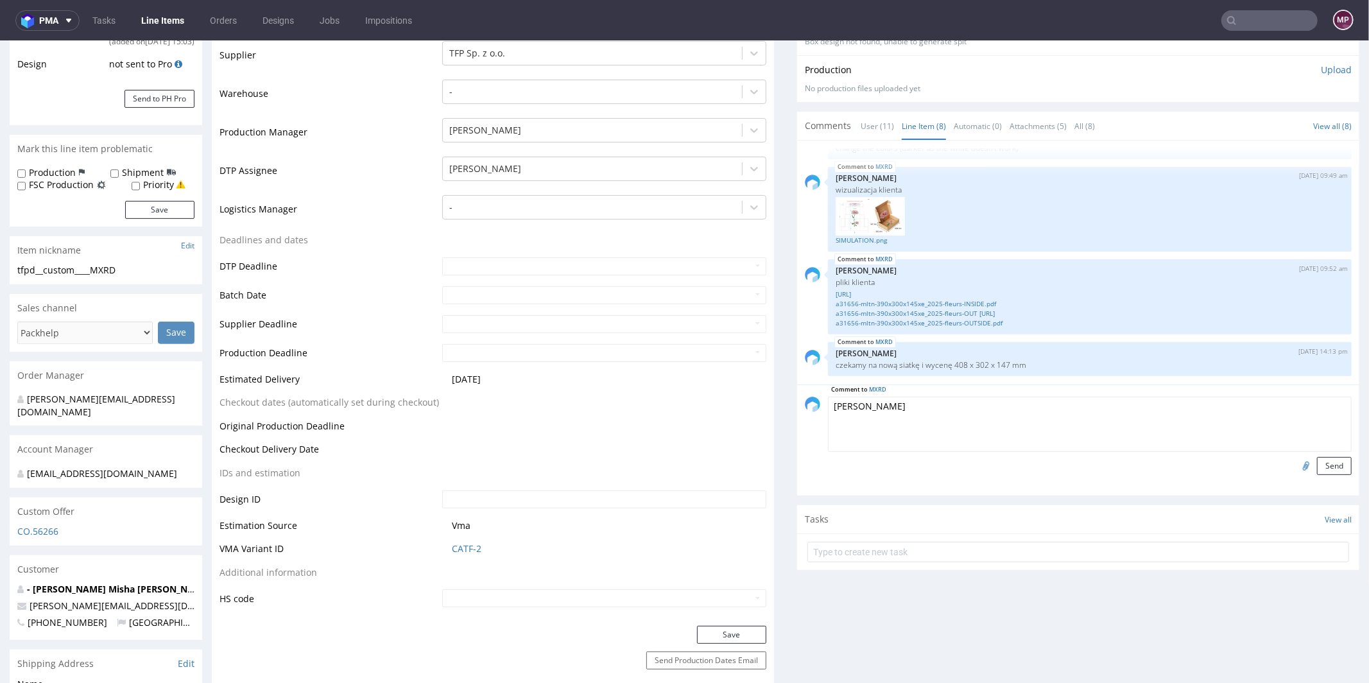
type textarea "Siatka"
click at [1295, 461] on input "file" at bounding box center [1304, 464] width 18 height 17
type input "C:\fakepath\q031434-a1-4k.pdf"
click at [1322, 467] on button "Send" at bounding box center [1334, 465] width 35 height 18
click at [1322, 467] on div "Comment to MXRD Siatka Send" at bounding box center [1078, 439] width 562 height 111
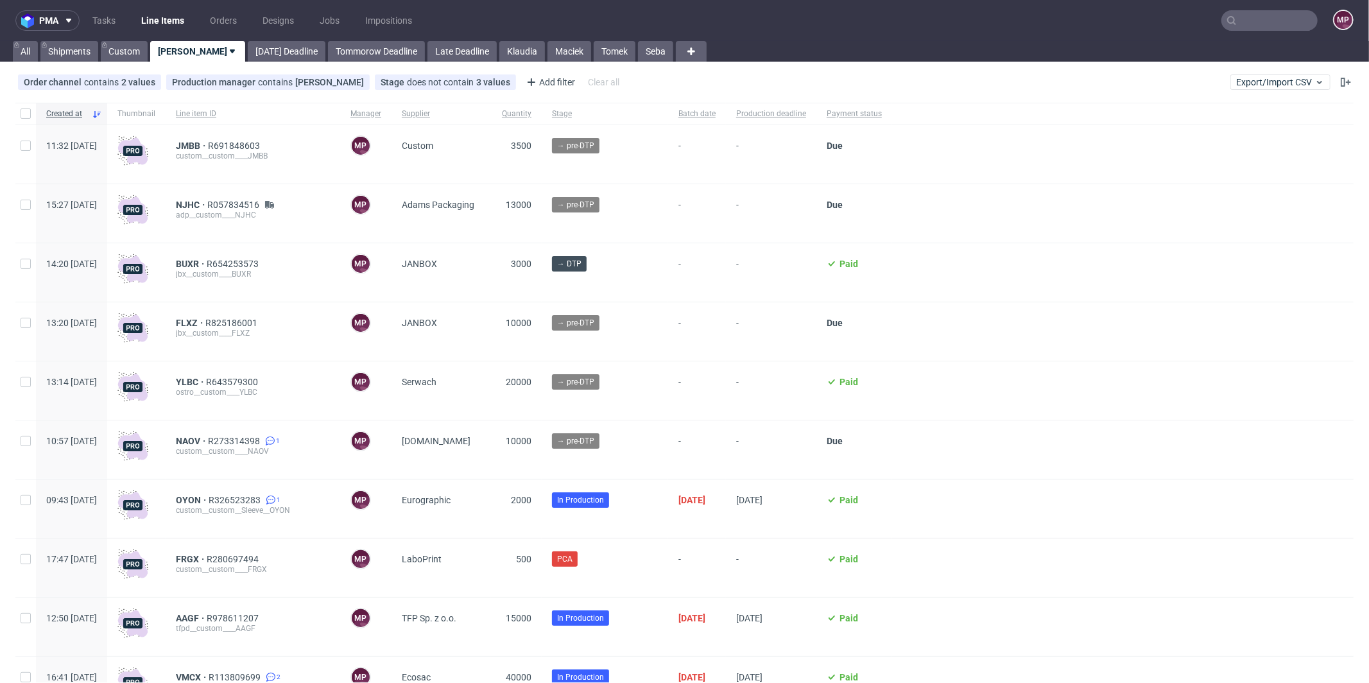
click at [1261, 17] on input "text" at bounding box center [1269, 20] width 96 height 21
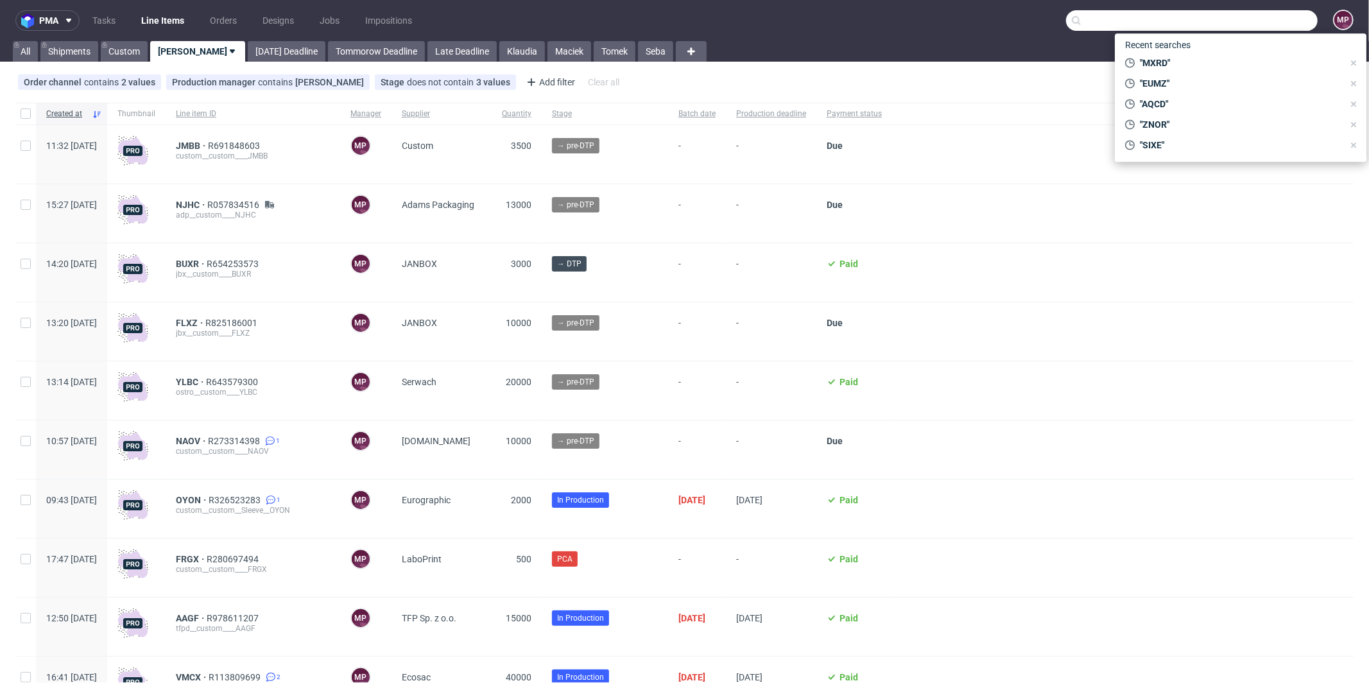
paste input "MXRD"
type input "MXRD"
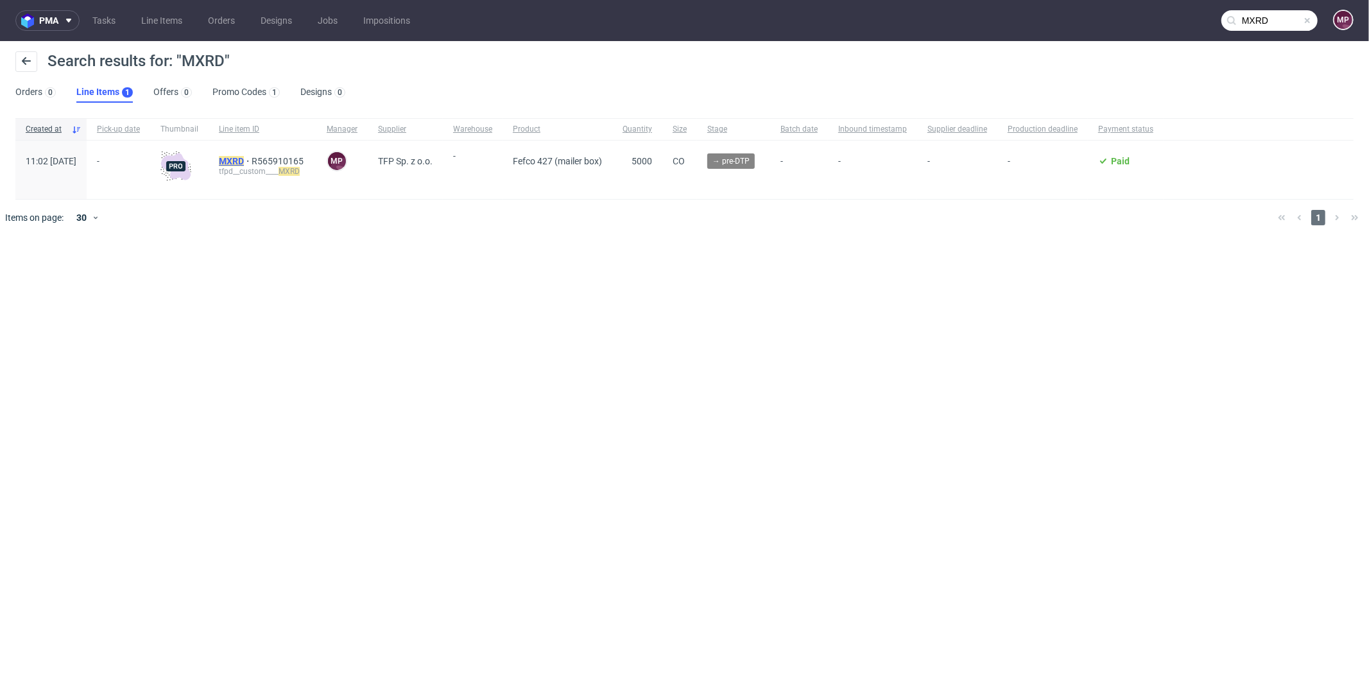
click at [244, 159] on mark "MXRD" at bounding box center [231, 161] width 25 height 10
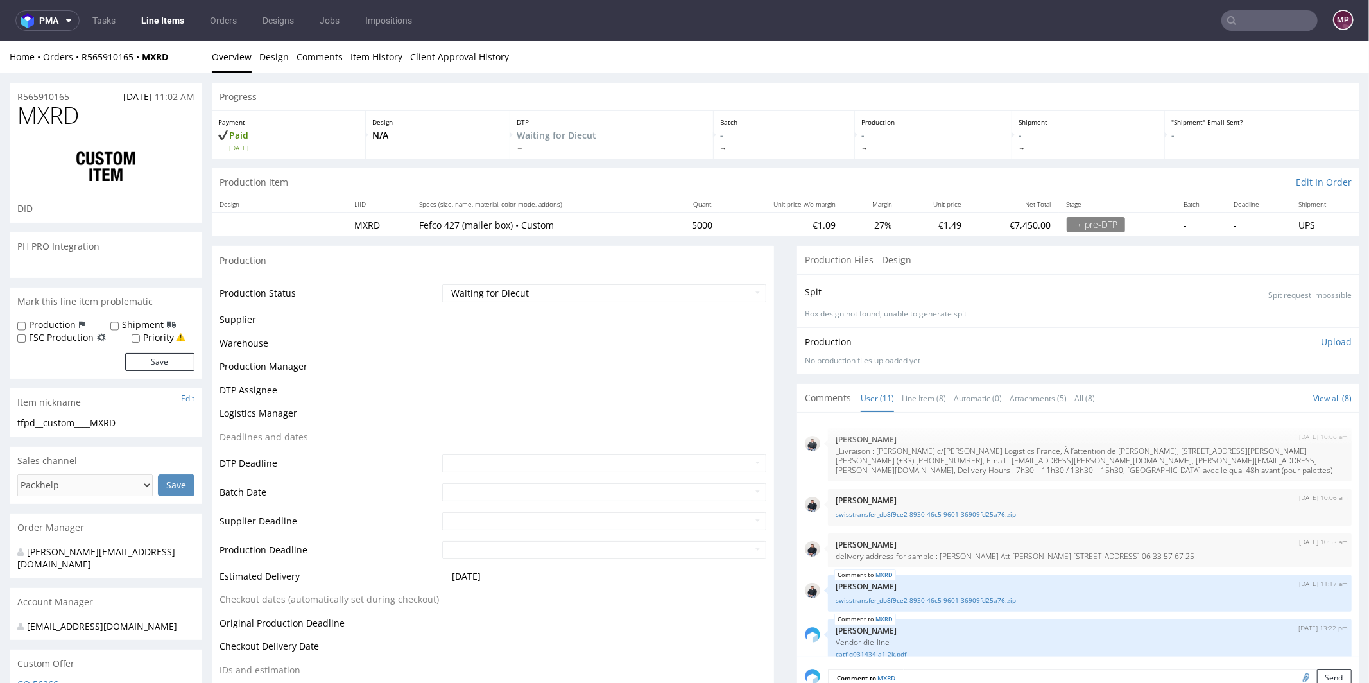
scroll to position [426, 0]
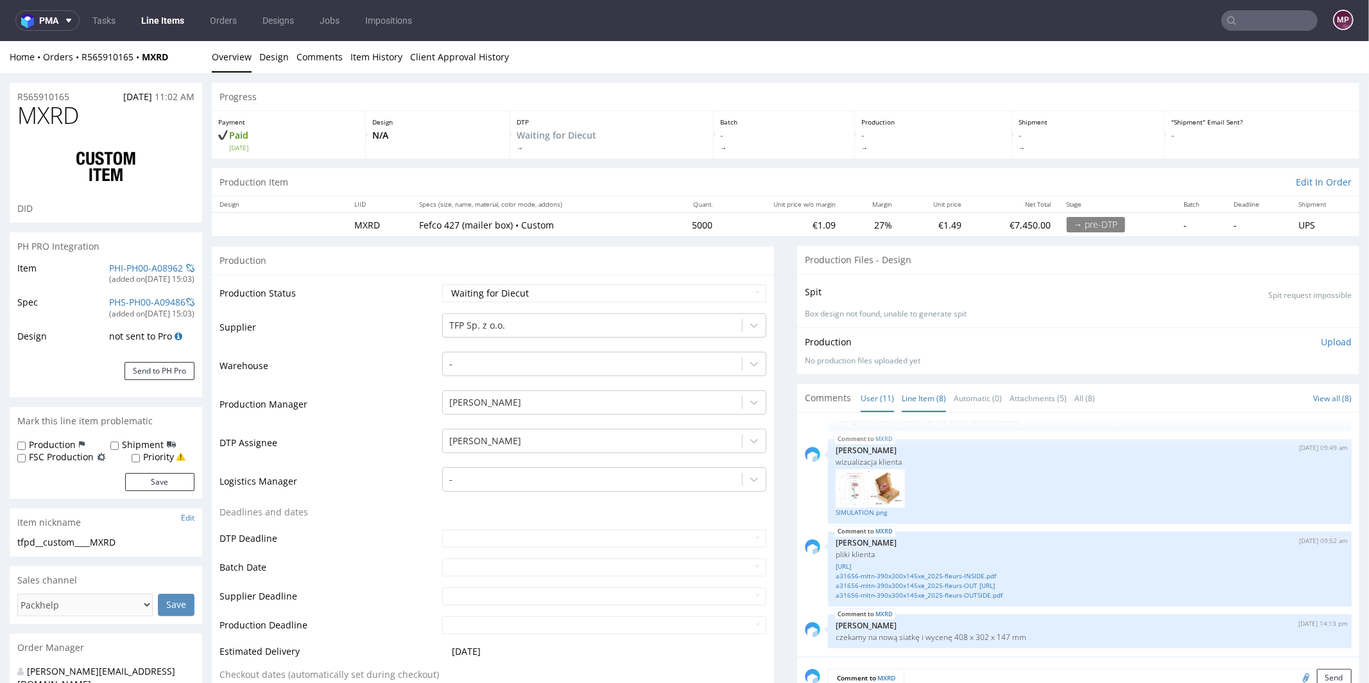
click at [902, 399] on link "Line Item (8)" at bounding box center [924, 398] width 44 height 28
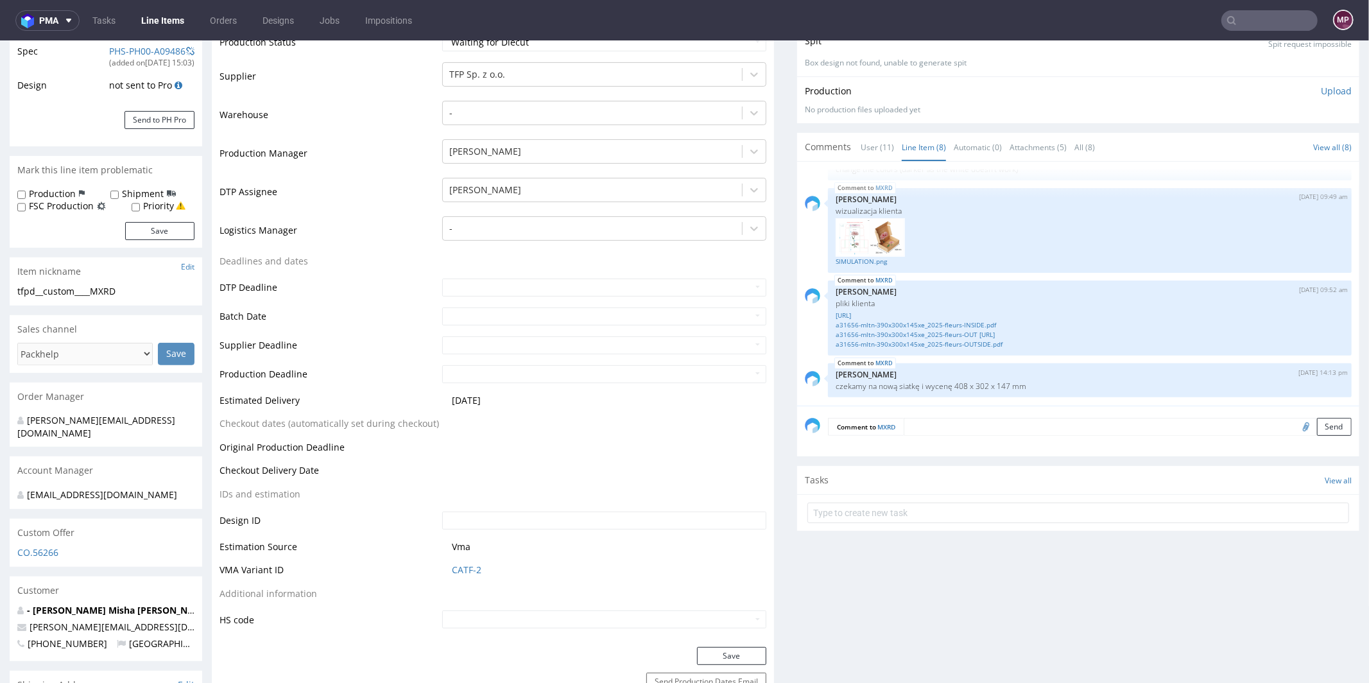
scroll to position [306, 0]
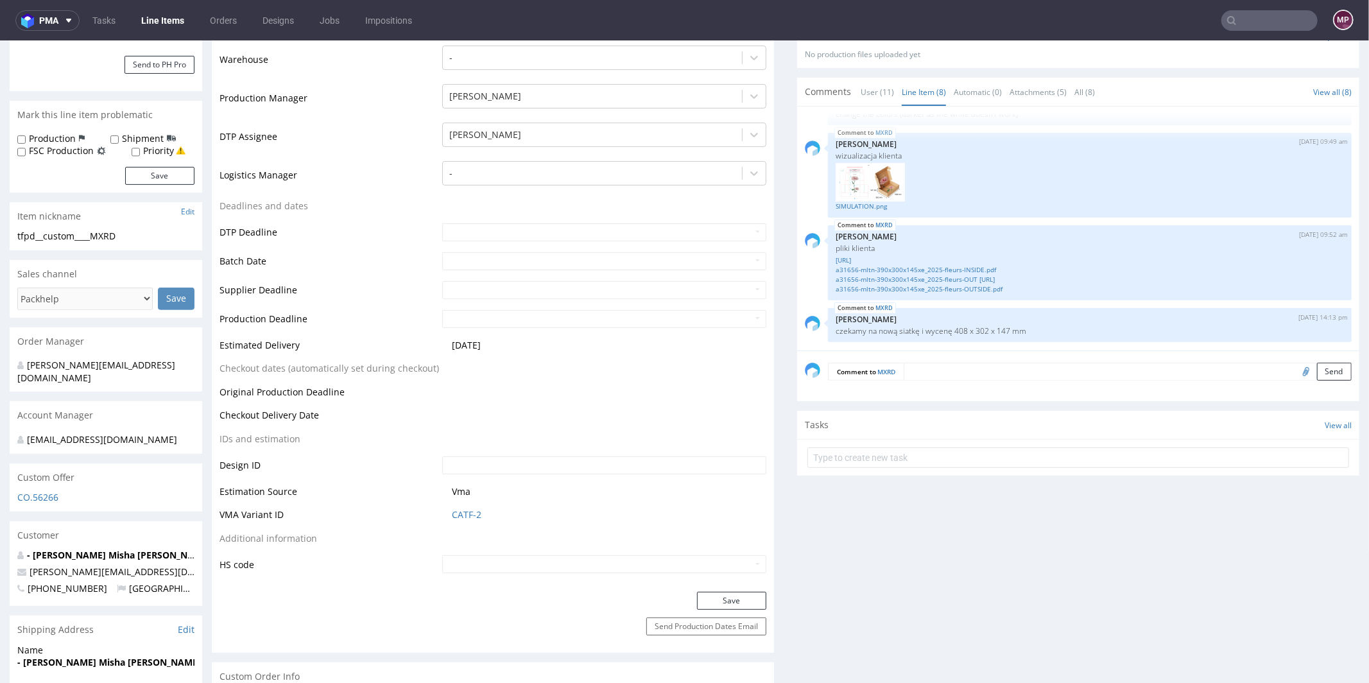
click at [950, 373] on textarea at bounding box center [1127, 371] width 448 height 18
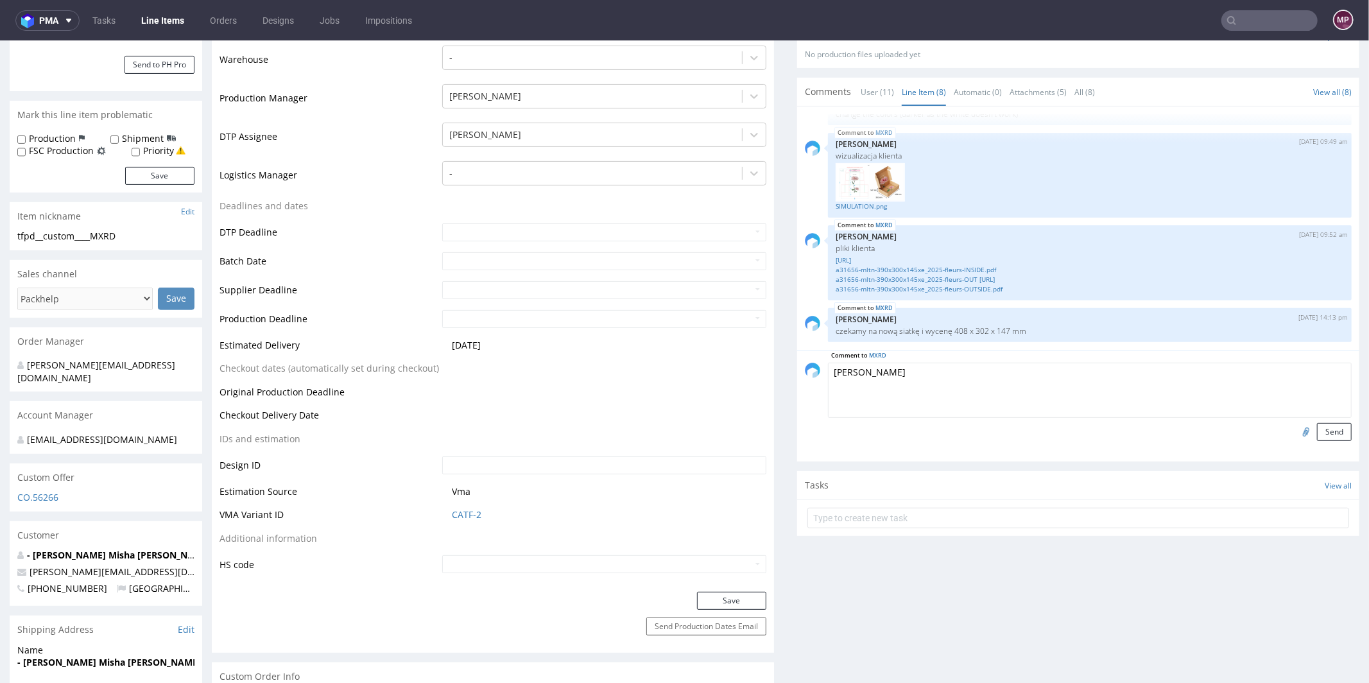
type textarea "Siatka"
click at [1295, 431] on input "file" at bounding box center [1304, 430] width 18 height 17
type input "C:\fakepath\q031434-a1-4k.pdf"
click at [1317, 425] on button "Send" at bounding box center [1334, 431] width 35 height 18
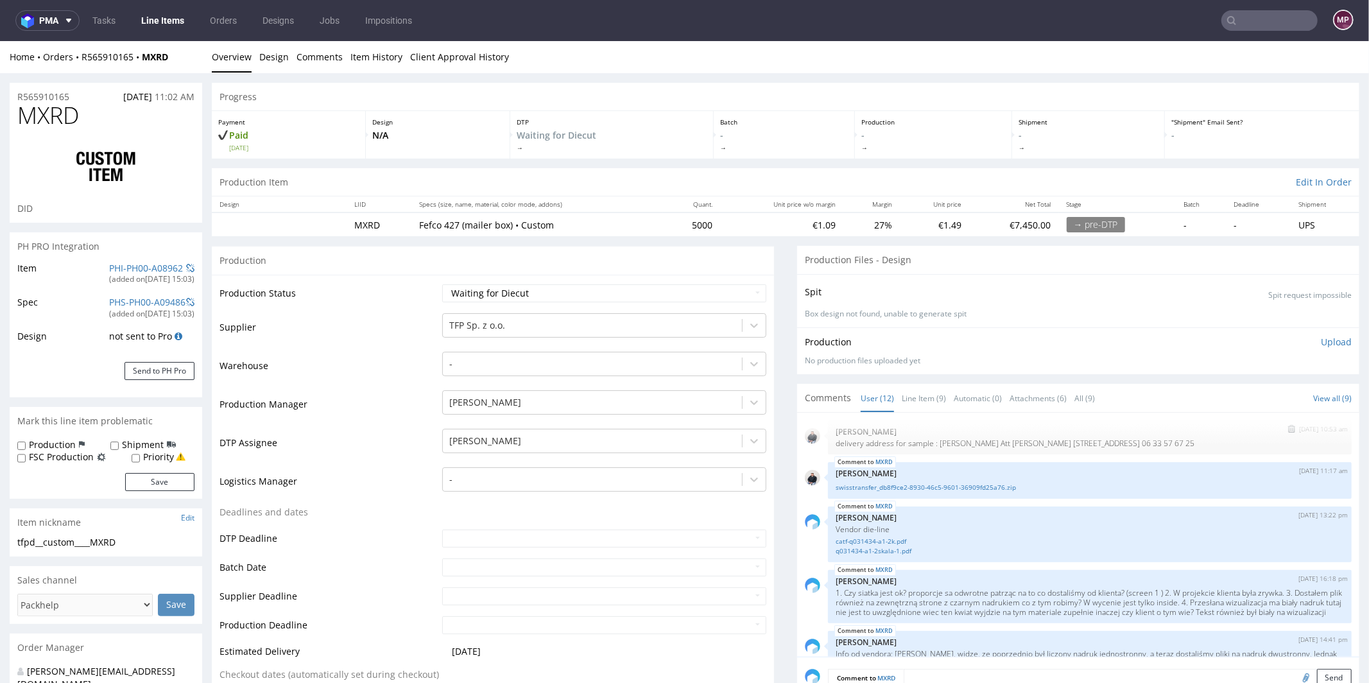
scroll to position [110, 0]
click at [1287, 514] on img "submit" at bounding box center [1290, 517] width 7 height 8
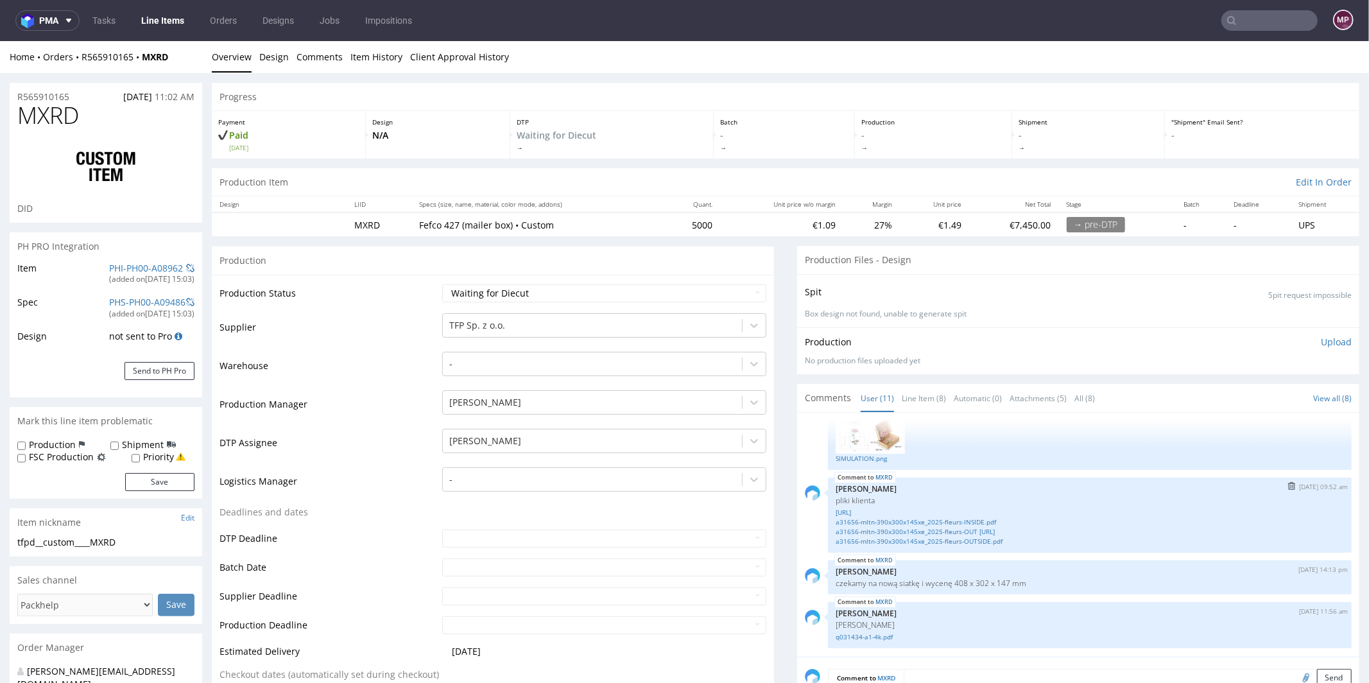
scroll to position [416, 0]
click at [551, 288] on select "Waiting for Artwork Waiting for Diecut Waiting for Mockup Waiting for DTP Waiti…" at bounding box center [604, 293] width 324 height 18
click at [442, 284] on select "Waiting for Artwork Waiting for Diecut Waiting for Mockup Waiting for DTP Waiti…" at bounding box center [604, 293] width 324 height 18
click at [538, 286] on select "Waiting for Artwork Waiting for Diecut Waiting for Mockup Waiting for DTP Waiti…" at bounding box center [604, 293] width 324 height 18
select select "dtp_waiting_for_check"
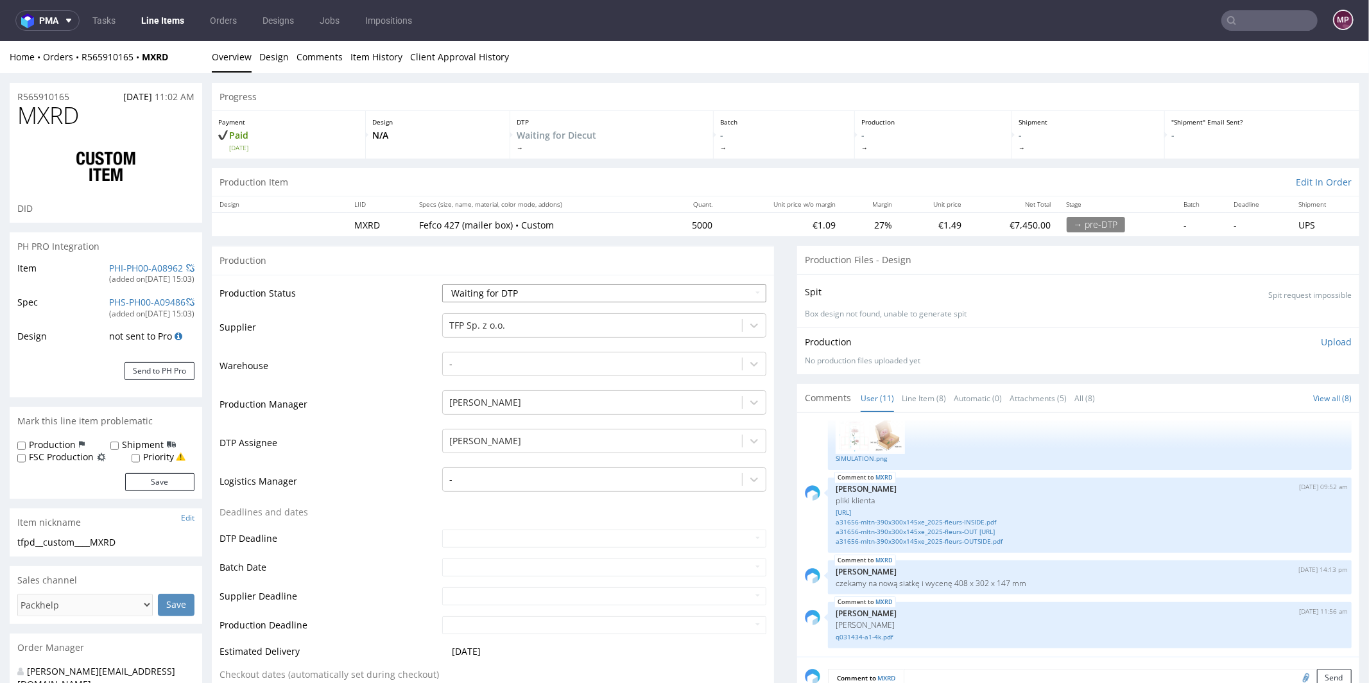
click at [442, 284] on select "Waiting for Artwork Waiting for Diecut Waiting for Mockup Waiting for DTP Waiti…" at bounding box center [604, 293] width 324 height 18
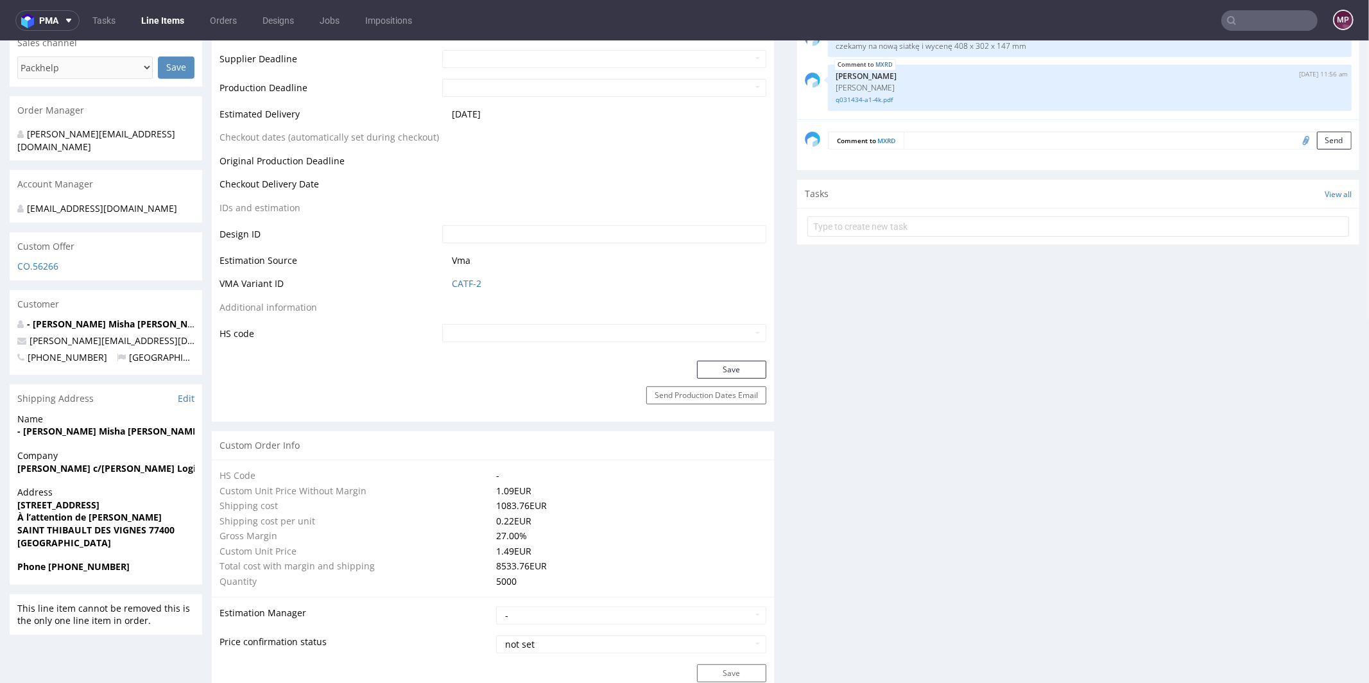
scroll to position [547, 0]
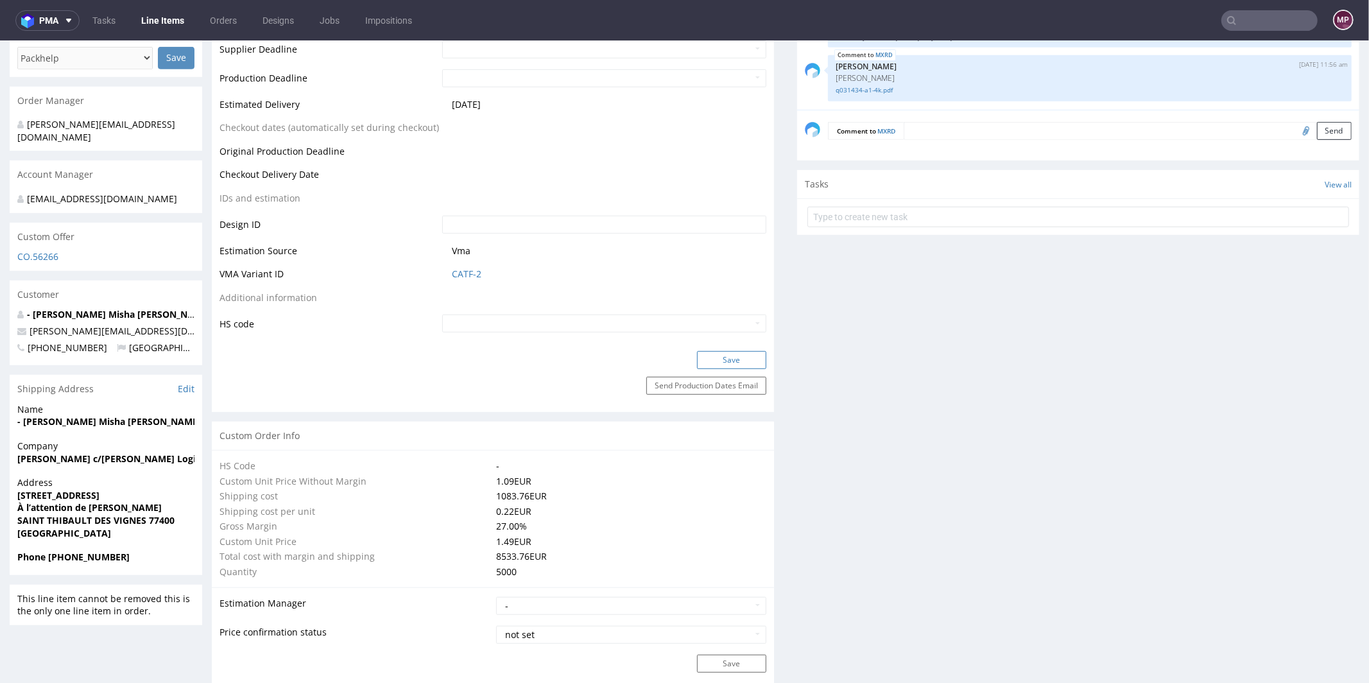
click at [715, 358] on button "Save" at bounding box center [731, 359] width 69 height 18
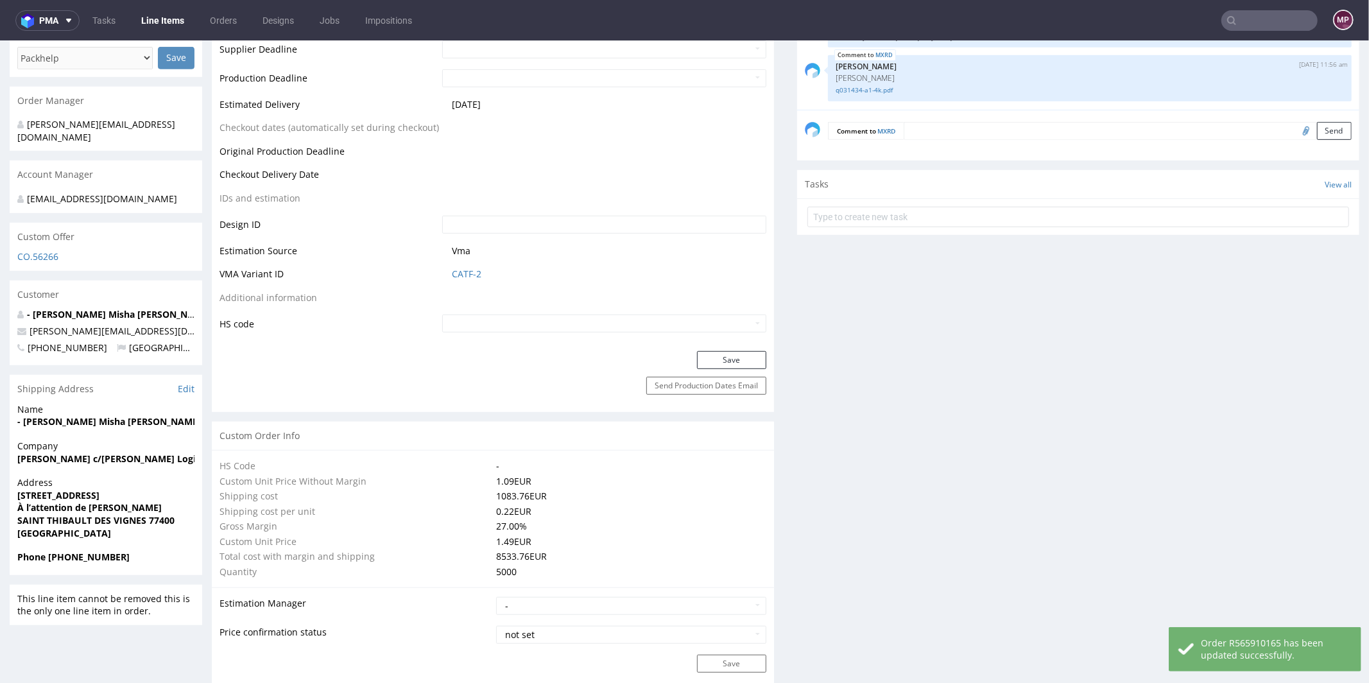
scroll to position [0, 0]
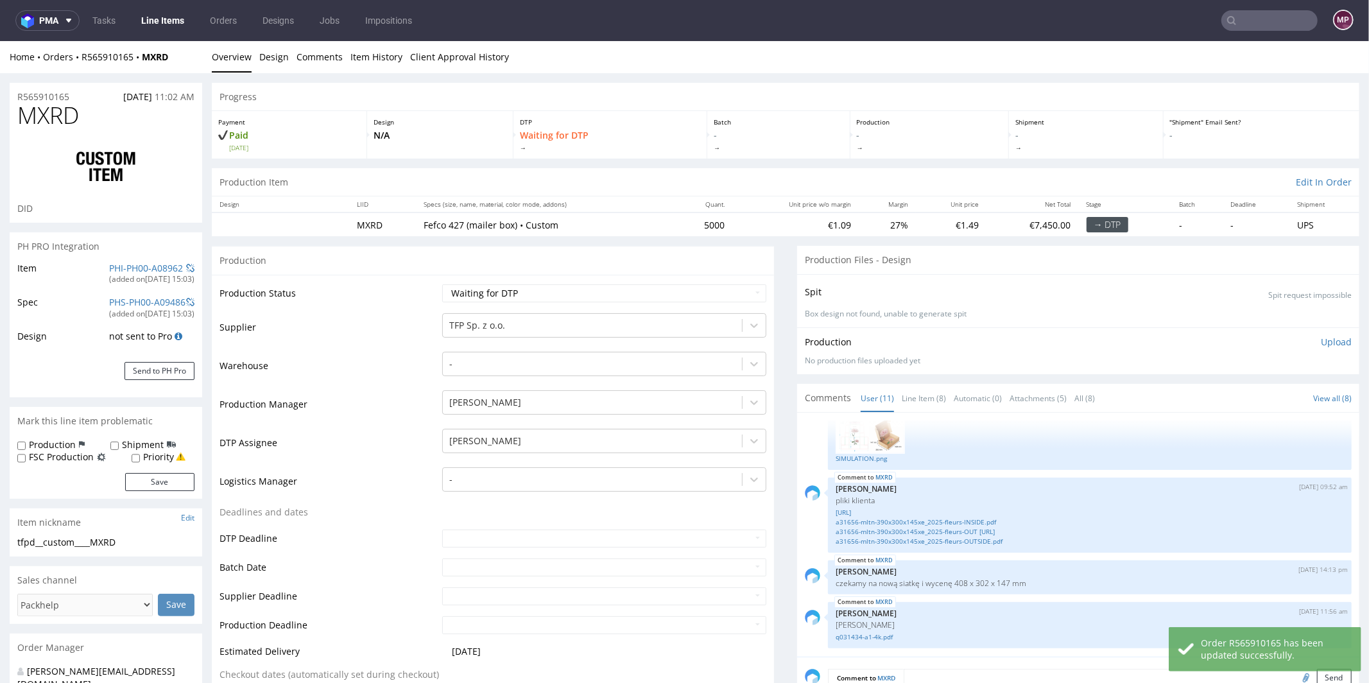
click at [107, 125] on h1 "MXRD" at bounding box center [105, 115] width 177 height 26
drag, startPoint x: 100, startPoint y: 121, endPoint x: 24, endPoint y: 116, distance: 76.5
click at [24, 116] on h1 "MXRD" at bounding box center [105, 115] width 177 height 26
copy span "MXRD"
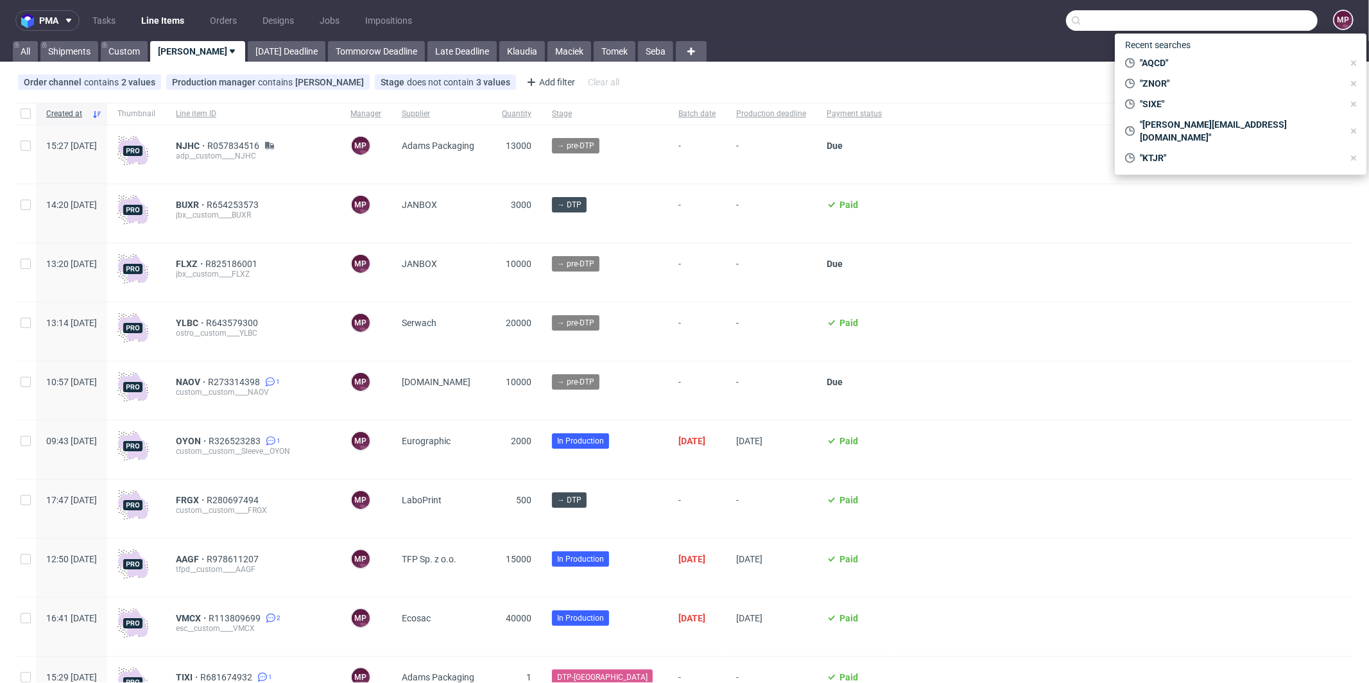
click at [1264, 21] on input "text" at bounding box center [1192, 20] width 252 height 21
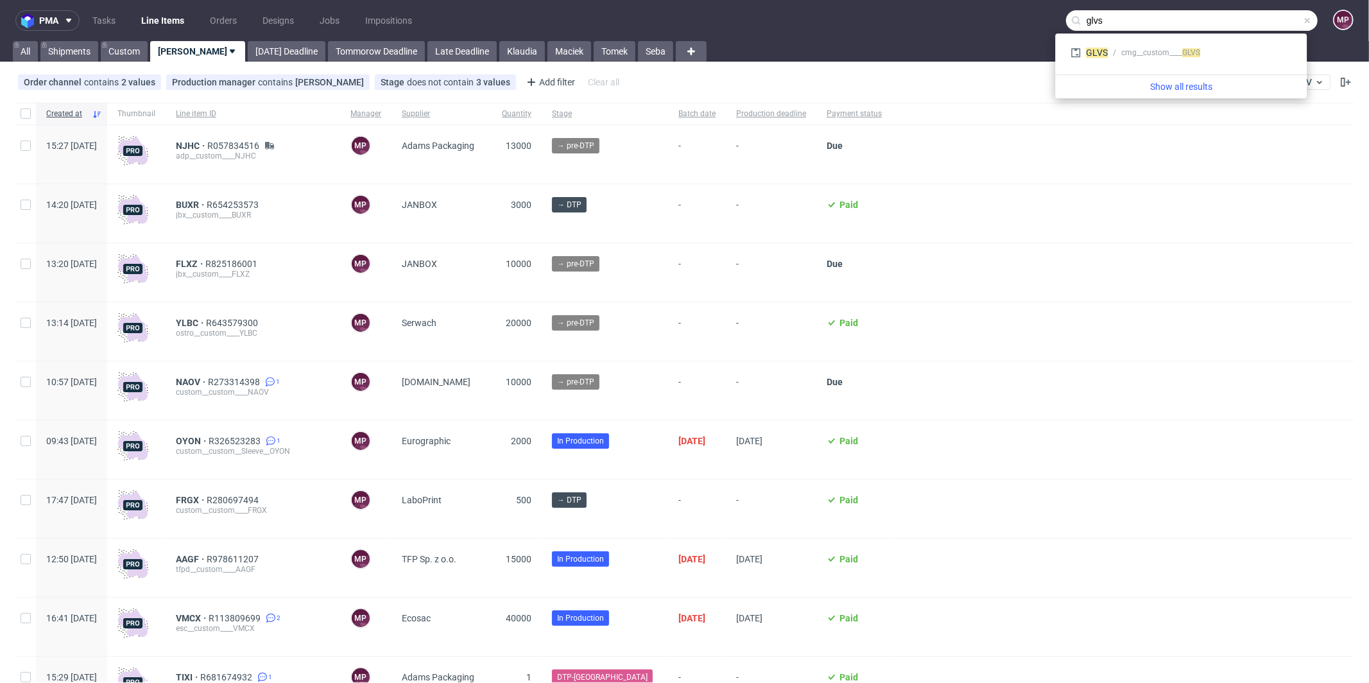
type input "glvs"
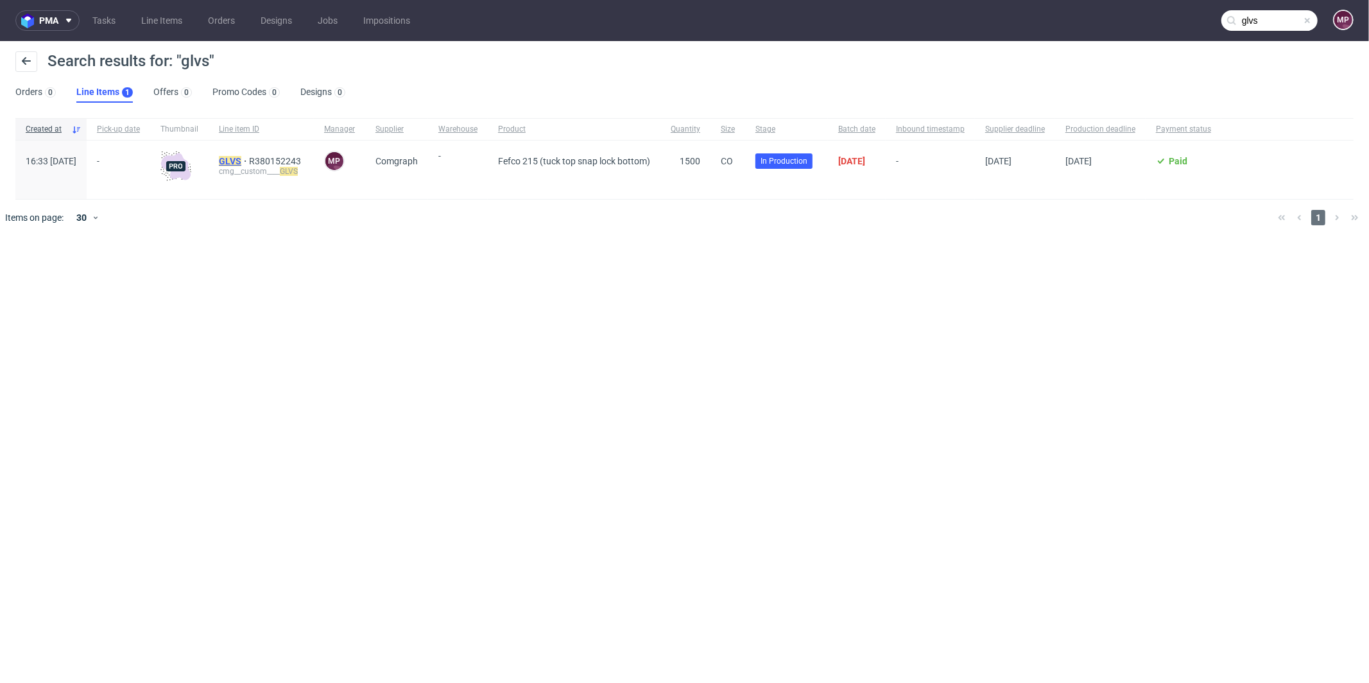
click at [241, 164] on mark "GLVS" at bounding box center [230, 161] width 22 height 10
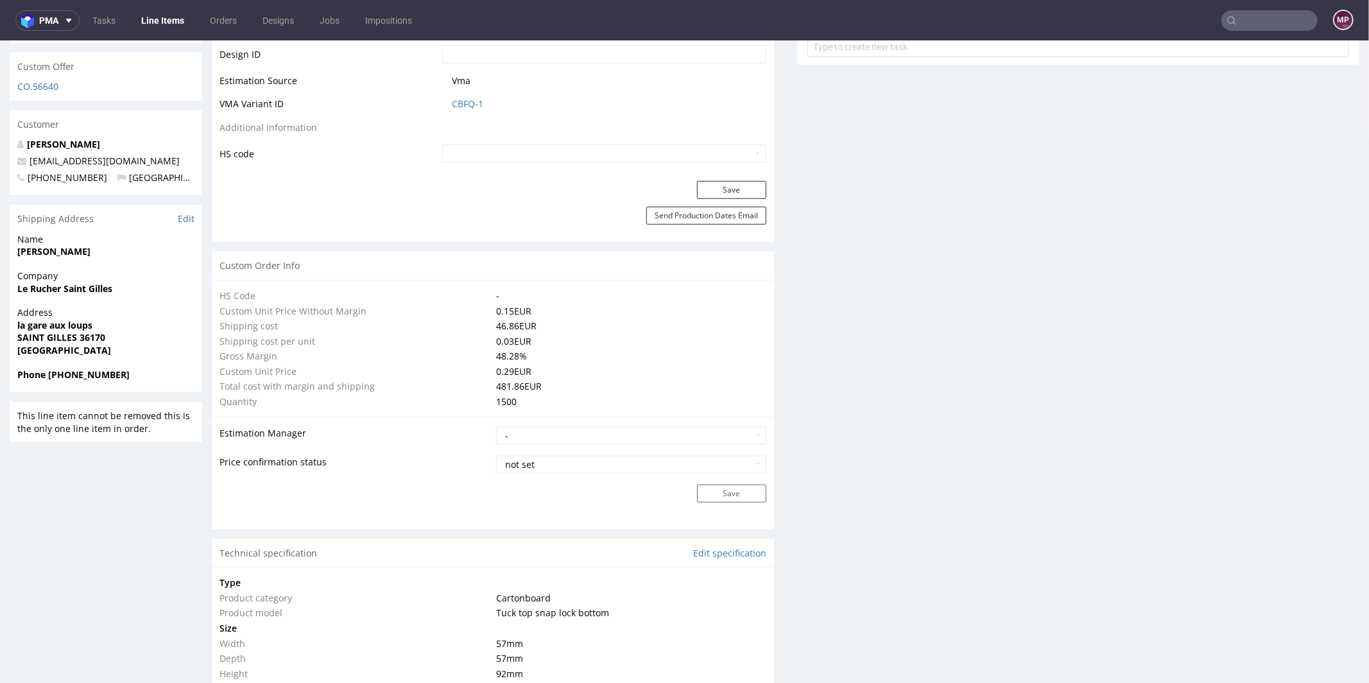
scroll to position [262, 0]
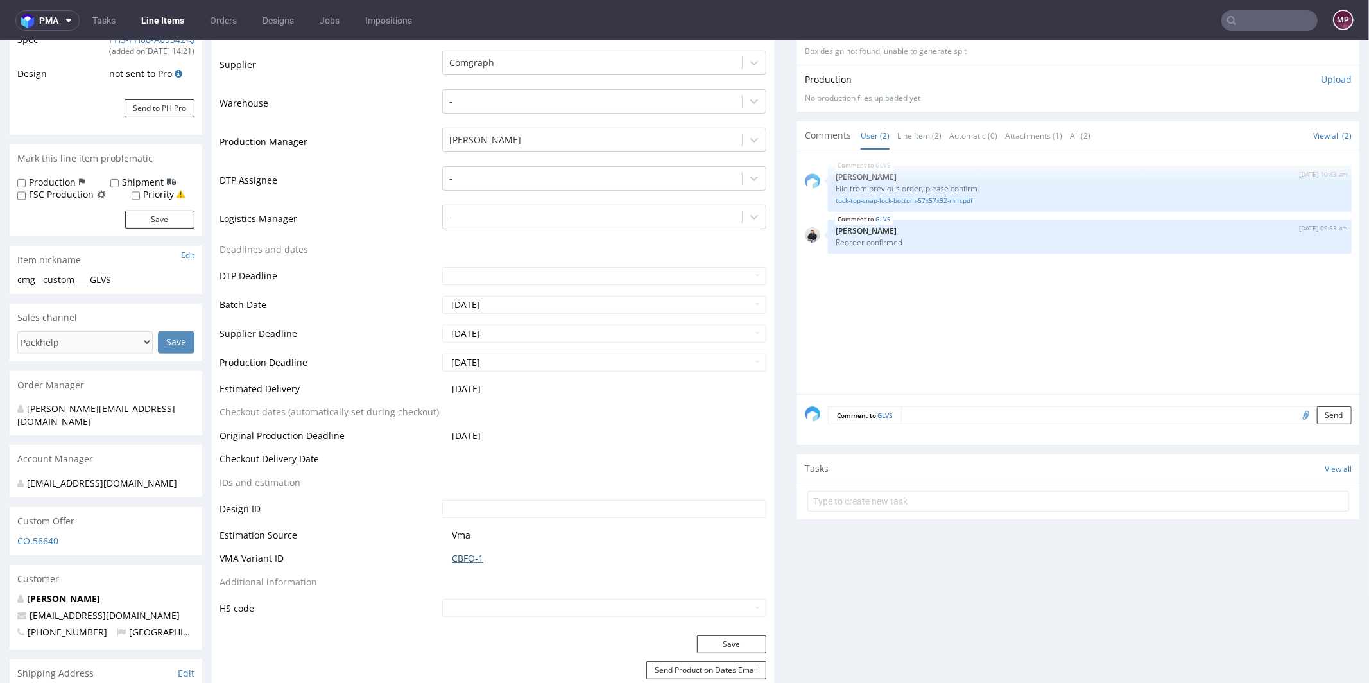
click at [466, 551] on link "CBFQ-1" at bounding box center [467, 557] width 31 height 13
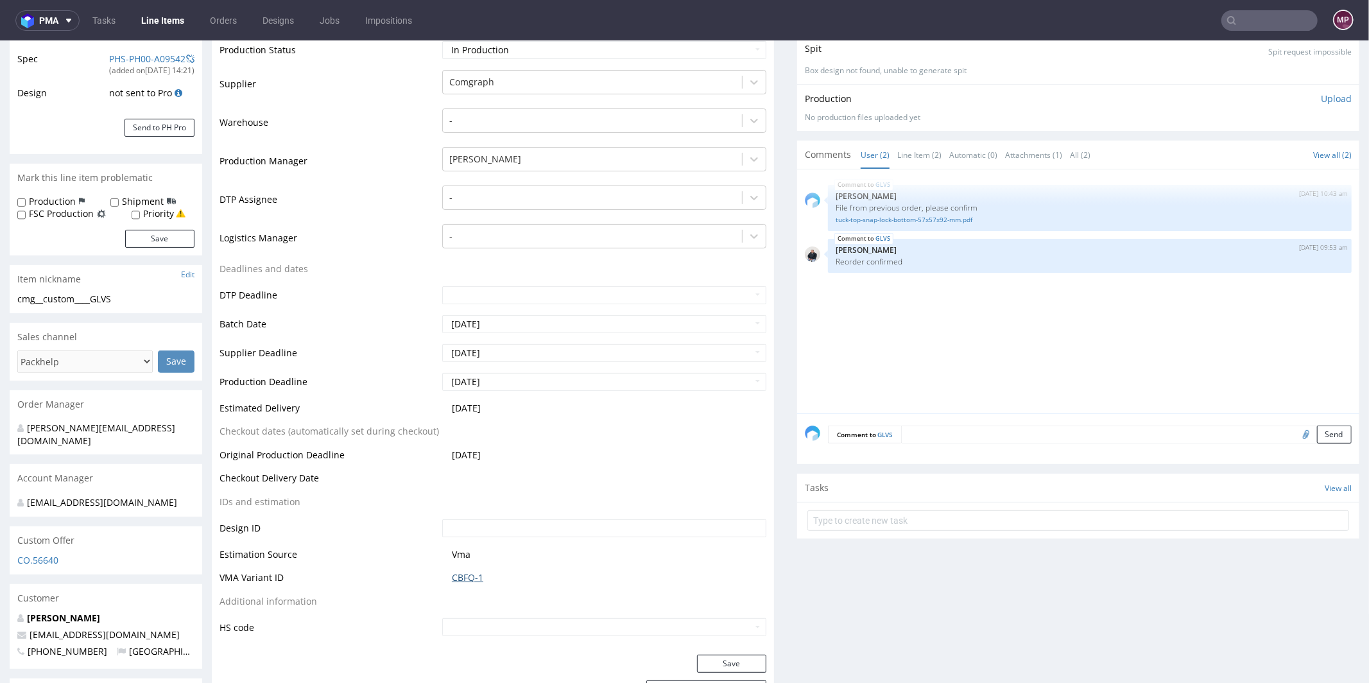
scroll to position [336, 0]
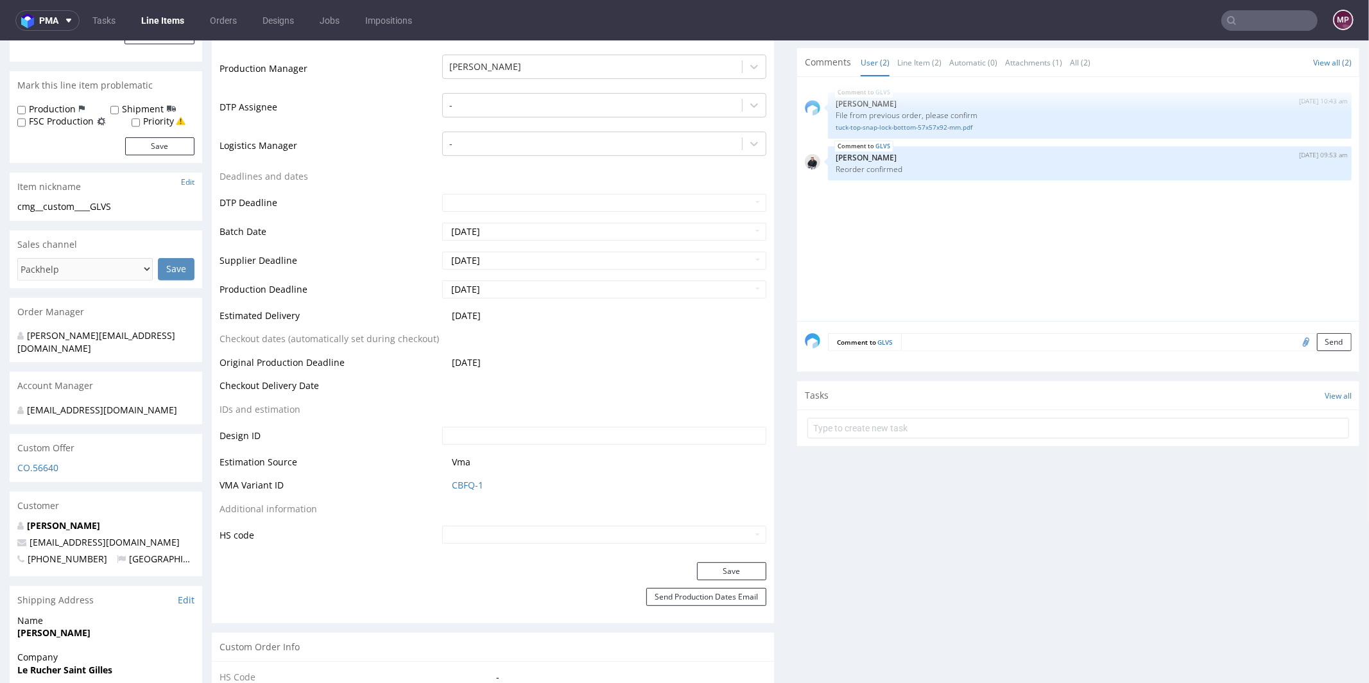
click at [1241, 18] on input "text" at bounding box center [1269, 20] width 96 height 21
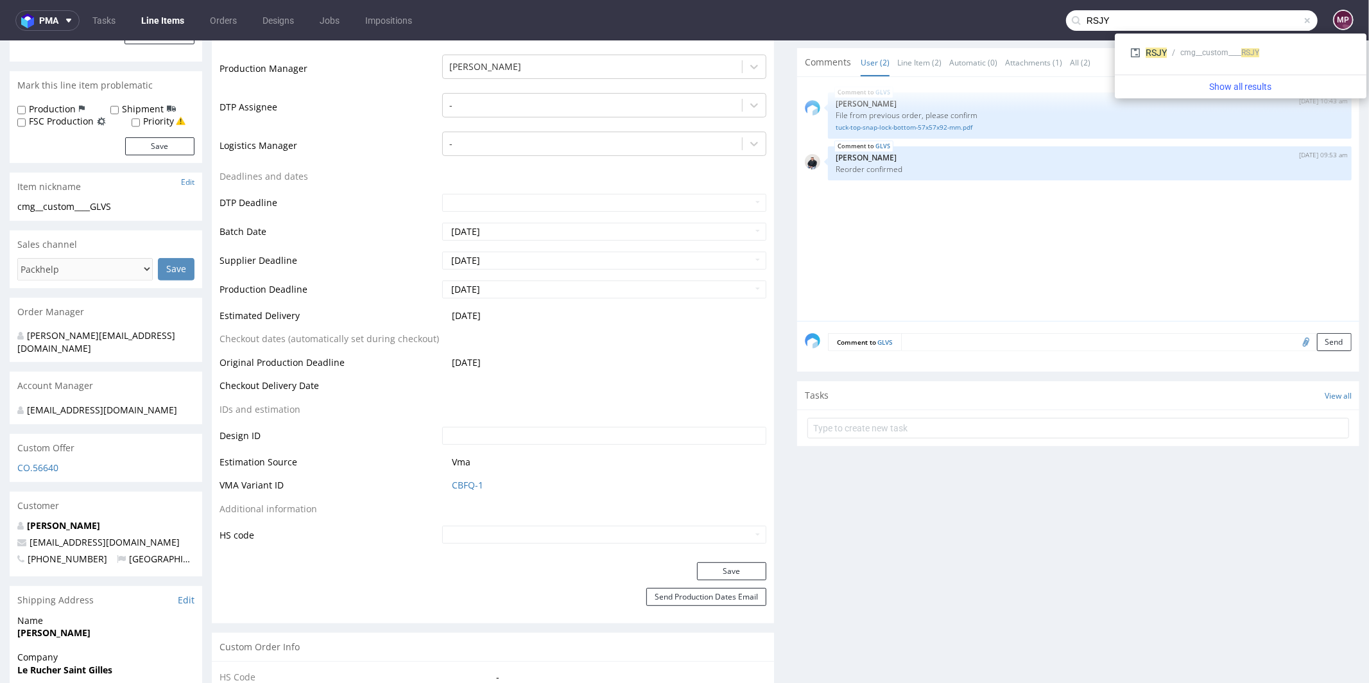
type input "RSJY"
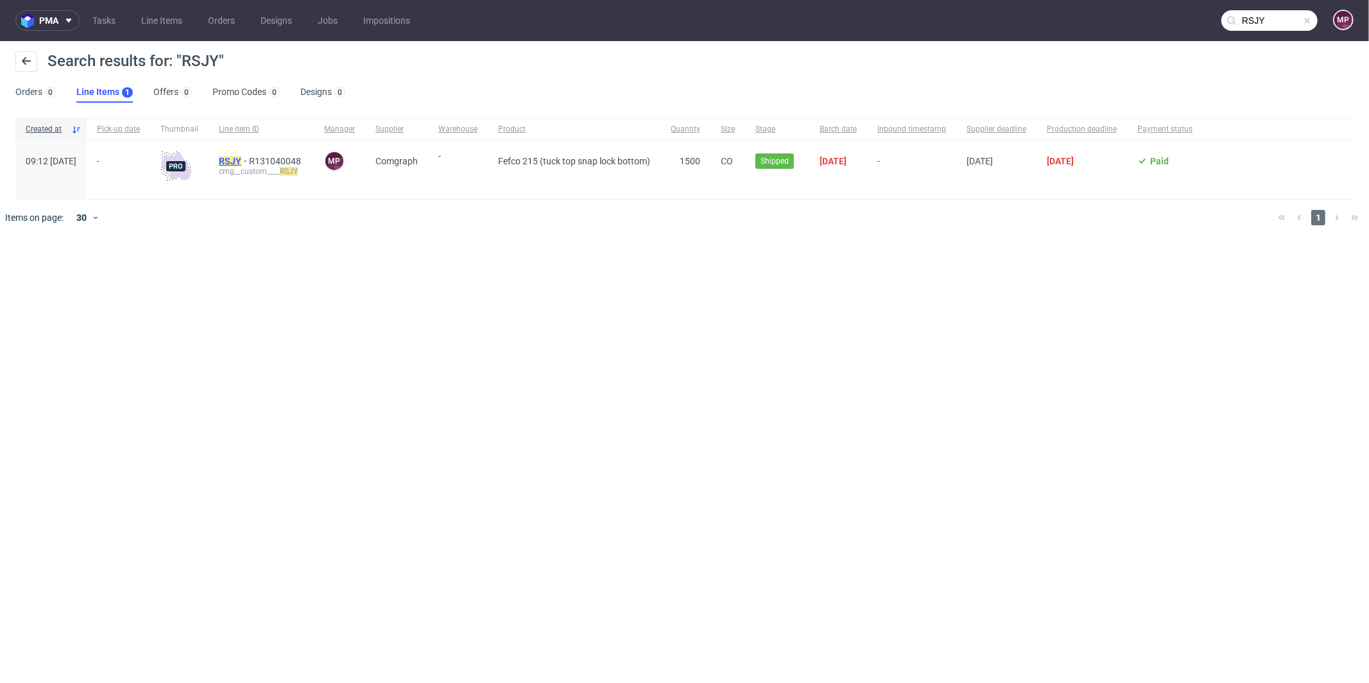
click at [241, 158] on mark "RSJY" at bounding box center [230, 161] width 22 height 10
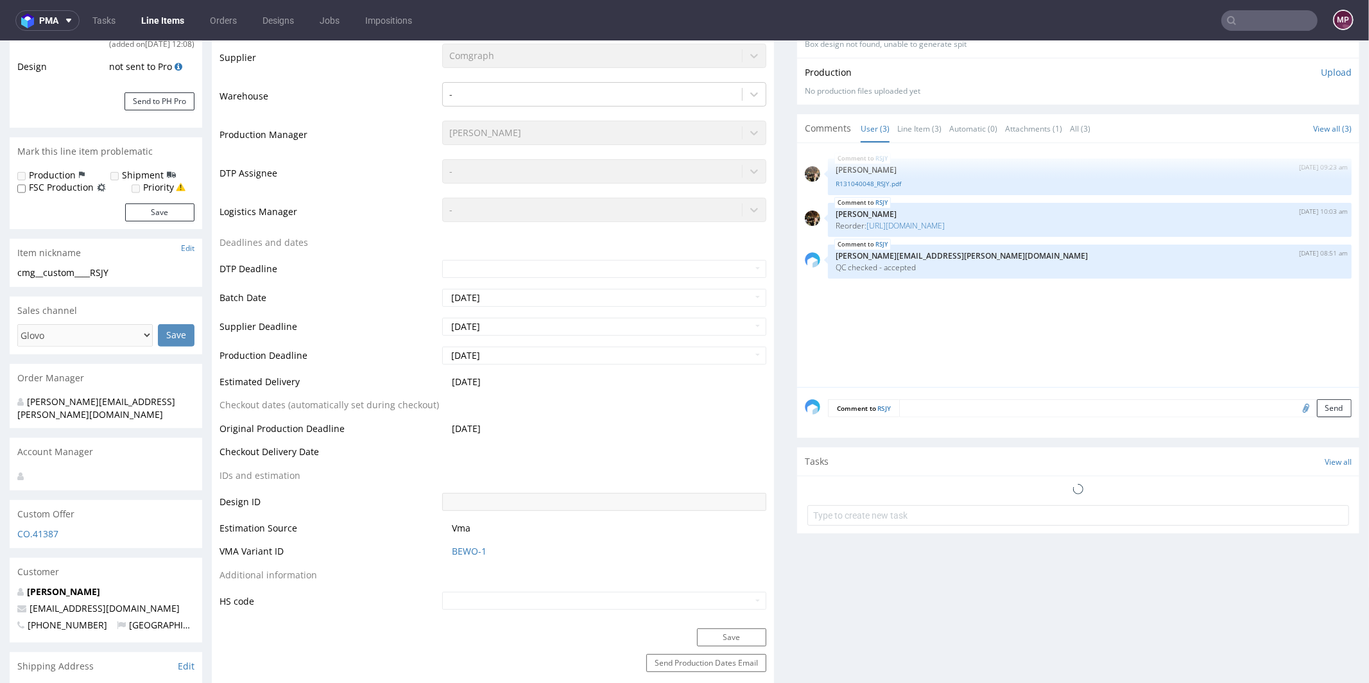
select select "in_progress"
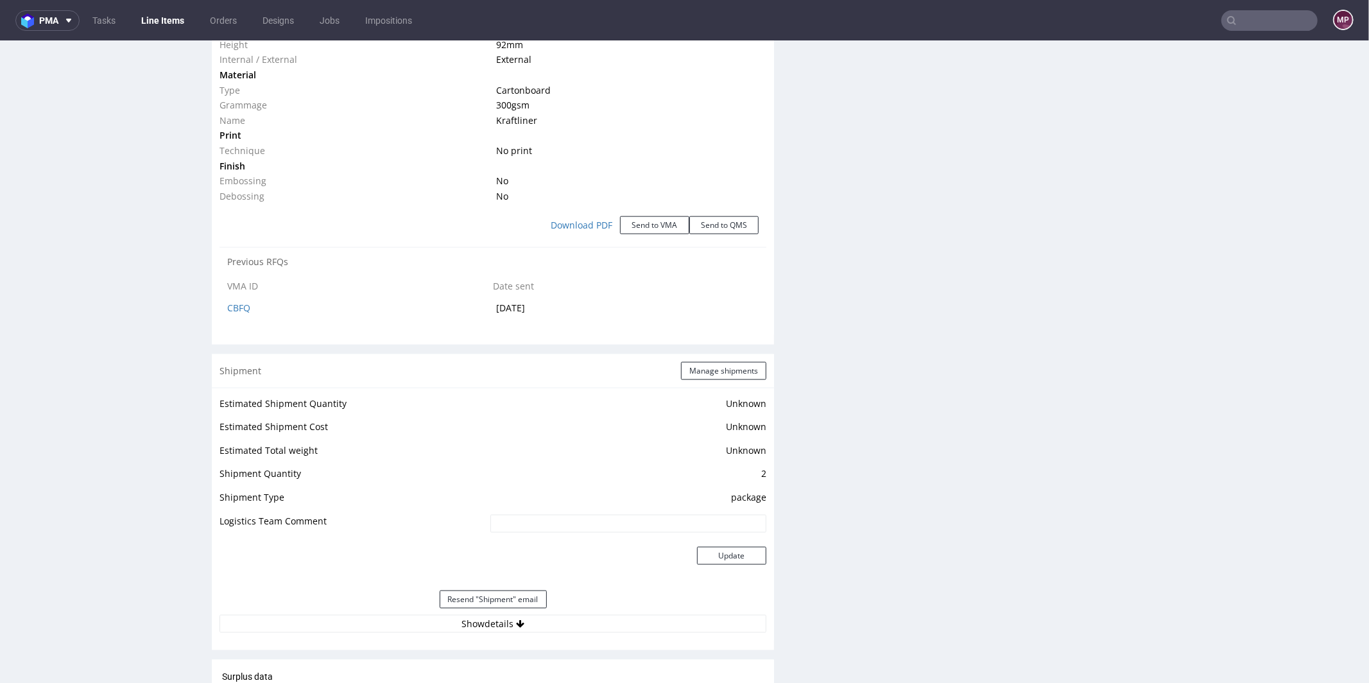
scroll to position [1346, 0]
click at [240, 305] on link "CBFQ" at bounding box center [238, 306] width 23 height 12
click at [1254, 14] on input "text" at bounding box center [1269, 20] width 96 height 21
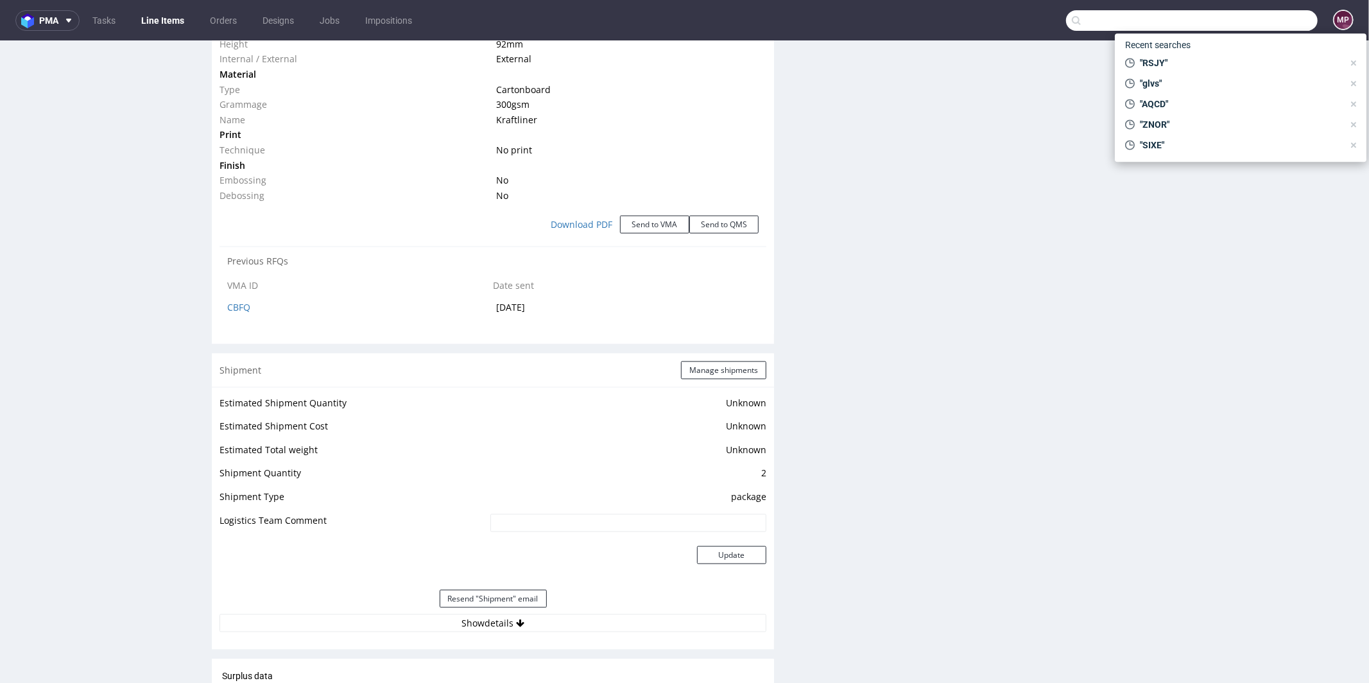
paste input "RSJY"
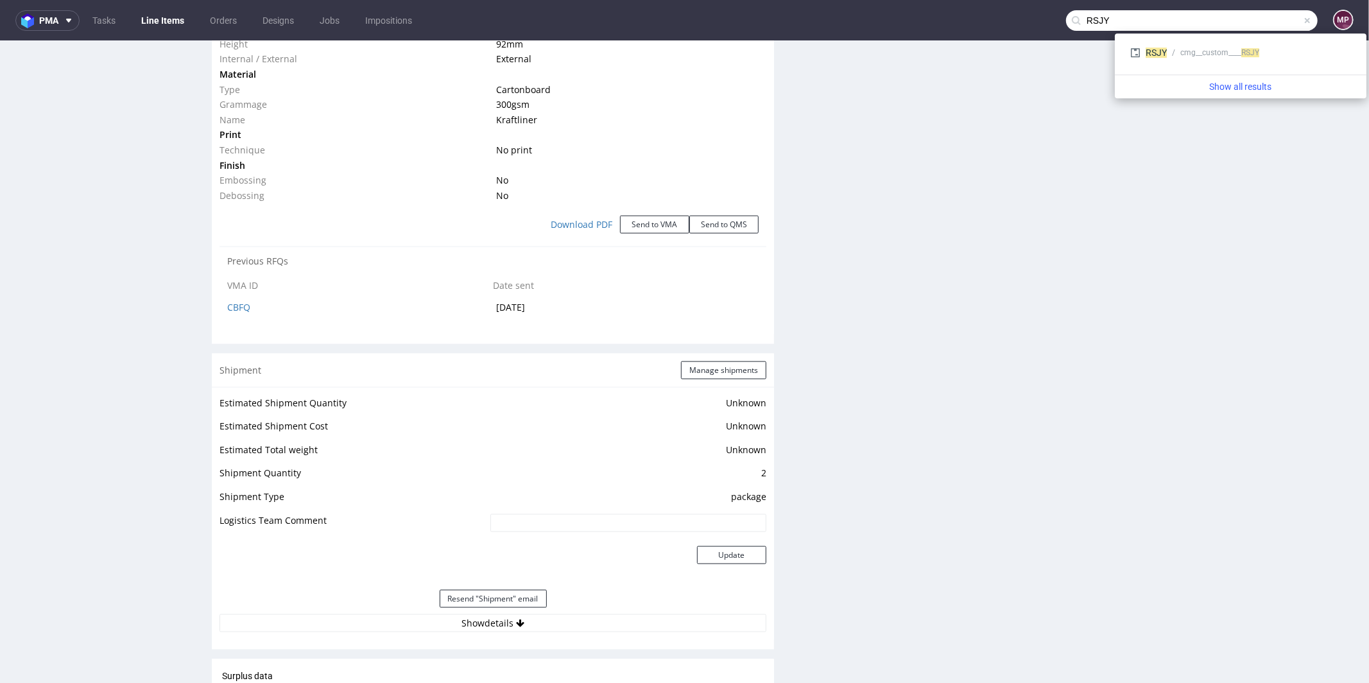
type input "RSJY"
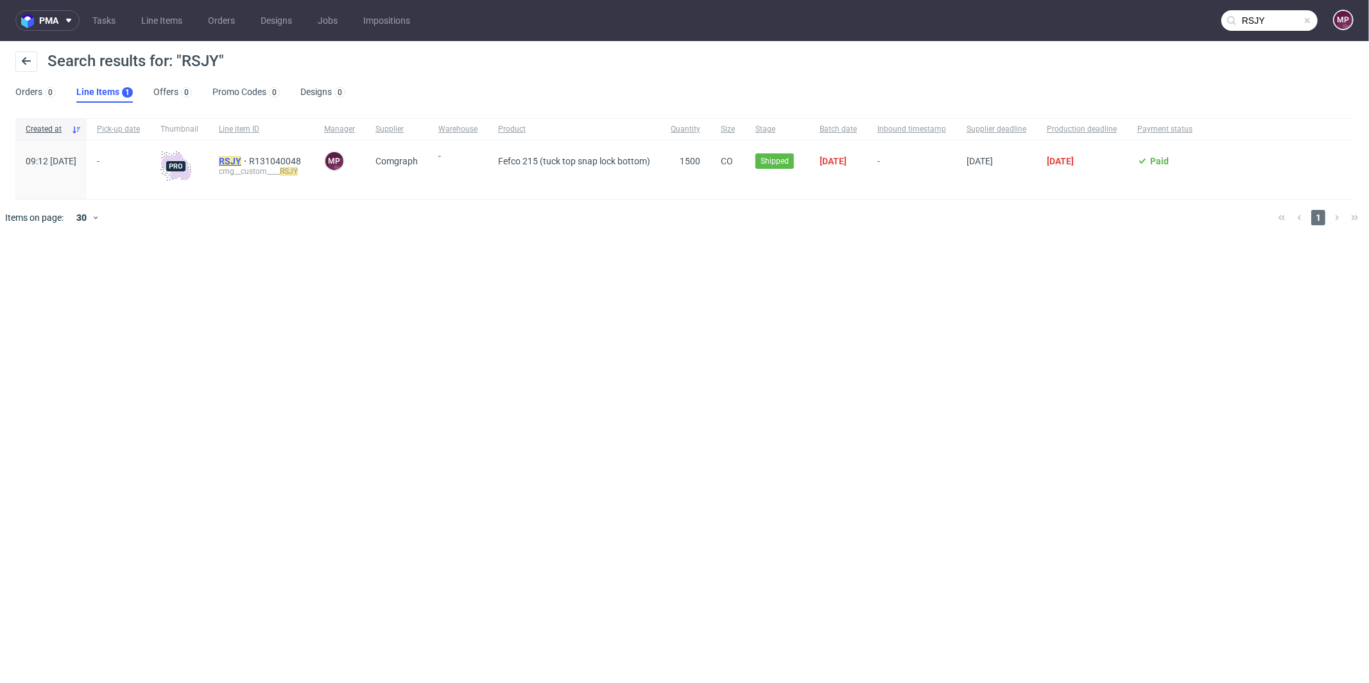
click at [241, 156] on mark "RSJY" at bounding box center [230, 161] width 22 height 10
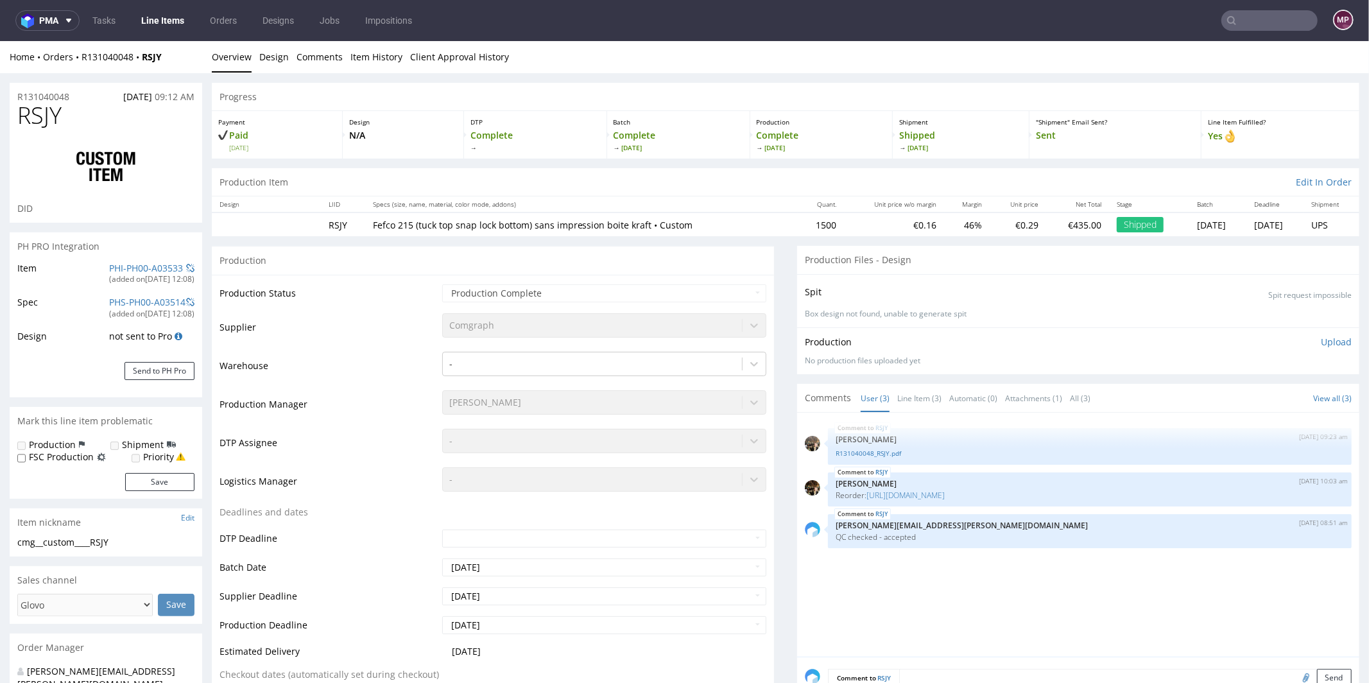
select select "in_progress"
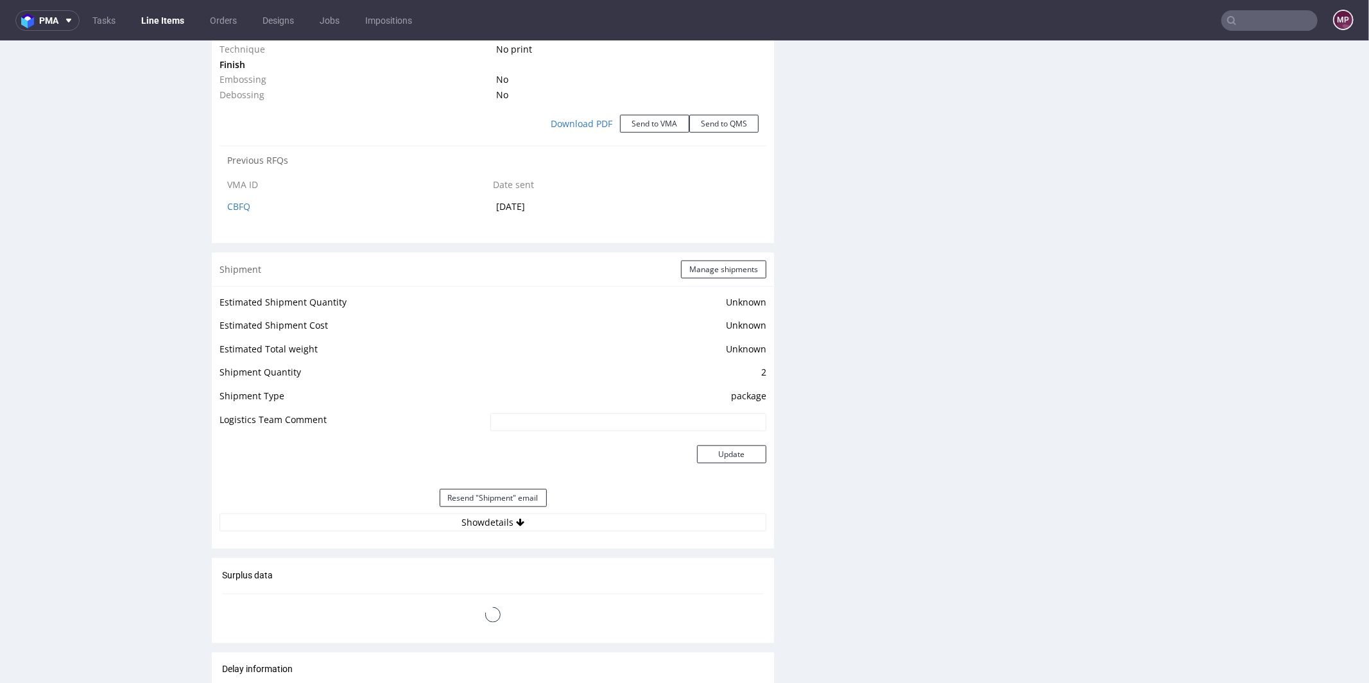
scroll to position [1449, 0]
click at [241, 204] on link "CBFQ" at bounding box center [238, 203] width 23 height 12
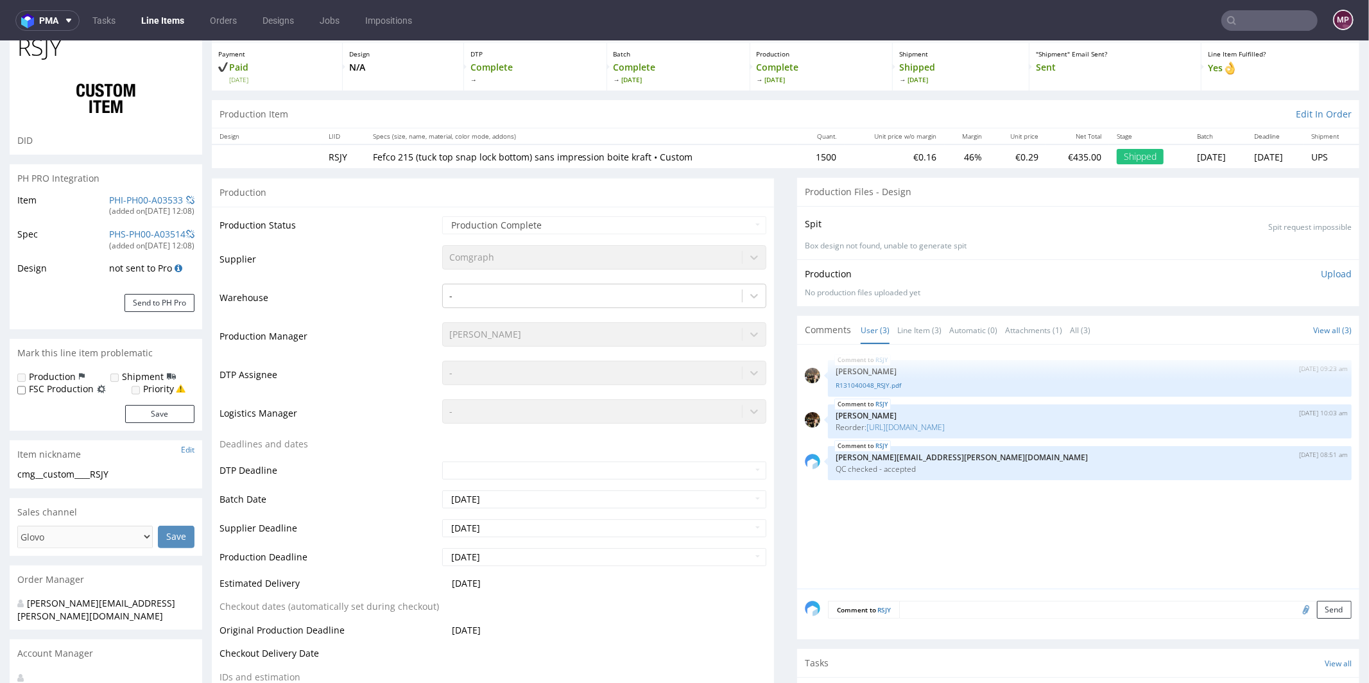
scroll to position [293, 0]
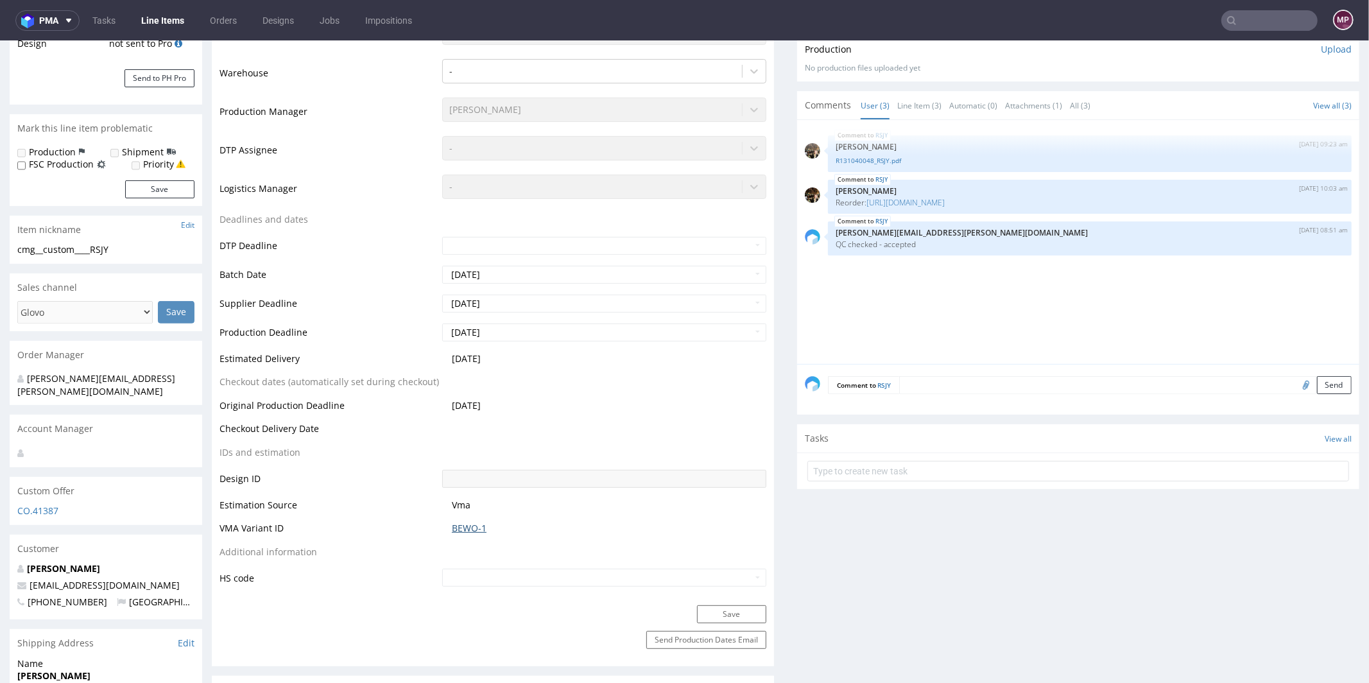
click at [466, 524] on link "BEWO-1" at bounding box center [469, 527] width 35 height 13
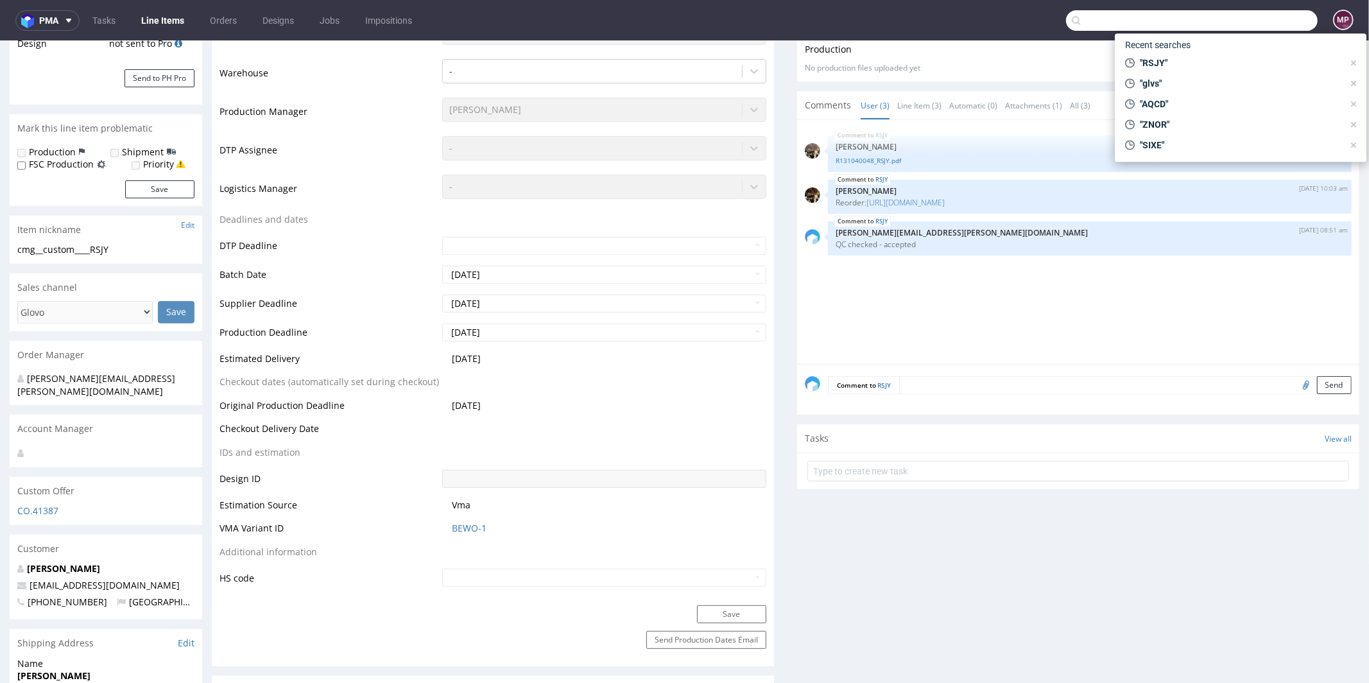
click at [1247, 20] on input "text" at bounding box center [1192, 20] width 252 height 21
paste input "CIRN"
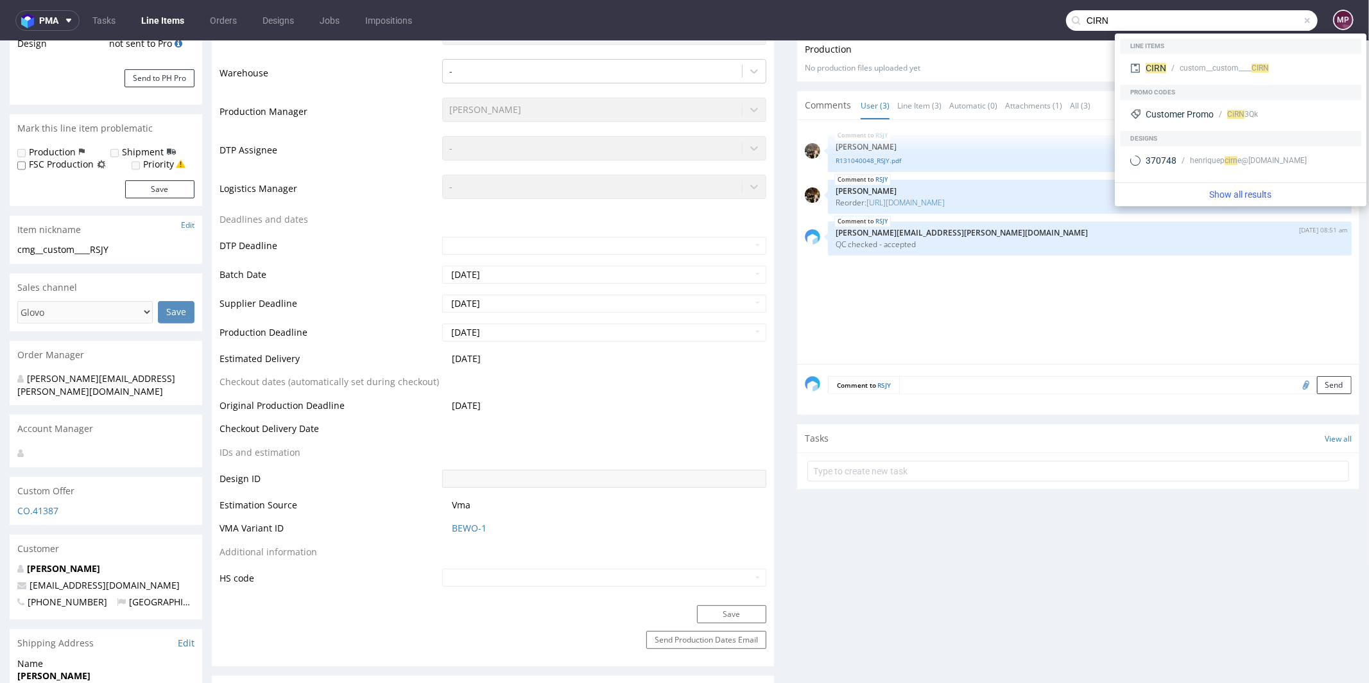
type input "CIRN"
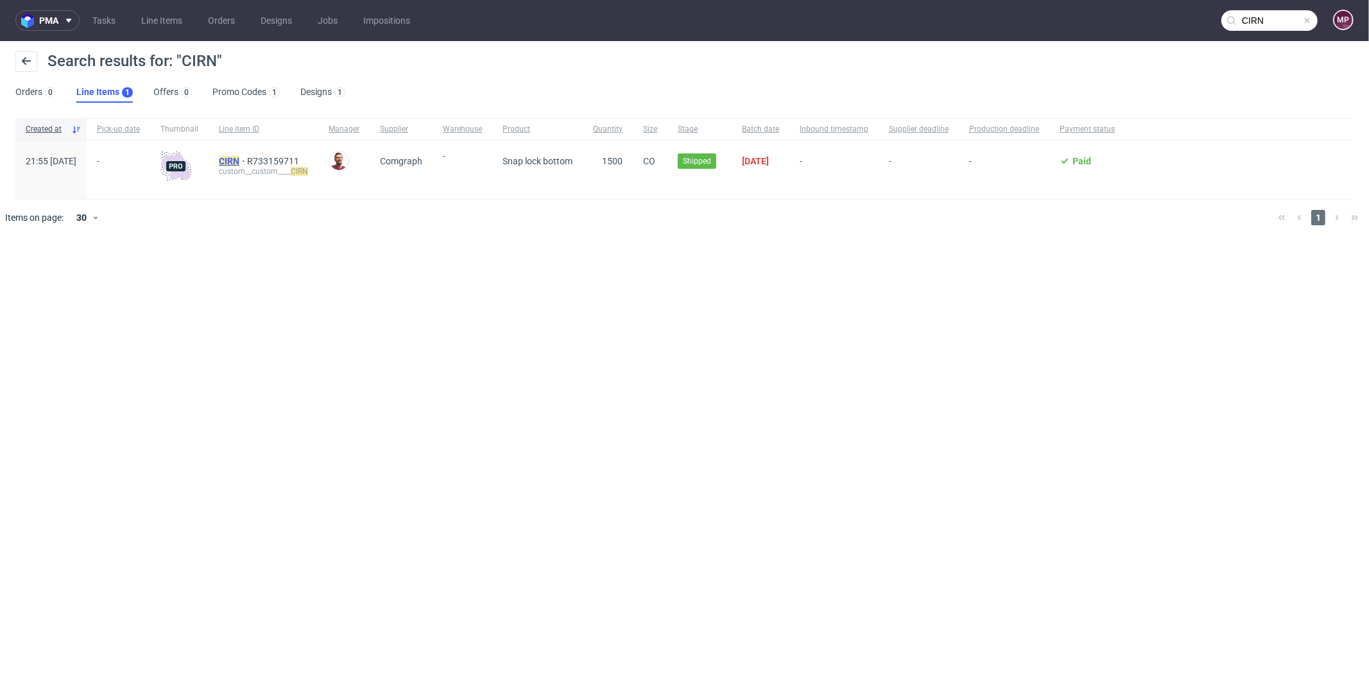
click at [247, 158] on span "CIRN" at bounding box center [233, 161] width 28 height 10
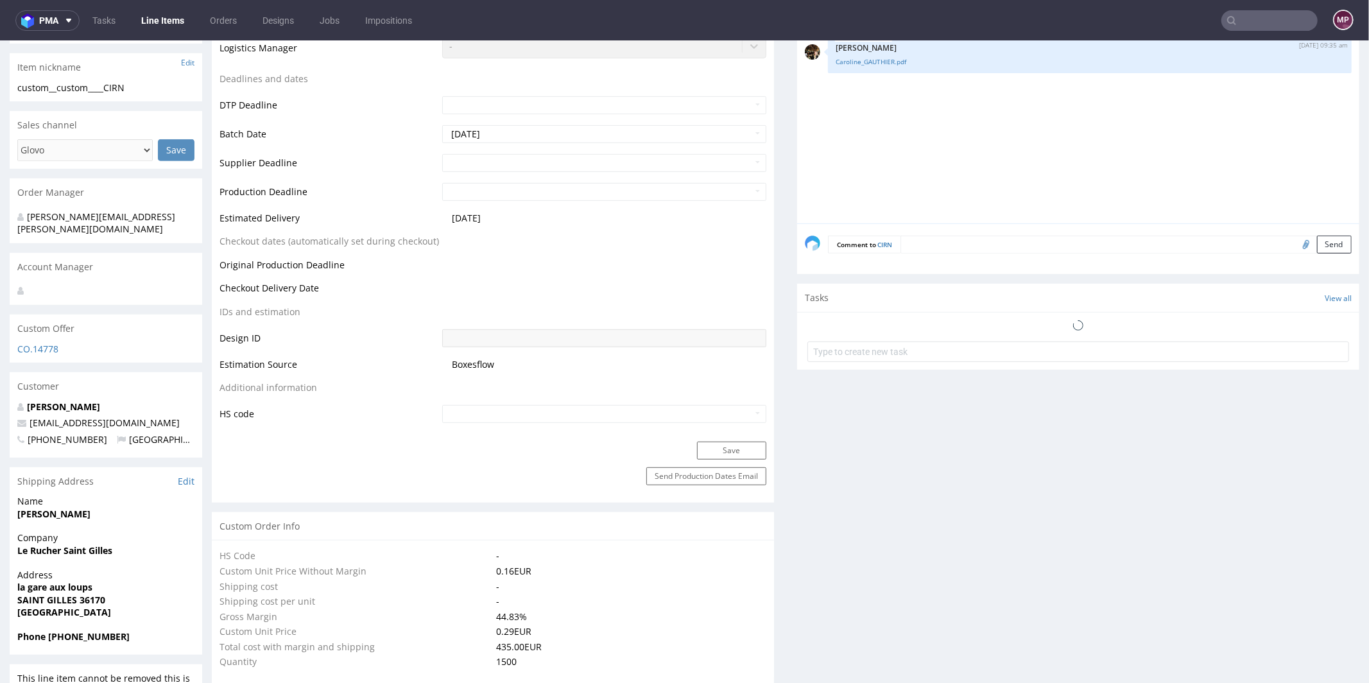
select select "done"
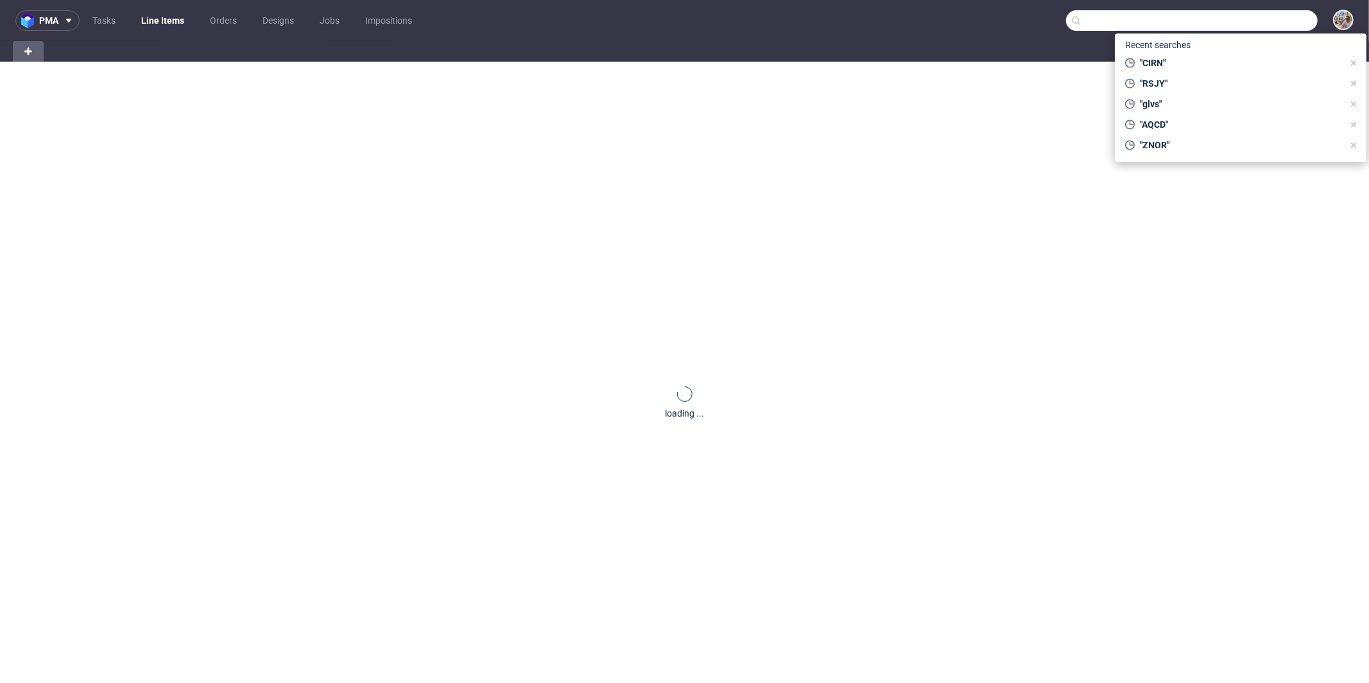
click at [1249, 22] on input "text" at bounding box center [1192, 20] width 252 height 21
paste input "MWDT"
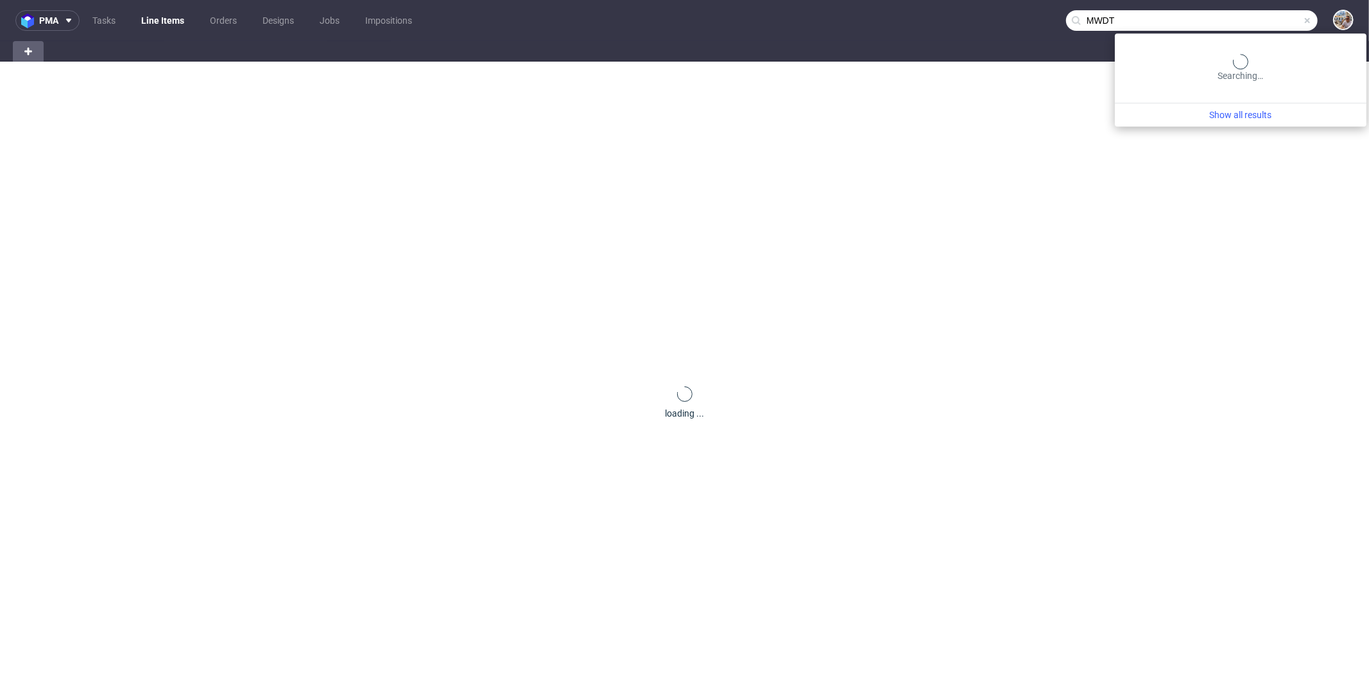
type input "MWDT"
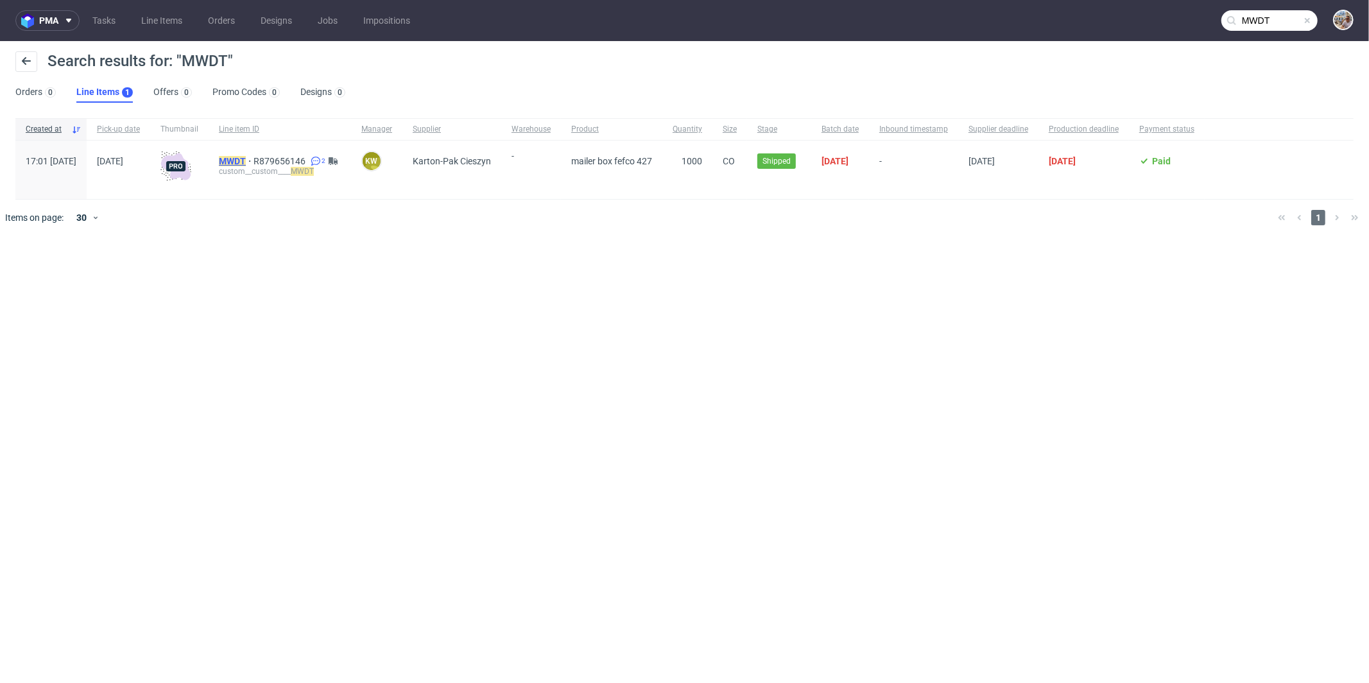
click at [246, 158] on mark "MWDT" at bounding box center [232, 161] width 27 height 10
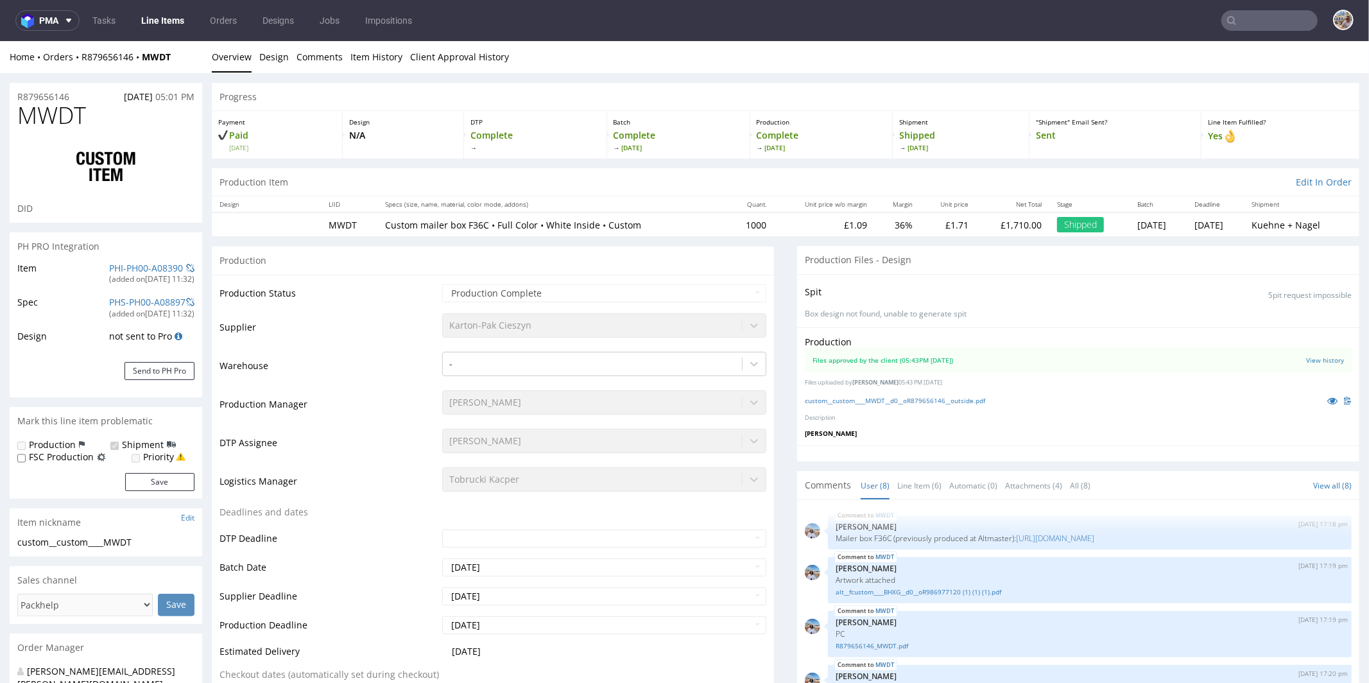
scroll to position [164, 0]
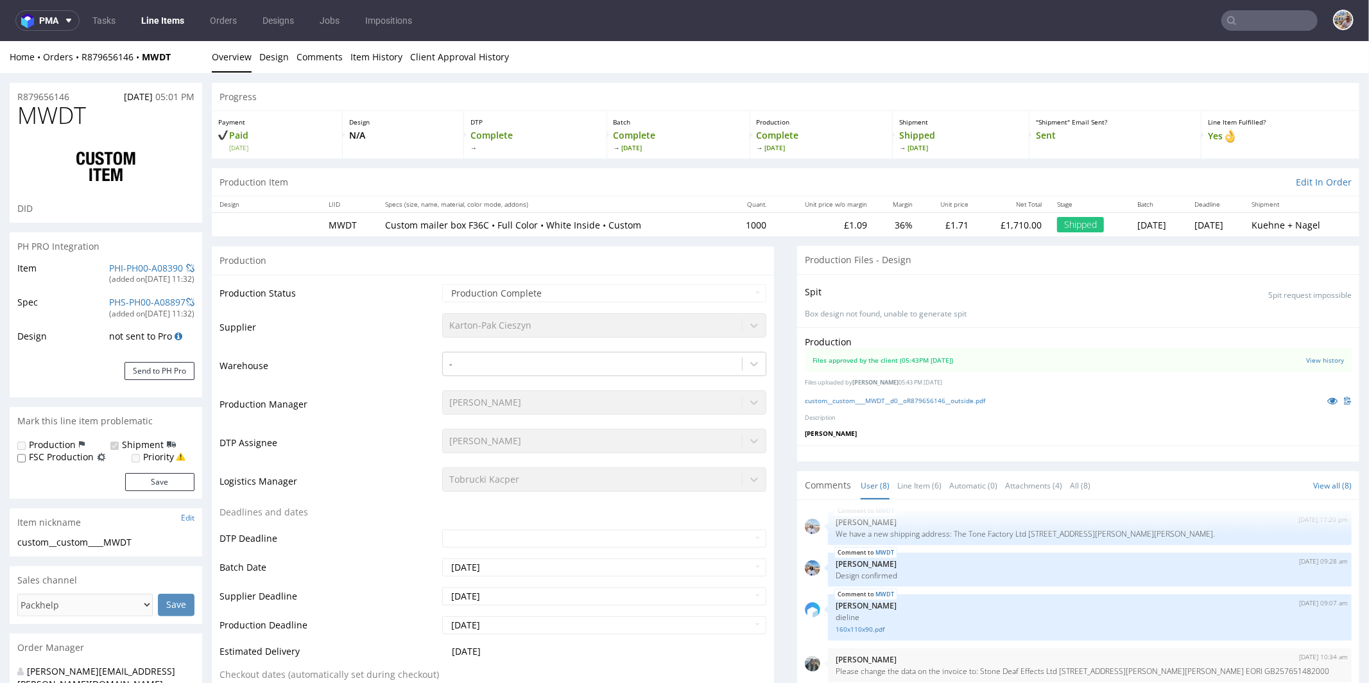
select select "in_progress"
drag, startPoint x: 185, startPoint y: 58, endPoint x: 83, endPoint y: 57, distance: 102.0
click at [83, 57] on div "Home Orders R879656146 MWDT" at bounding box center [106, 56] width 192 height 13
copy div "R879656146 MWDT"
click at [579, 265] on div "Production" at bounding box center [493, 259] width 562 height 29
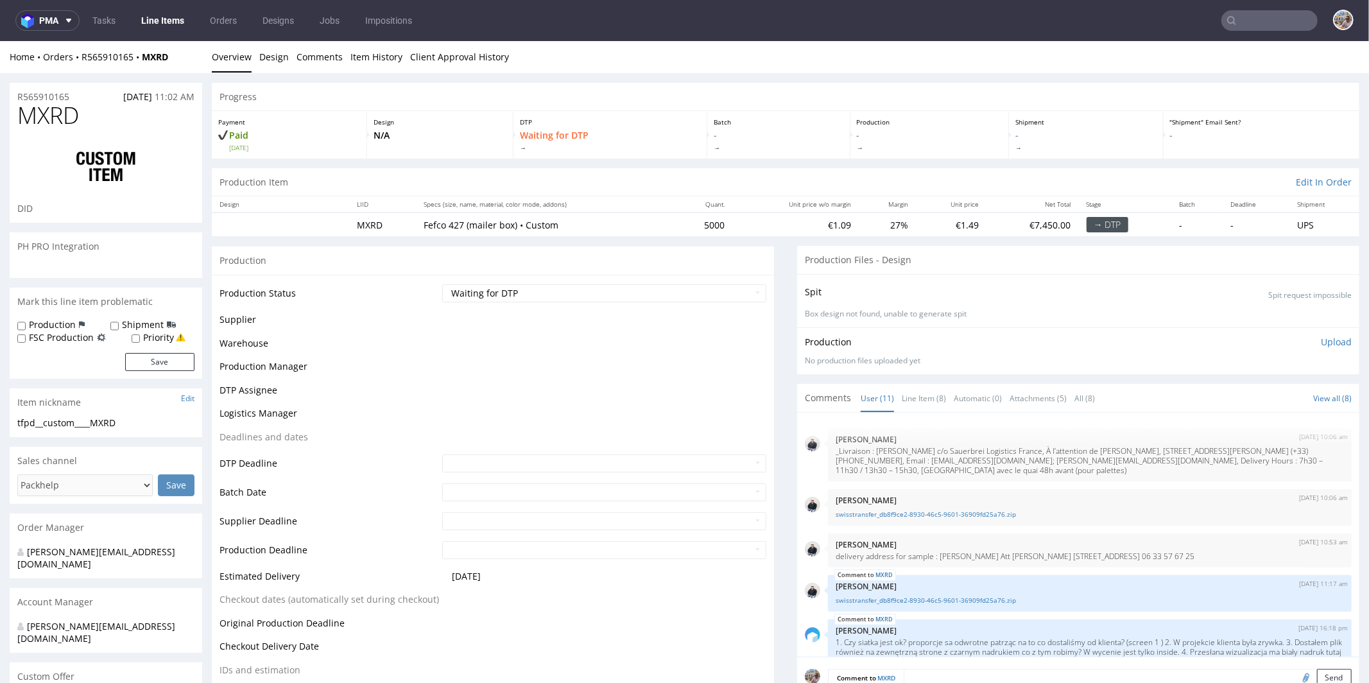
scroll to position [416, 0]
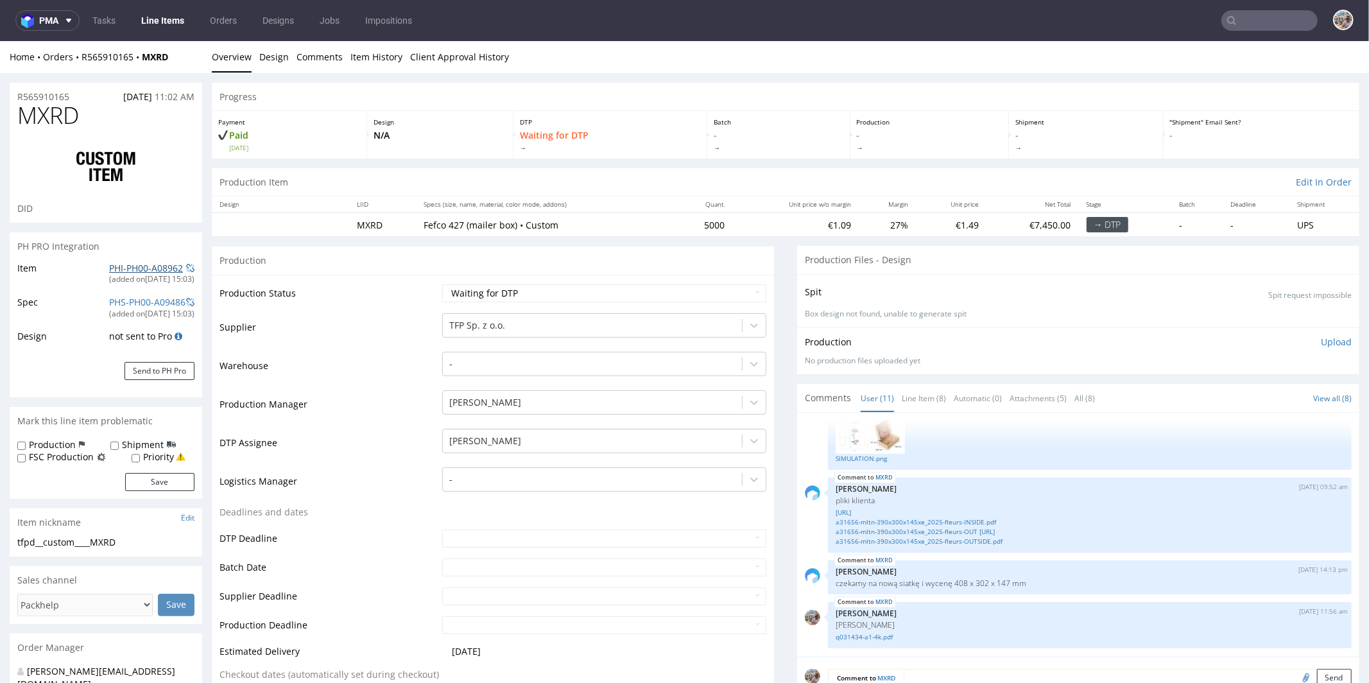
click at [137, 268] on link "PHI-PH00-A08962" at bounding box center [146, 267] width 74 height 12
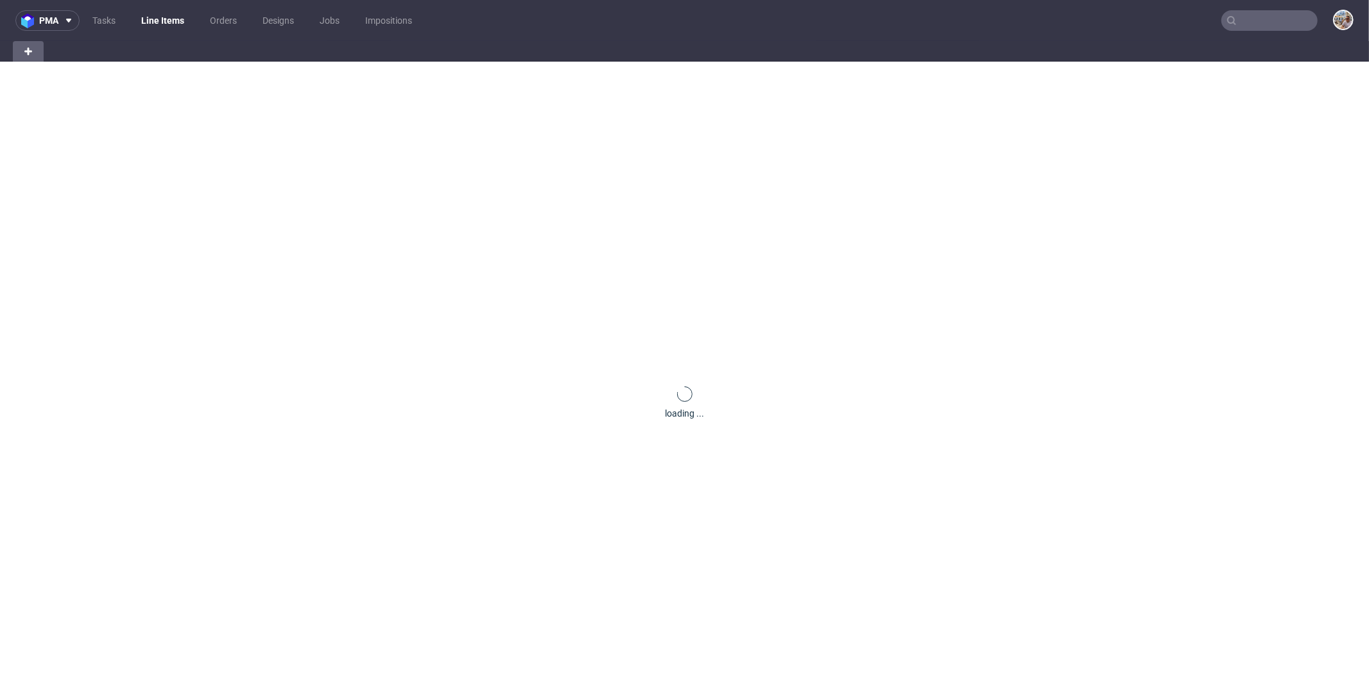
click at [1247, 12] on input "text" at bounding box center [1269, 20] width 96 height 21
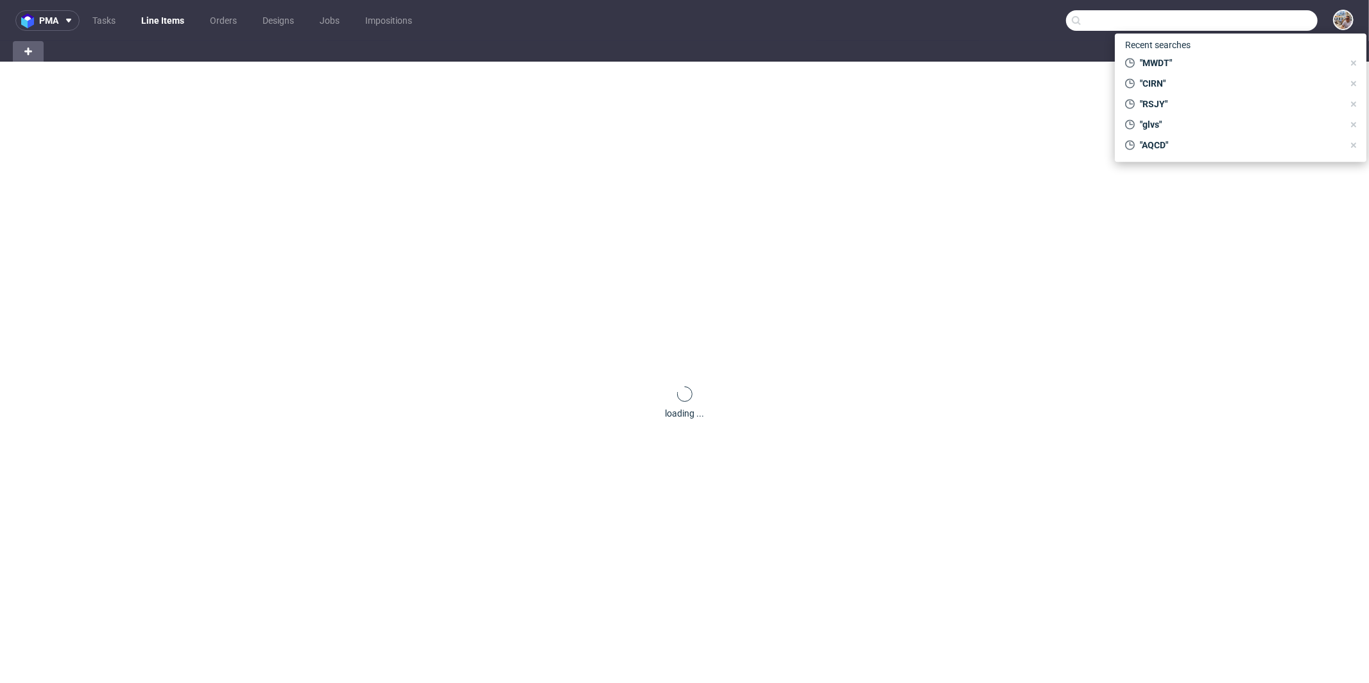
paste input "SIXE"
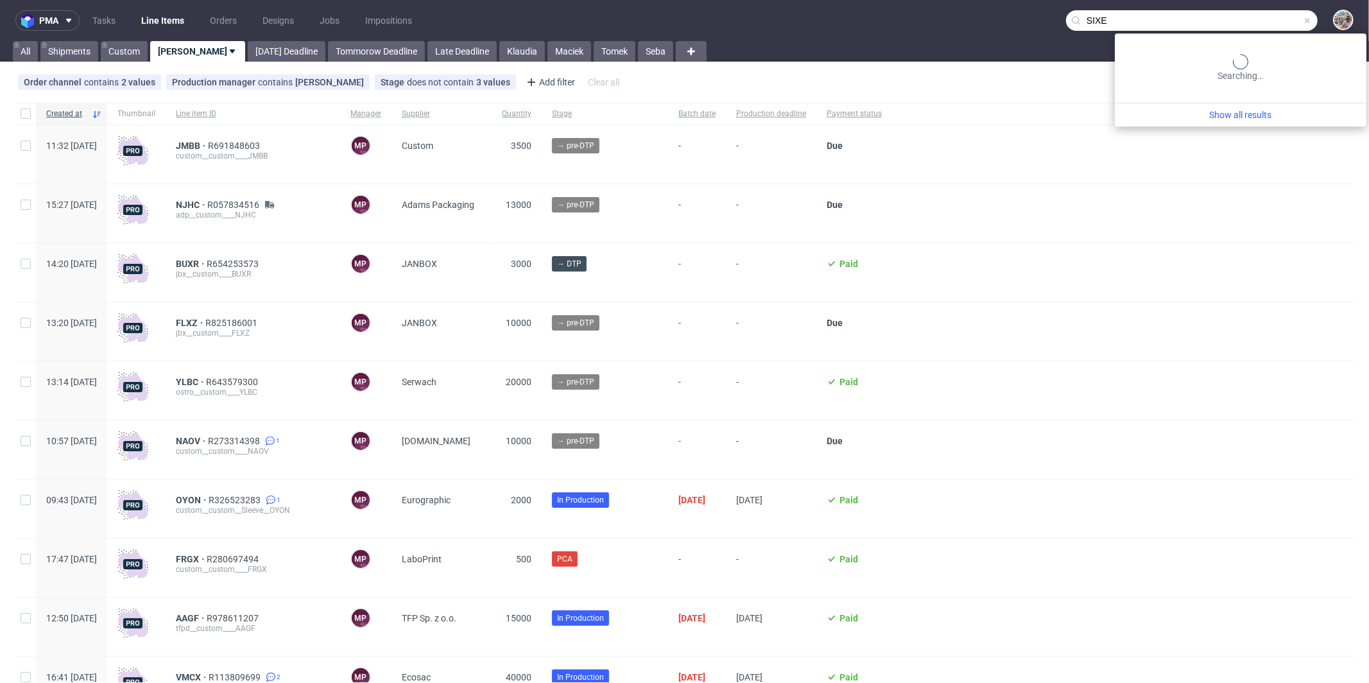
type input "SIXE"
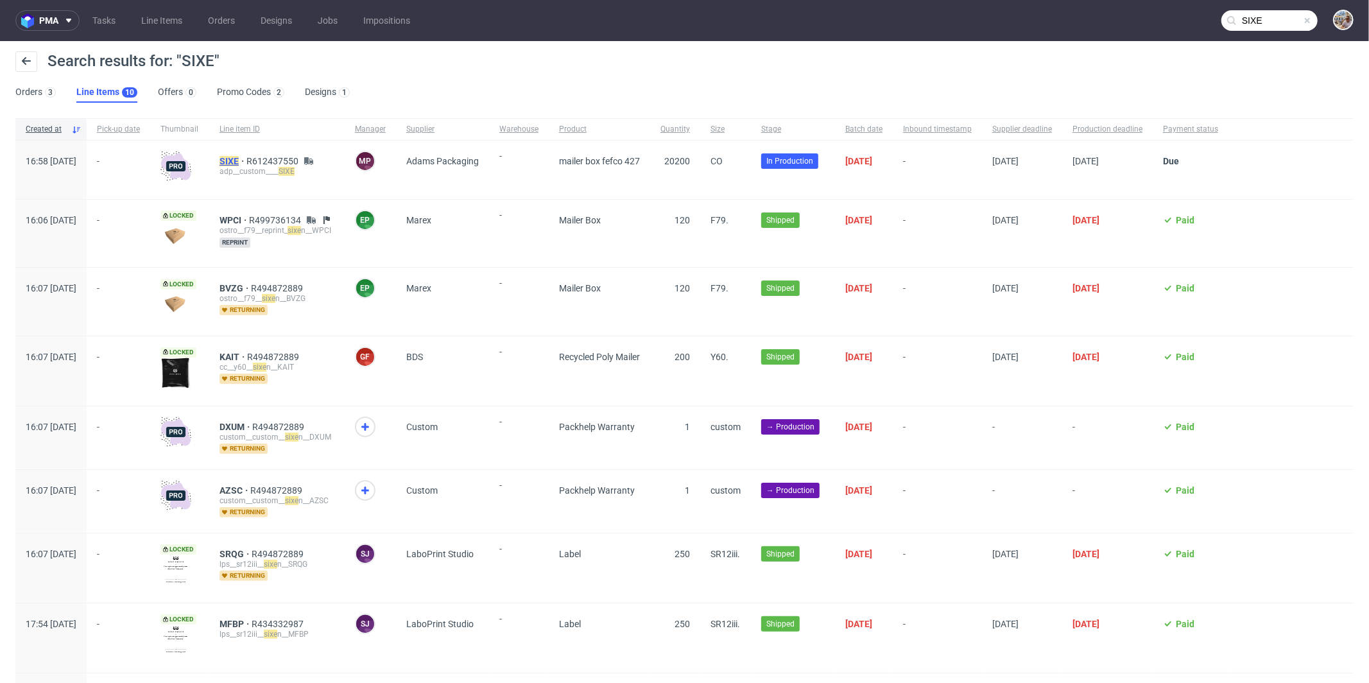
click at [239, 158] on mark "SIXE" at bounding box center [228, 161] width 19 height 10
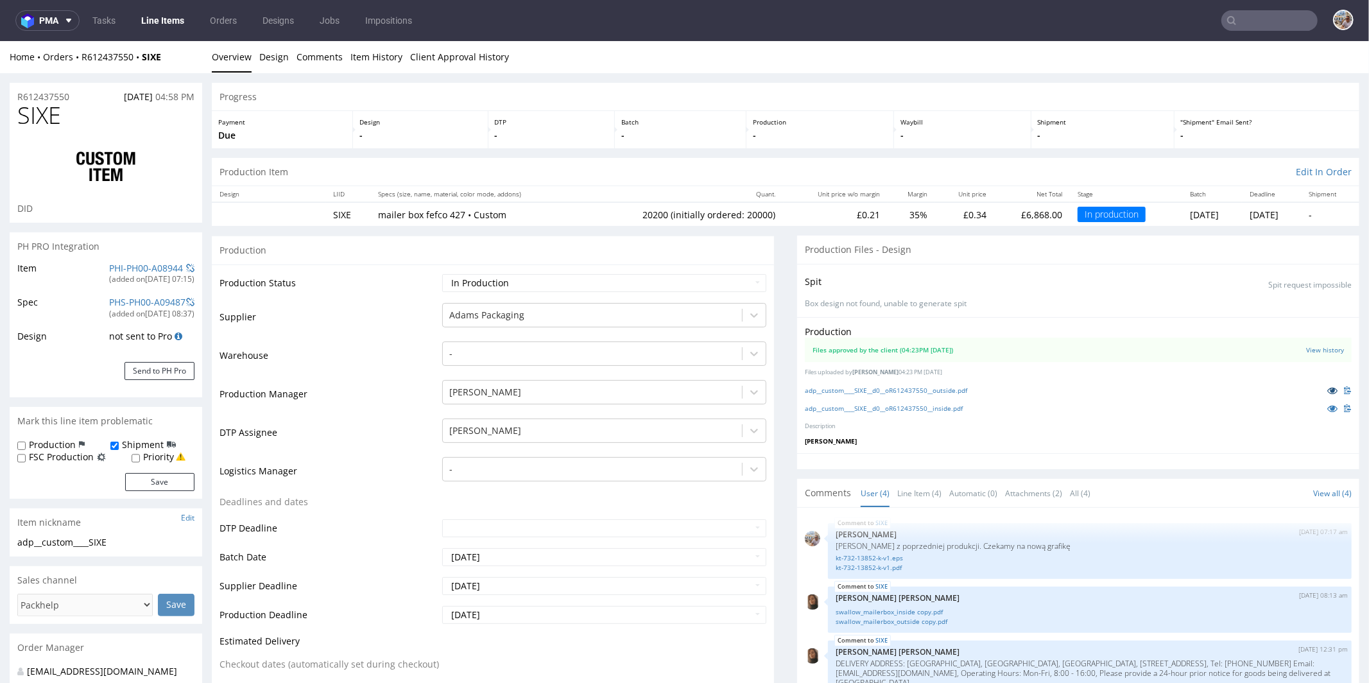
click at [1327, 388] on icon at bounding box center [1332, 389] width 10 height 9
click at [1327, 407] on icon at bounding box center [1332, 407] width 10 height 9
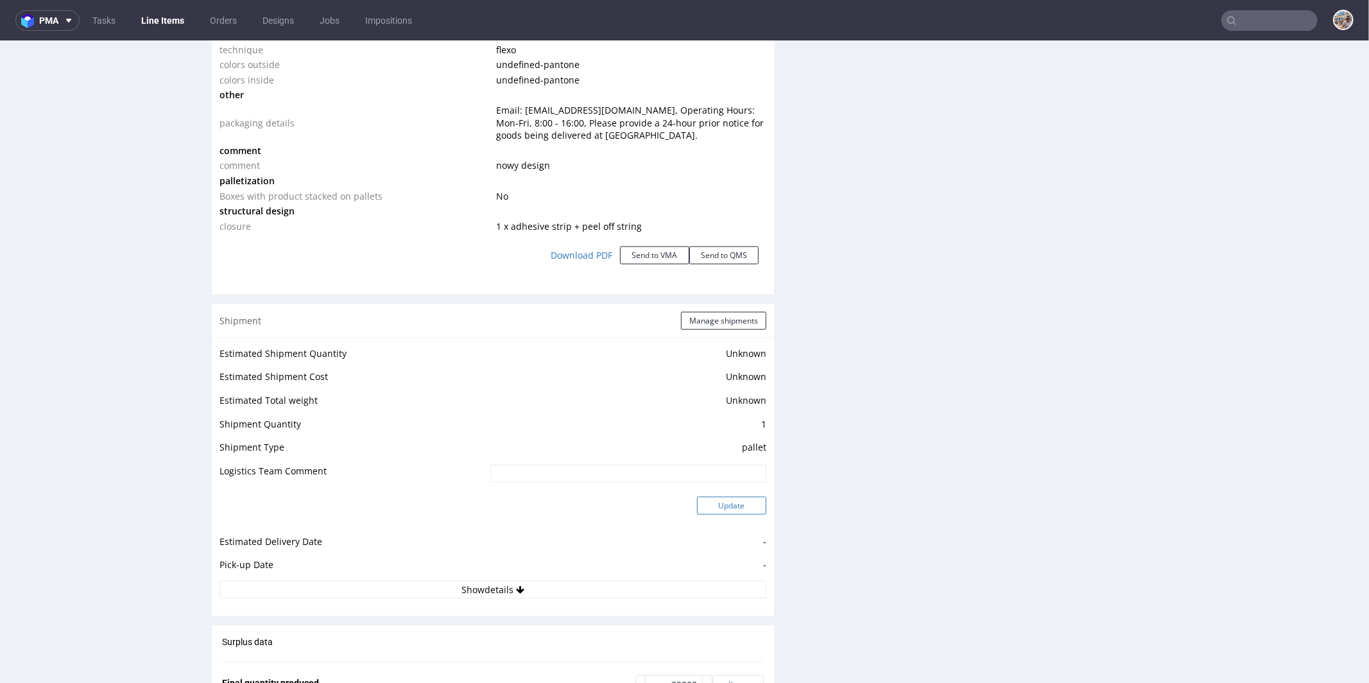
scroll to position [1500, 0]
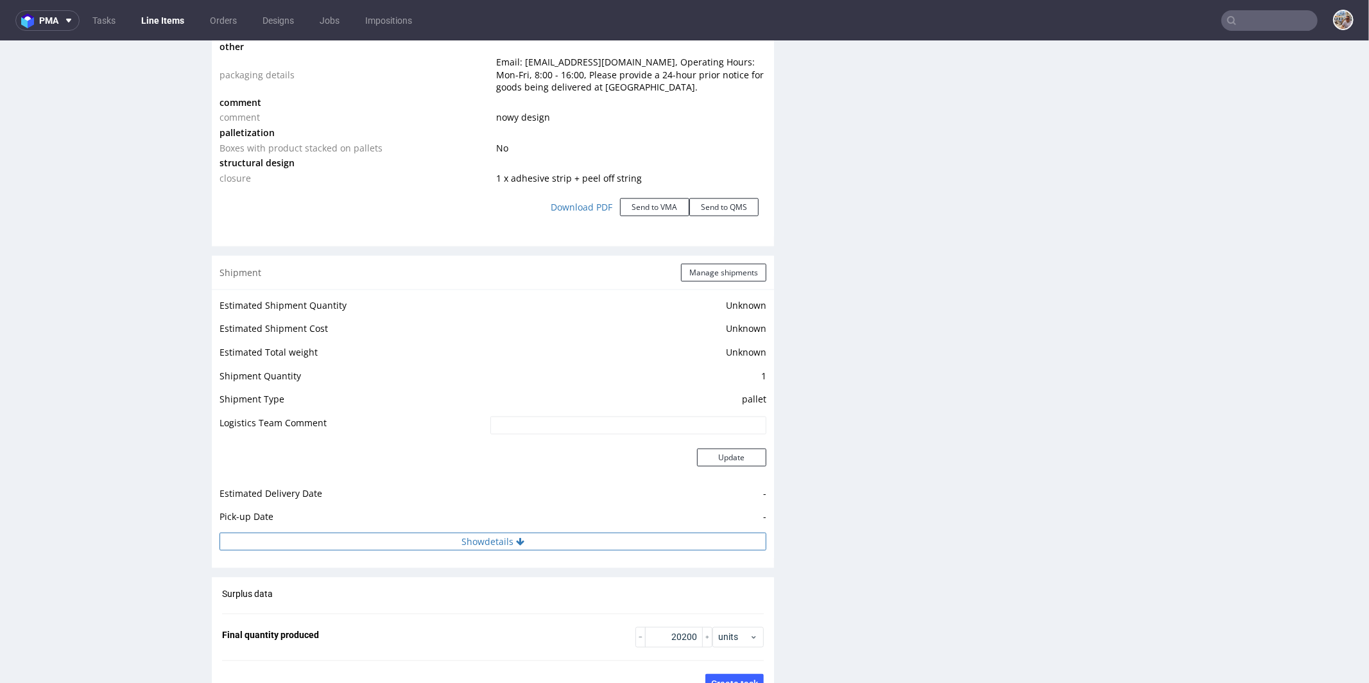
click at [548, 532] on button "Show details" at bounding box center [492, 541] width 547 height 18
click at [718, 277] on button "Manage shipments" at bounding box center [723, 272] width 85 height 18
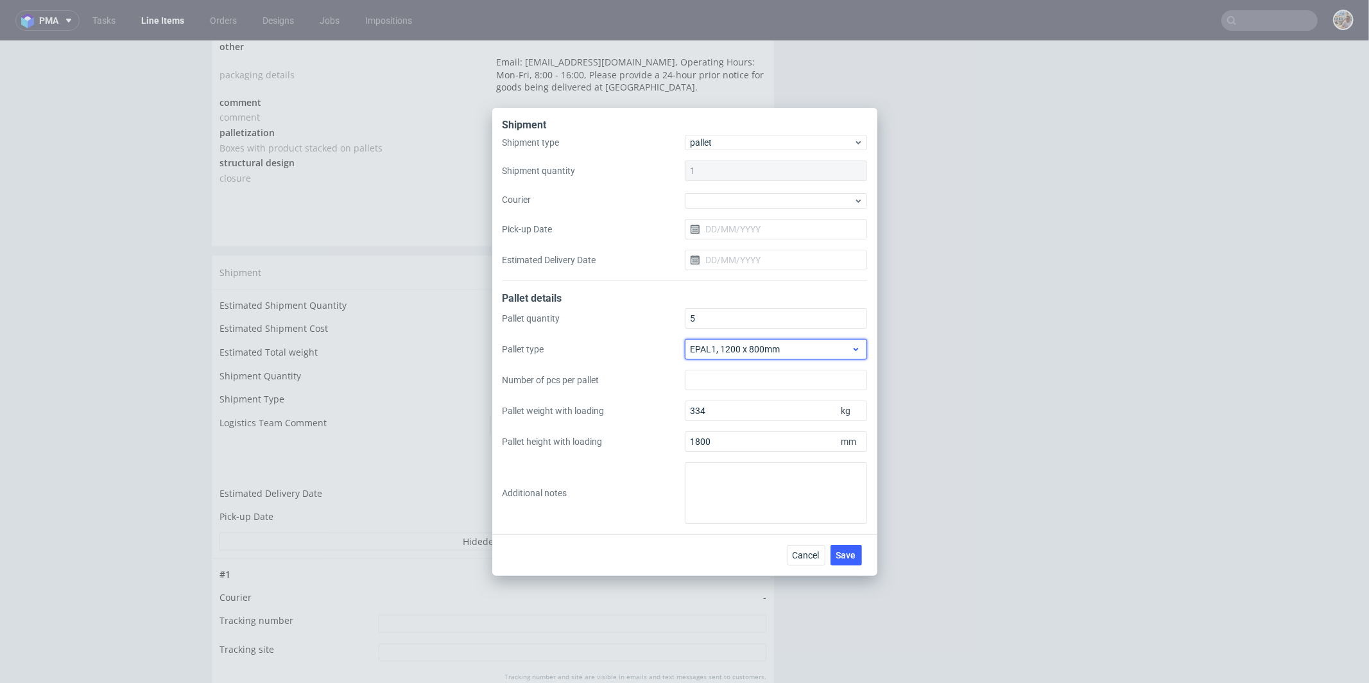
click at [859, 349] on icon at bounding box center [856, 349] width 10 height 10
click at [773, 405] on div "EPAL2, 1200 x 1000mm" at bounding box center [776, 400] width 172 height 23
click at [848, 552] on span "Save" at bounding box center [846, 555] width 20 height 9
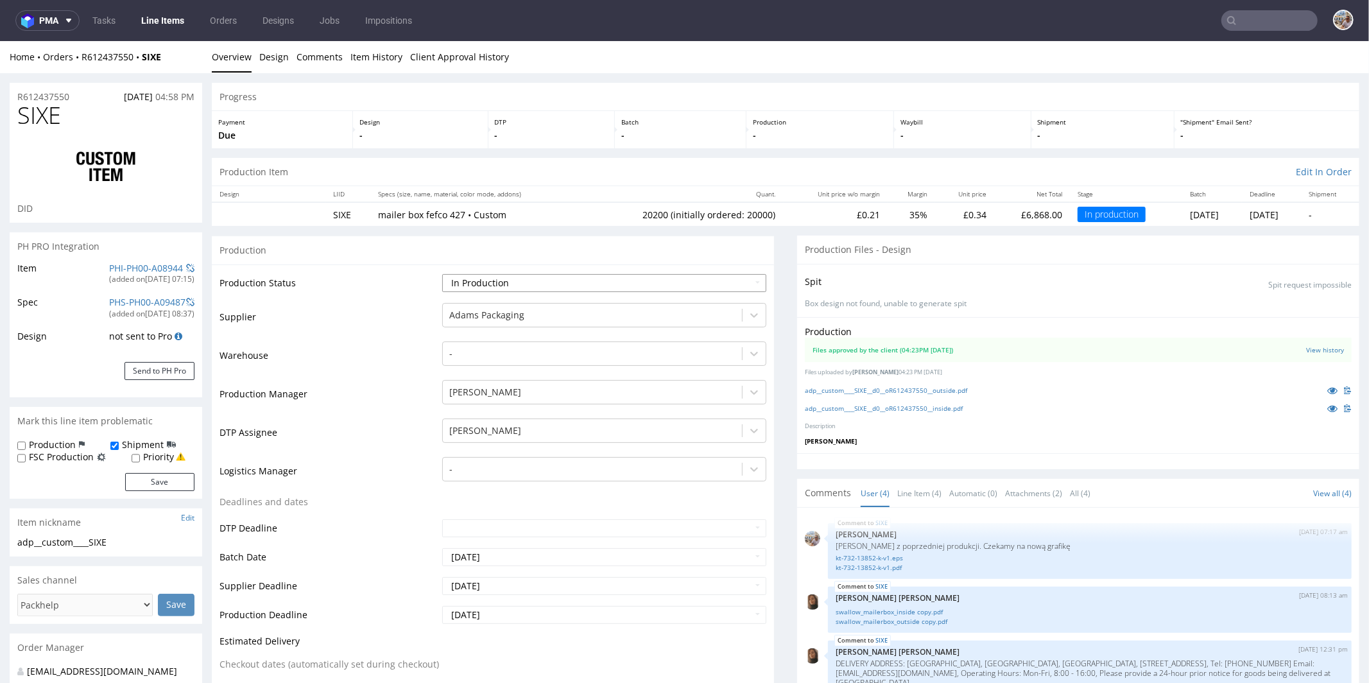
click at [486, 280] on select "Waiting for Artwork Waiting for Diecut Waiting for Mockup Waiting for DTP Waiti…" at bounding box center [604, 282] width 324 height 18
select select "production_complete"
click at [442, 273] on select "Waiting for Artwork Waiting for Diecut Waiting for Mockup Waiting for DTP Waiti…" at bounding box center [604, 282] width 324 height 18
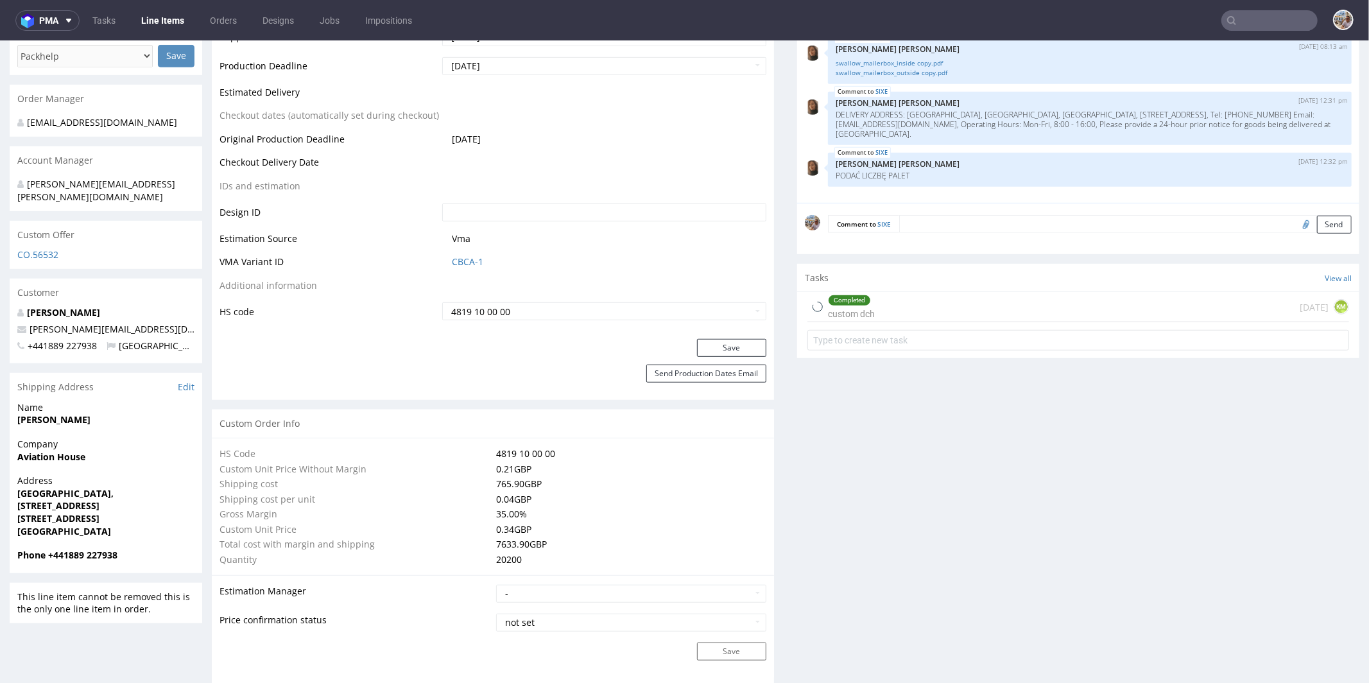
scroll to position [617, 0]
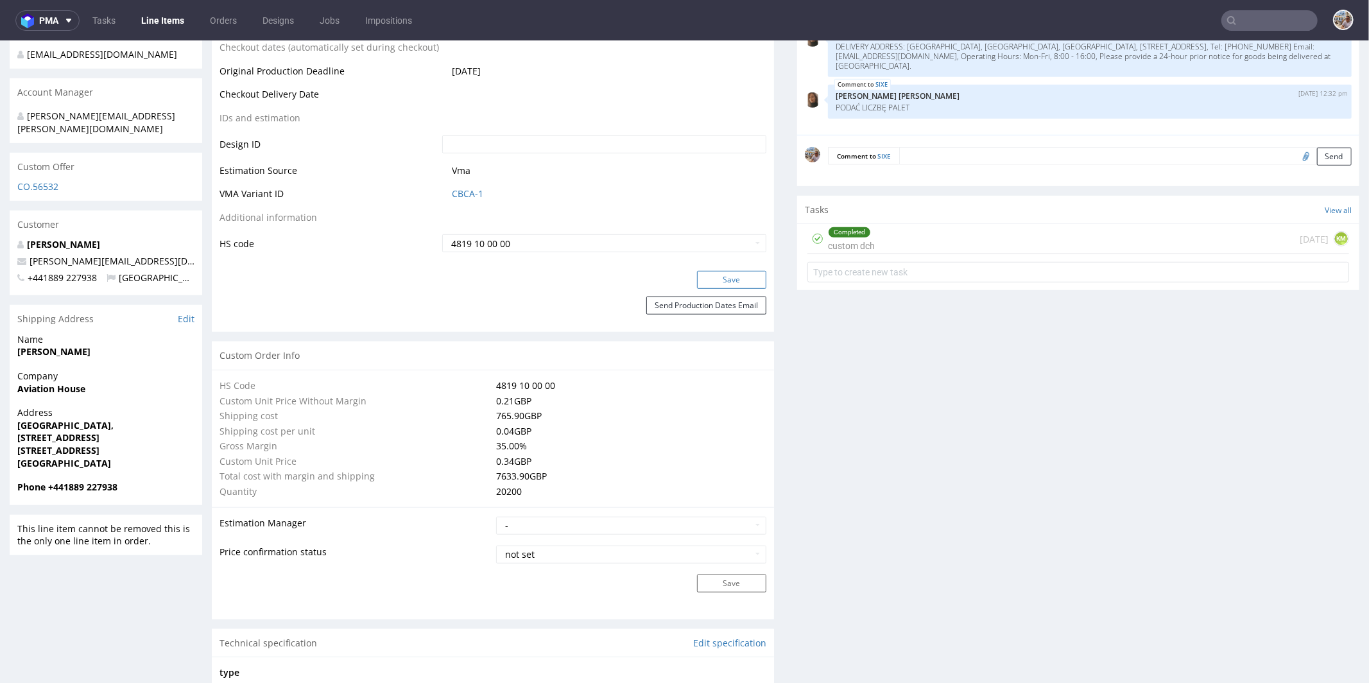
click at [726, 282] on button "Save" at bounding box center [731, 279] width 69 height 18
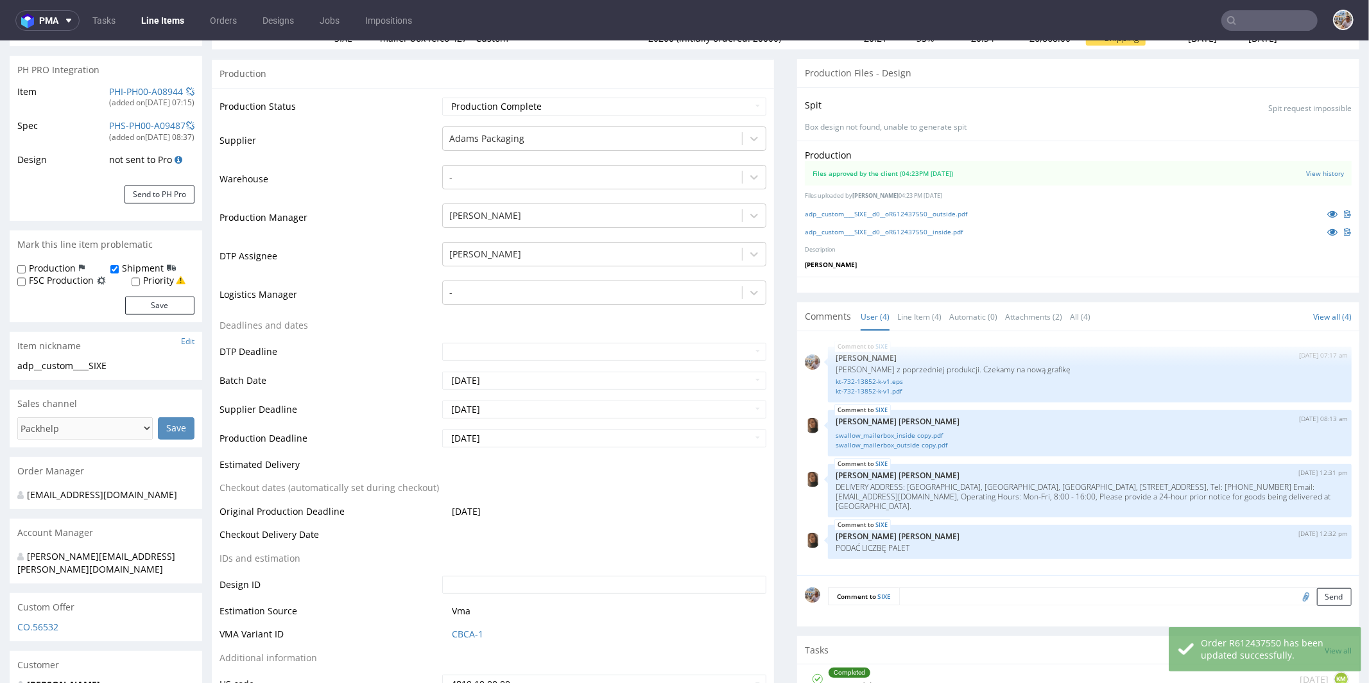
scroll to position [0, 0]
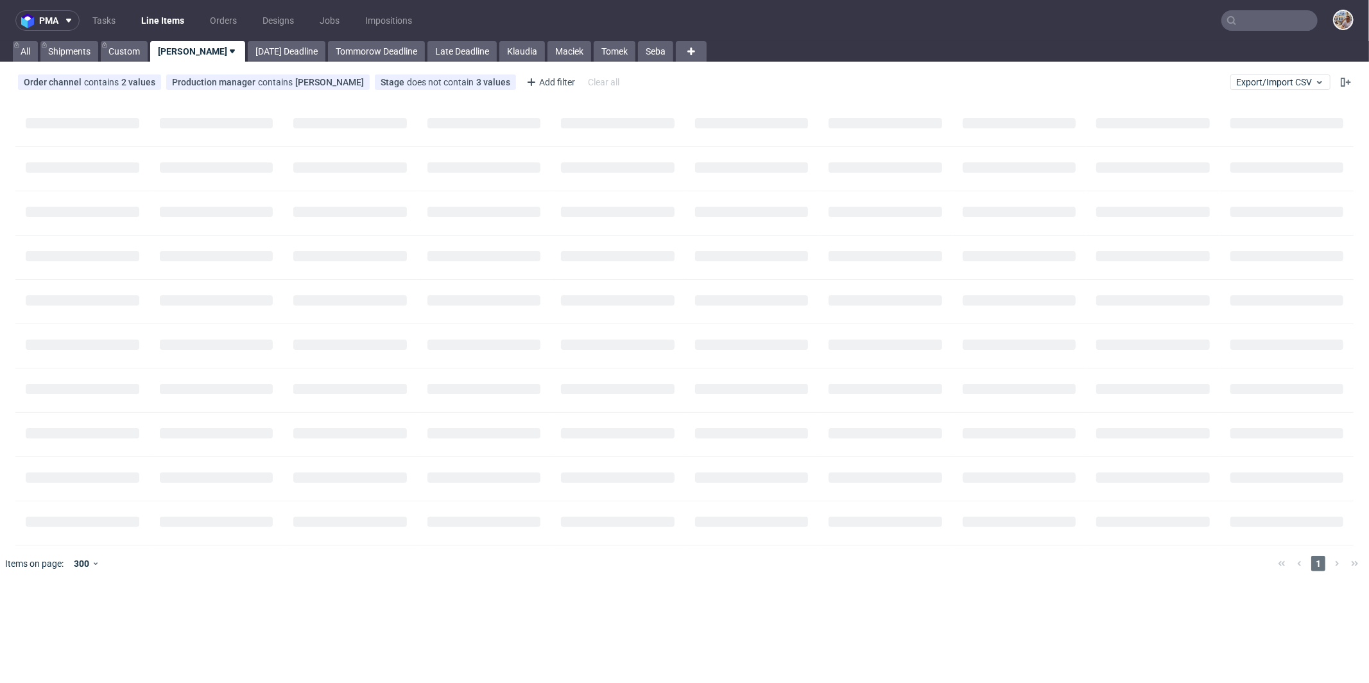
click at [1267, 20] on input "text" at bounding box center [1269, 20] width 96 height 21
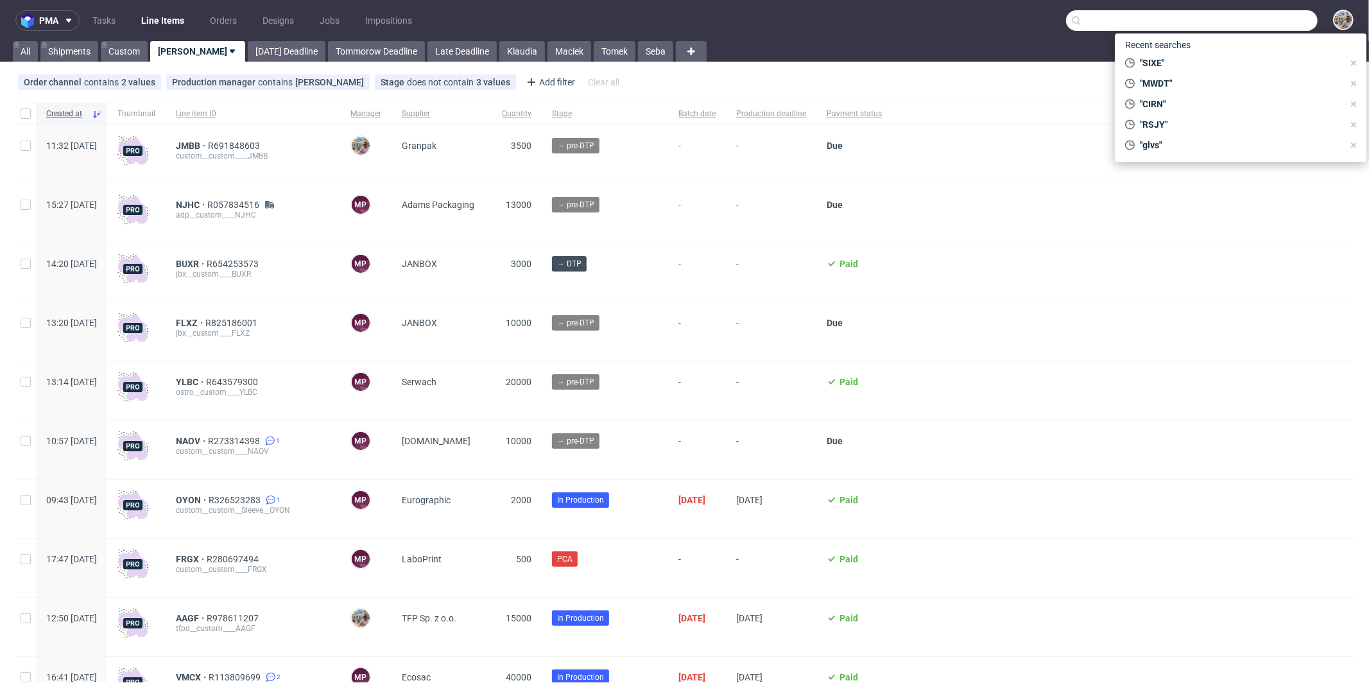
paste input "XJVC"
type input "XJVC"
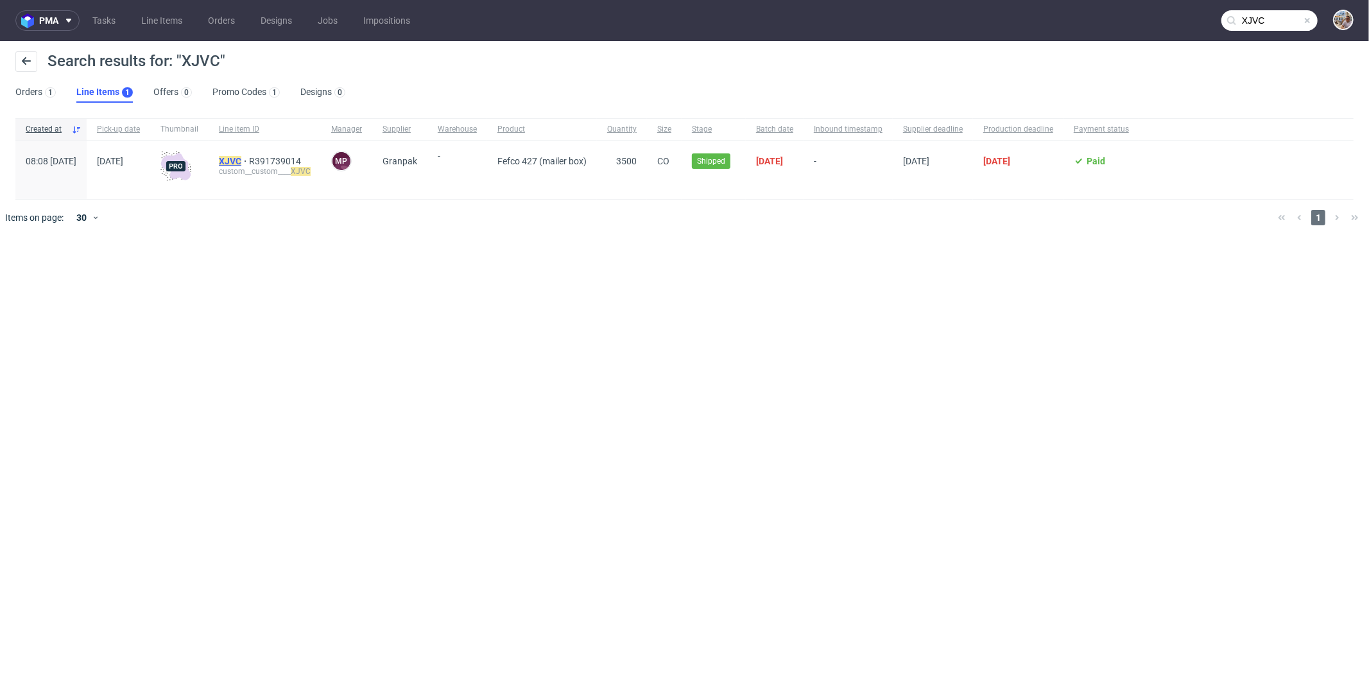
click at [241, 159] on mark "XJVC" at bounding box center [230, 161] width 22 height 10
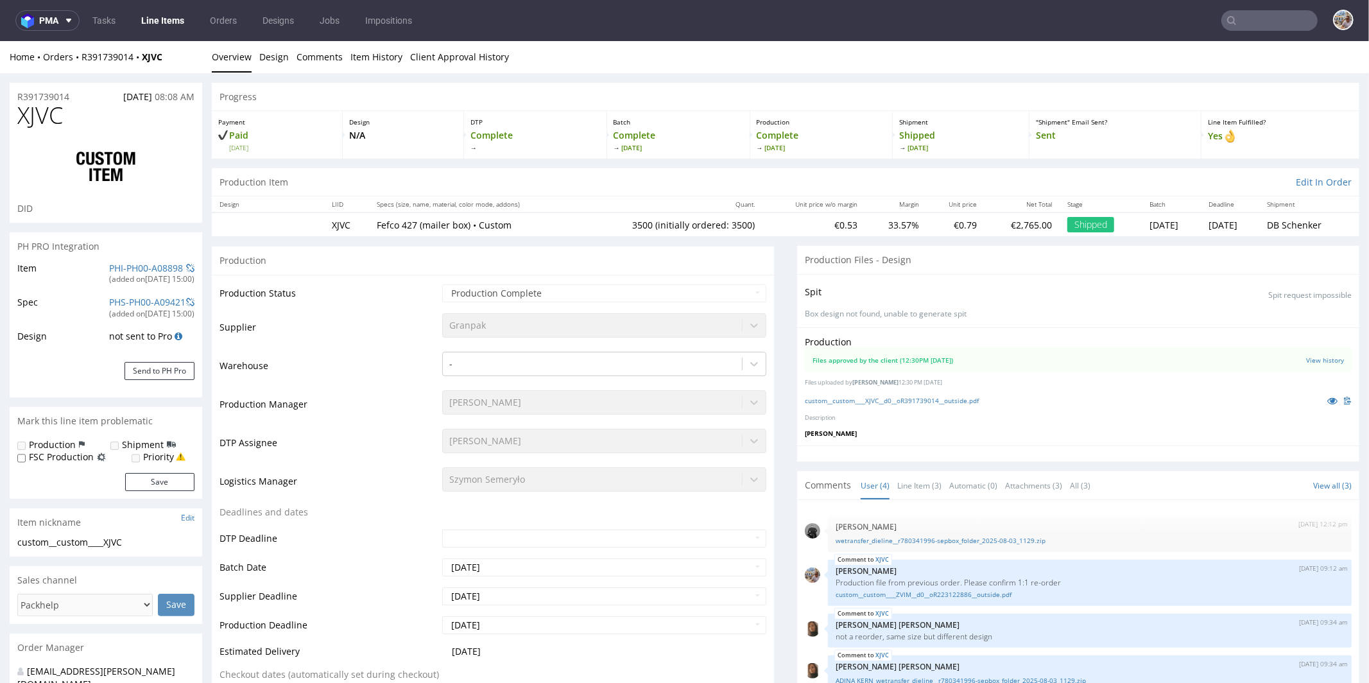
select select "in_progress"
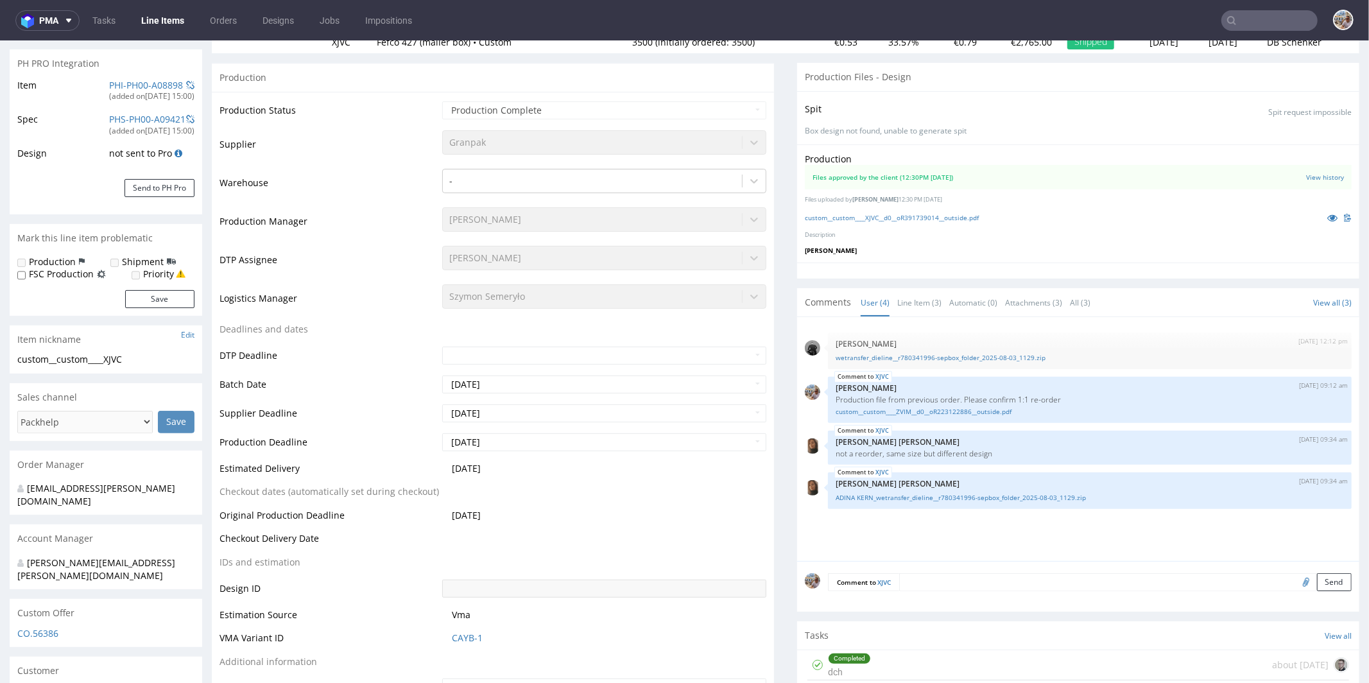
scroll to position [259, 0]
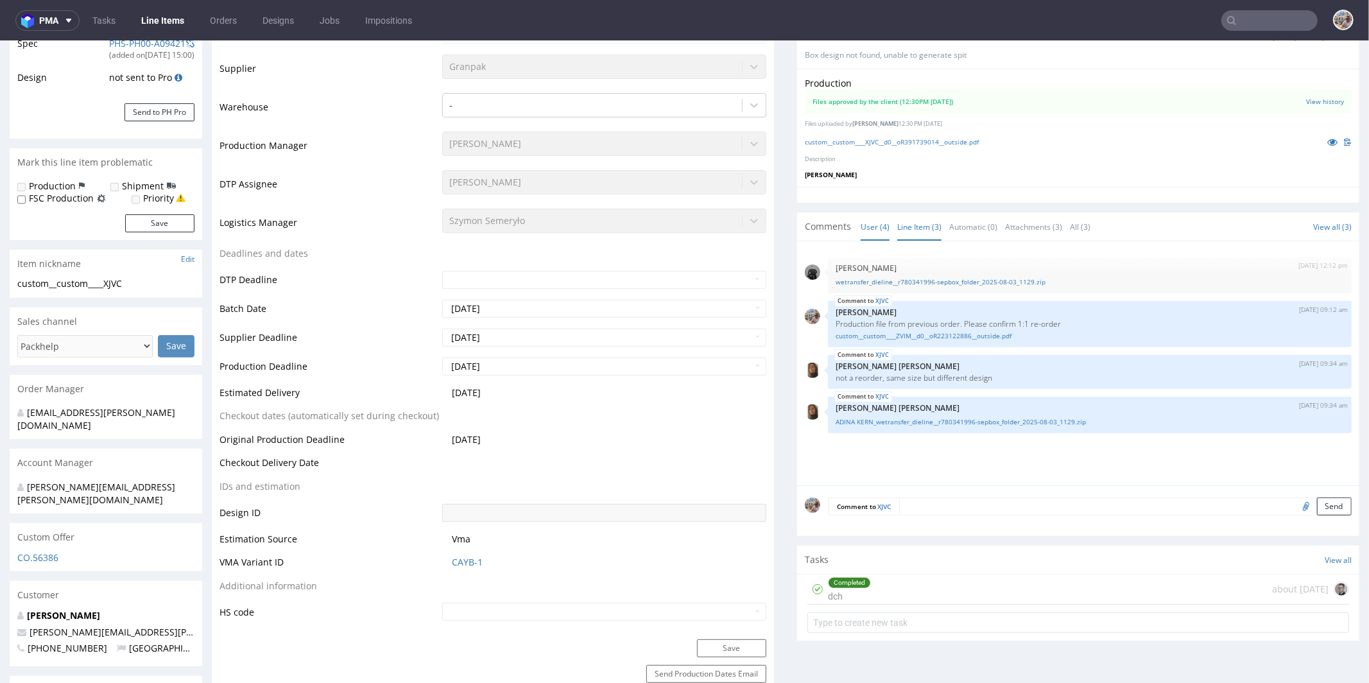
click at [918, 219] on link "Line Item (3)" at bounding box center [919, 226] width 44 height 28
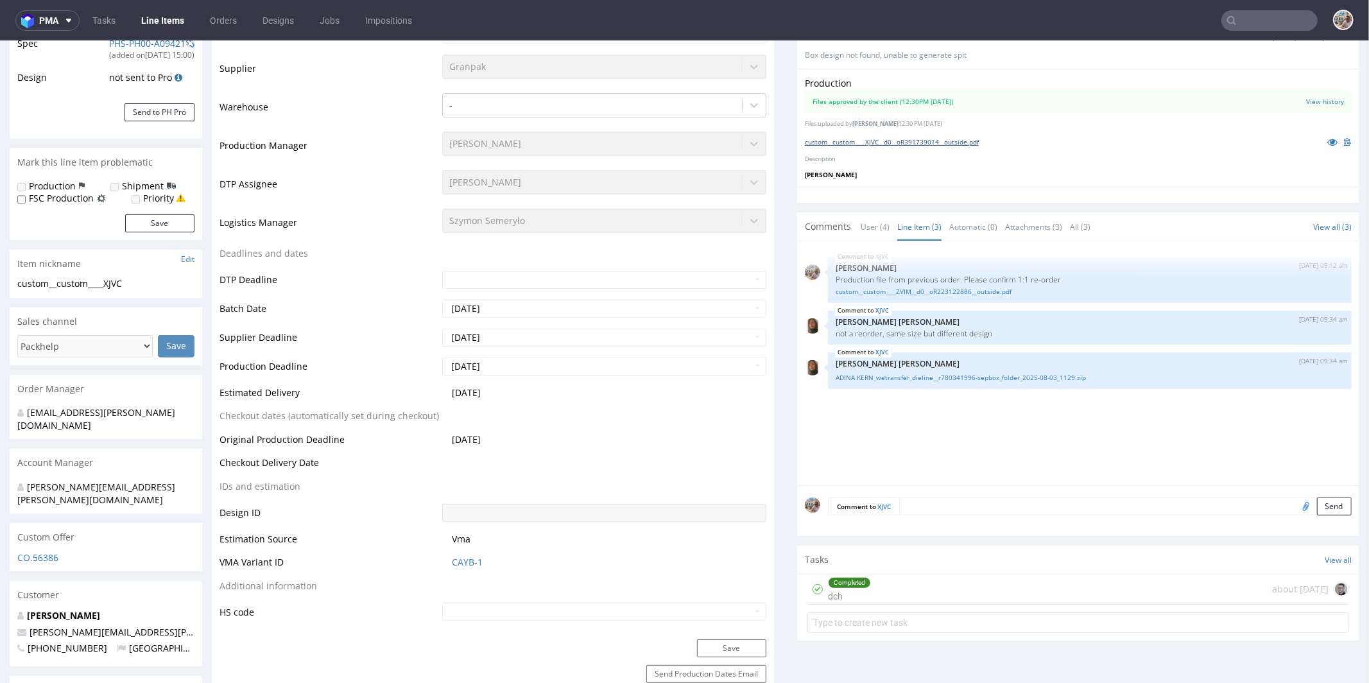
click at [912, 143] on link "custom__custom____XJVC__d0__oR391739014__outside.pdf" at bounding box center [892, 141] width 174 height 9
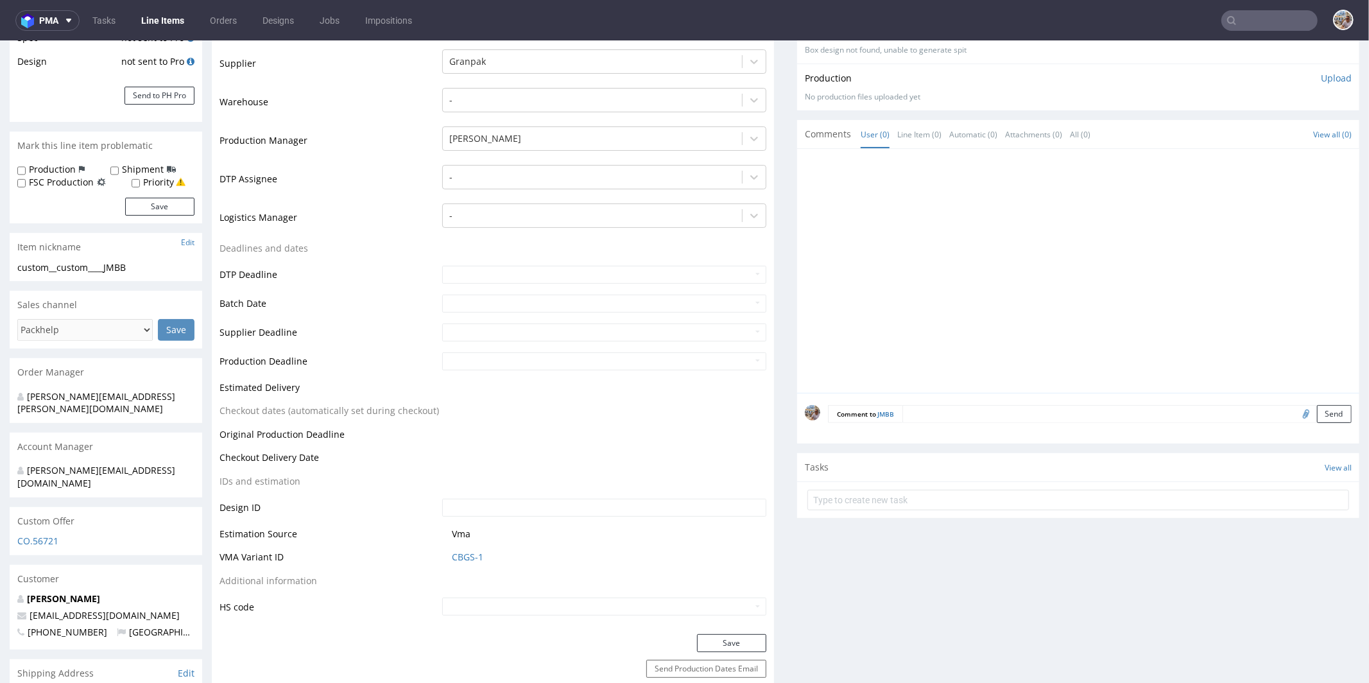
scroll to position [387, 0]
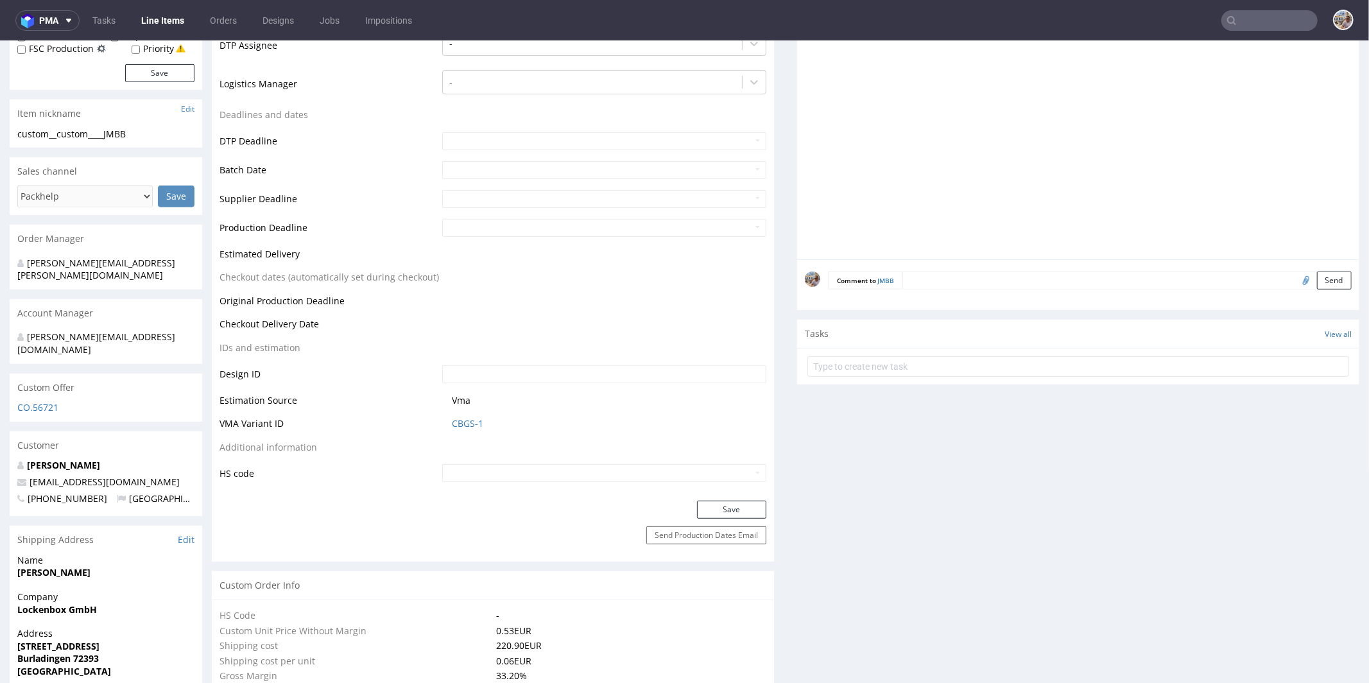
click at [923, 278] on textarea at bounding box center [1126, 280] width 449 height 18
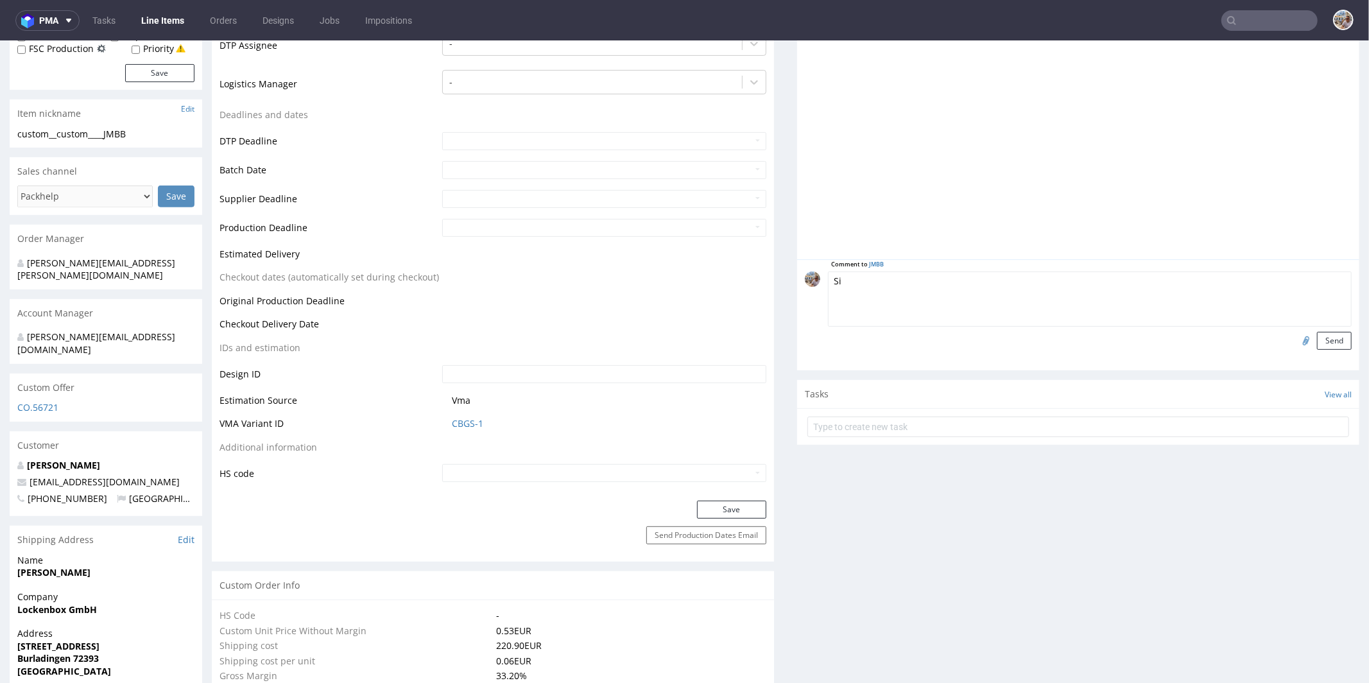
type textarea "S"
type textarea "Production file from previous order"
click at [1295, 336] on input "file" at bounding box center [1304, 339] width 18 height 17
type input "C:\fakepath\custom__custom____XJVC__d0__oR391739014__outside.pdf"
click at [1322, 342] on button "Send" at bounding box center [1334, 340] width 35 height 18
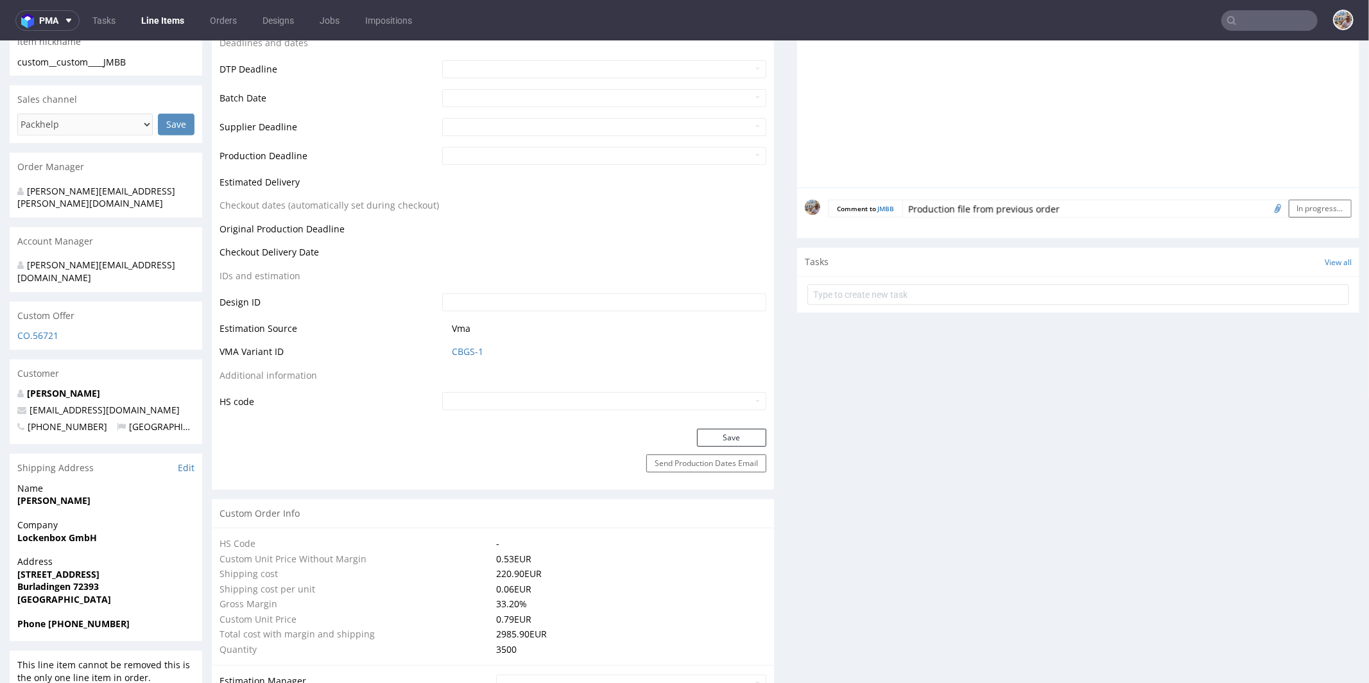
scroll to position [336, 0]
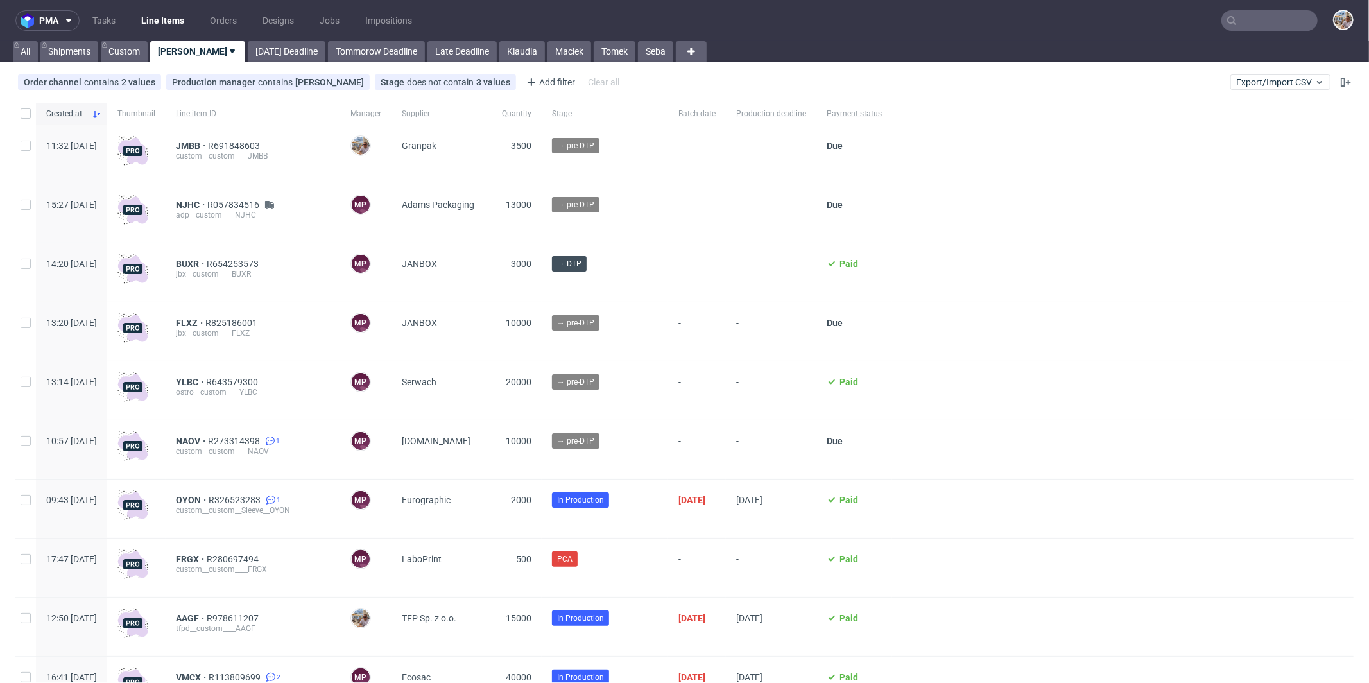
click at [1262, 8] on nav "pma Tasks Line Items Orders Designs Jobs Impositions" at bounding box center [684, 20] width 1369 height 41
click at [1265, 22] on input "text" at bounding box center [1269, 20] width 96 height 21
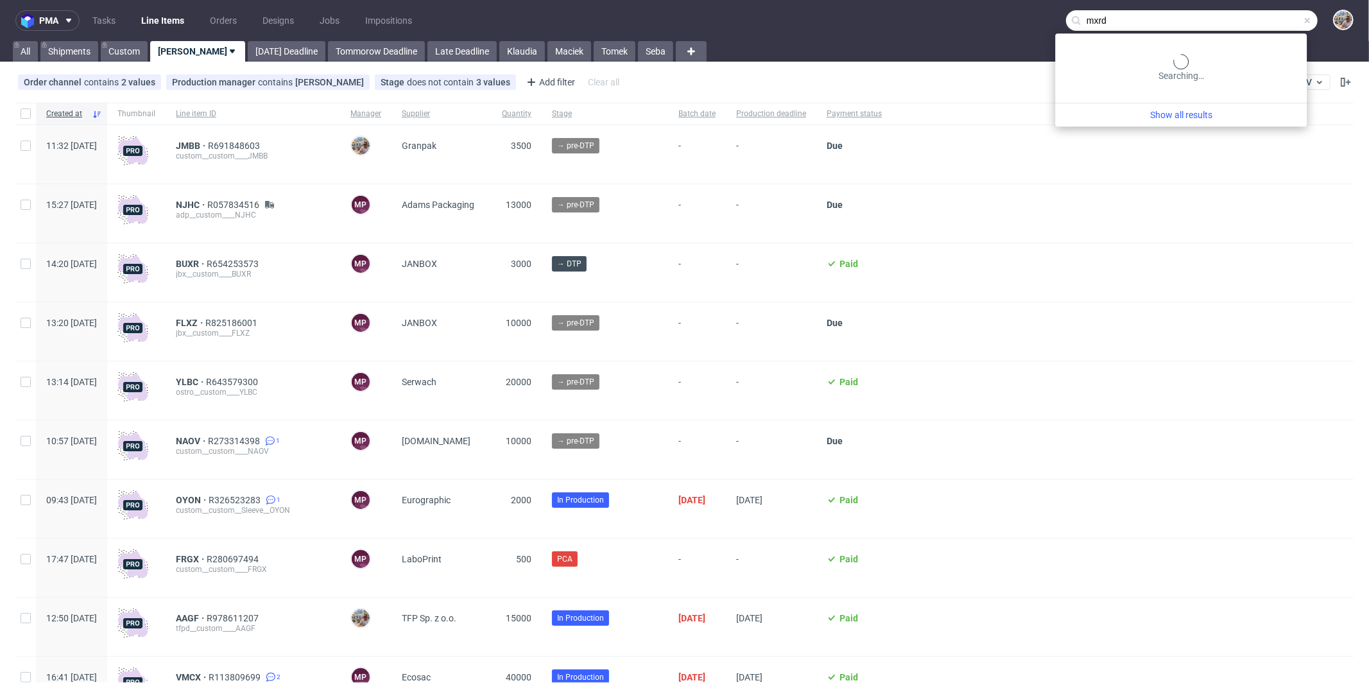
type input "mxrd"
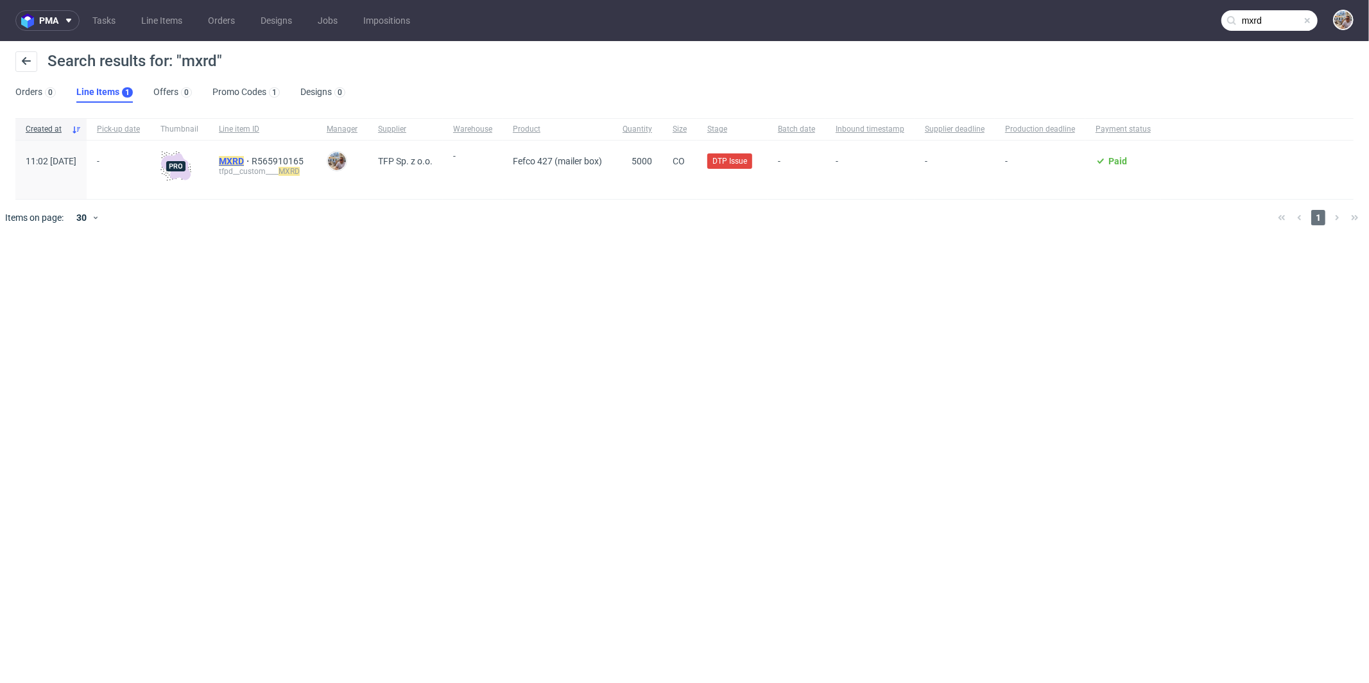
click at [244, 156] on mark "MXRD" at bounding box center [231, 161] width 25 height 10
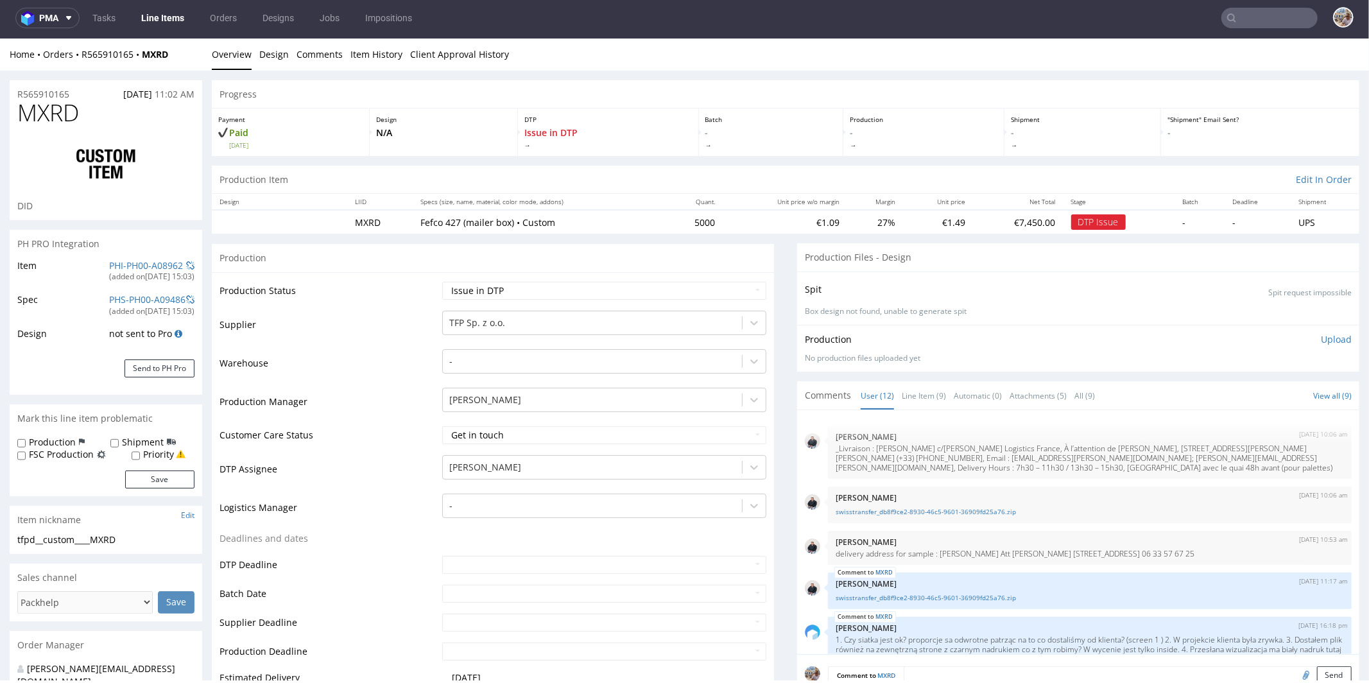
scroll to position [458, 0]
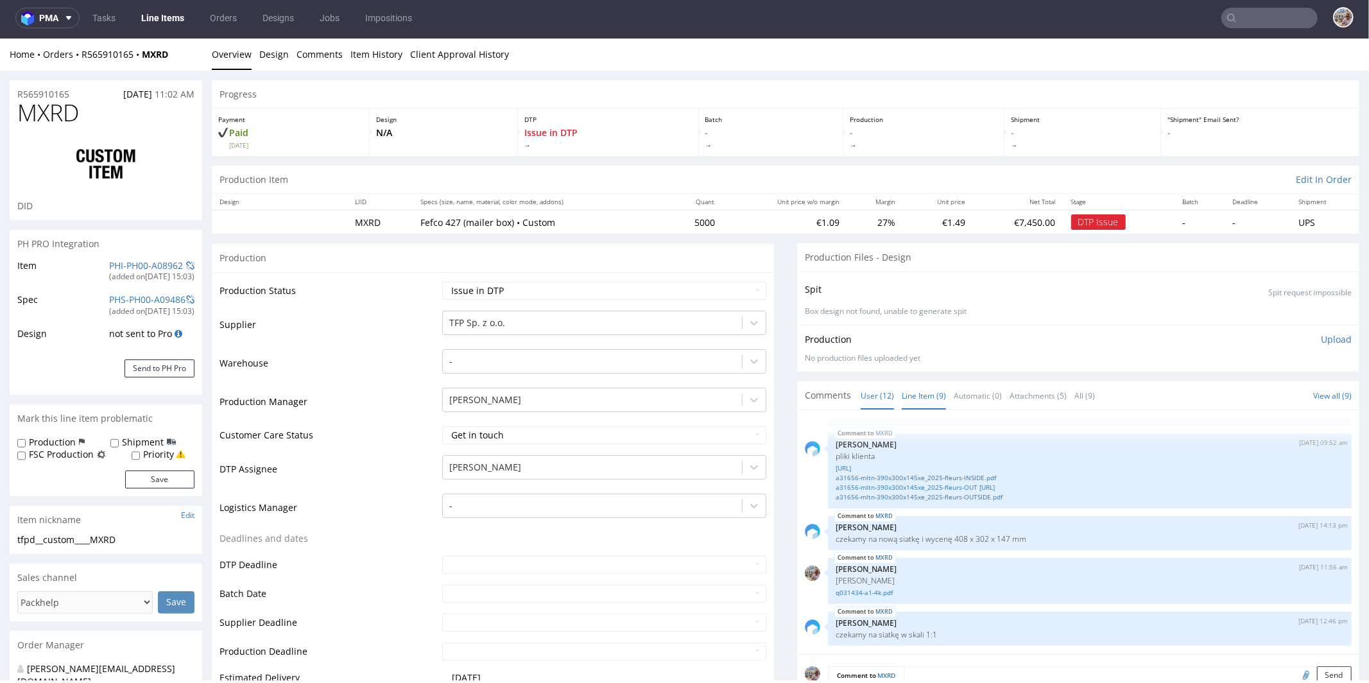
click at [902, 395] on link "Line Item (9)" at bounding box center [924, 395] width 44 height 28
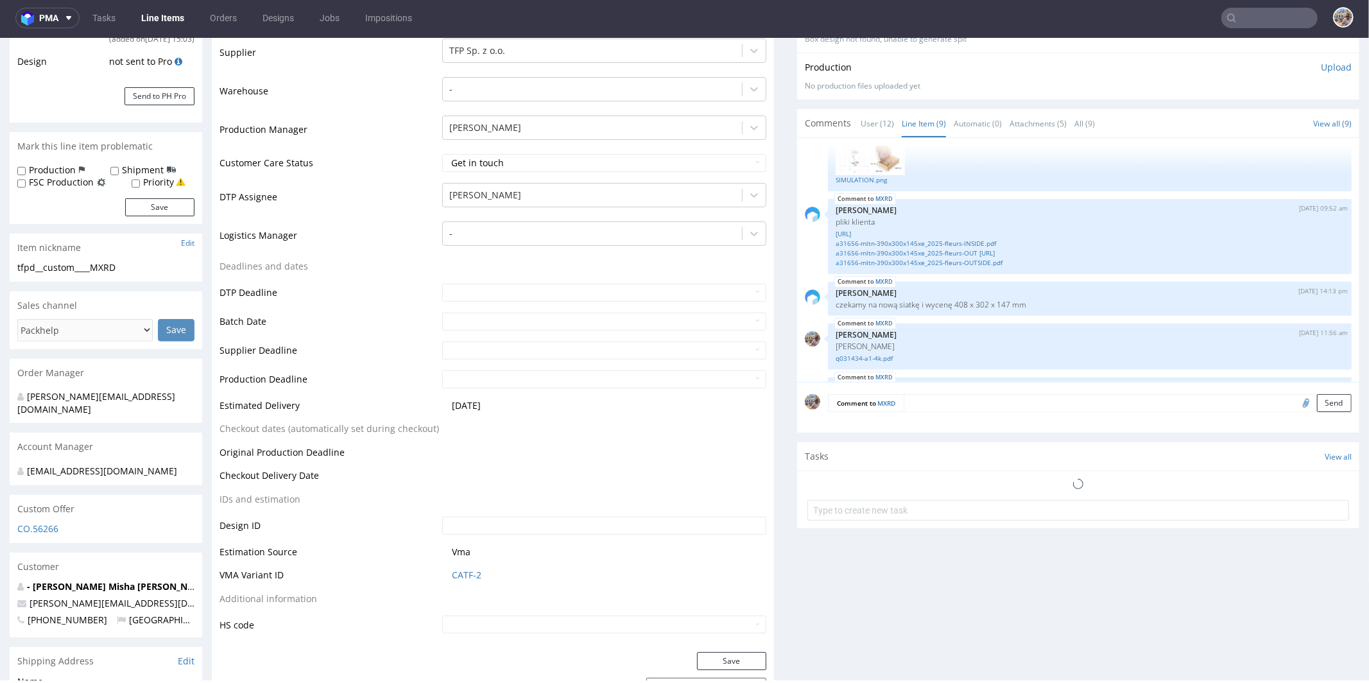
scroll to position [311, 0]
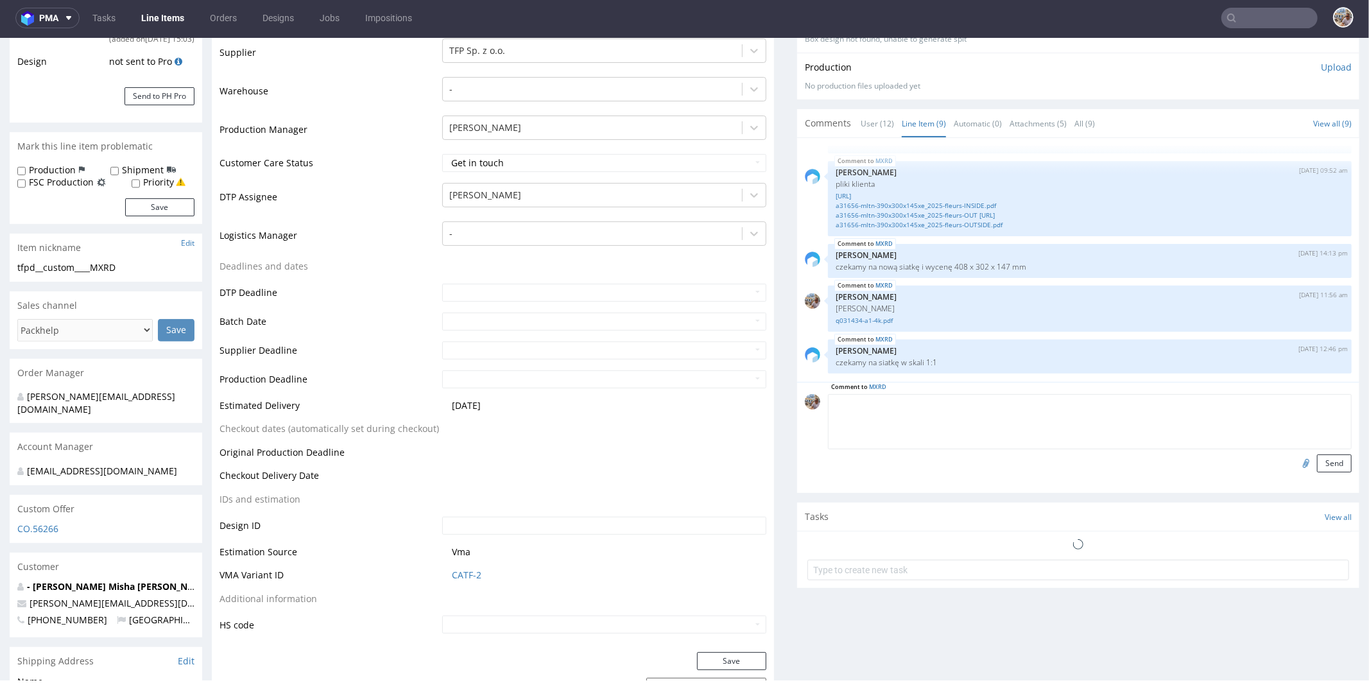
click at [948, 406] on textarea at bounding box center [1090, 420] width 524 height 55
type textarea "siatka w skali"
click at [1295, 457] on input "file" at bounding box center [1304, 462] width 18 height 17
type input "C:\fakepath\q031434-a1-4skala-1.pdf"
click at [1321, 454] on button "Send" at bounding box center [1334, 463] width 35 height 18
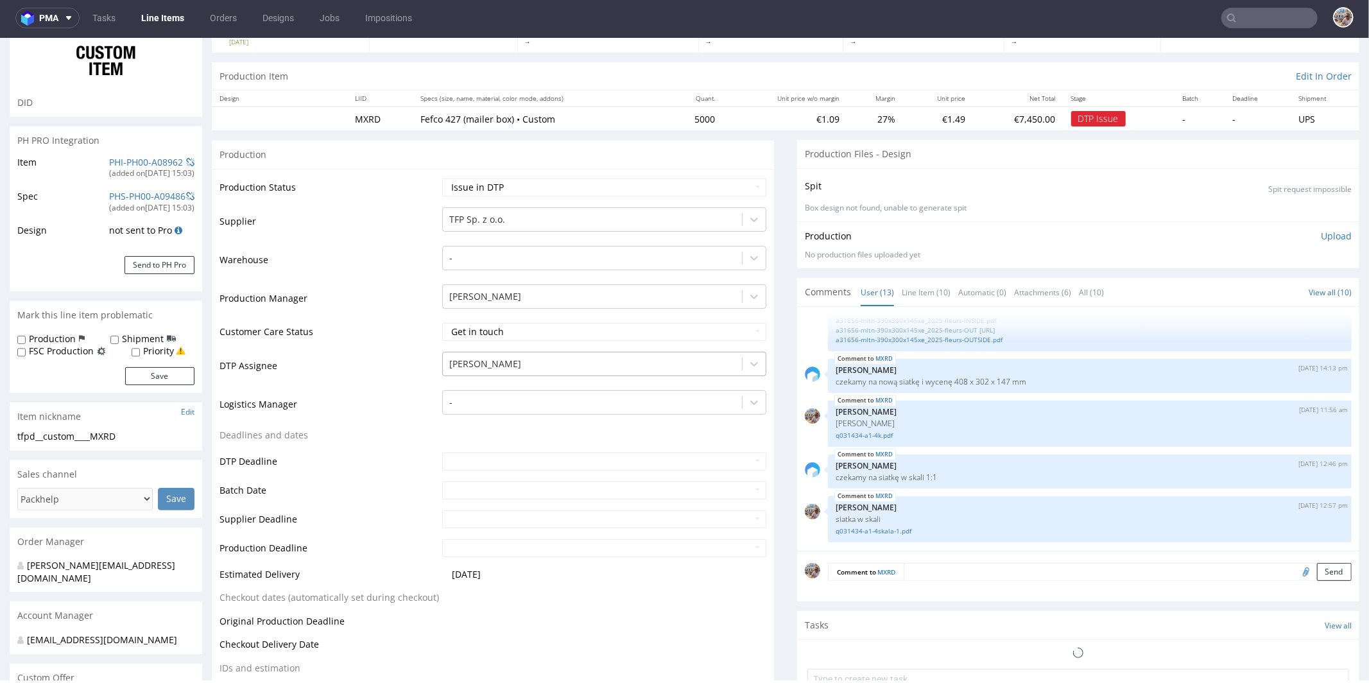
scroll to position [30, 0]
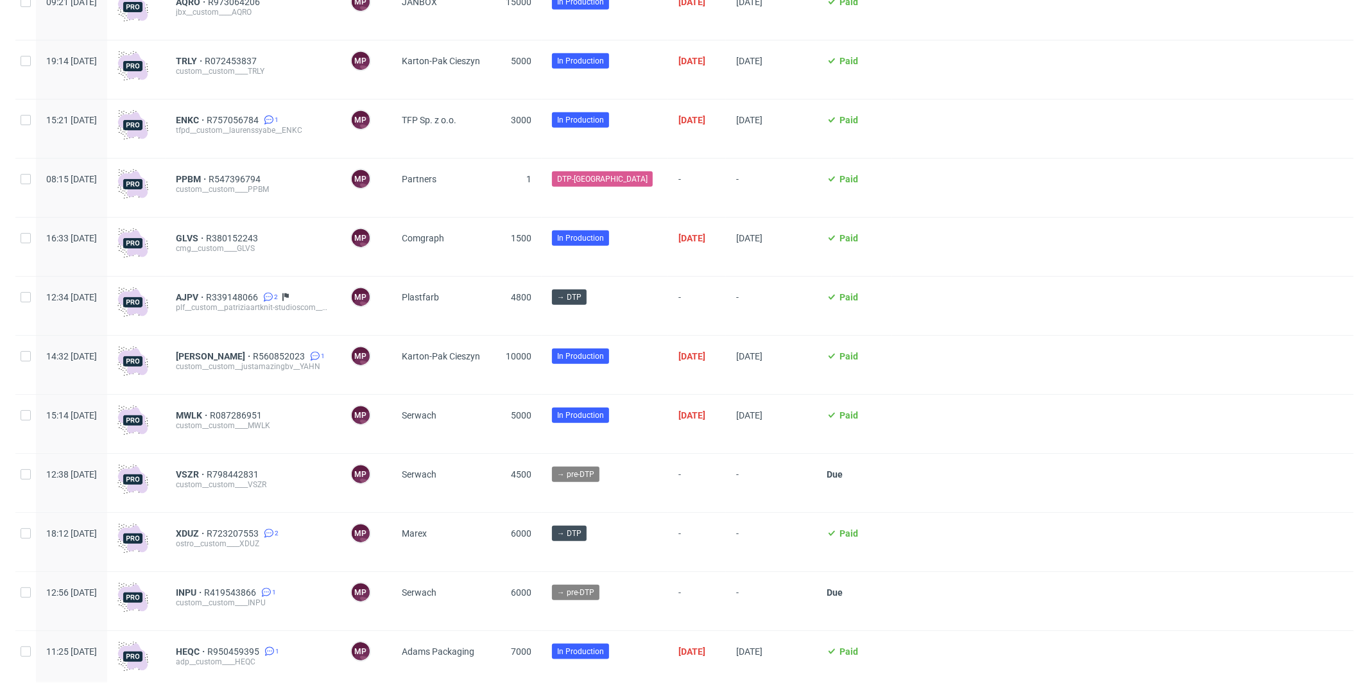
scroll to position [910, 0]
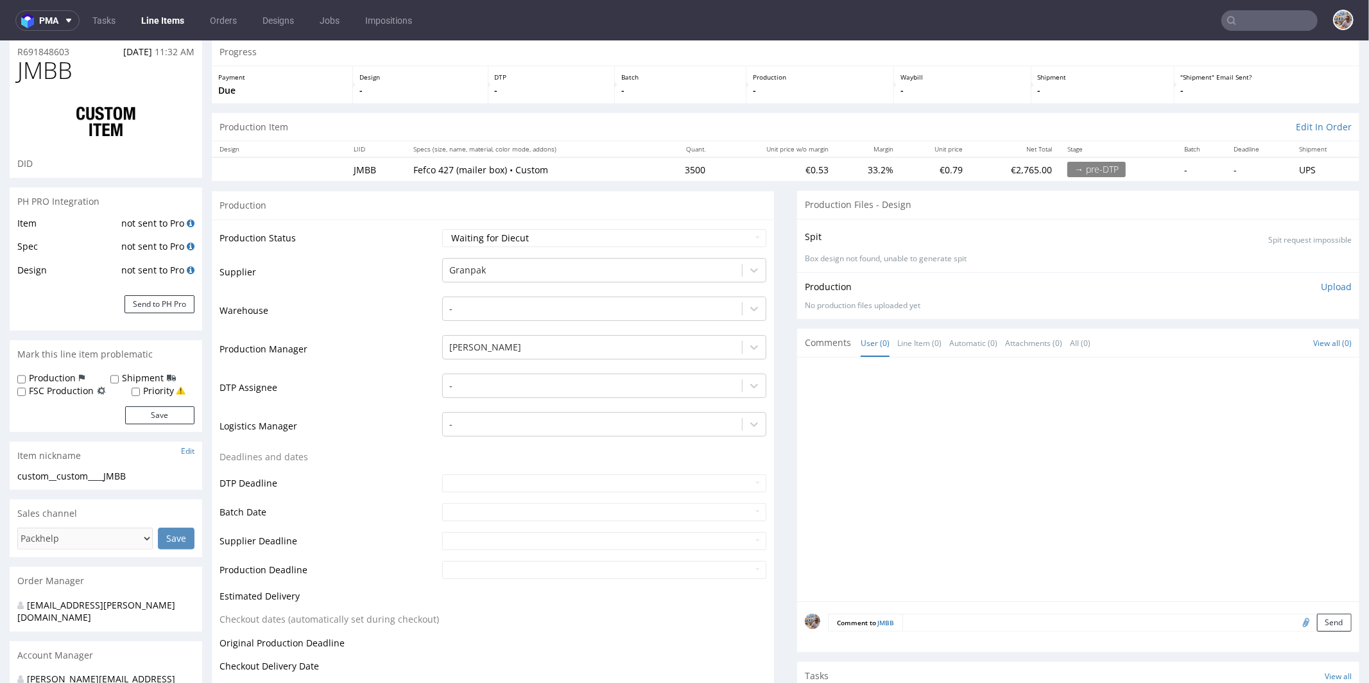
scroll to position [123, 0]
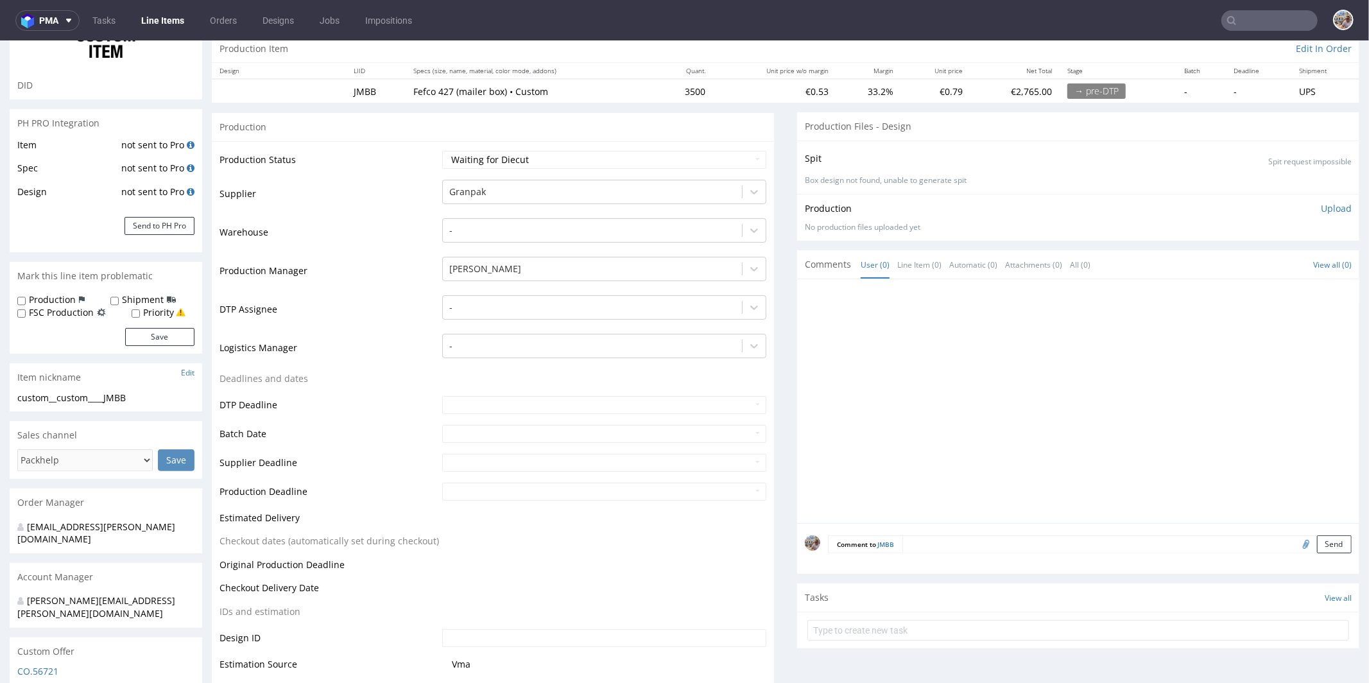
click at [990, 546] on textarea at bounding box center [1126, 543] width 449 height 18
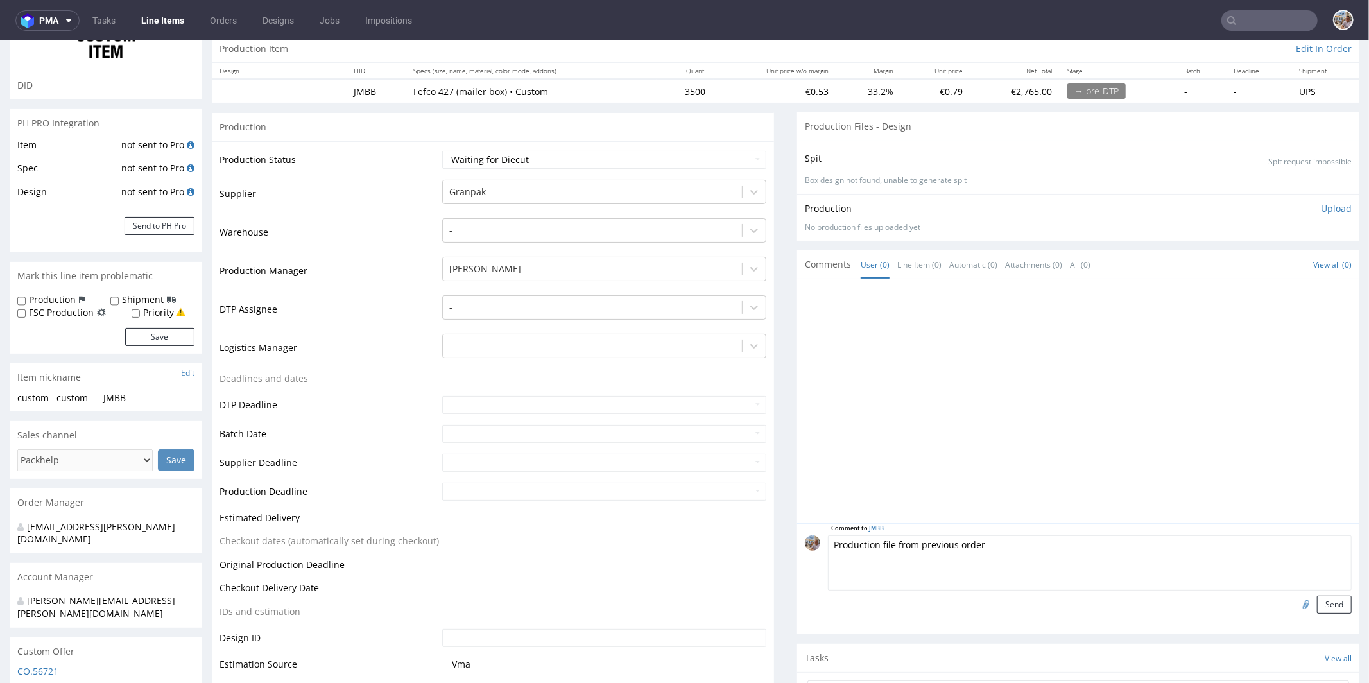
type textarea "Production file from previous order"
click at [1295, 600] on input "file" at bounding box center [1304, 603] width 18 height 17
type input "C:\fakepath\custom__custom____XJVC__d0__oR391739014__outside.pdf"
click at [1317, 606] on button "Send" at bounding box center [1334, 604] width 35 height 18
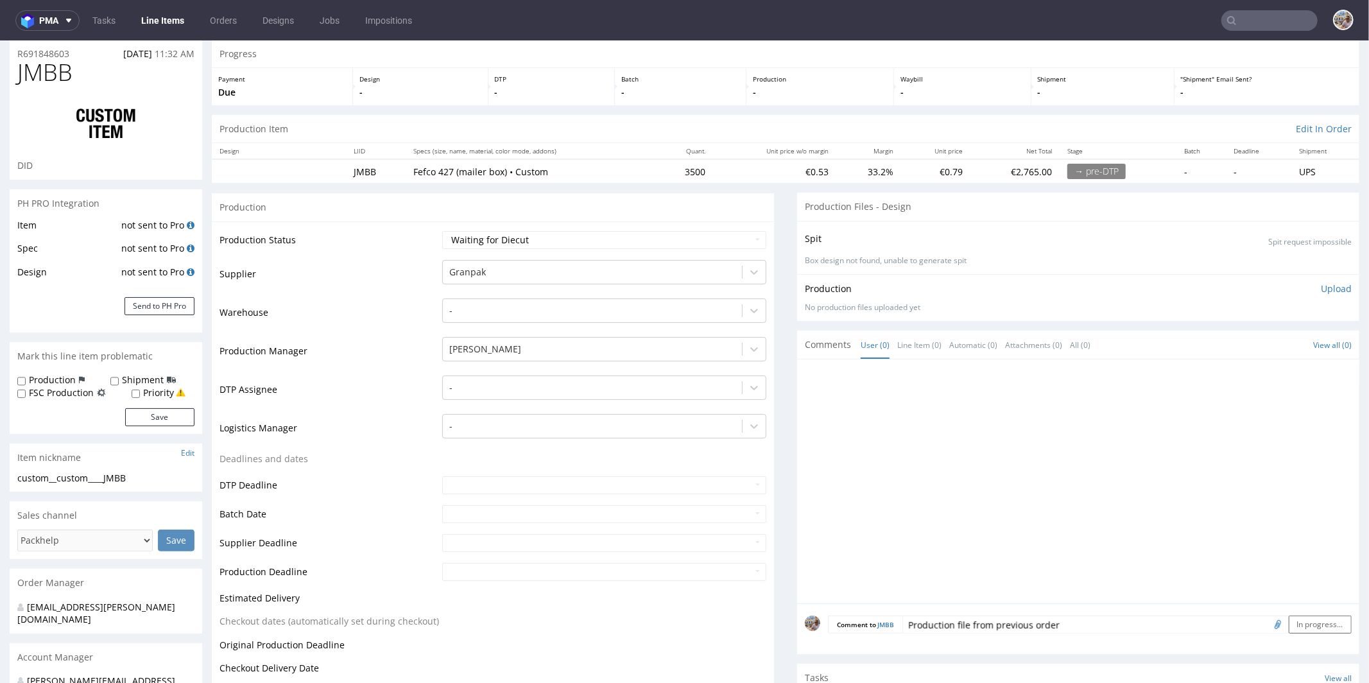
scroll to position [122, 0]
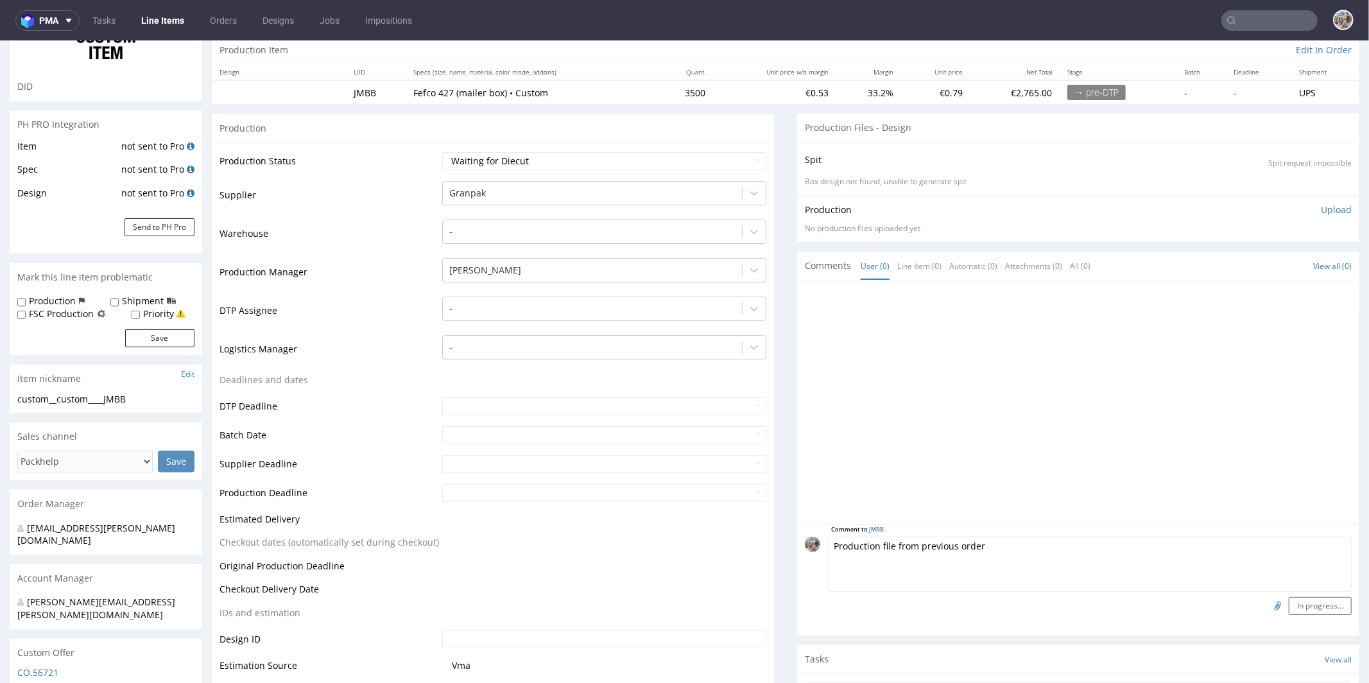
drag, startPoint x: 1054, startPoint y: 540, endPoint x: 818, endPoint y: 535, distance: 236.2
click at [828, 536] on textarea "Production file from previous order" at bounding box center [1090, 563] width 524 height 55
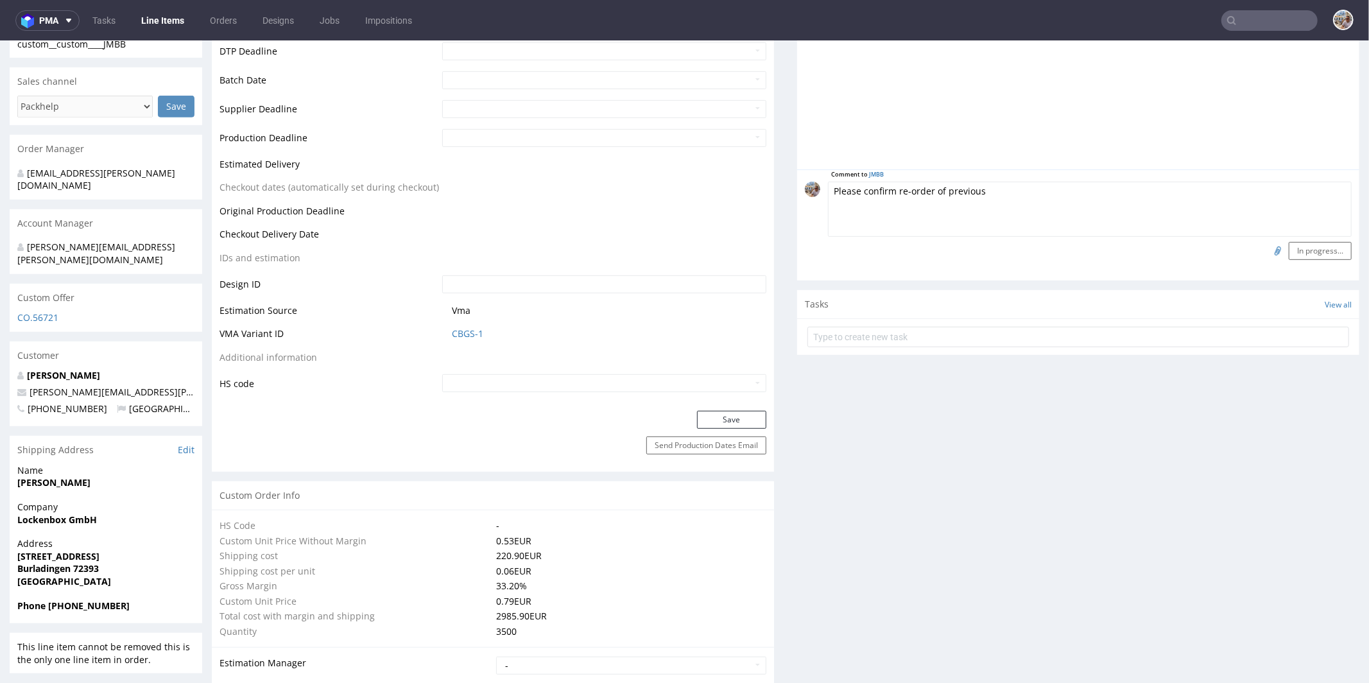
scroll to position [474, 0]
type textarea "Please confirm re-order of previous production file"
click at [1267, 246] on input "file" at bounding box center [1276, 252] width 18 height 17
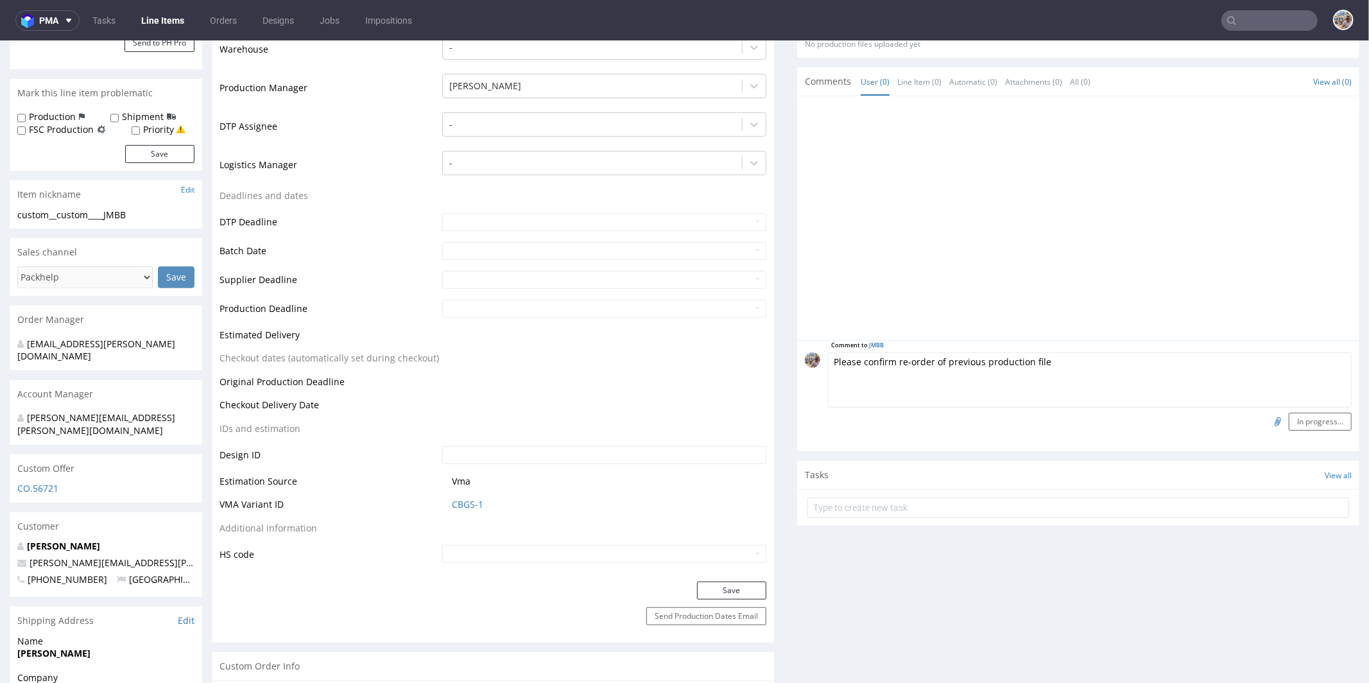
scroll to position [215, 0]
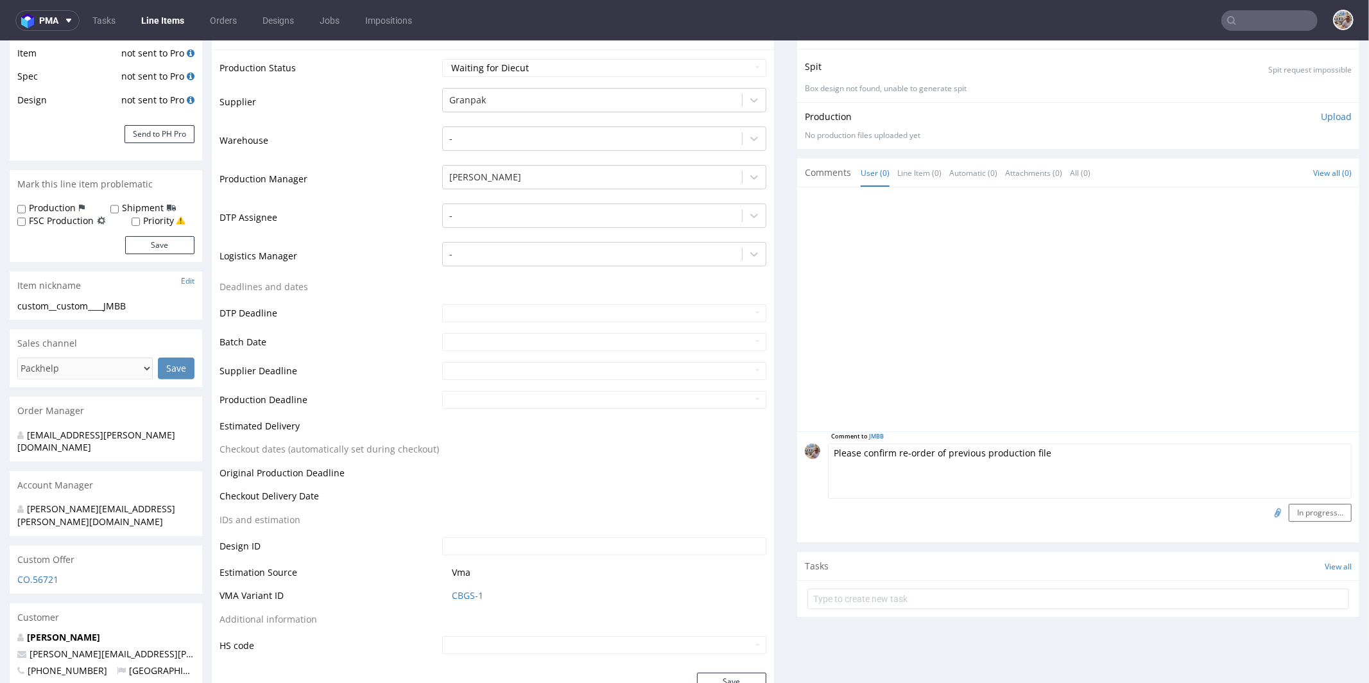
click at [1267, 507] on input "file" at bounding box center [1276, 511] width 18 height 17
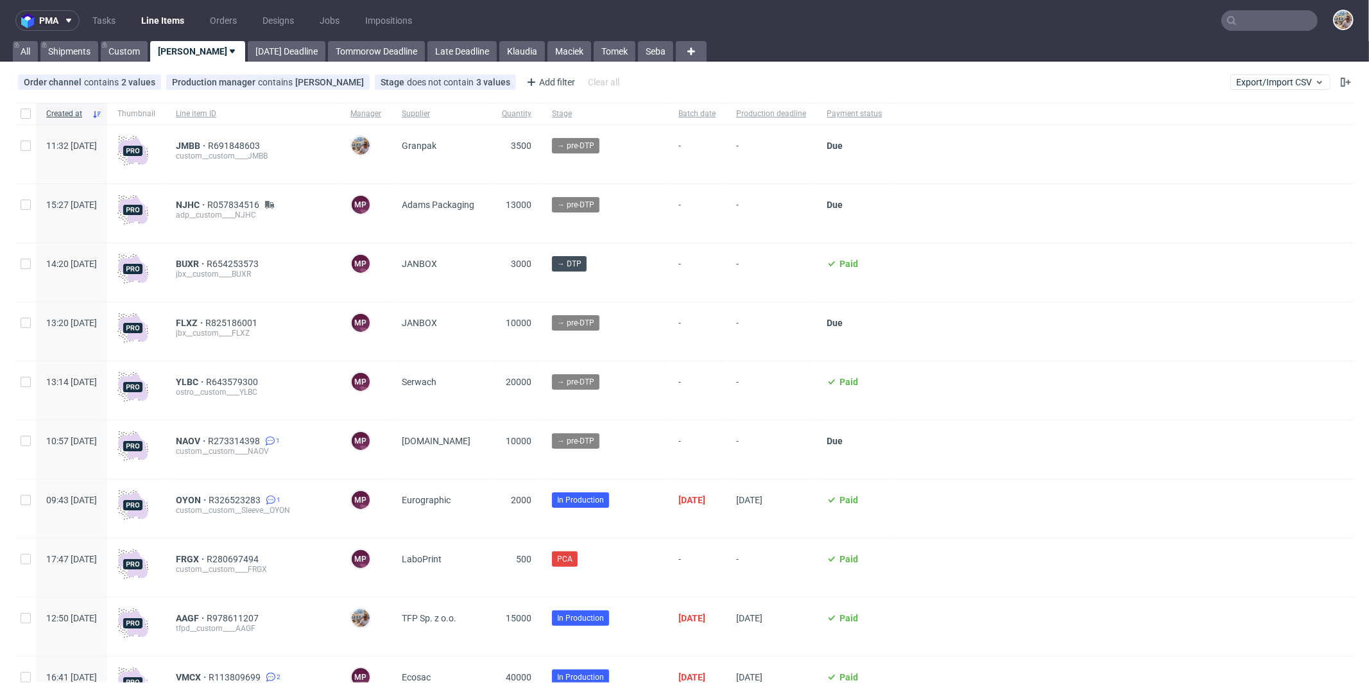
scroll to position [260, 0]
click at [1259, 30] on input "text" at bounding box center [1269, 20] width 96 height 21
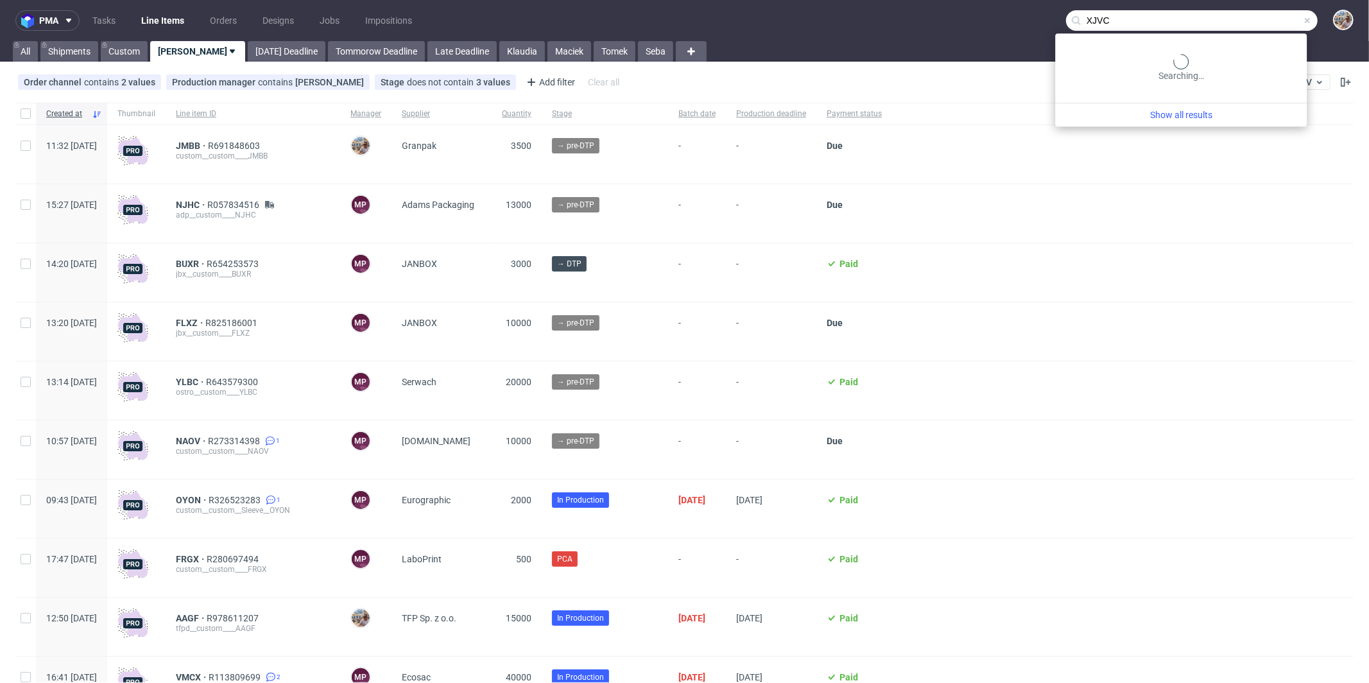
type input "XJVC"
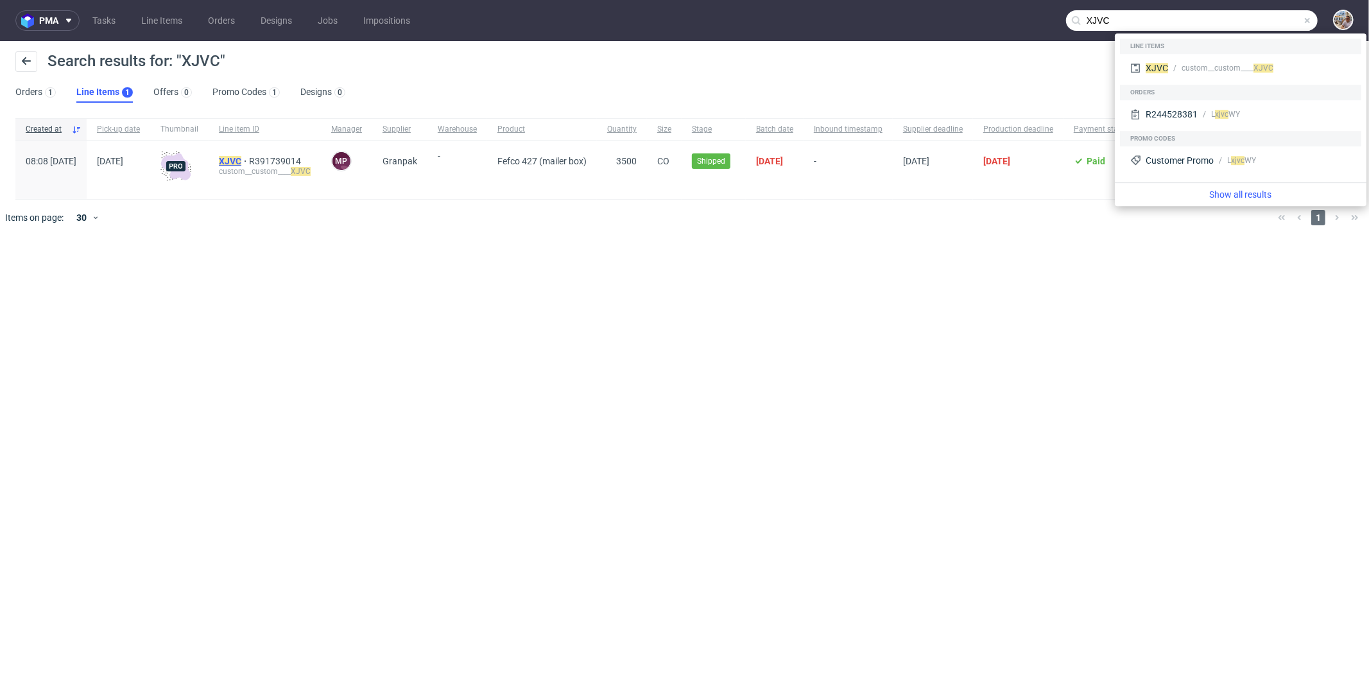
click at [241, 162] on mark "XJVC" at bounding box center [230, 161] width 22 height 10
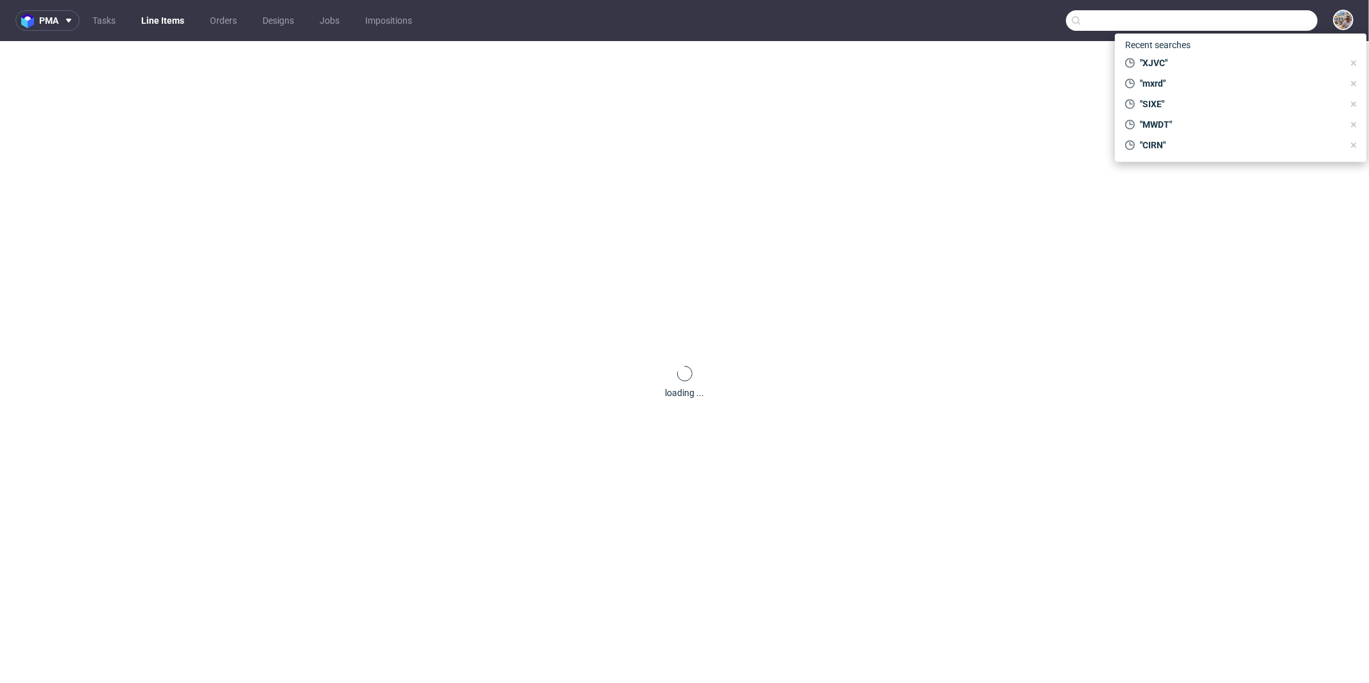
click at [914, 62] on div "loading ..." at bounding box center [684, 382] width 1369 height 683
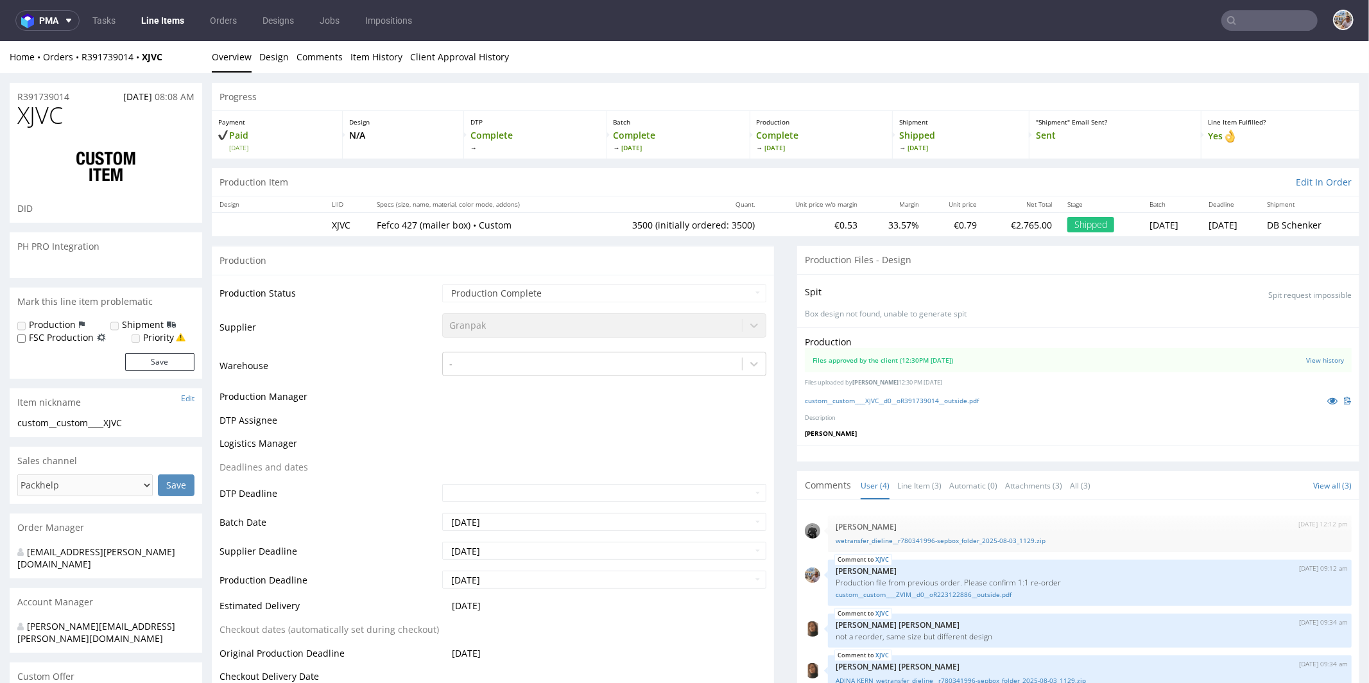
select select "in_progress"
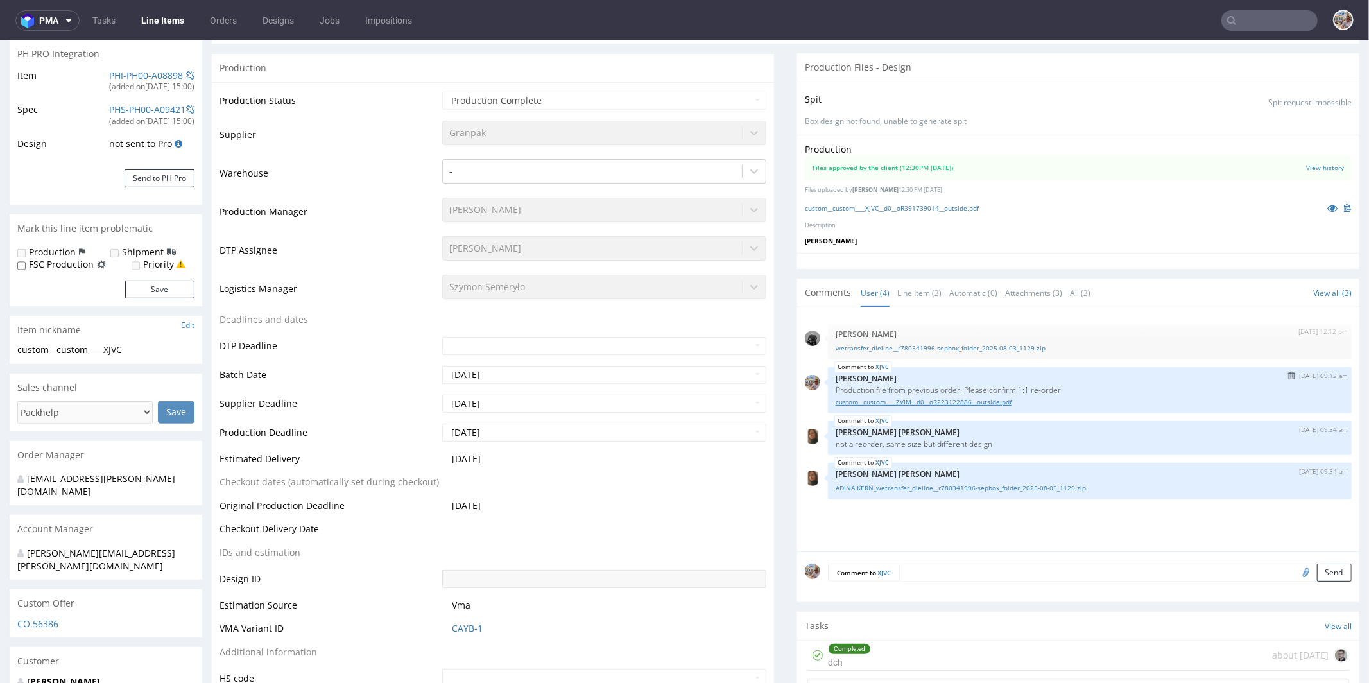
scroll to position [309, 0]
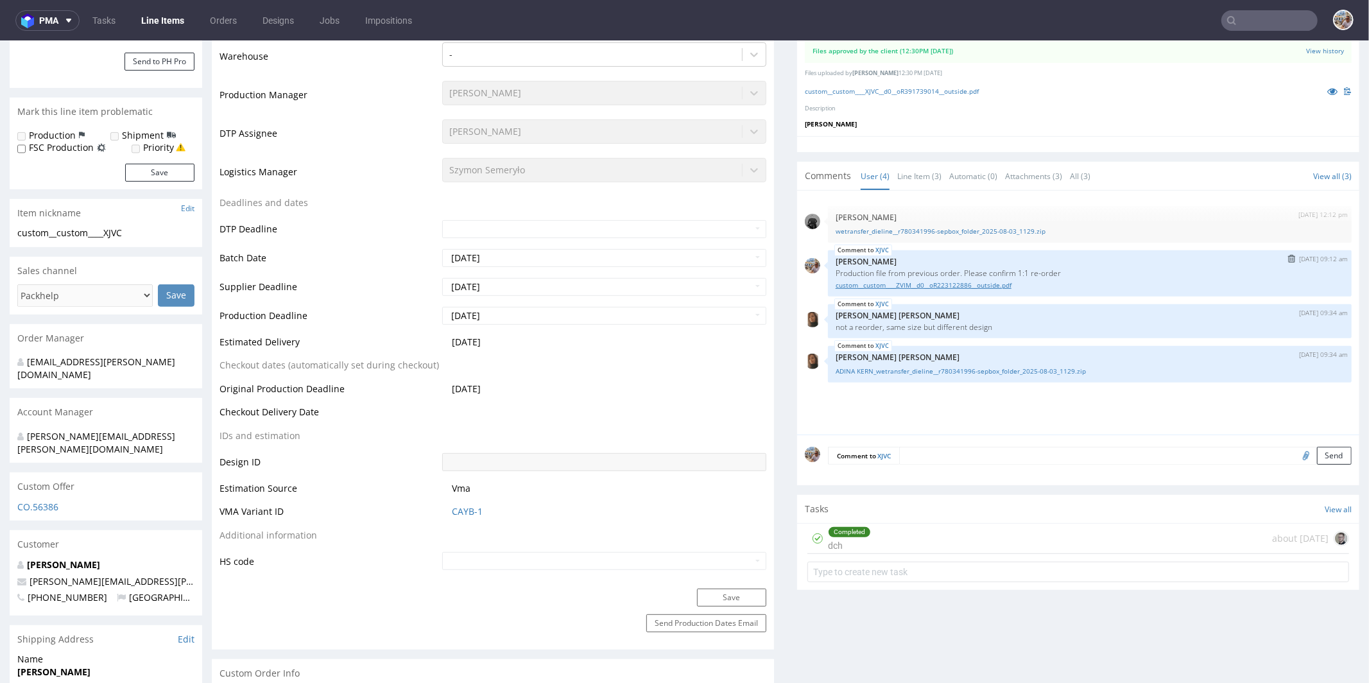
click at [941, 282] on link "custom__custom____ZVIM__d0__oR223122886__outside.pdf" at bounding box center [1089, 285] width 508 height 10
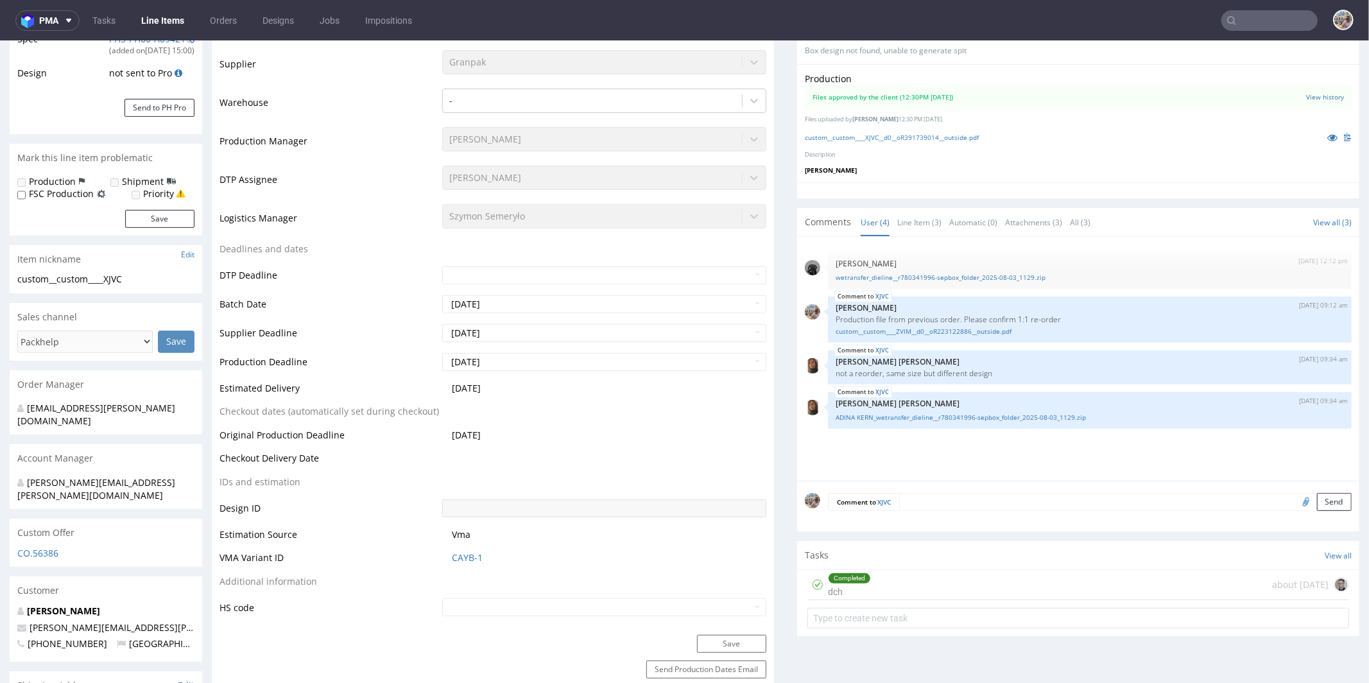
scroll to position [180, 0]
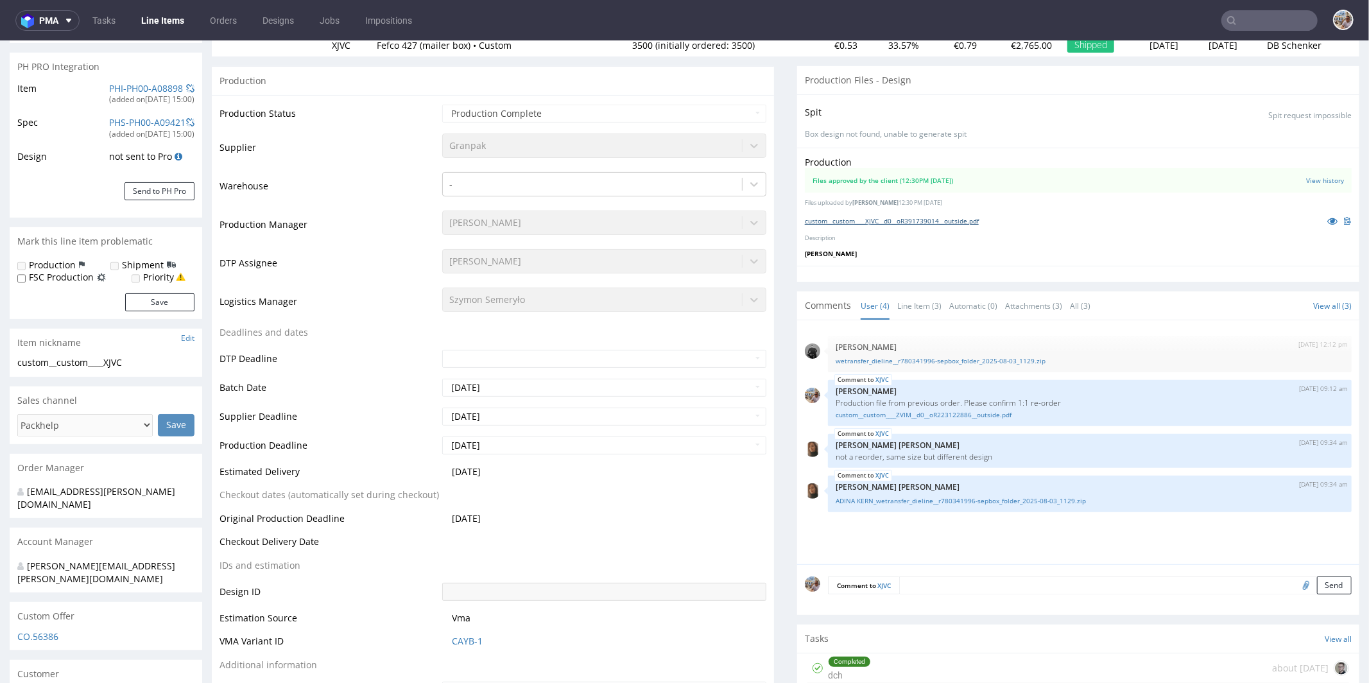
click at [968, 218] on link "custom__custom____XJVC__d0__oR391739014__outside.pdf" at bounding box center [892, 220] width 174 height 9
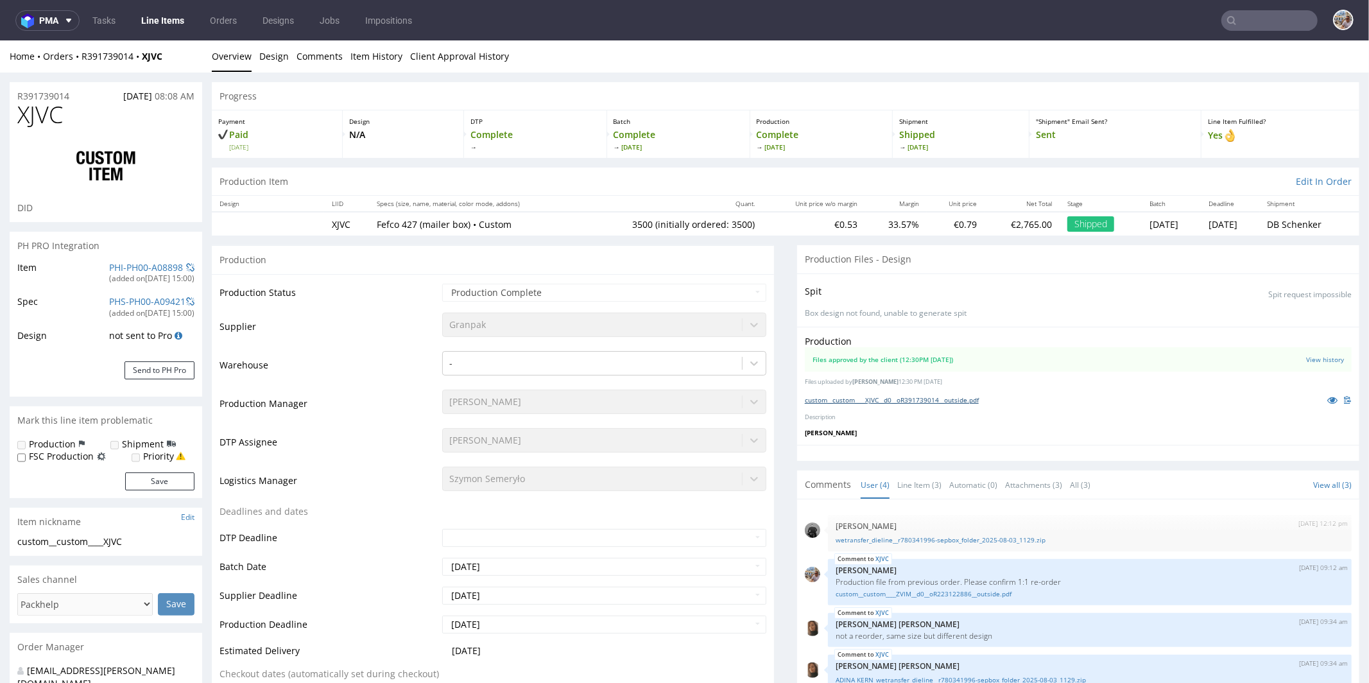
scroll to position [0, 0]
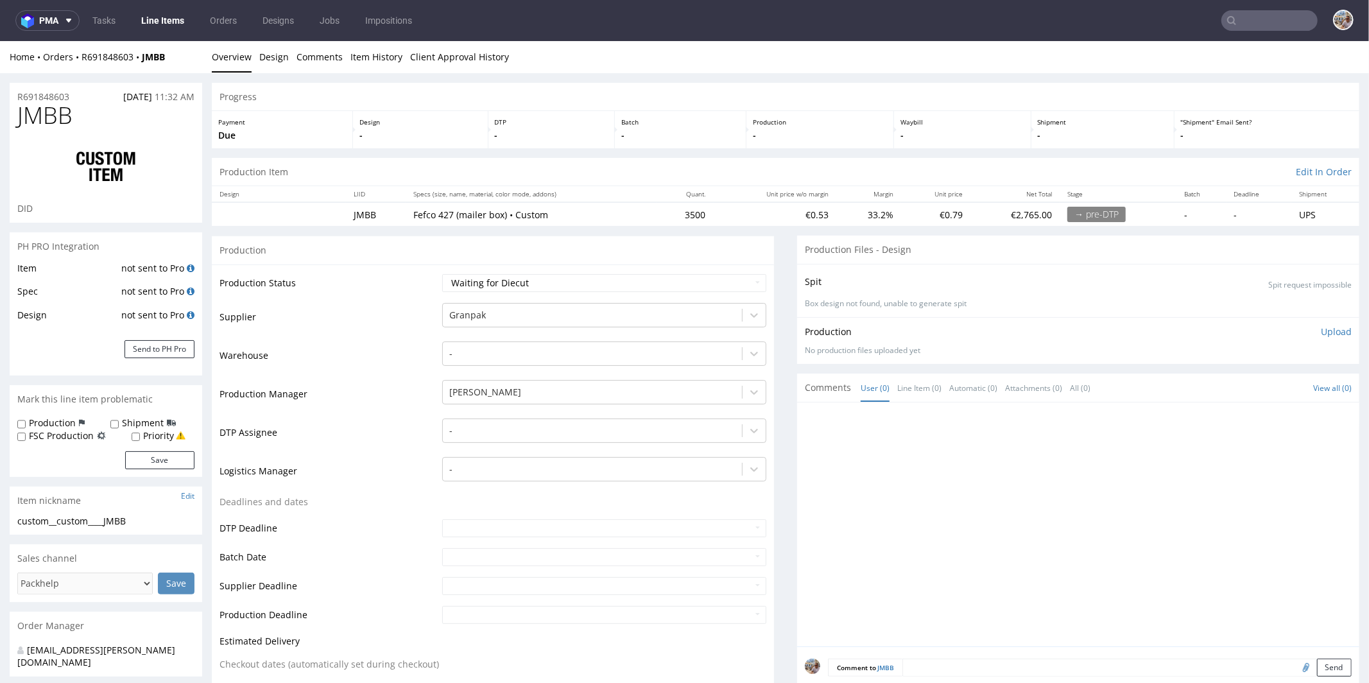
scroll to position [293, 0]
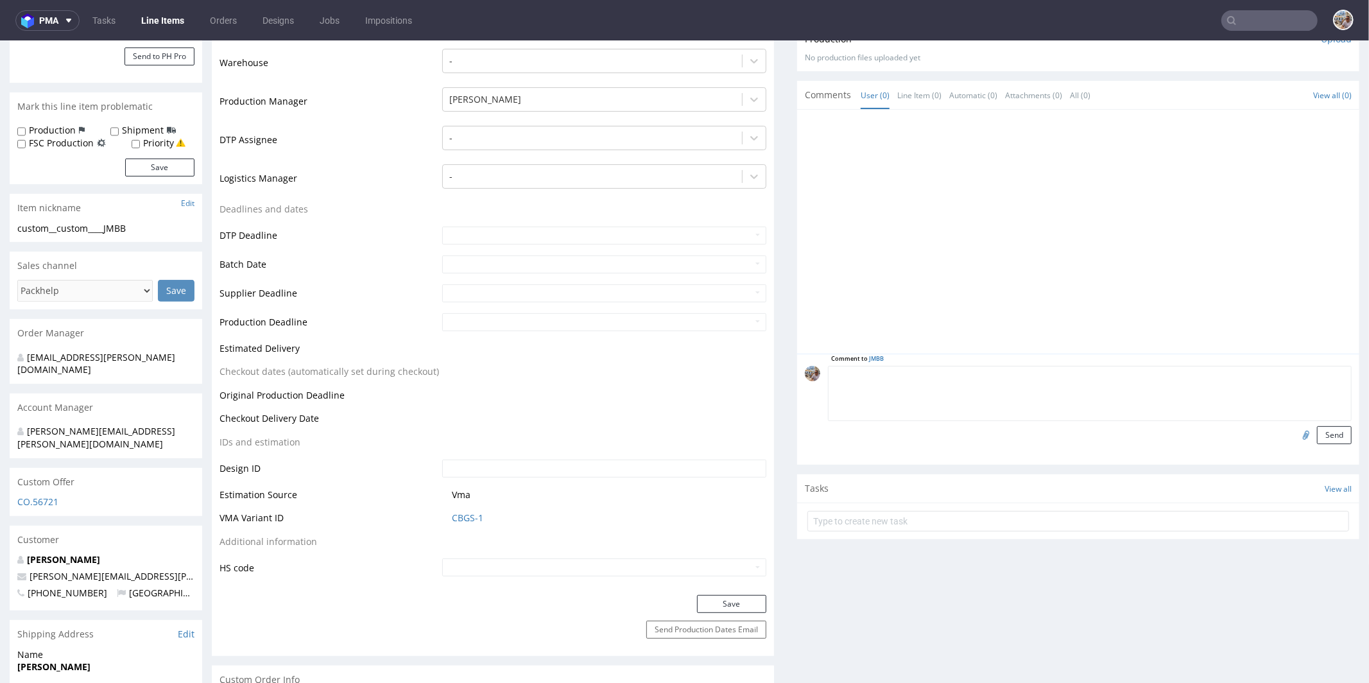
click at [943, 379] on textarea at bounding box center [1090, 392] width 524 height 55
type textarea "Please confirm production file from previous order"
click at [1295, 431] on input "file" at bounding box center [1304, 433] width 18 height 17
type input "C:\fakepath\custom__custom____XJVC__d0__oR391739014__outside.pdf"
click at [1317, 434] on button "Send" at bounding box center [1334, 434] width 35 height 18
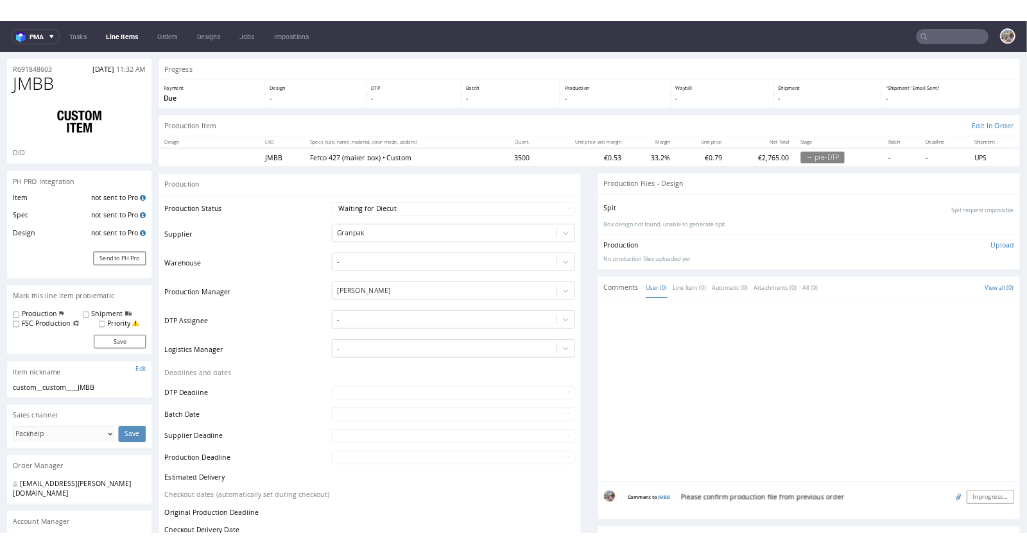
scroll to position [0, 0]
